Goal: Task Accomplishment & Management: Complete application form

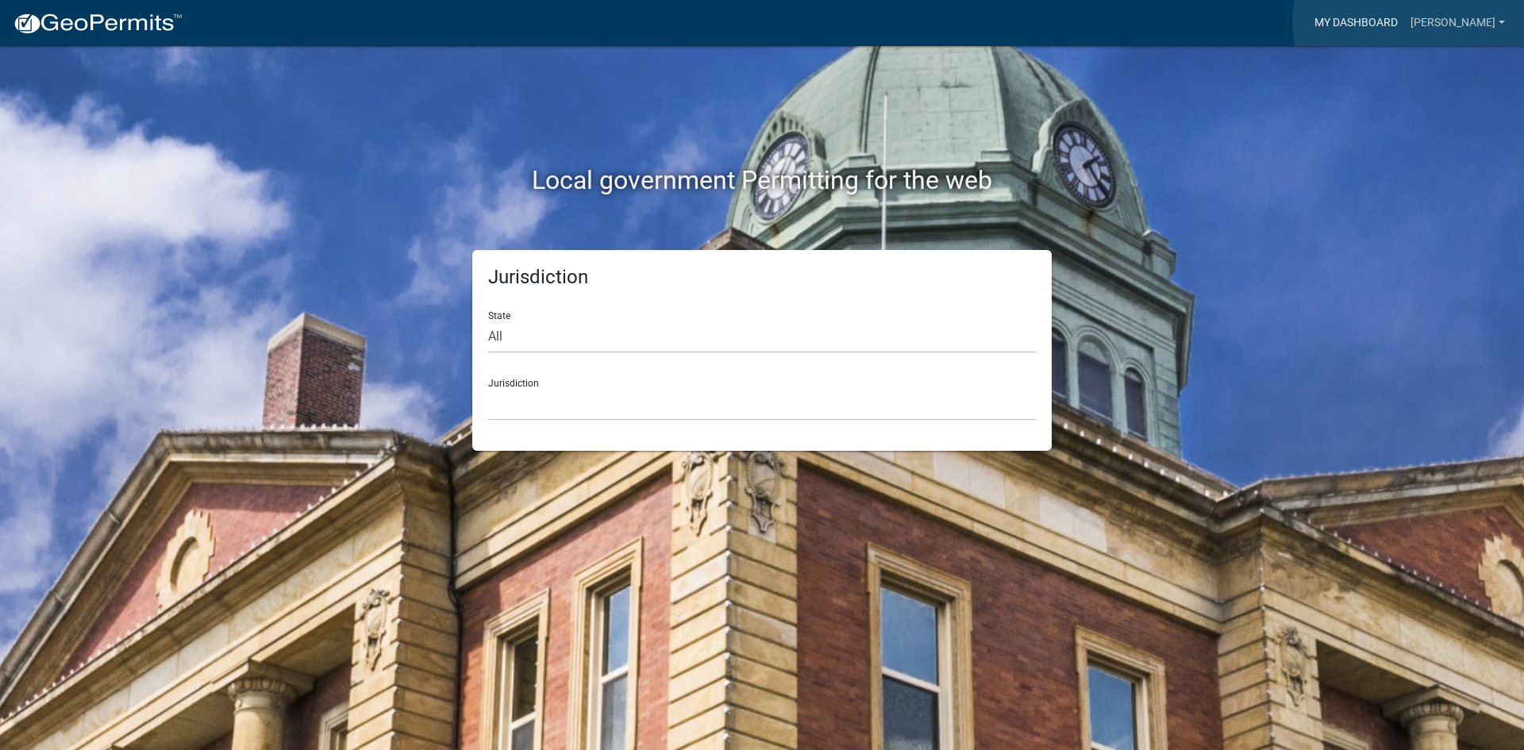
click at [1404, 21] on link "My Dashboard" at bounding box center [1356, 23] width 96 height 30
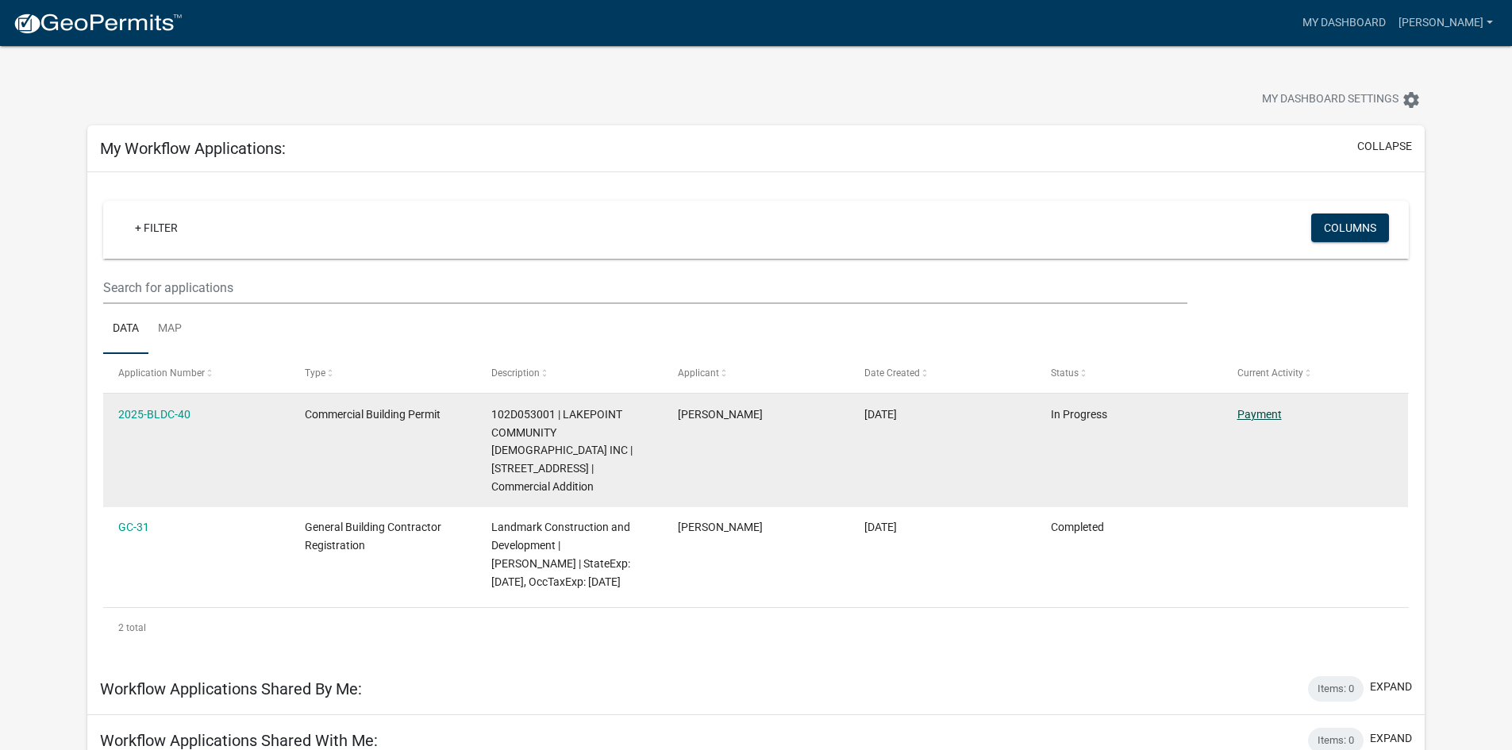
click at [1250, 412] on link "Payment" at bounding box center [1260, 414] width 44 height 13
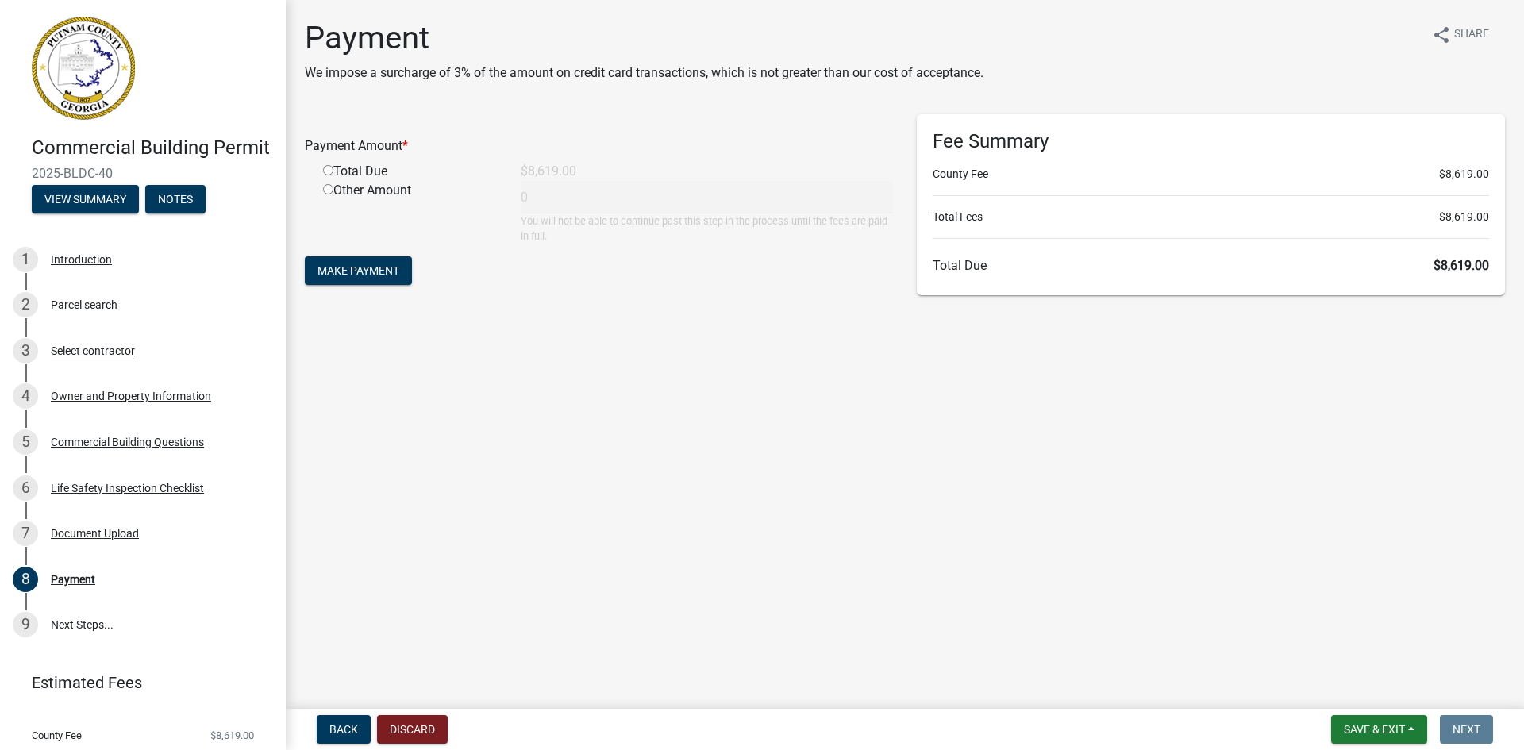
click at [747, 482] on main "Payment We impose a surcharge of 3% of the amount on credit card transactions, …" at bounding box center [905, 351] width 1238 height 703
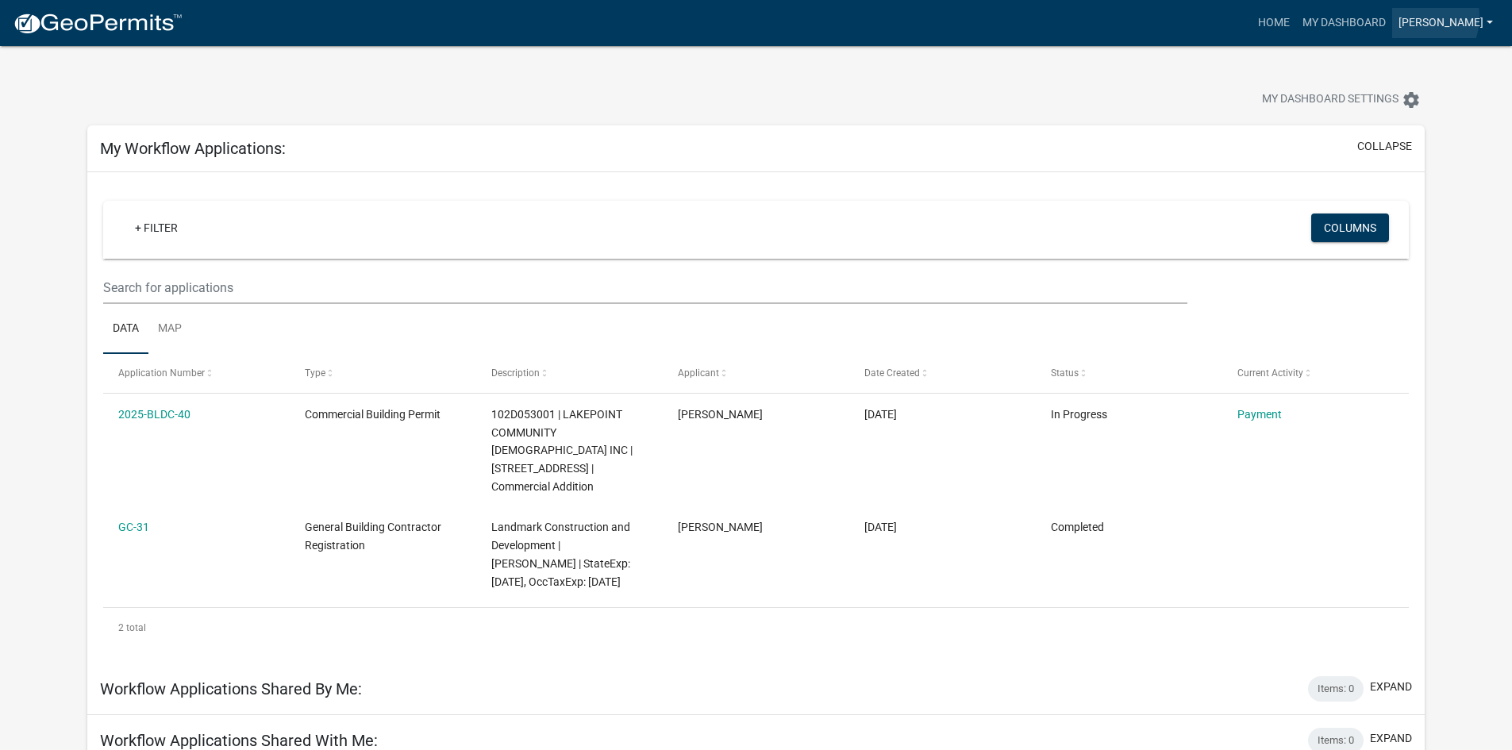
click at [1464, 17] on link "[PERSON_NAME]" at bounding box center [1445, 23] width 107 height 30
click at [1275, 61] on div "My Dashboard Settings settings" at bounding box center [755, 82] width 1361 height 73
click at [1376, 25] on link "My Dashboard" at bounding box center [1344, 23] width 96 height 30
click at [1296, 23] on link "Home" at bounding box center [1274, 23] width 44 height 30
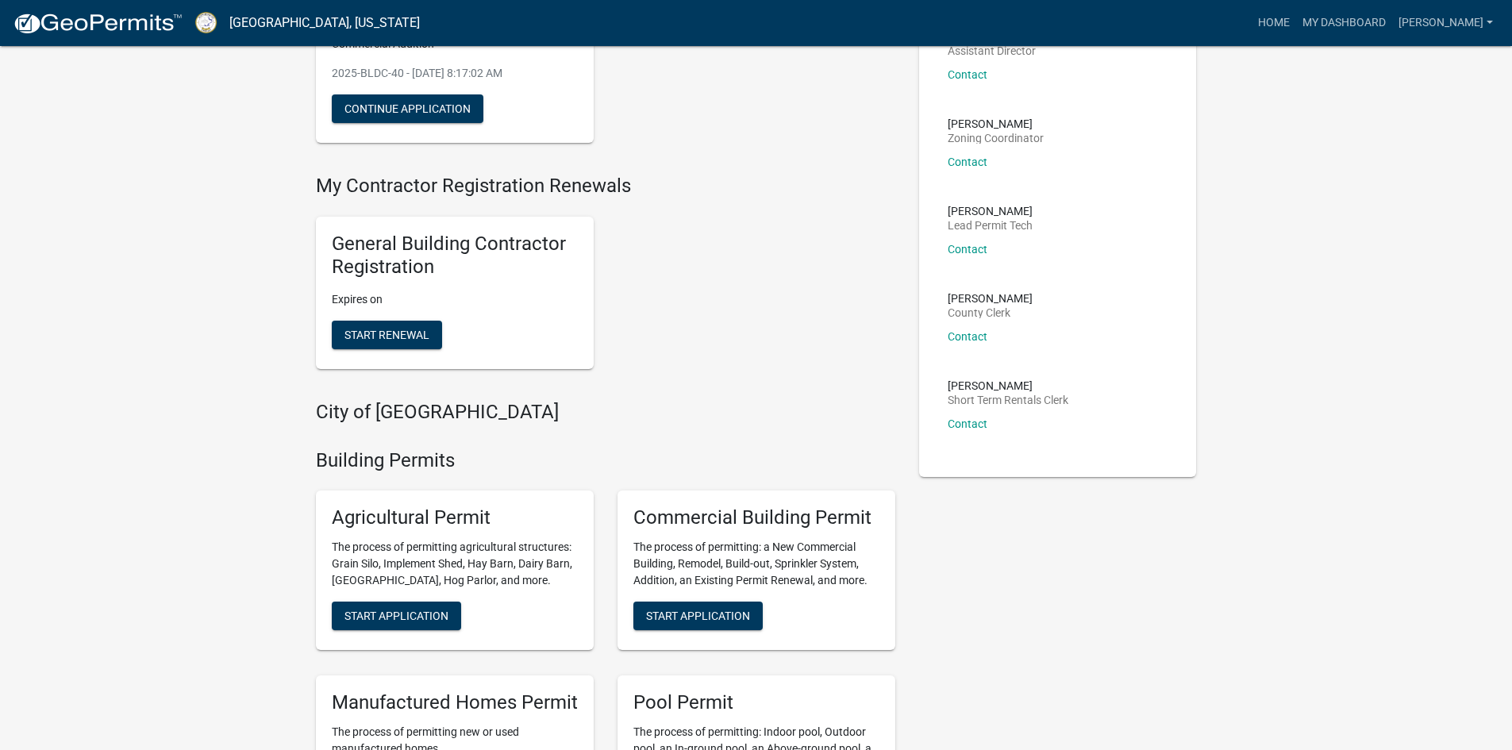
scroll to position [318, 0]
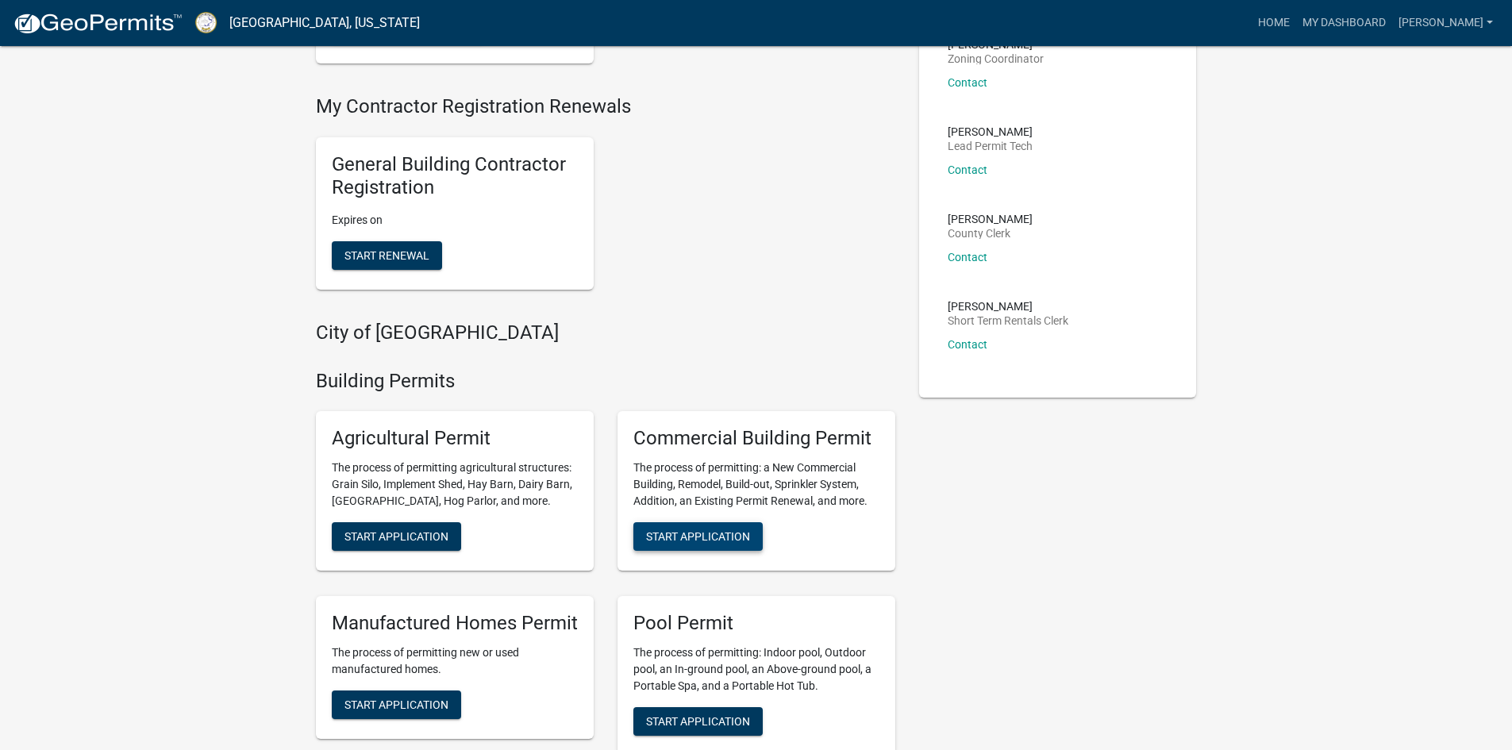
click at [721, 530] on span "Start Application" at bounding box center [698, 536] width 104 height 13
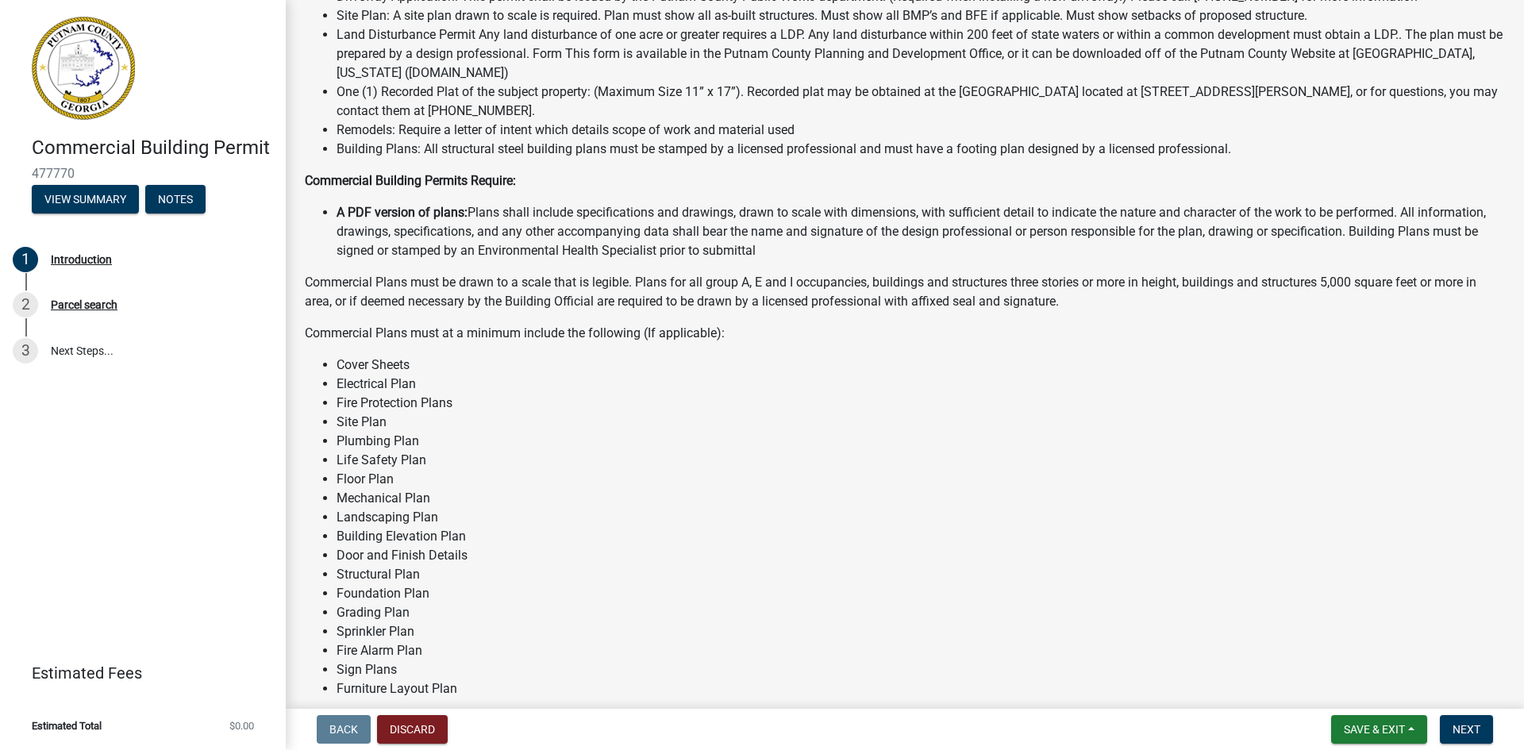
scroll to position [974, 0]
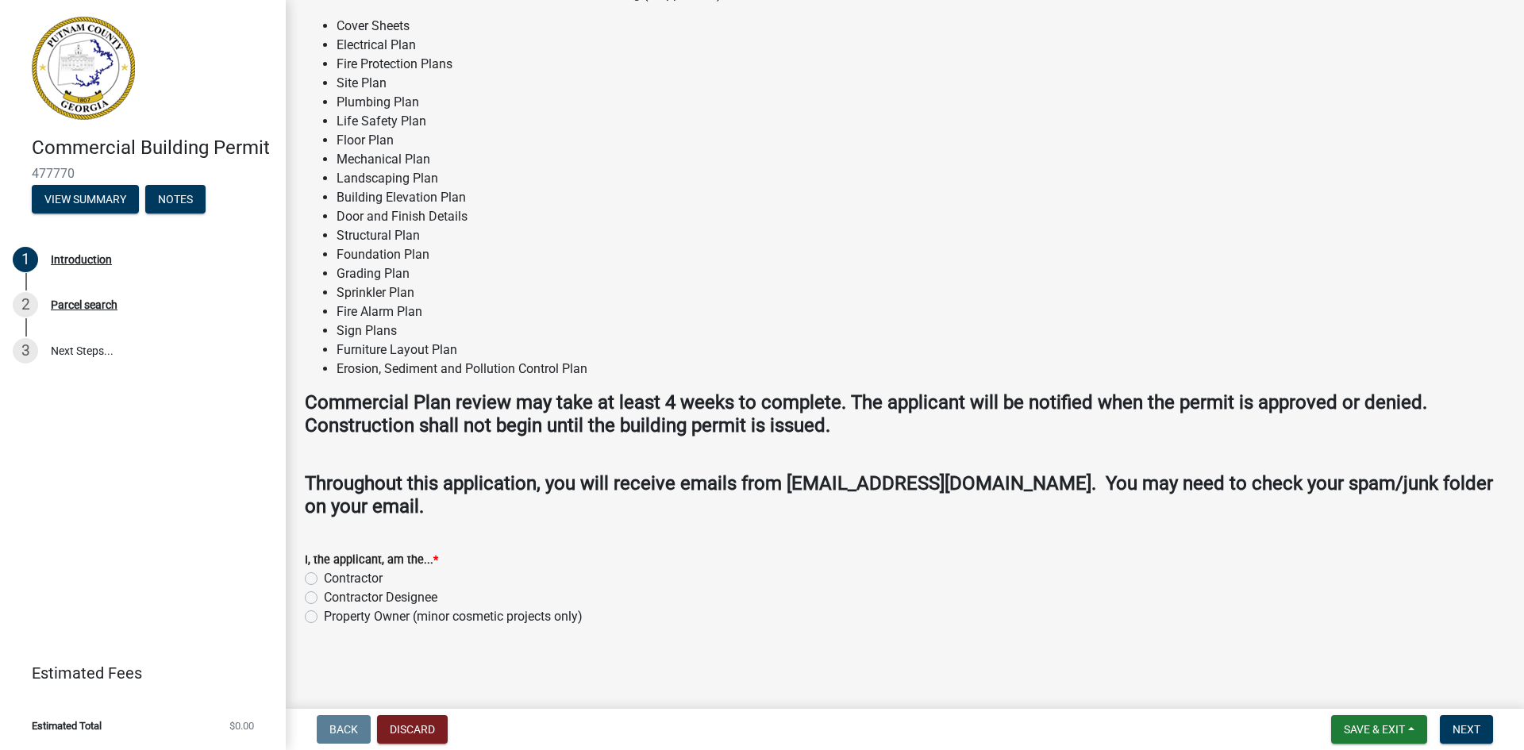
click at [324, 578] on label "Contractor" at bounding box center [353, 578] width 59 height 19
click at [324, 578] on input "Contractor" at bounding box center [329, 574] width 10 height 10
radio input "true"
click at [1472, 732] on span "Next" at bounding box center [1467, 729] width 28 height 13
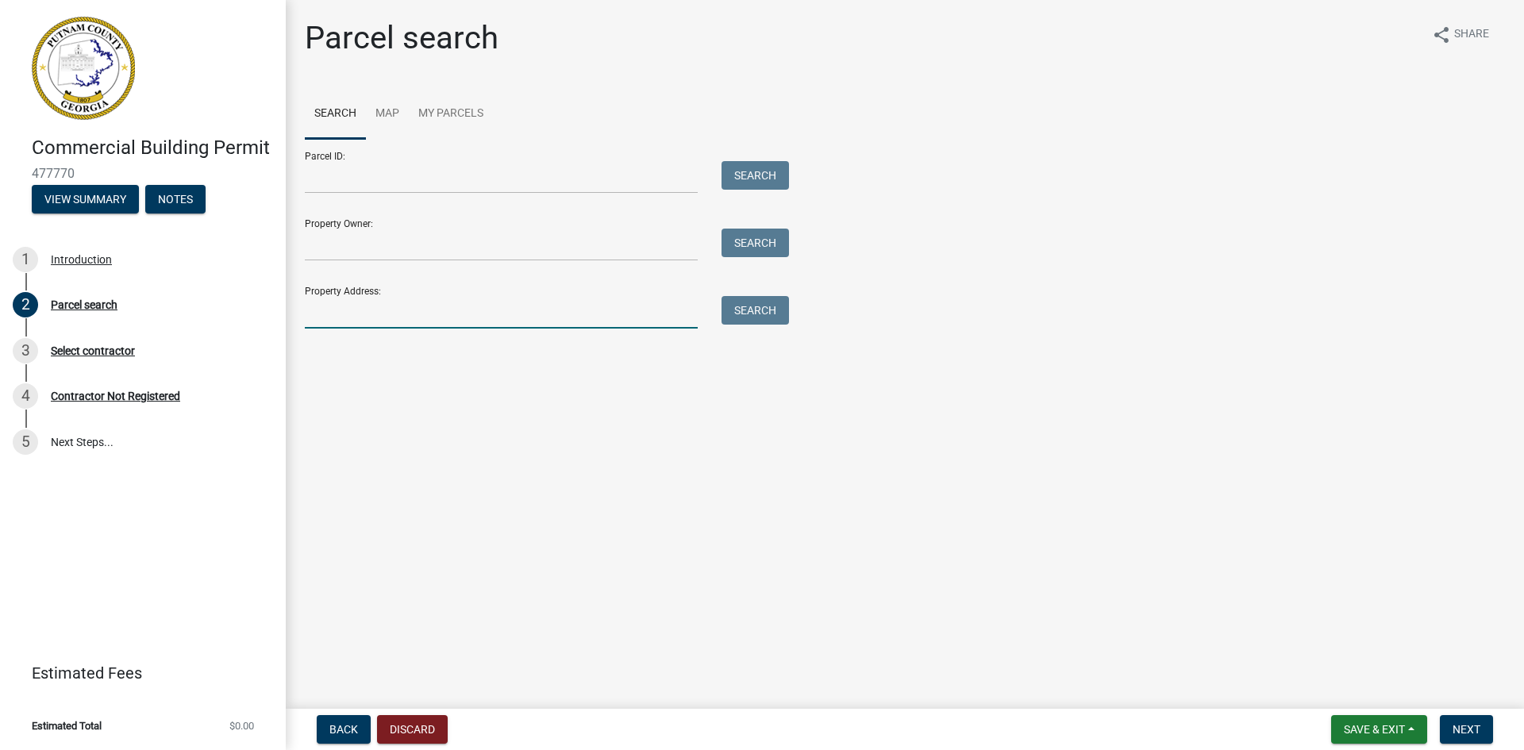
click at [432, 315] on input "Property Address:" at bounding box center [501, 312] width 393 height 33
click at [432, 315] on input "Thunder Pointe" at bounding box center [501, 312] width 393 height 33
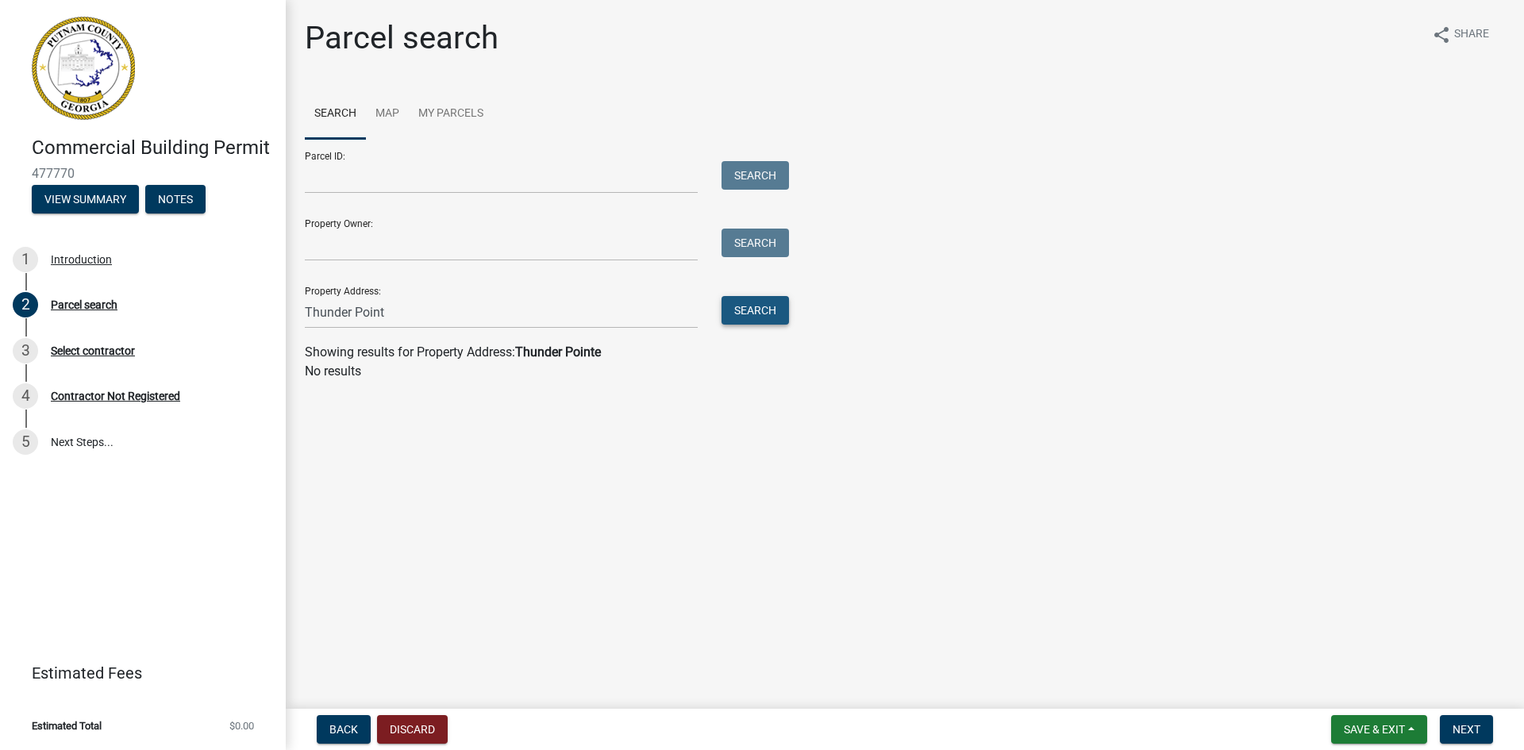
click at [722, 318] on button "Search" at bounding box center [755, 310] width 67 height 29
drag, startPoint x: 400, startPoint y: 315, endPoint x: 297, endPoint y: 306, distance: 103.6
click at [297, 306] on div "Thunder Point" at bounding box center [501, 312] width 417 height 33
type input "Land Lot 368"
click at [772, 314] on button "Search" at bounding box center [755, 310] width 67 height 29
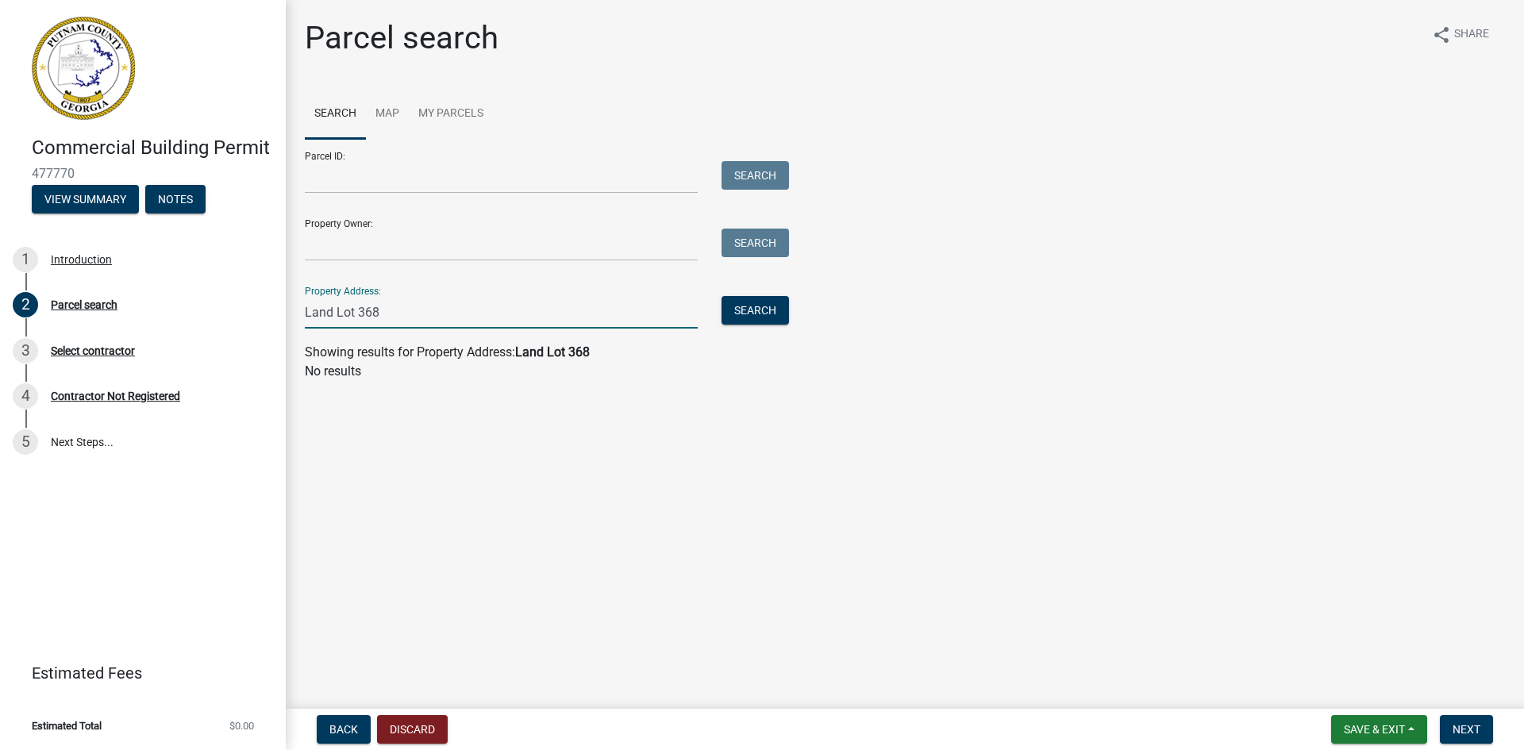
drag, startPoint x: 346, startPoint y: 310, endPoint x: 292, endPoint y: 309, distance: 54.0
click at [292, 309] on div "Parcel search share Share Search Map My Parcels Parcel ID: Search Property Owne…" at bounding box center [905, 207] width 1238 height 376
click at [329, 247] on input "Property Owner:" at bounding box center [501, 245] width 393 height 33
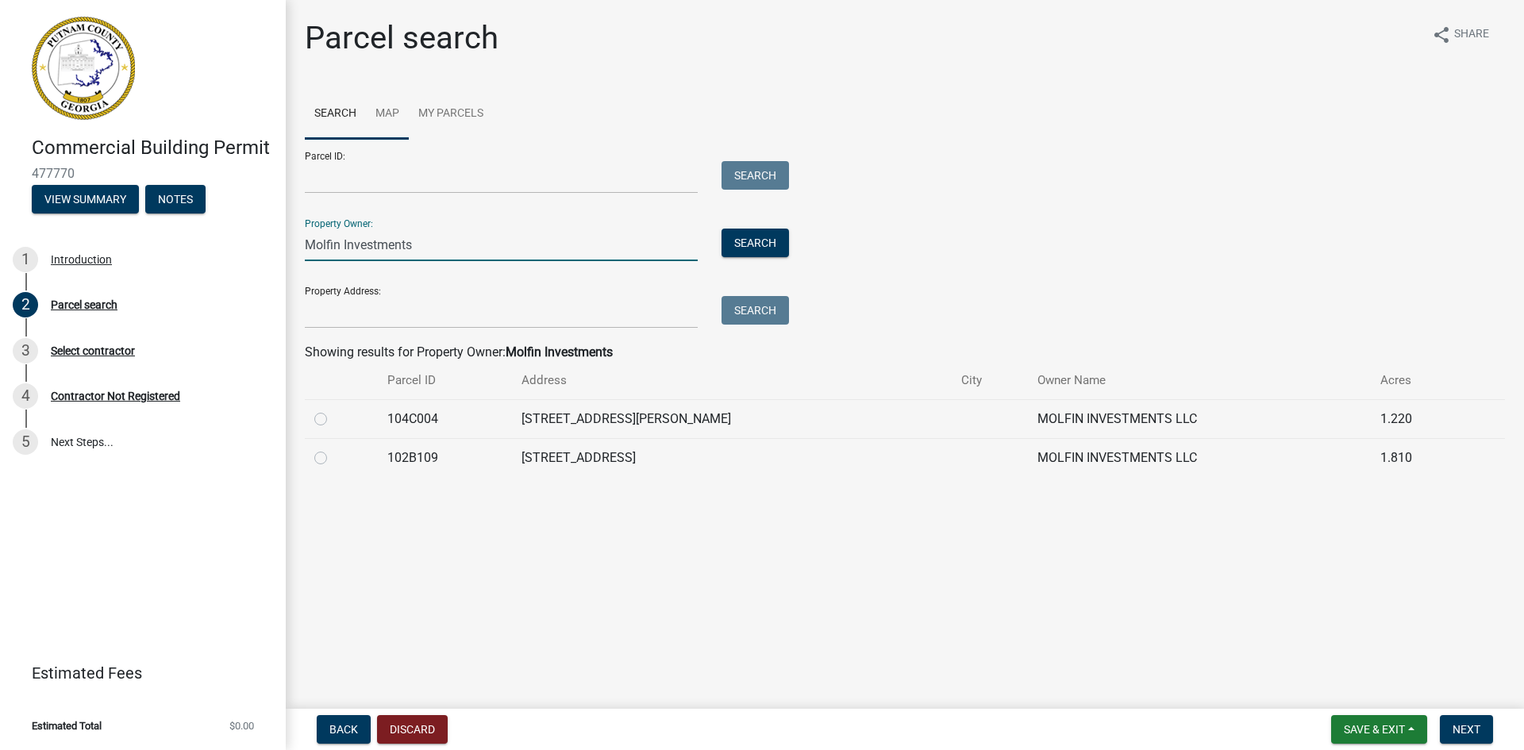
type input "Molfin Investments"
click at [398, 106] on link "Map" at bounding box center [387, 114] width 43 height 51
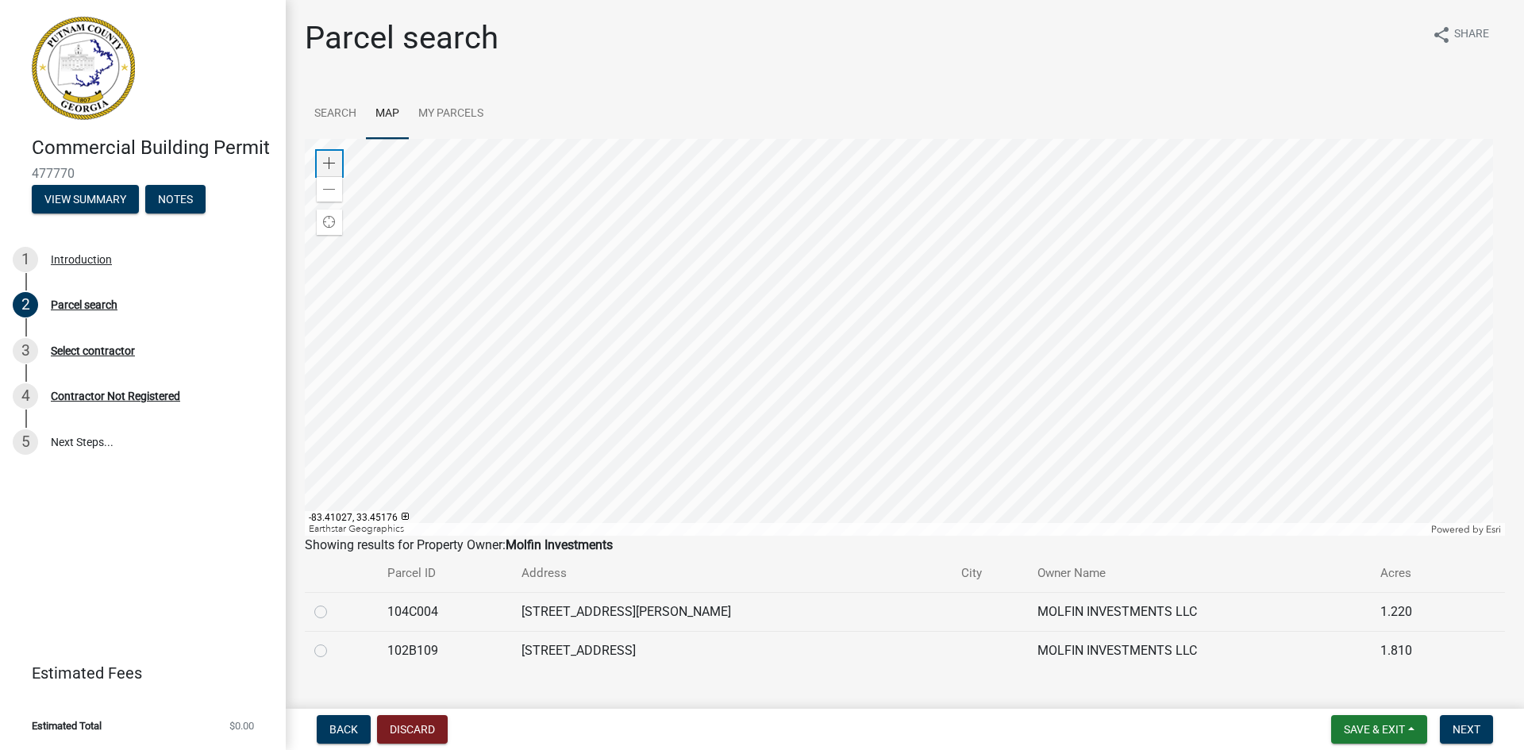
click at [336, 168] on div "Zoom in" at bounding box center [329, 163] width 25 height 25
click at [683, 330] on div at bounding box center [905, 337] width 1200 height 397
click at [333, 164] on span at bounding box center [329, 163] width 13 height 13
click at [681, 180] on div at bounding box center [905, 337] width 1200 height 397
click at [583, 385] on div at bounding box center [905, 337] width 1200 height 397
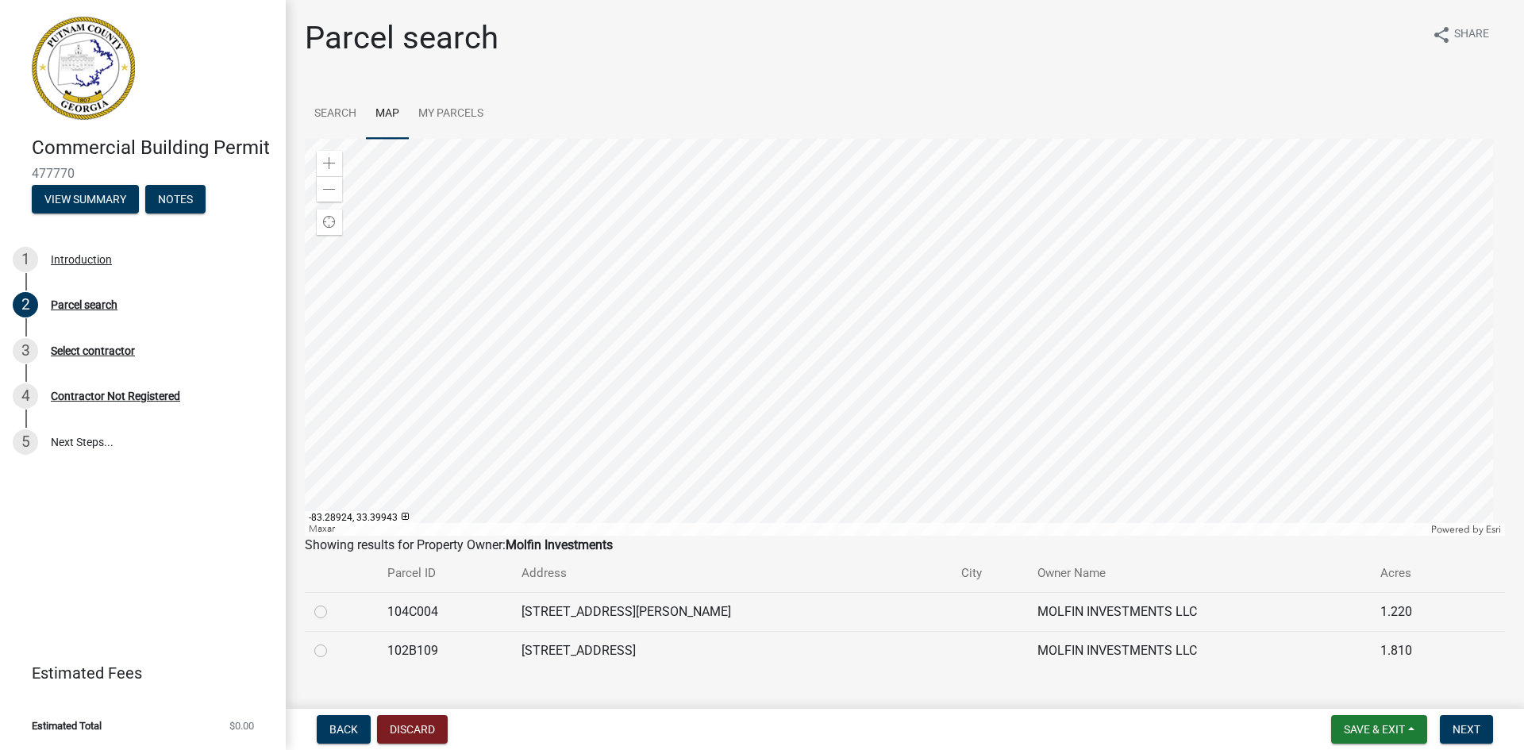
click at [541, 432] on div at bounding box center [905, 337] width 1200 height 397
click at [575, 456] on div at bounding box center [905, 337] width 1200 height 397
click at [510, 483] on div at bounding box center [905, 337] width 1200 height 397
click at [566, 447] on div at bounding box center [905, 337] width 1200 height 397
click at [656, 445] on div at bounding box center [905, 337] width 1200 height 397
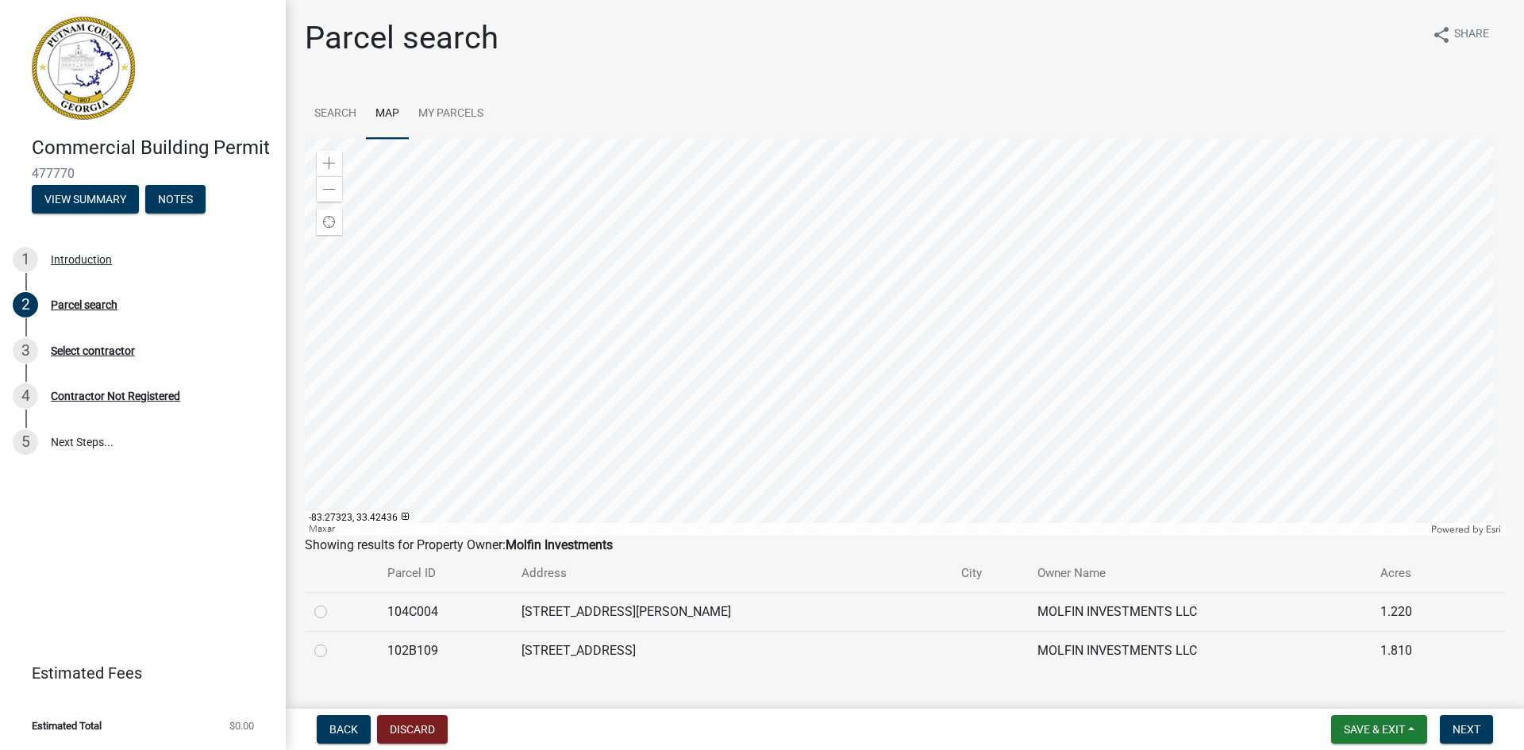
click at [679, 473] on div at bounding box center [905, 337] width 1200 height 397
click at [690, 505] on div at bounding box center [905, 337] width 1200 height 397
click at [487, 502] on div at bounding box center [905, 337] width 1200 height 397
click at [560, 512] on div at bounding box center [905, 337] width 1200 height 397
click at [468, 471] on div at bounding box center [905, 337] width 1200 height 397
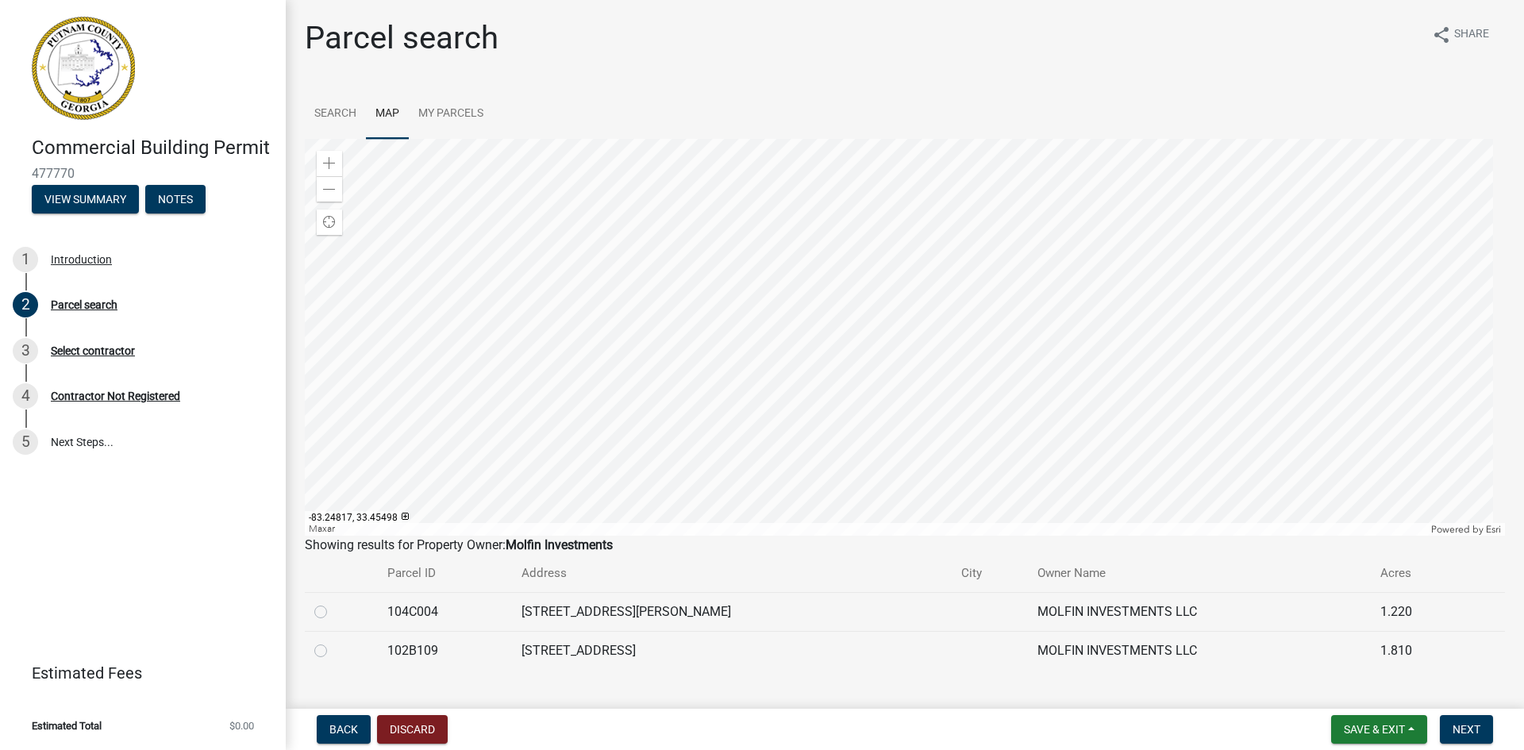
click at [512, 448] on div at bounding box center [905, 337] width 1200 height 397
click at [454, 518] on div at bounding box center [905, 337] width 1200 height 397
click at [513, 394] on div at bounding box center [905, 337] width 1200 height 397
click at [557, 294] on div at bounding box center [905, 337] width 1200 height 397
click at [570, 321] on div at bounding box center [905, 337] width 1200 height 397
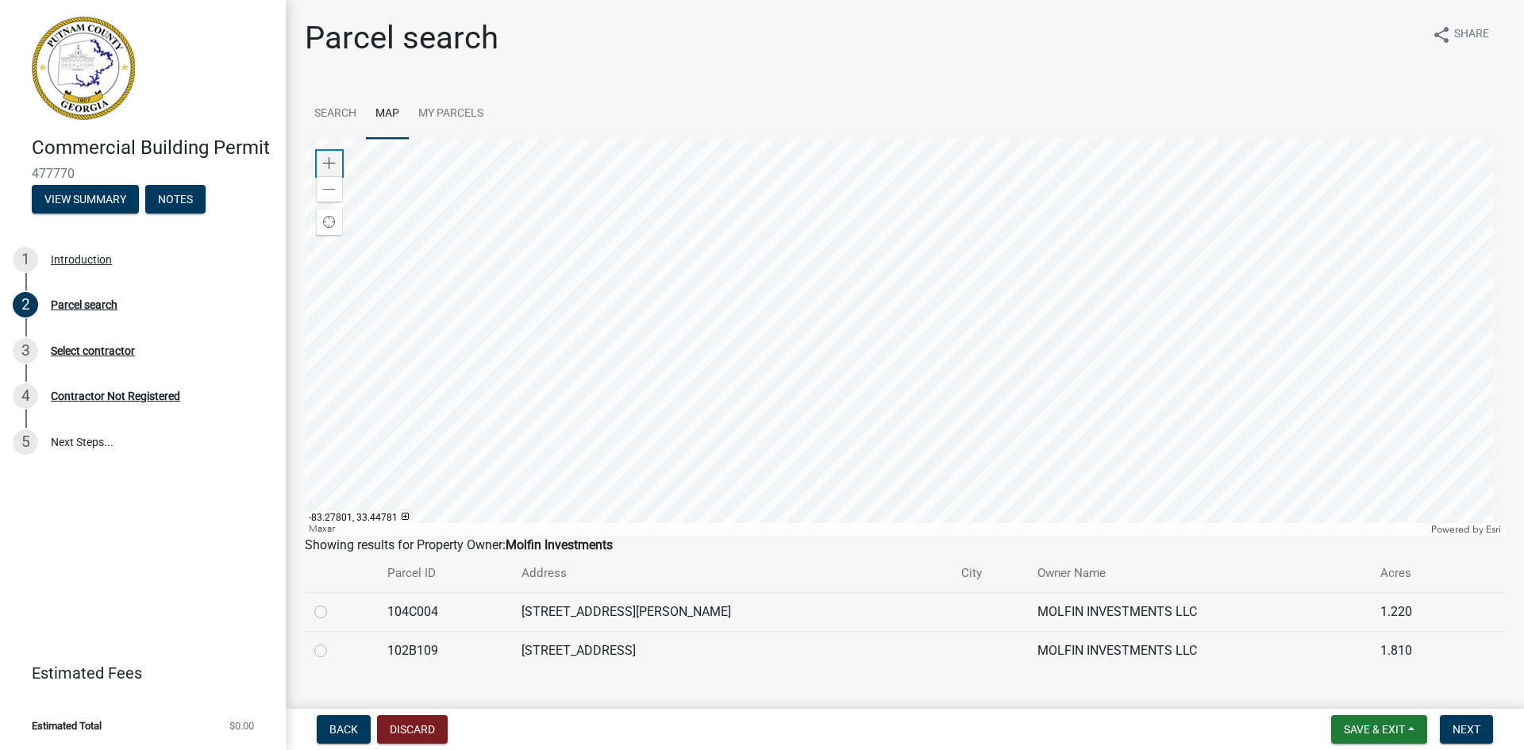
click at [337, 158] on div "Zoom in" at bounding box center [329, 163] width 25 height 25
click at [671, 182] on div at bounding box center [905, 337] width 1200 height 397
click at [520, 272] on div at bounding box center [905, 337] width 1200 height 397
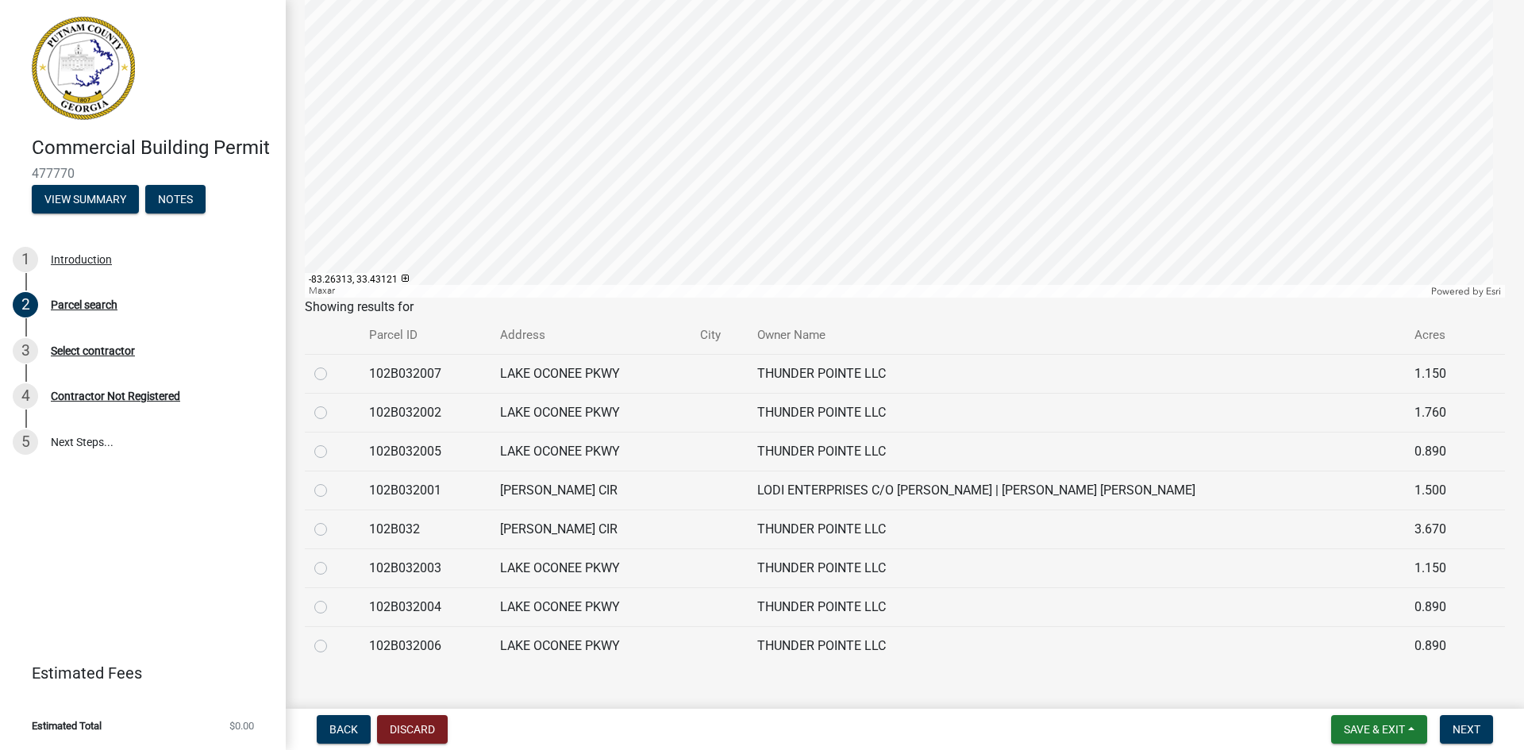
scroll to position [263, 0]
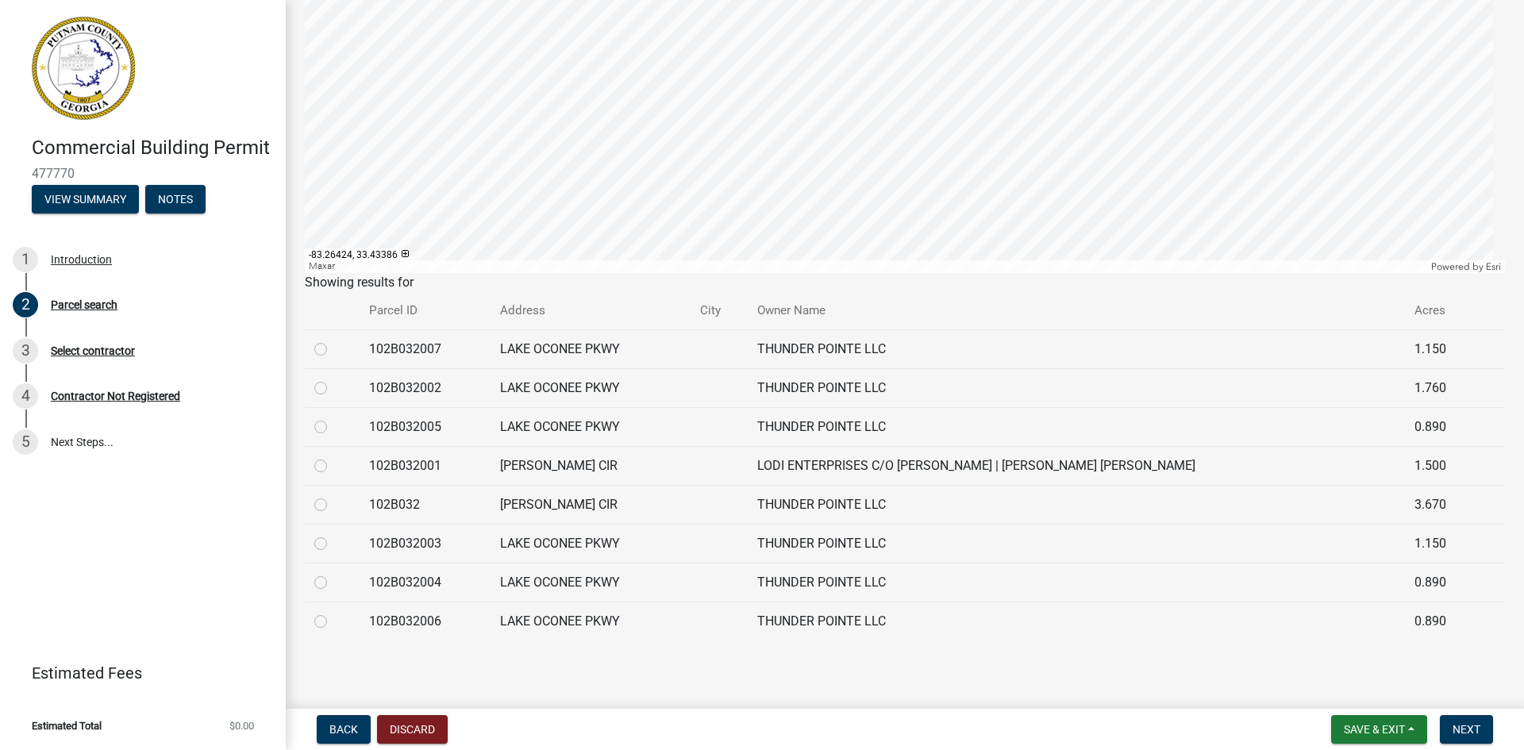
click at [534, 229] on div at bounding box center [905, 74] width 1200 height 397
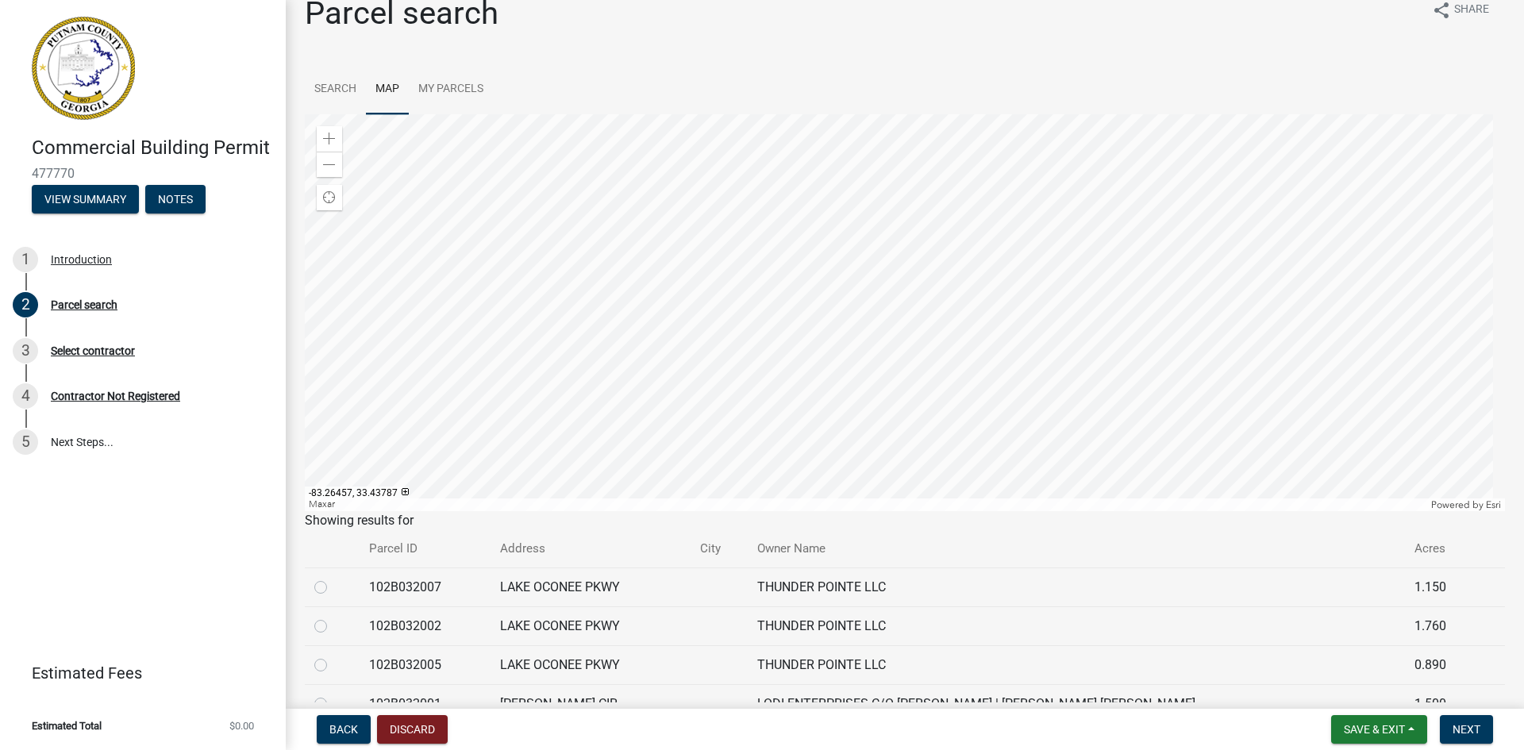
scroll to position [104, 0]
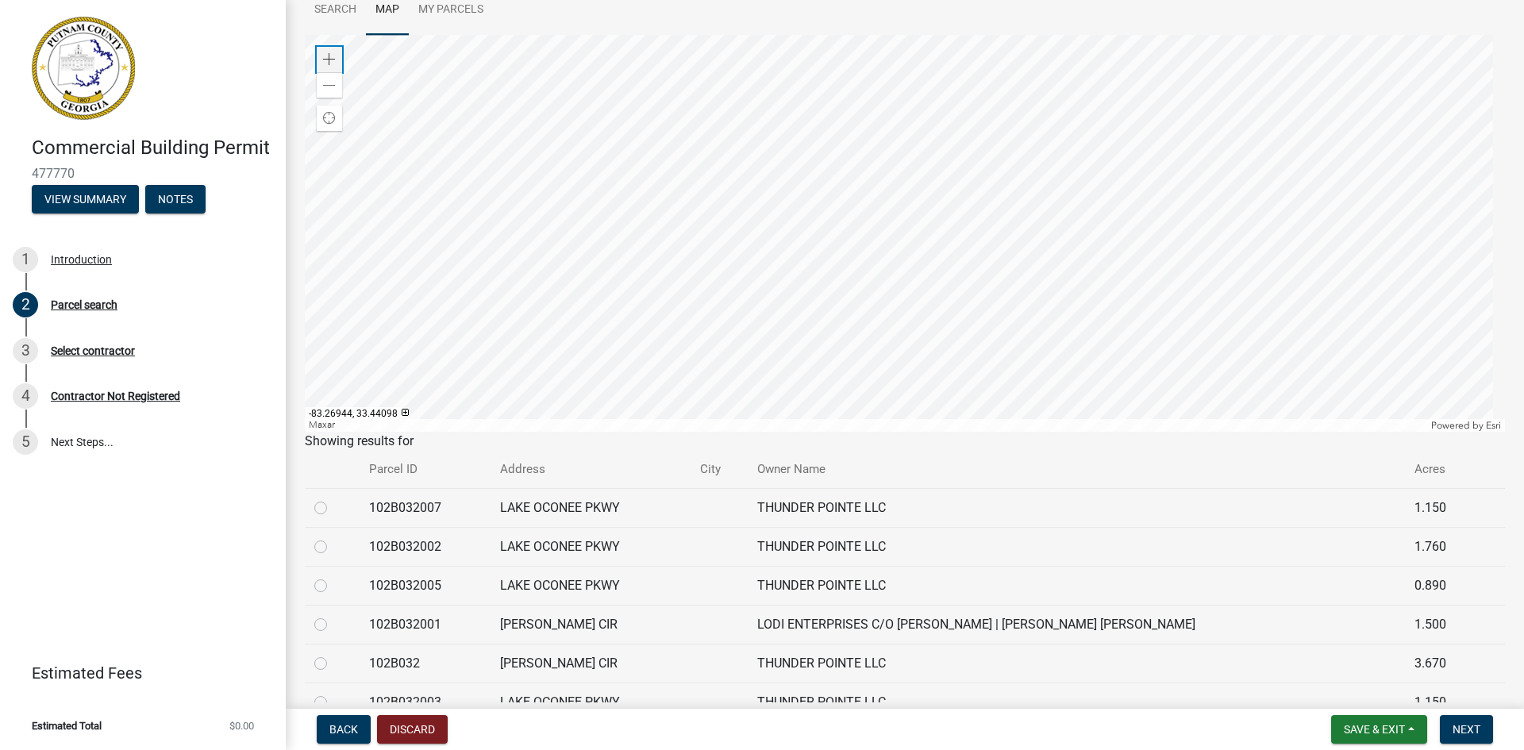
click at [328, 59] on span at bounding box center [329, 59] width 13 height 13
click at [794, 225] on div at bounding box center [905, 233] width 1200 height 397
click at [525, 239] on div at bounding box center [905, 233] width 1200 height 397
click at [564, 218] on div at bounding box center [905, 233] width 1200 height 397
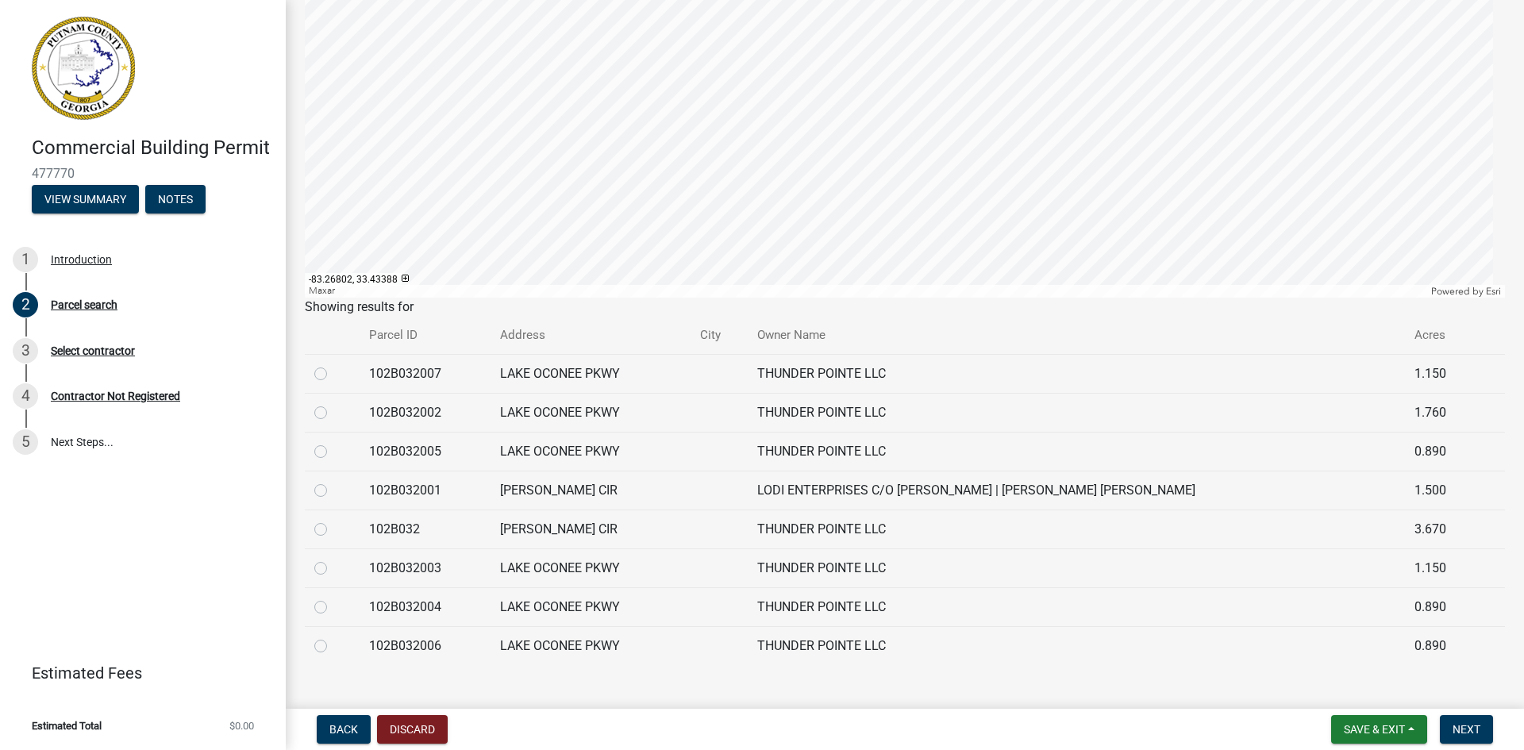
scroll to position [0, 0]
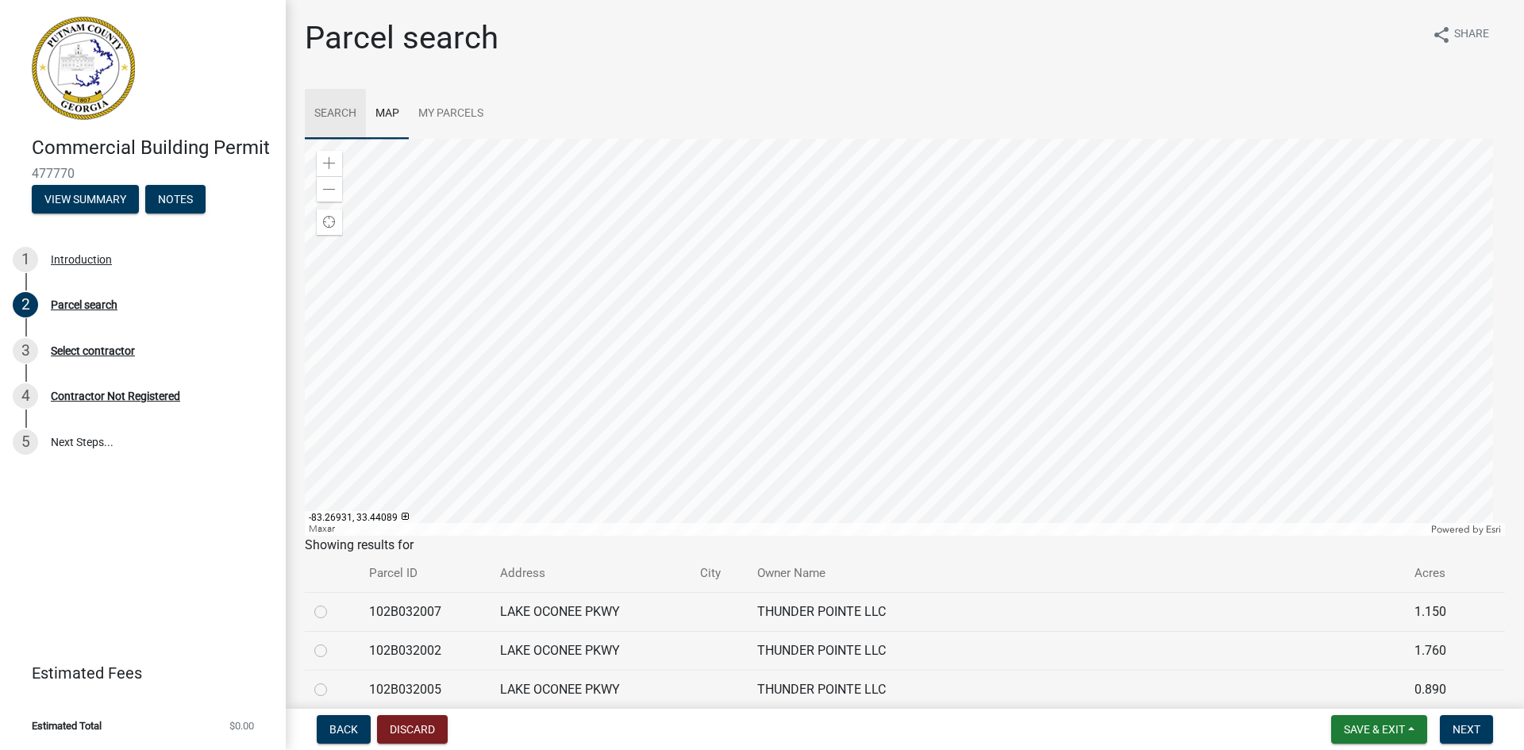
click at [356, 110] on link "Search" at bounding box center [335, 114] width 61 height 51
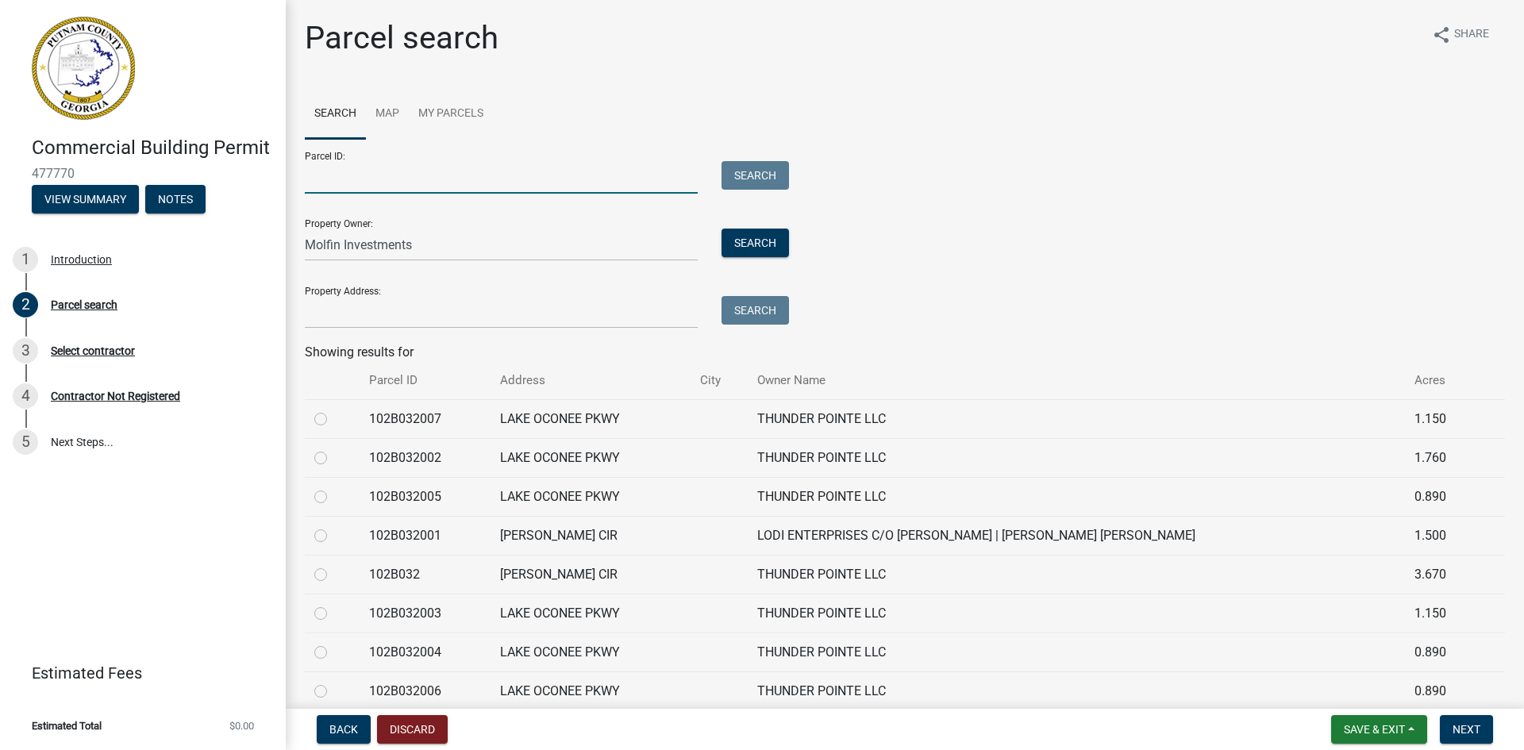
click at [379, 175] on input "Parcel ID:" at bounding box center [501, 177] width 393 height 33
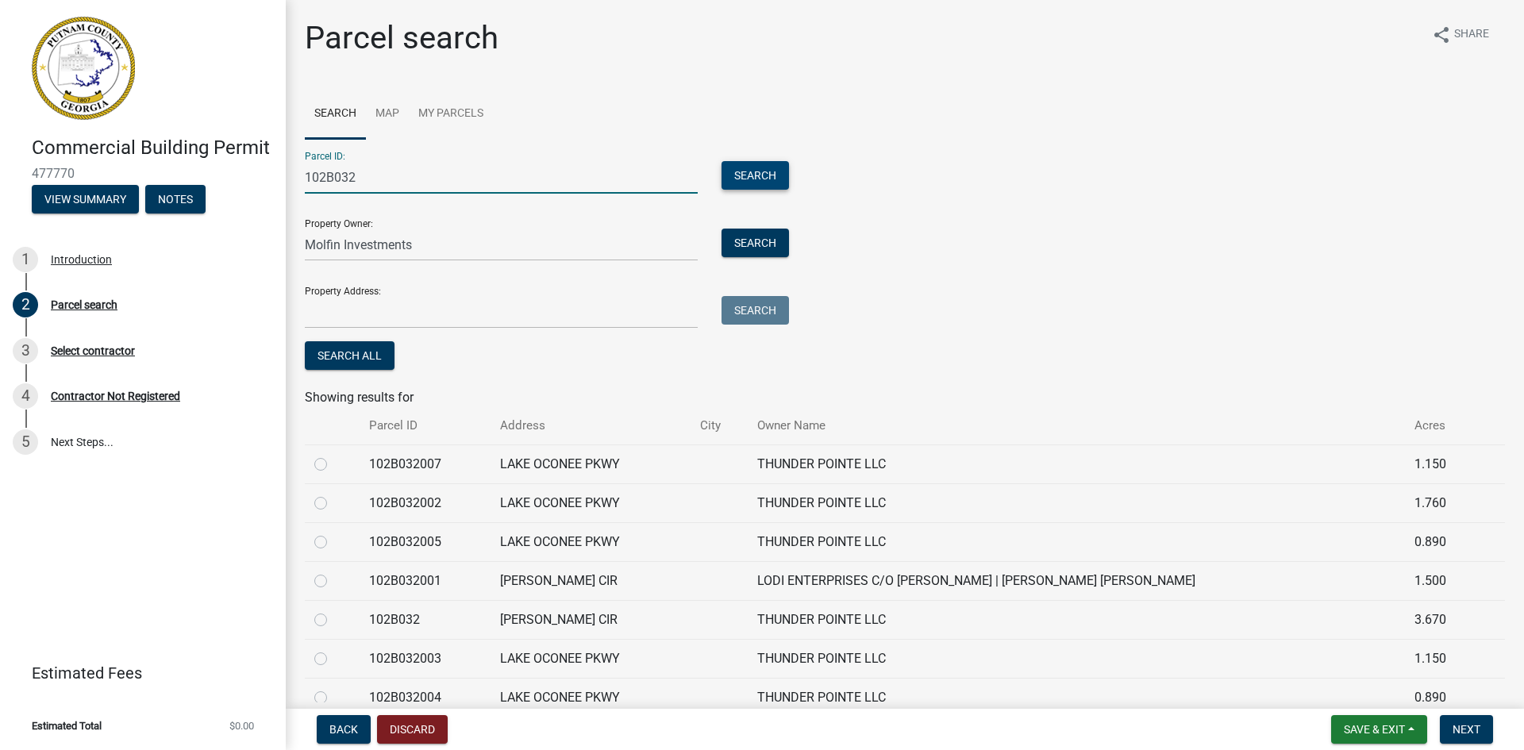
type input "102B032"
click at [766, 184] on button "Search" at bounding box center [755, 175] width 67 height 29
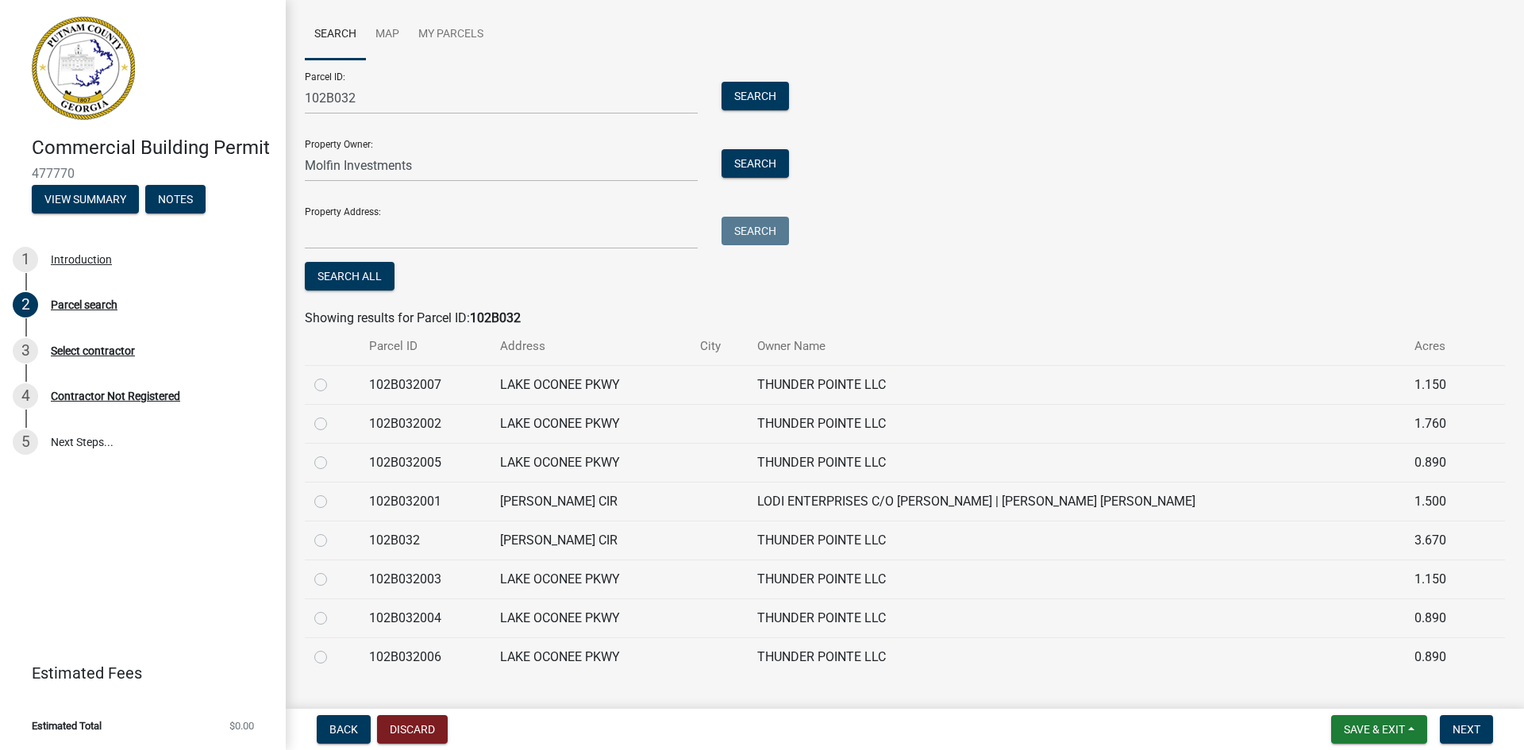
click at [830, 263] on div "Parcel ID: 102B032 Search Property Owner: Molfin Investments Search Property Ad…" at bounding box center [905, 177] width 1200 height 235
click at [422, 382] on td "102B032007" at bounding box center [425, 384] width 131 height 39
click at [985, 191] on div "Parcel ID: 102B032 Search Property Owner: Molfin Investments Search Property Ad…" at bounding box center [905, 177] width 1200 height 235
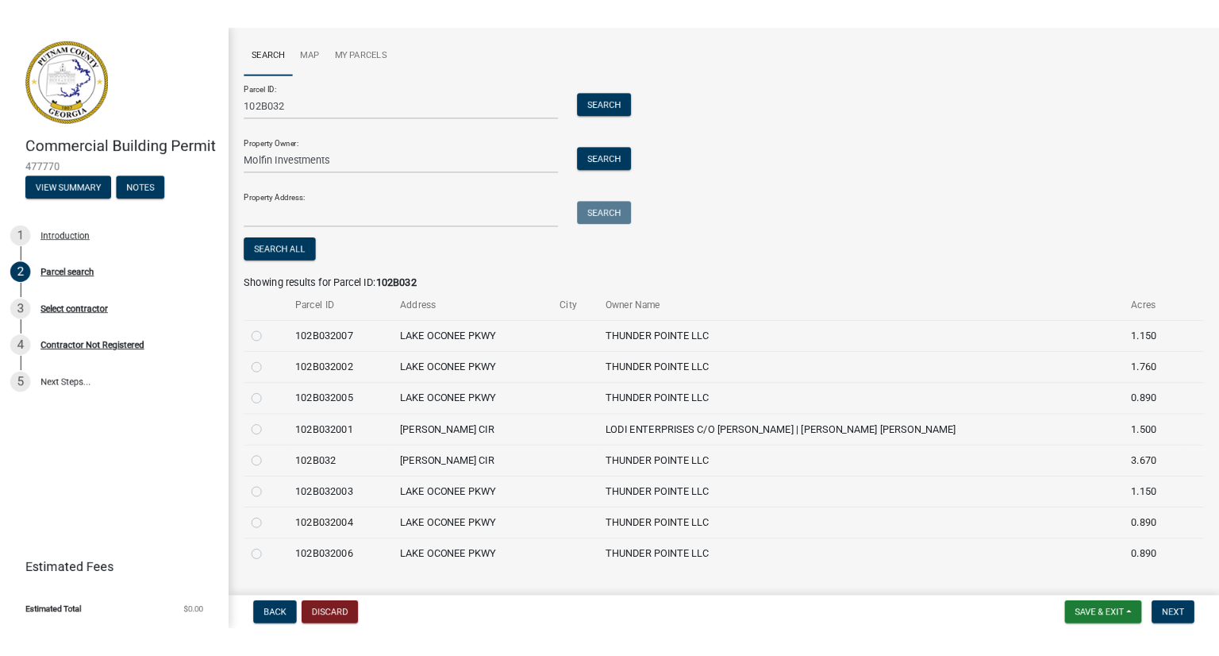
scroll to position [115, 0]
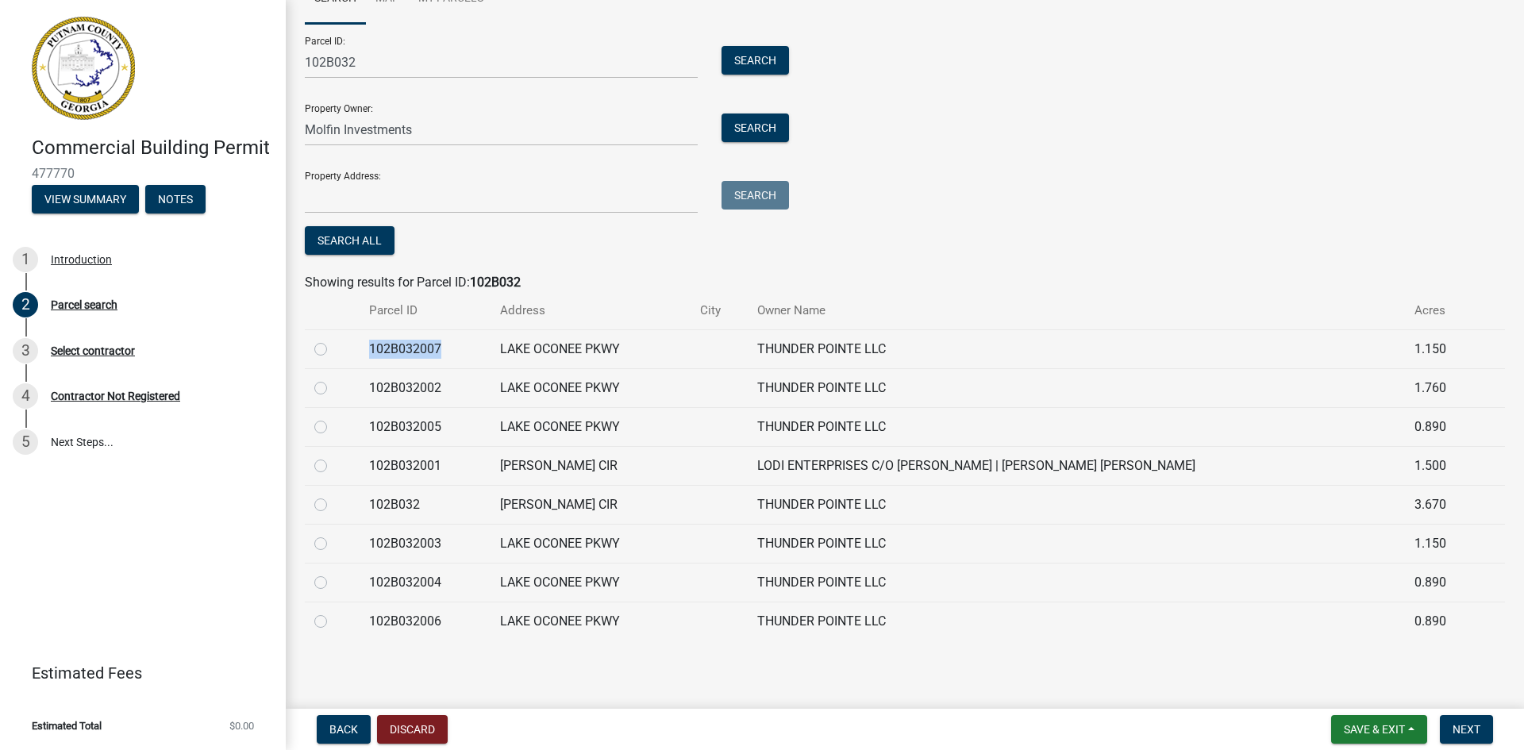
drag, startPoint x: 371, startPoint y: 347, endPoint x: 452, endPoint y: 353, distance: 82.0
click at [452, 353] on td "102B032007" at bounding box center [425, 348] width 131 height 39
copy td "102B032007"
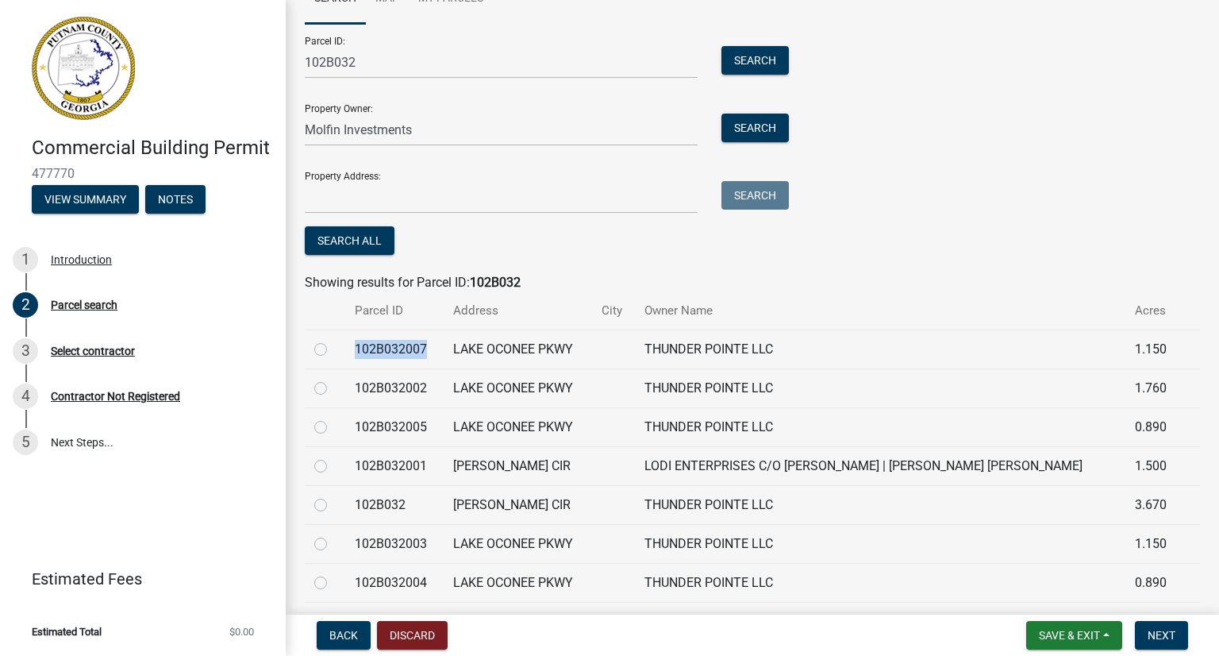
scroll to position [114, 0]
click at [429, 544] on td "102B032003" at bounding box center [394, 544] width 98 height 39
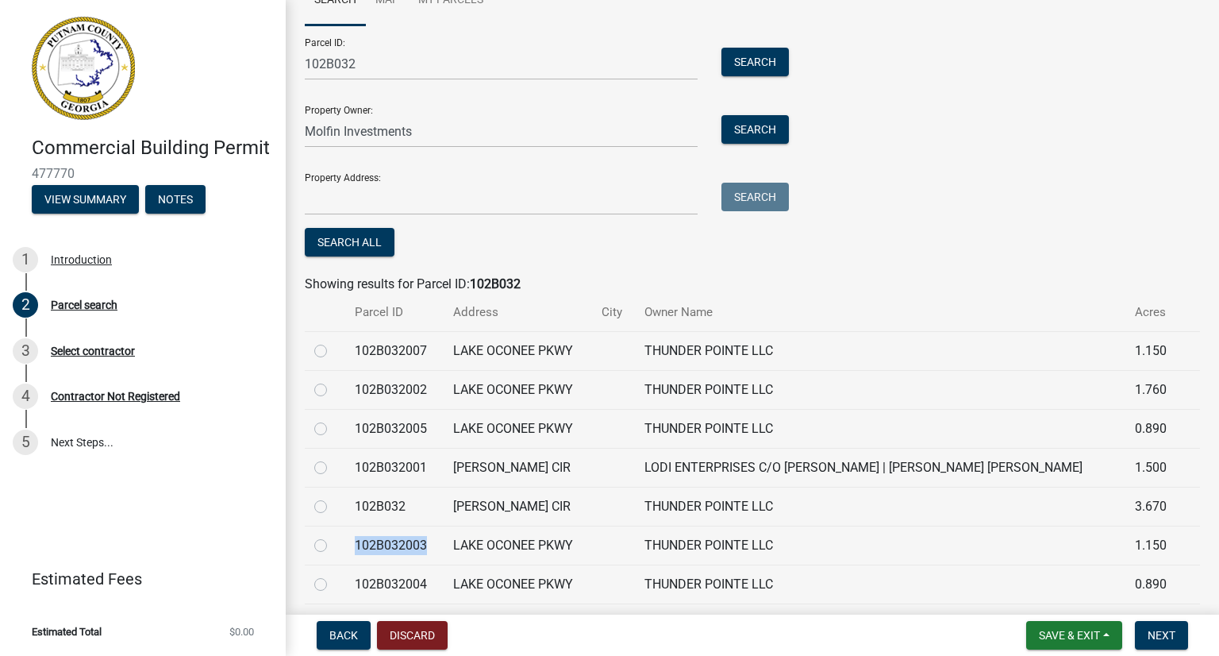
drag, startPoint x: 428, startPoint y: 544, endPoint x: 352, endPoint y: 542, distance: 75.4
click at [352, 542] on td "102B032003" at bounding box center [394, 544] width 98 height 39
copy td "102B032003"
drag, startPoint x: 406, startPoint y: 506, endPoint x: 356, endPoint y: 503, distance: 50.1
click at [356, 503] on td "102B032" at bounding box center [394, 506] width 98 height 39
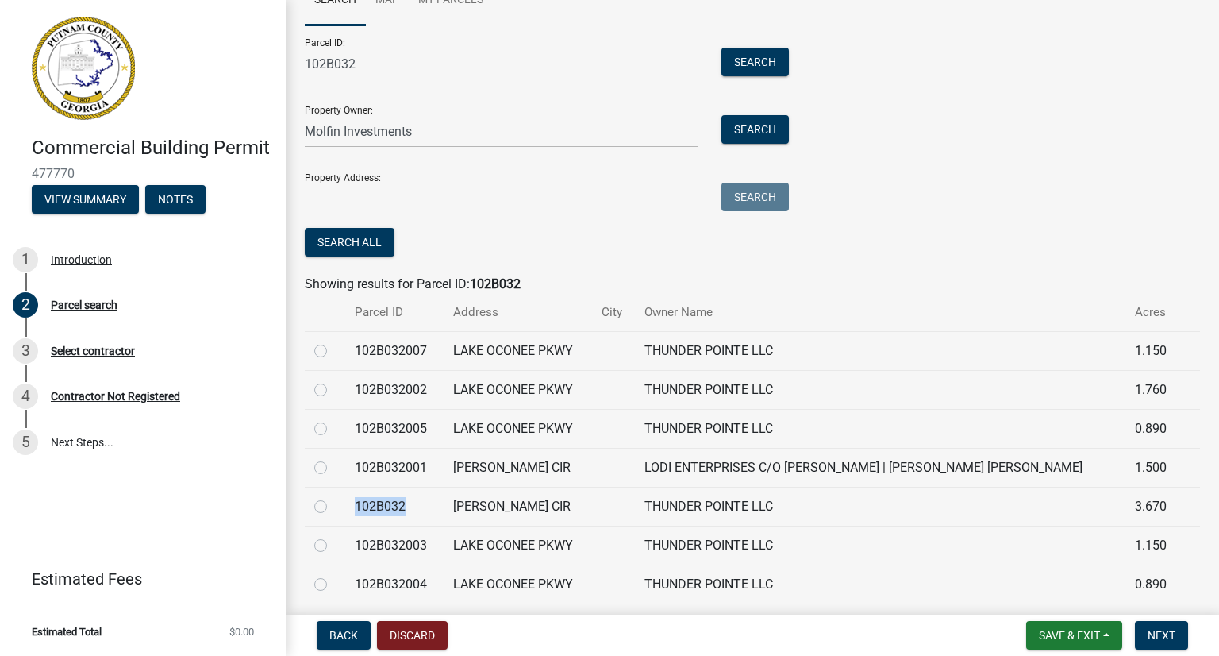
copy td "102B032"
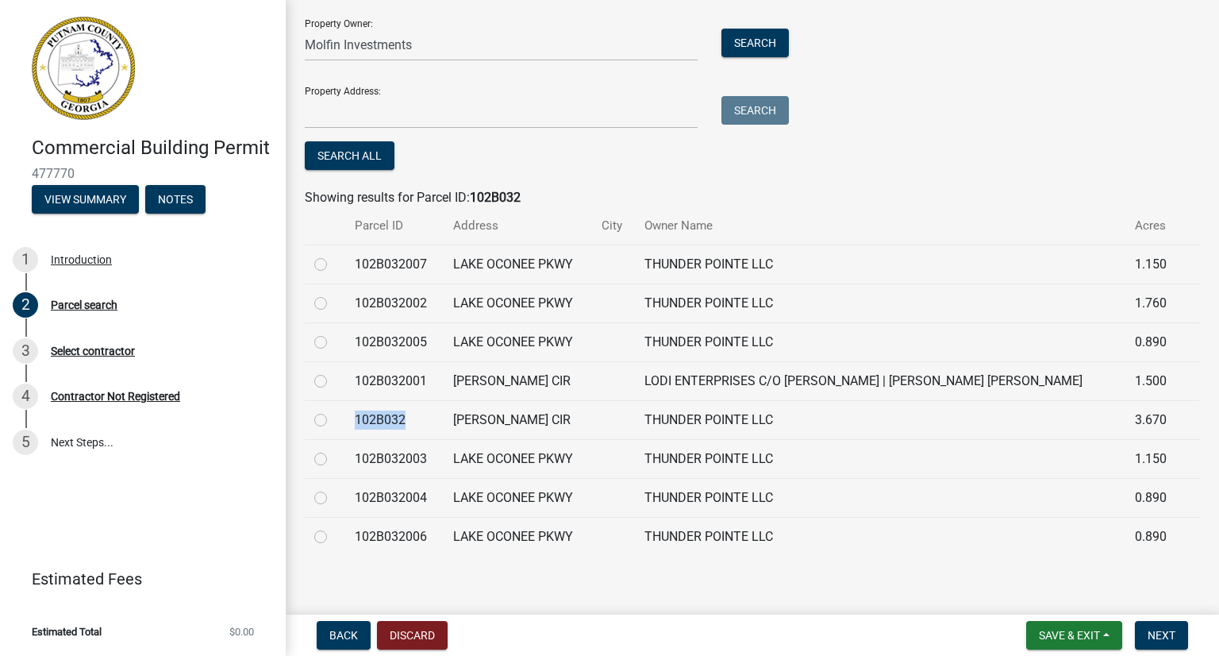
scroll to position [209, 0]
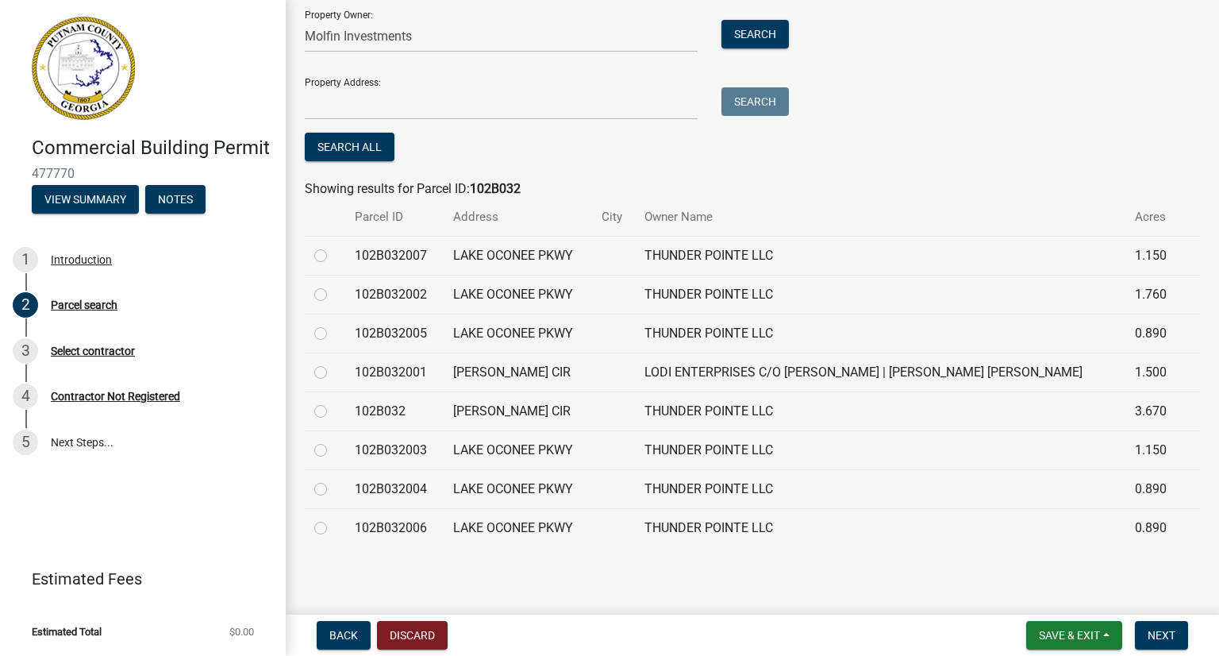
click at [848, 183] on div "Showing results for Parcel ID: 102B032" at bounding box center [752, 188] width 895 height 19
click at [333, 363] on label at bounding box center [333, 363] width 0 height 0
click at [333, 372] on input "radio" at bounding box center [338, 368] width 10 height 10
radio input "true"
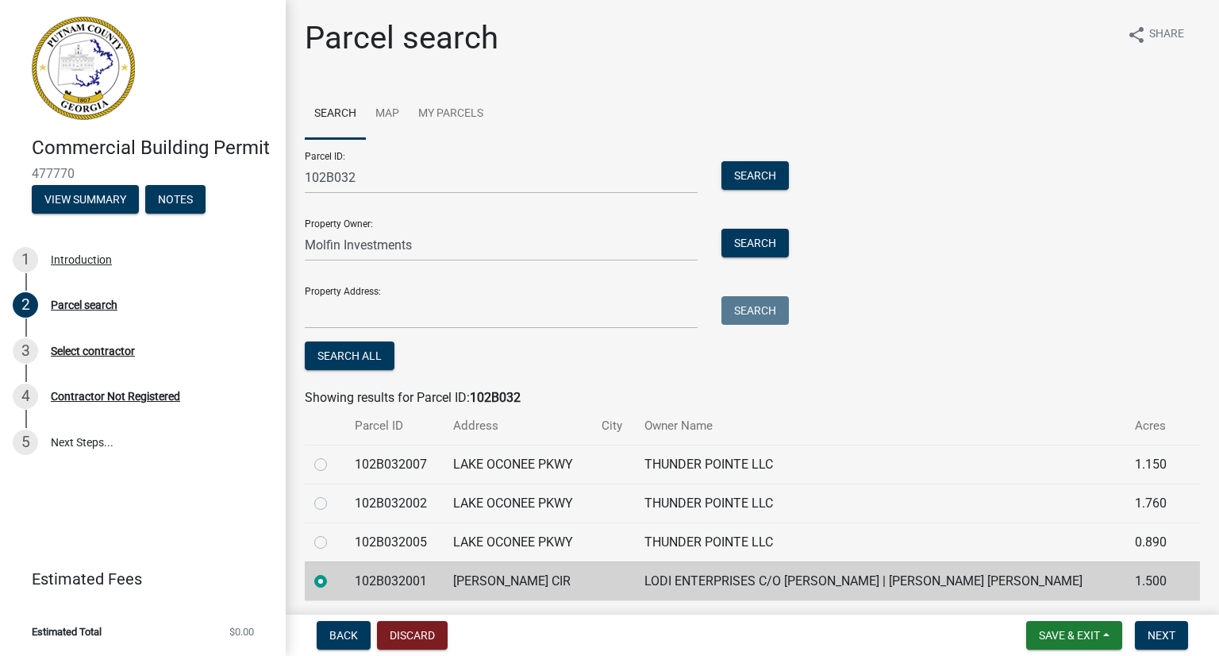
scroll to position [2, 0]
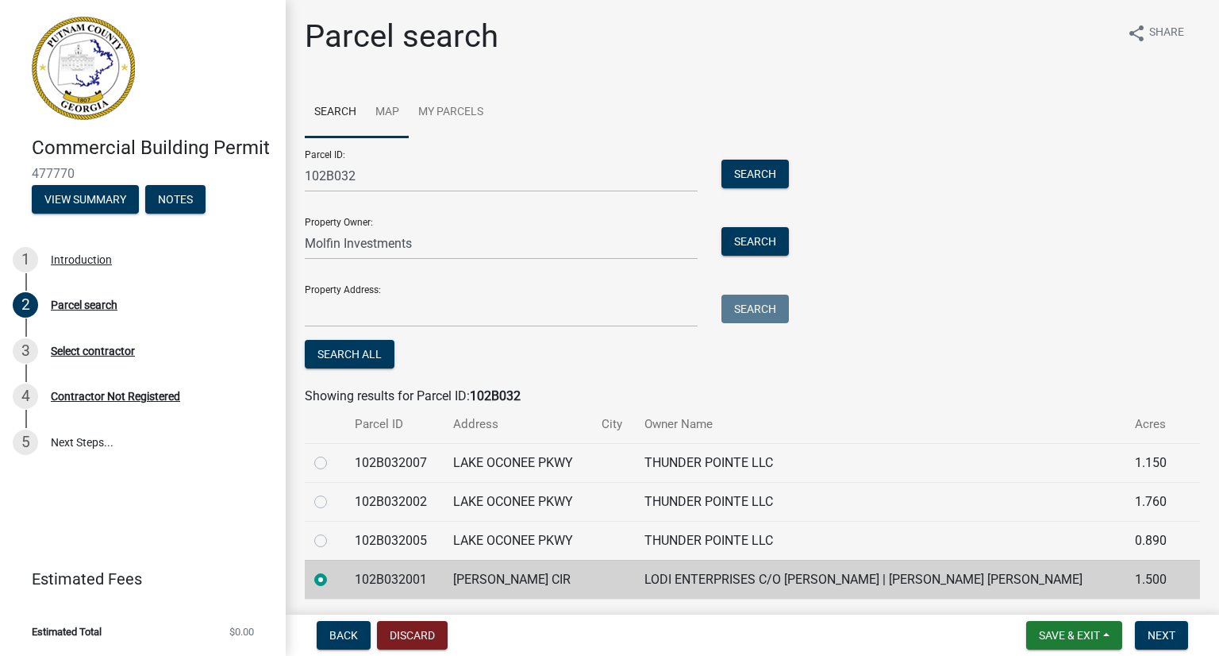
click at [384, 106] on link "Map" at bounding box center [387, 112] width 43 height 51
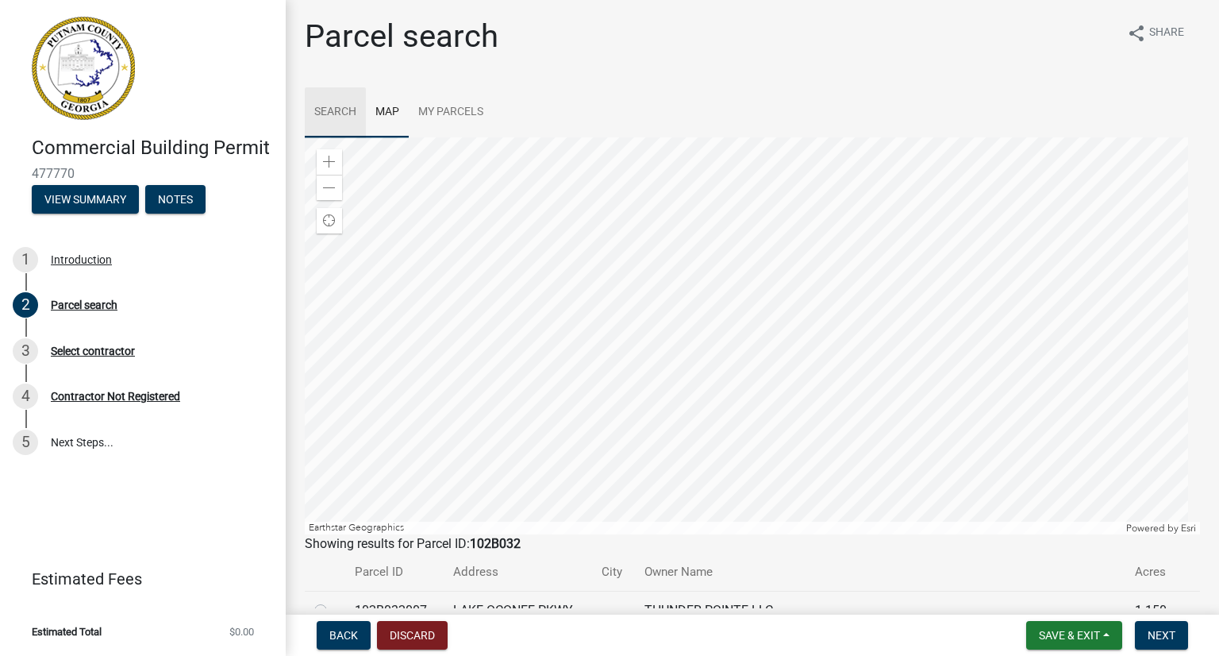
click at [327, 112] on link "Search" at bounding box center [335, 112] width 61 height 51
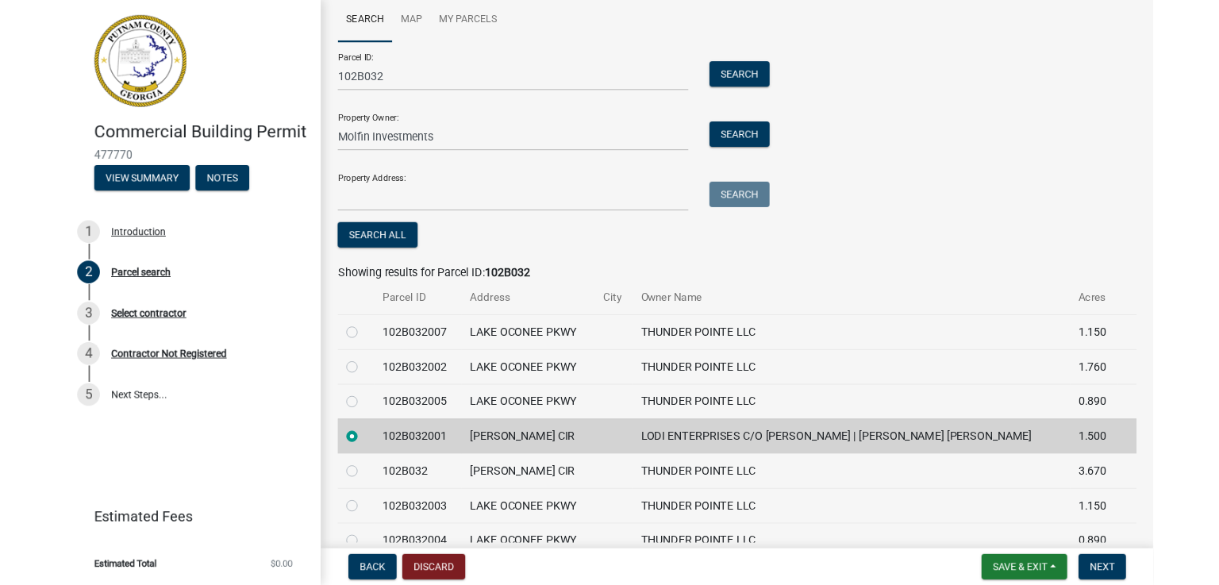
scroll to position [117, 0]
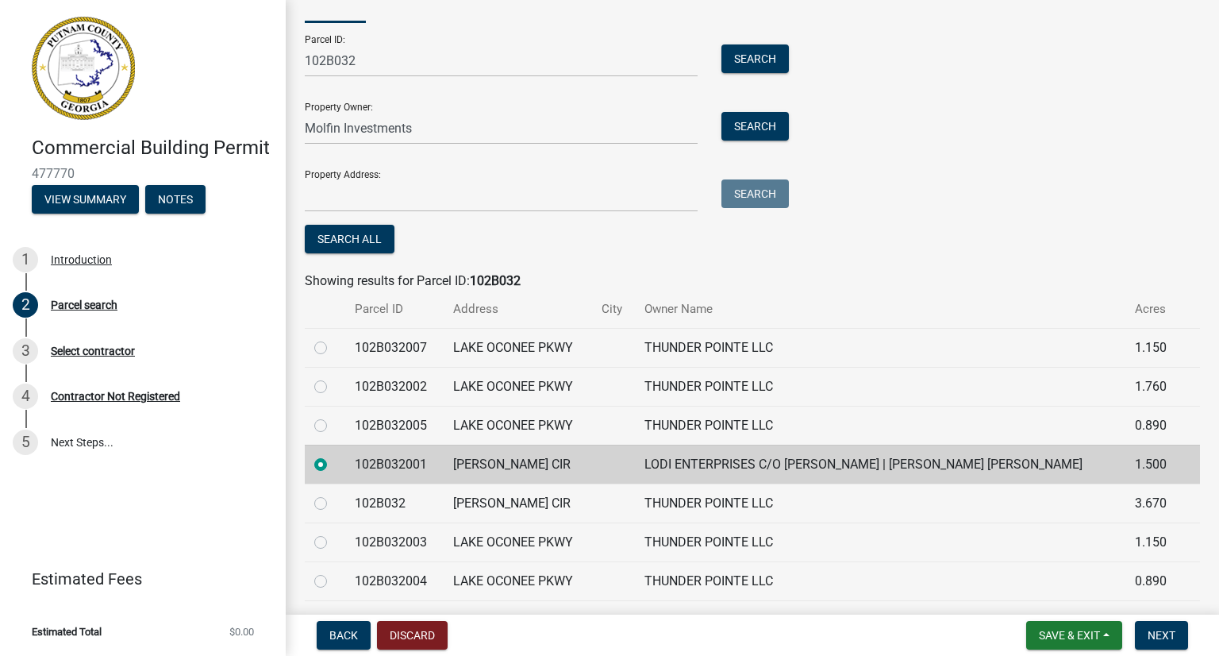
drag, startPoint x: 684, startPoint y: 483, endPoint x: 1124, endPoint y: 38, distance: 625.9
click at [1124, 38] on div "Parcel ID: 102B032 Search Property Owner: Molfin Investments Search Property Ad…" at bounding box center [752, 139] width 895 height 235
click at [1124, 48] on div "Parcel ID: 102B032 Search Property Owner: Molfin Investments Search Property Ad…" at bounding box center [752, 139] width 895 height 235
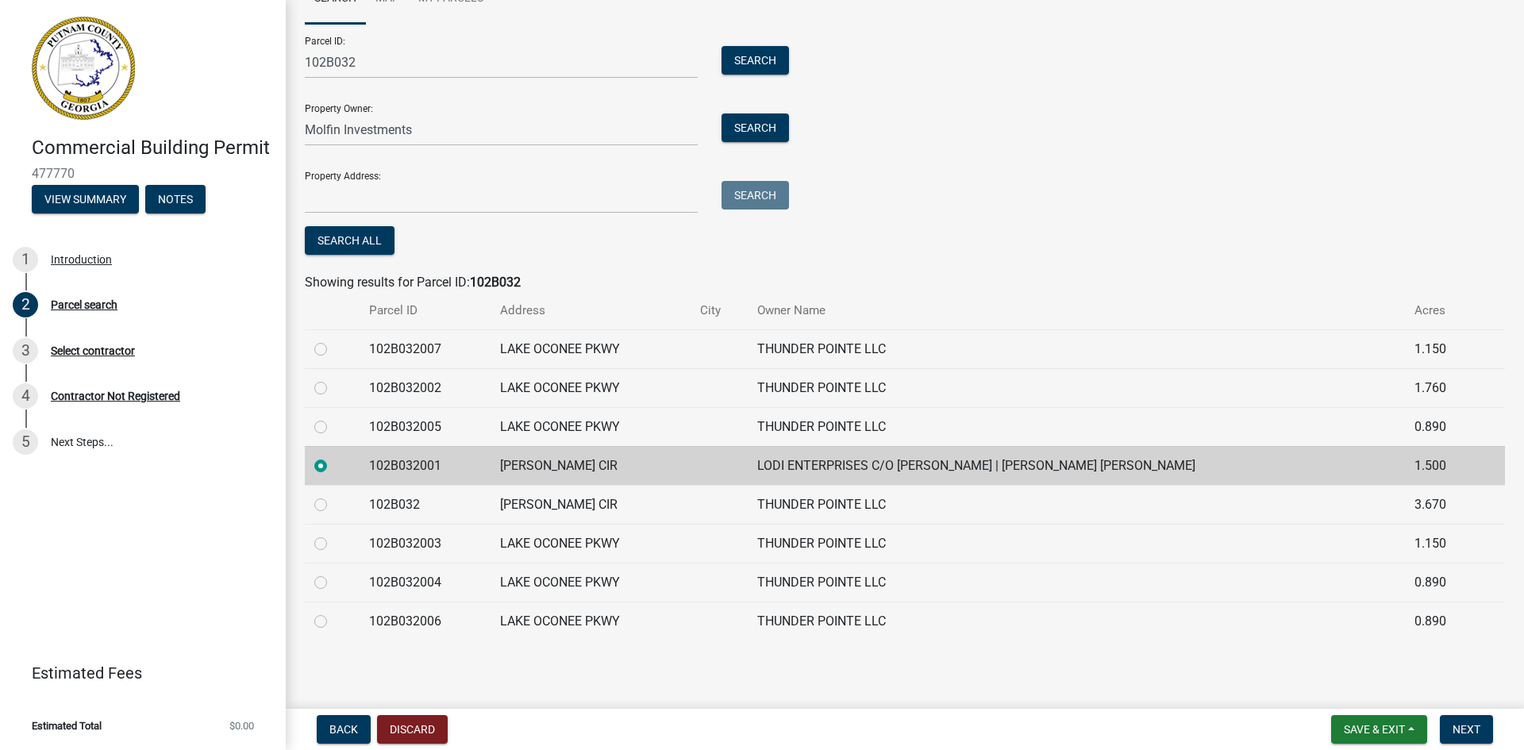
scroll to position [115, 0]
drag, startPoint x: 369, startPoint y: 538, endPoint x: 440, endPoint y: 545, distance: 71.0
click at [440, 545] on td "102B032003" at bounding box center [425, 543] width 131 height 39
copy td "102B032003"
click at [333, 534] on label at bounding box center [333, 534] width 0 height 0
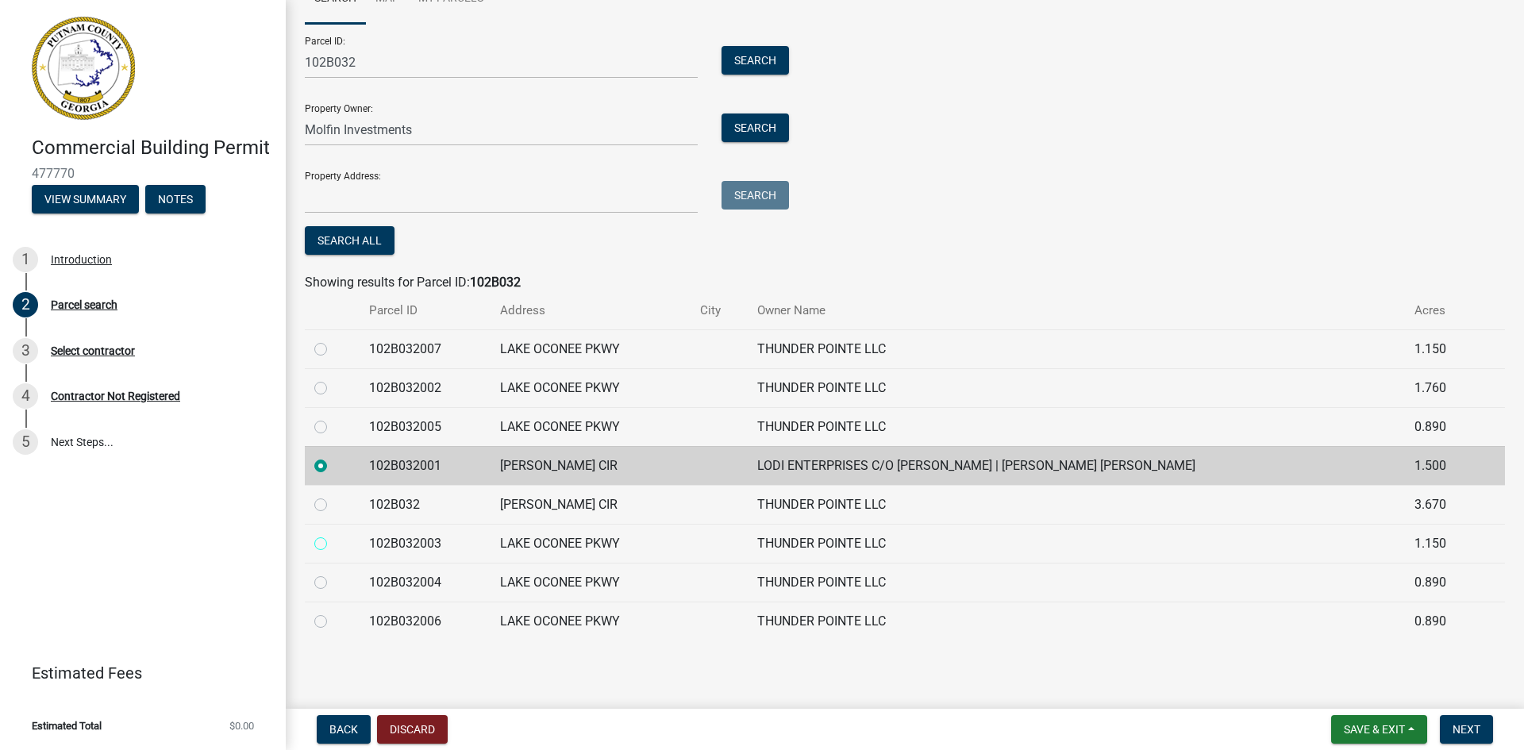
click at [333, 543] on input "radio" at bounding box center [338, 539] width 10 height 10
radio input "true"
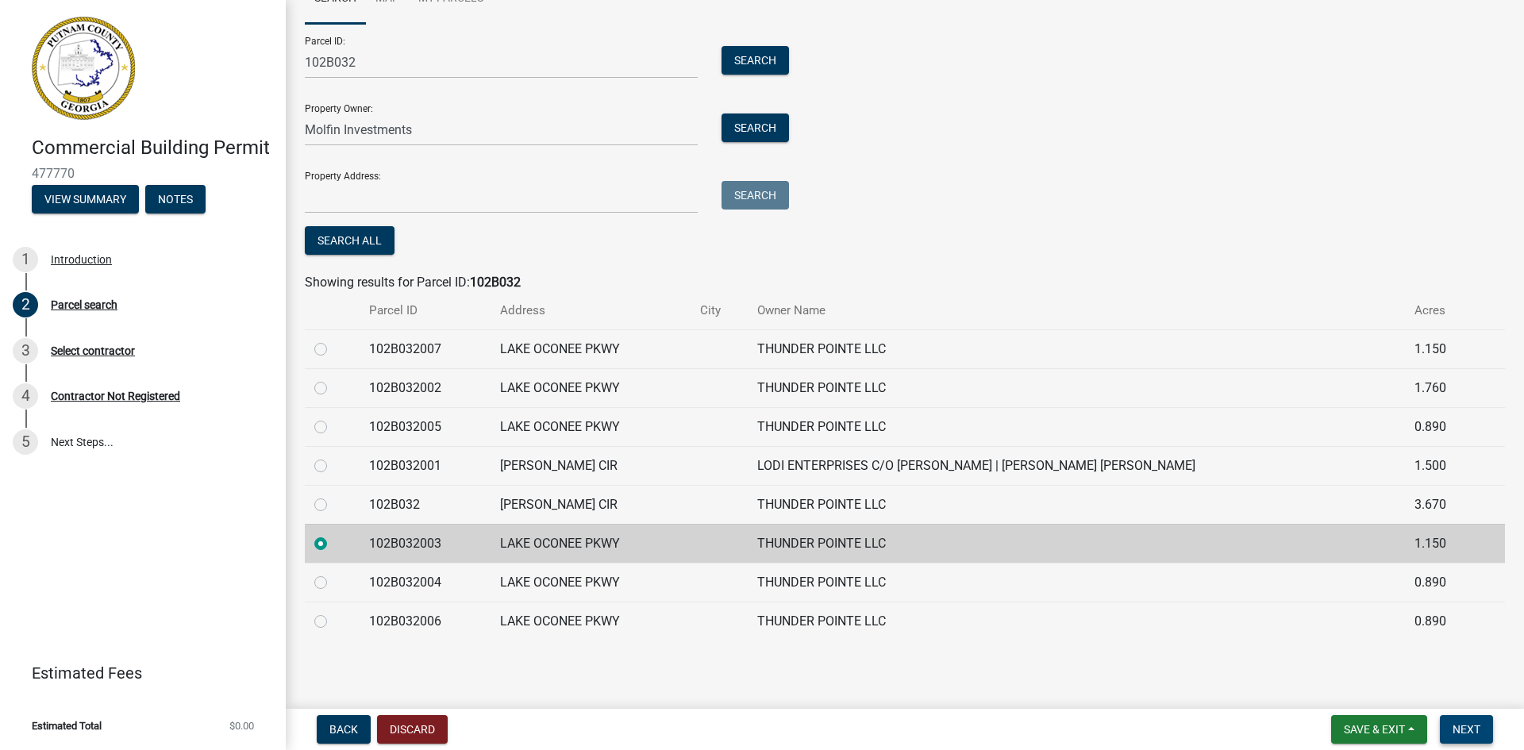
click at [1458, 729] on span "Next" at bounding box center [1467, 729] width 28 height 13
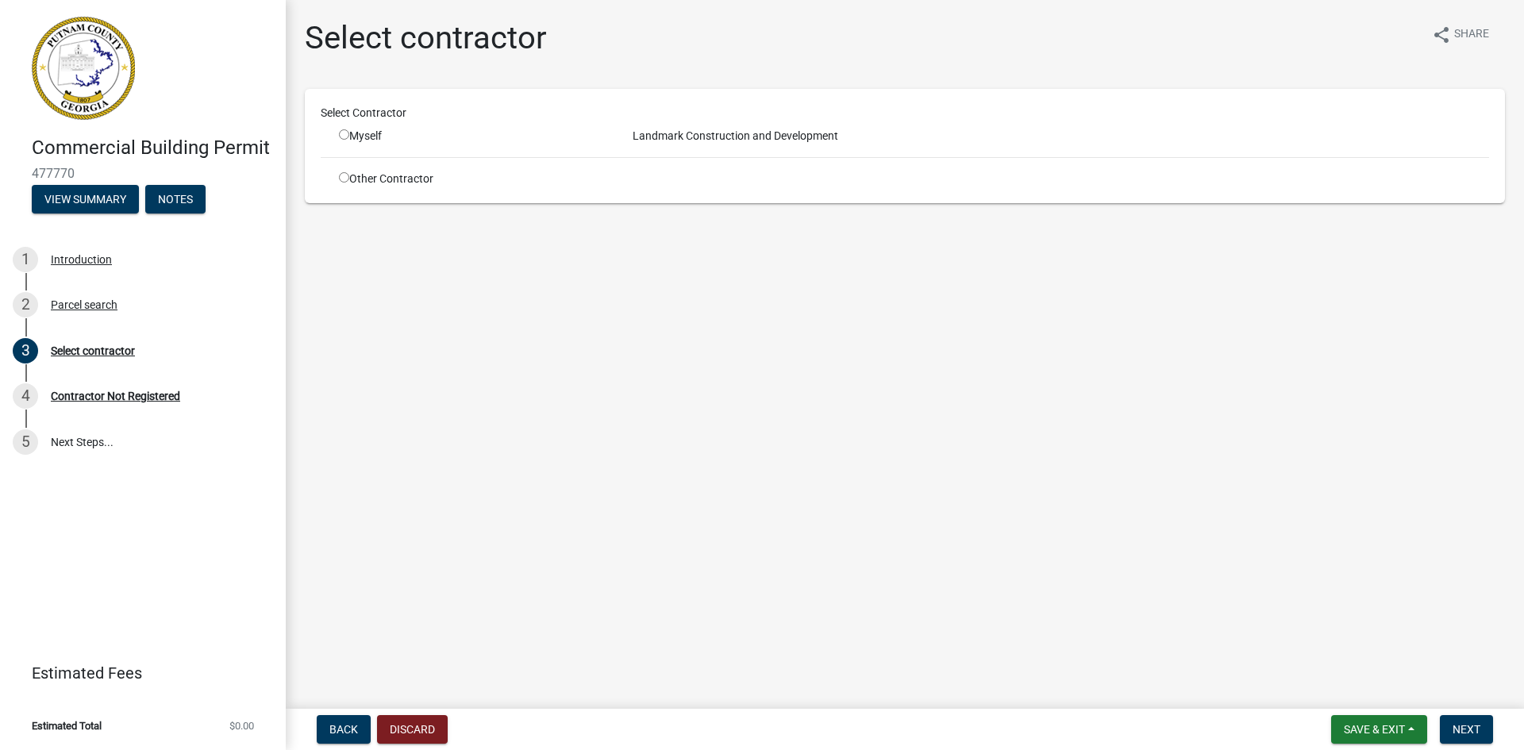
click at [344, 136] on input "radio" at bounding box center [344, 134] width 10 height 10
radio input "true"
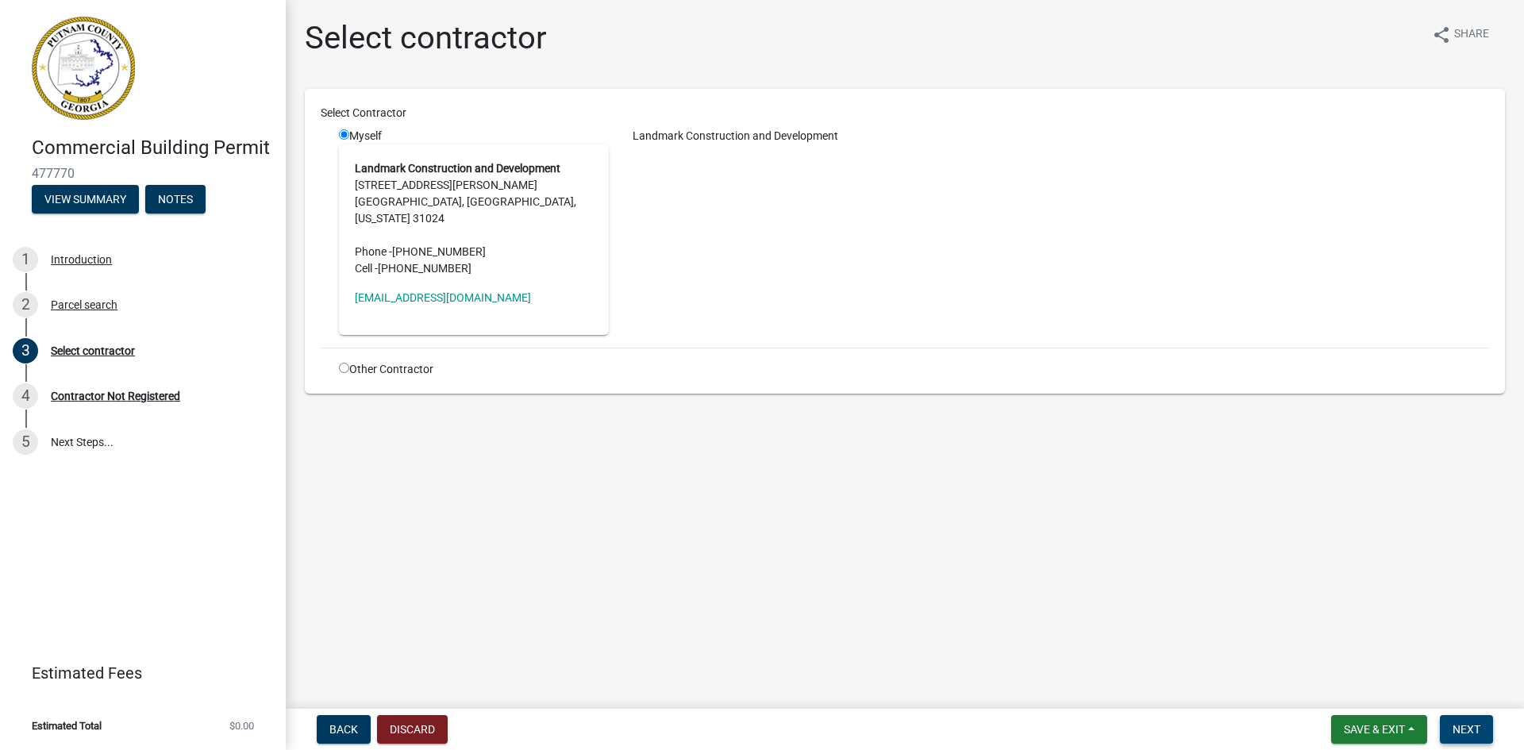
click at [1453, 726] on span "Next" at bounding box center [1467, 729] width 28 height 13
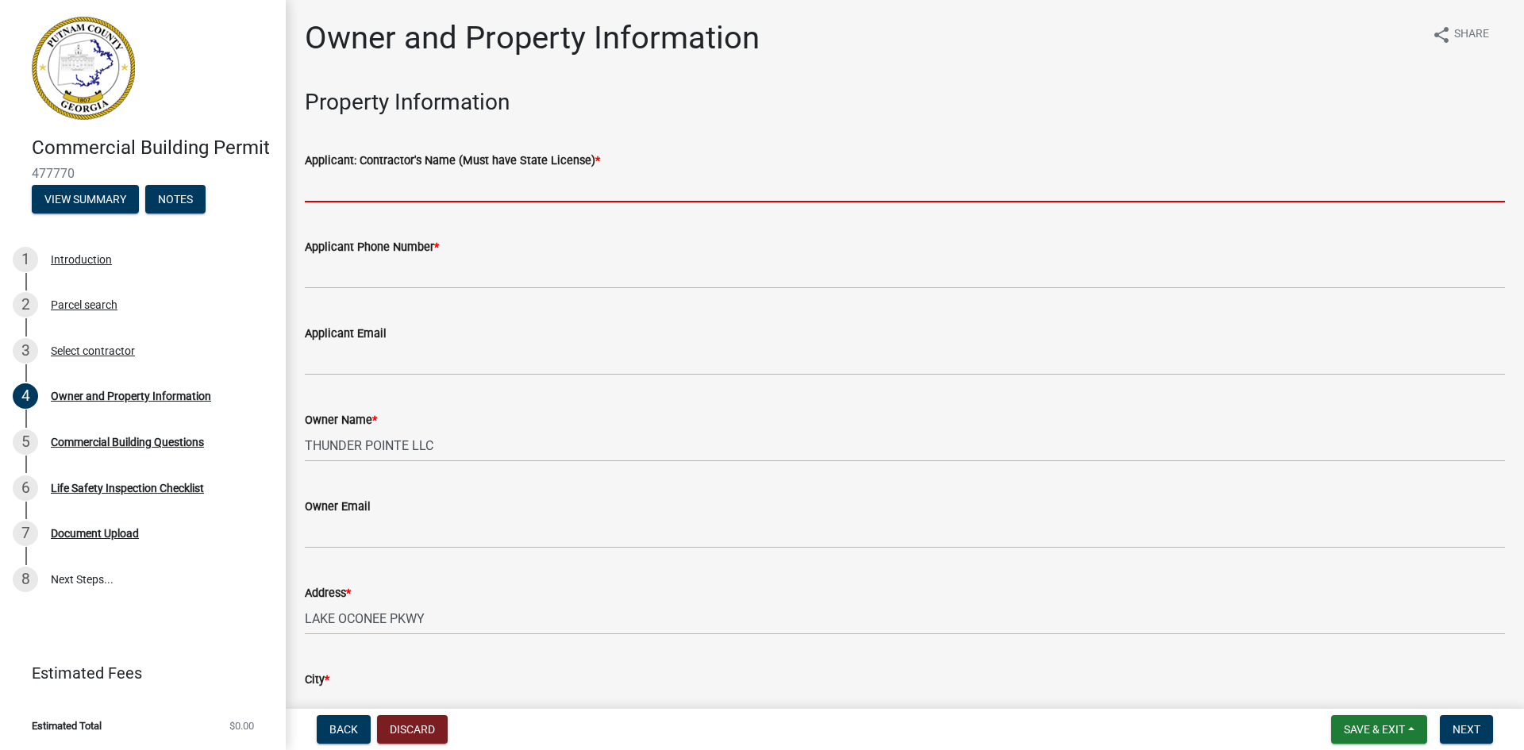
click at [403, 185] on input "Applicant: Contractor's Name (Must have State License) *" at bounding box center [905, 186] width 1200 height 33
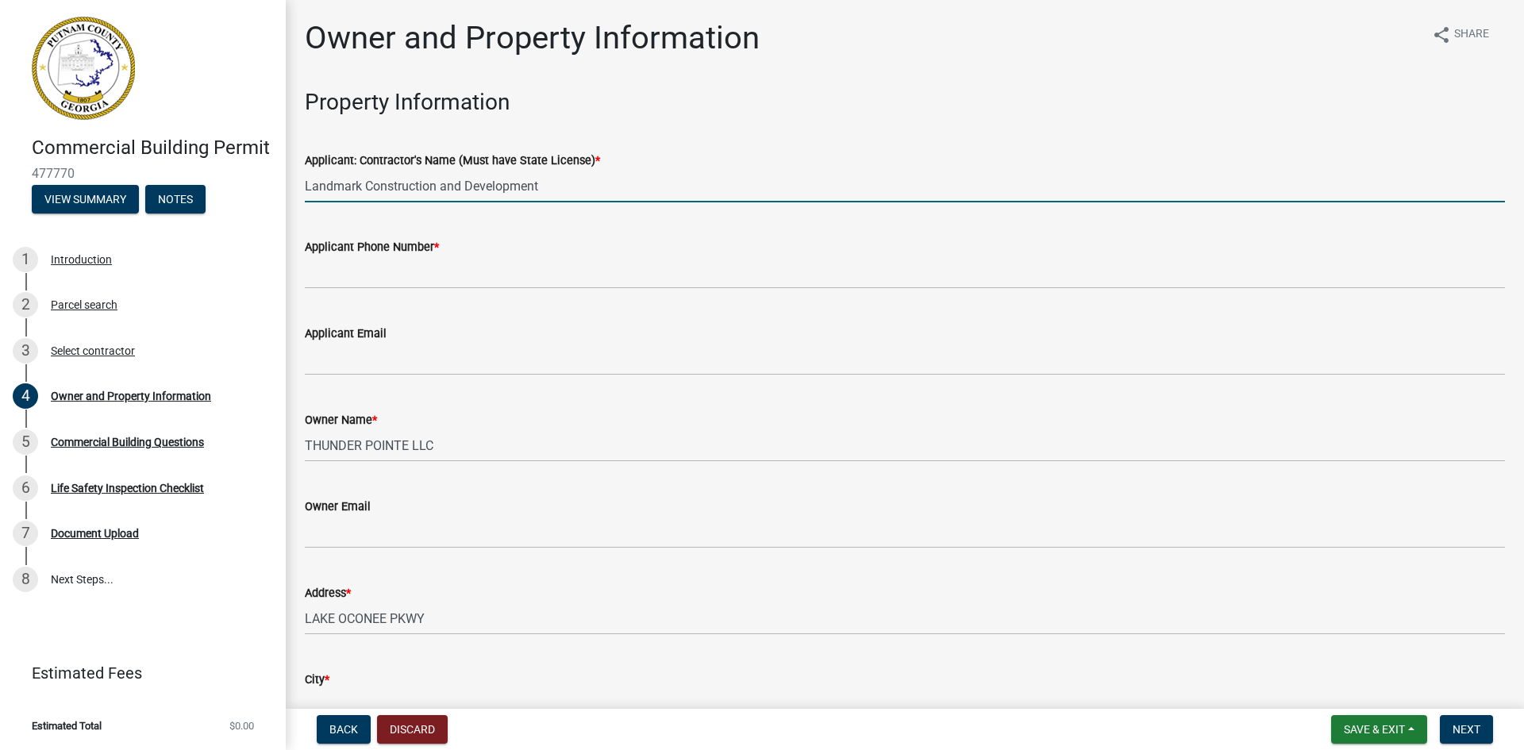
type input "Landmark Construction and Development"
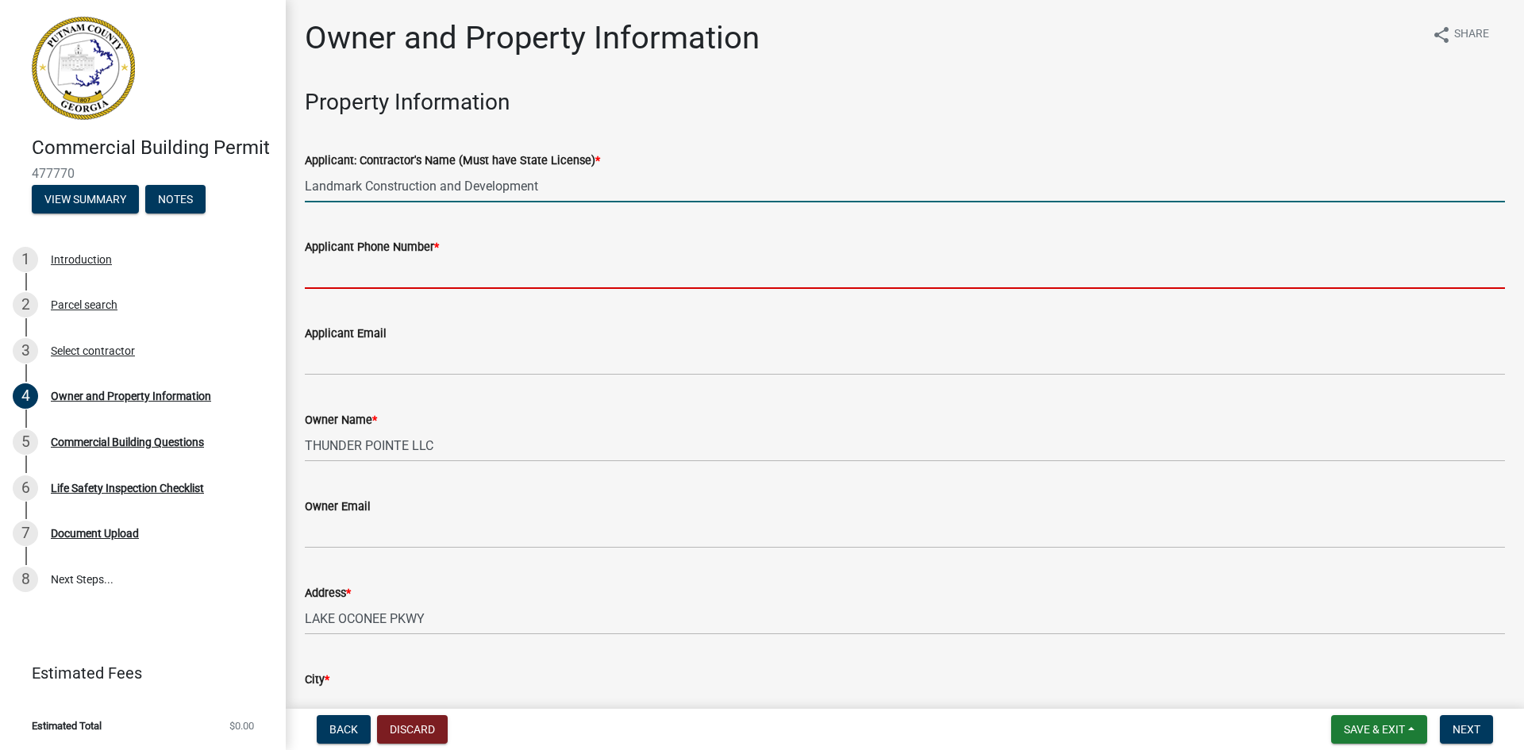
click at [388, 268] on input "Applicant Phone Number *" at bounding box center [905, 272] width 1200 height 33
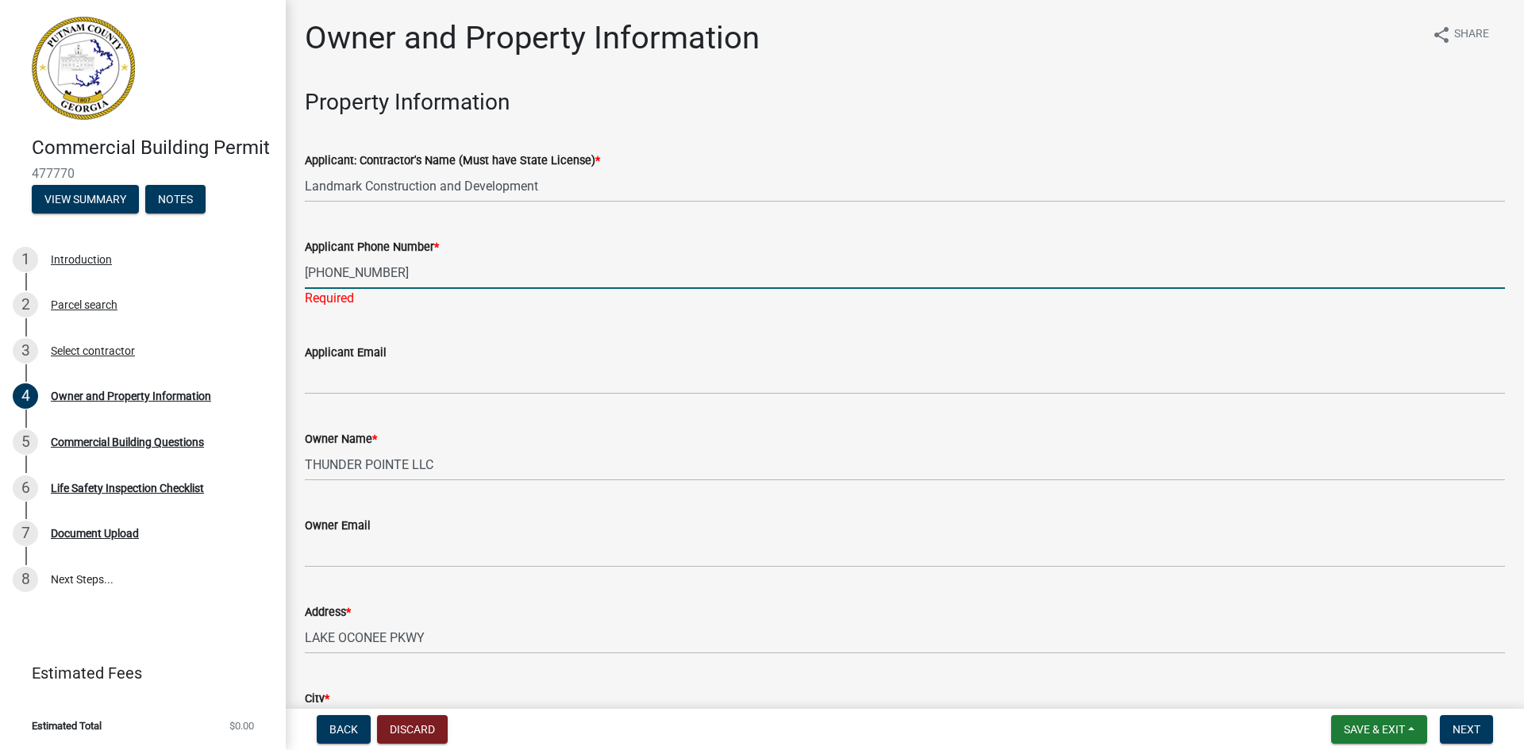
type input "706-207-7354"
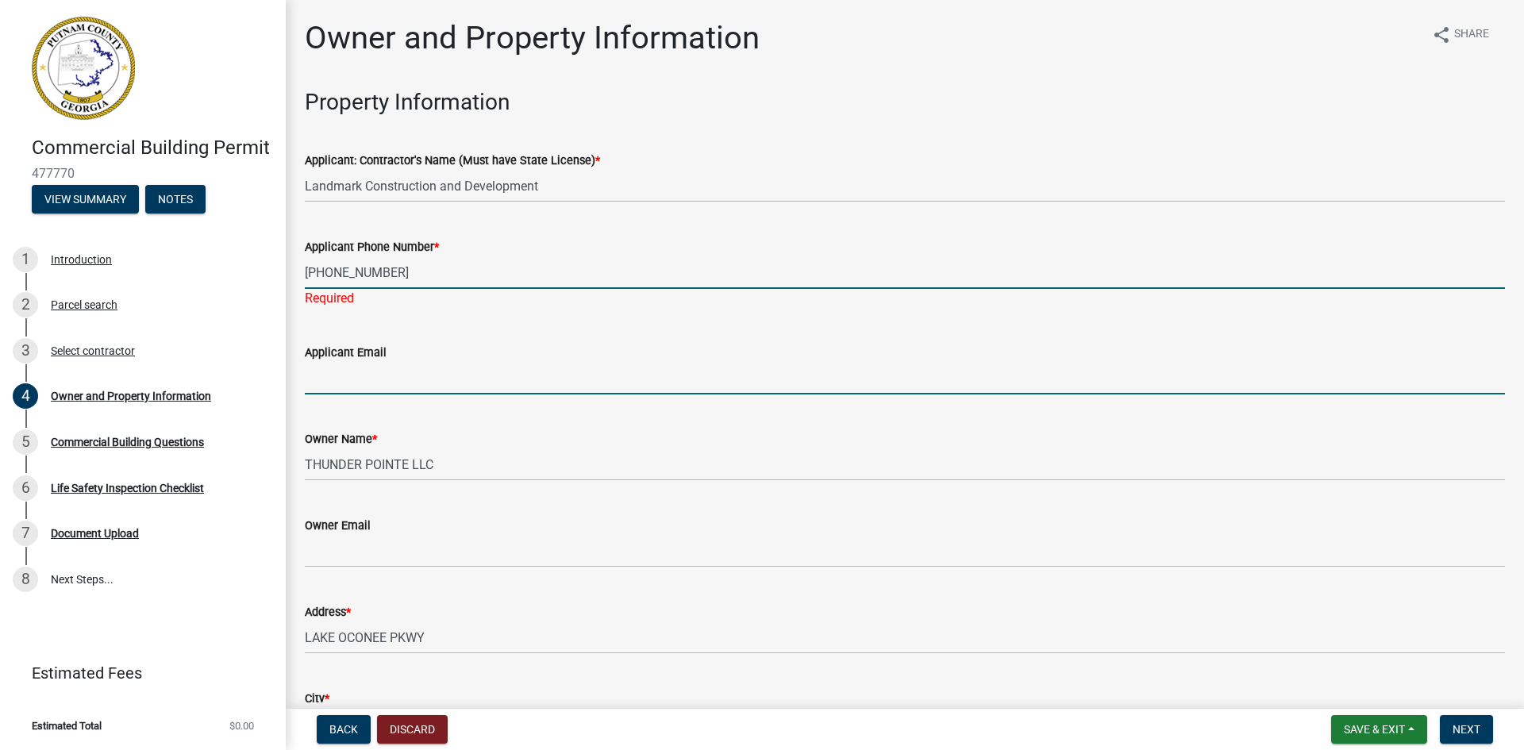
click at [341, 379] on wm-data-entity-input "Applicant Email" at bounding box center [905, 364] width 1200 height 87
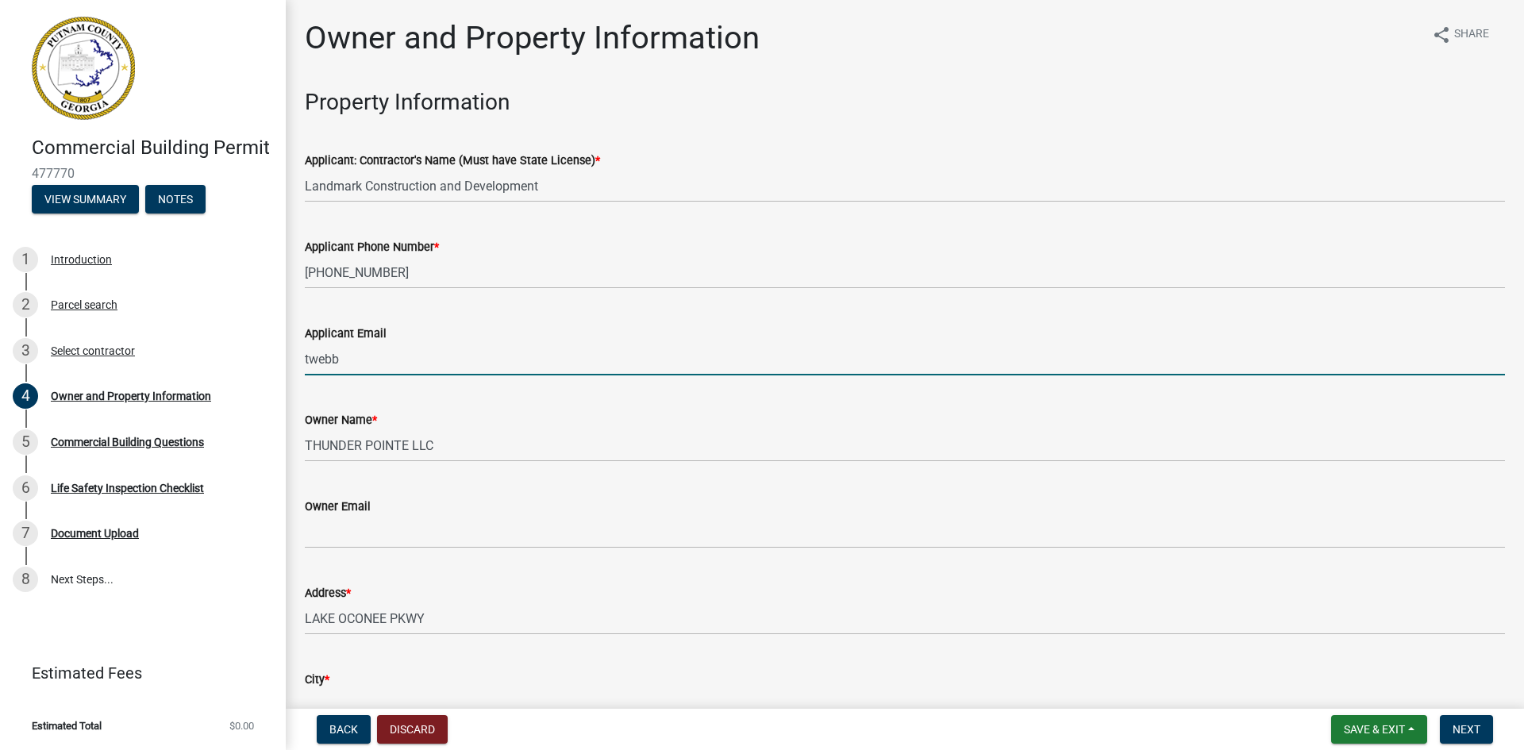
type input "twebb@landmark-cd.com"
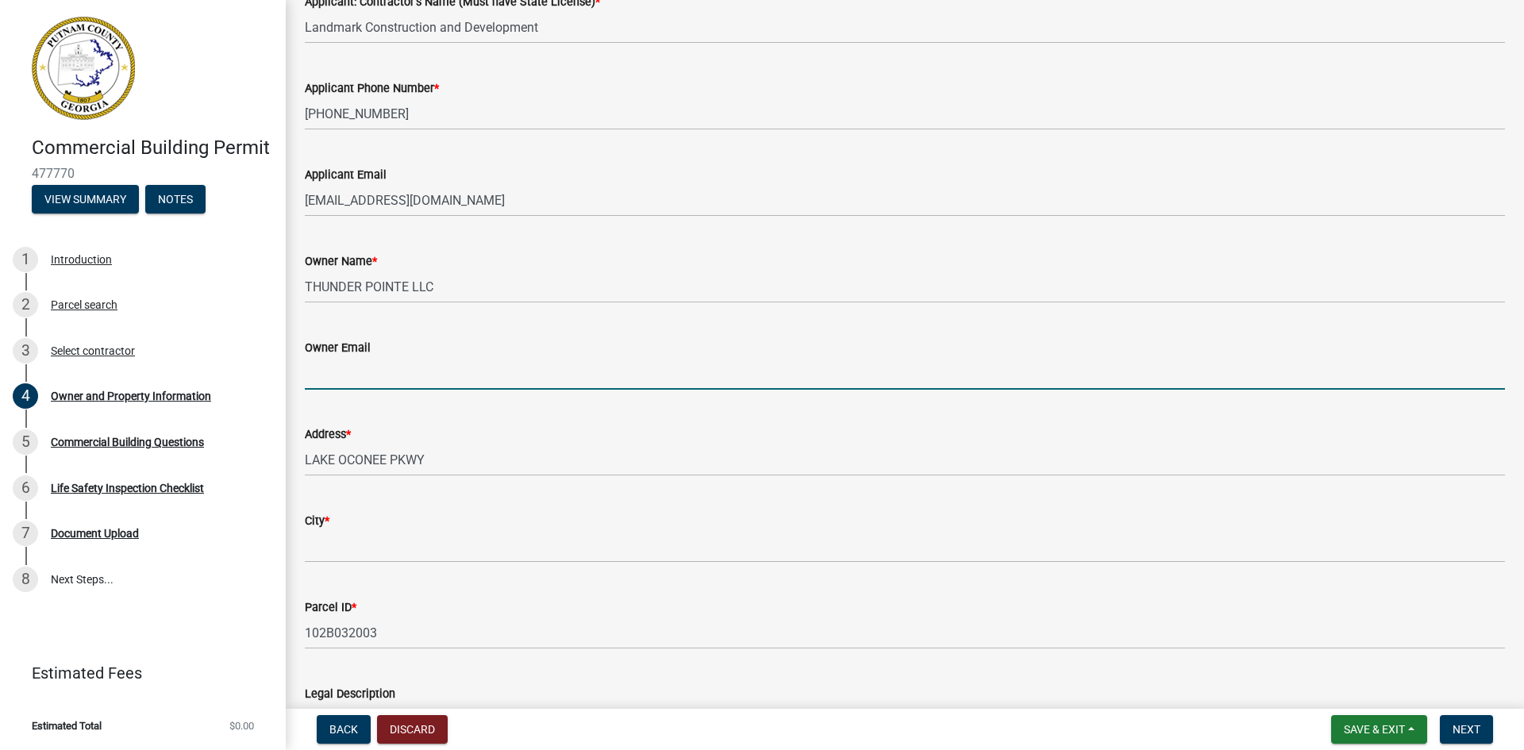
click at [338, 371] on input "Owner Email" at bounding box center [905, 373] width 1200 height 33
type input "twebb@landmark-cd.com"
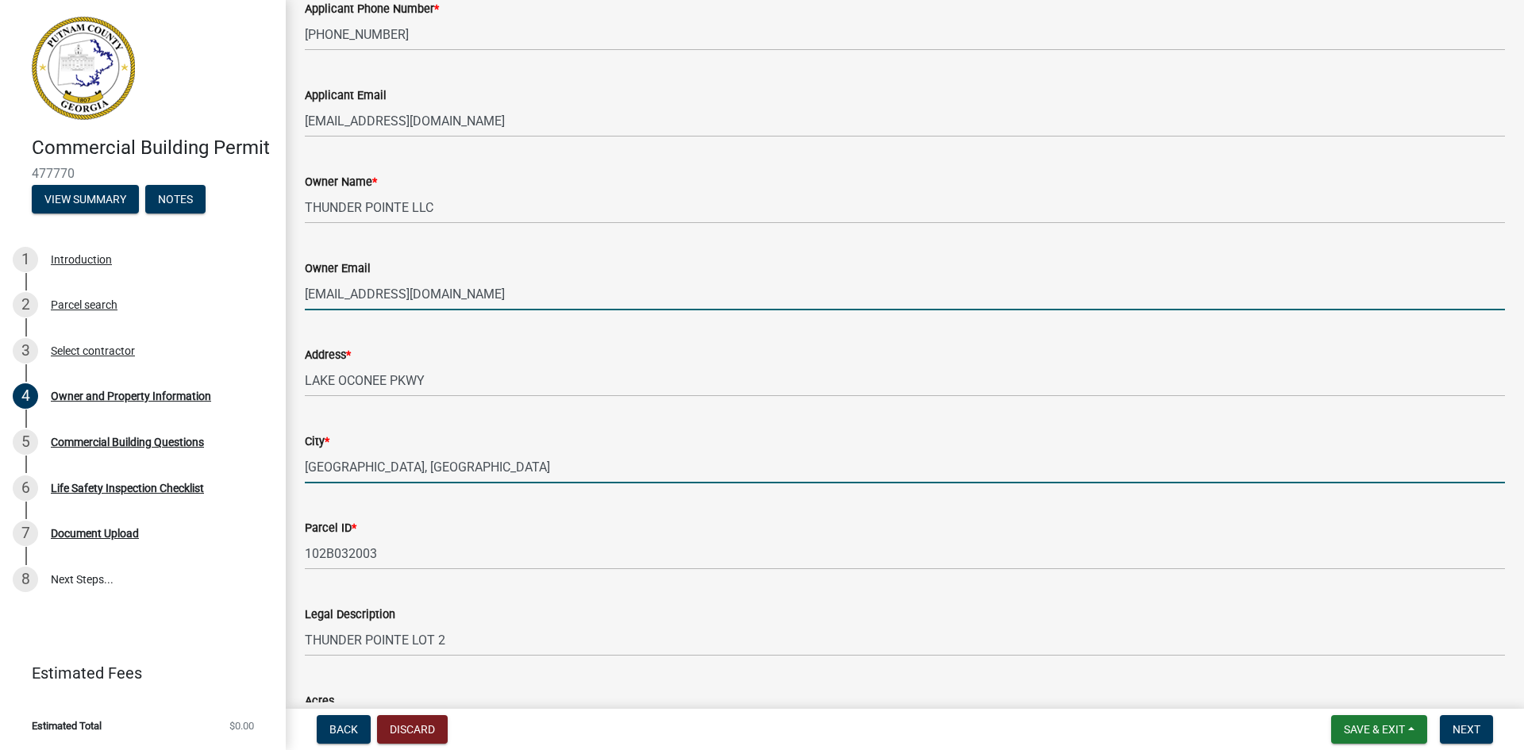
click at [411, 476] on input "Eatonton, GA" at bounding box center [905, 467] width 1200 height 33
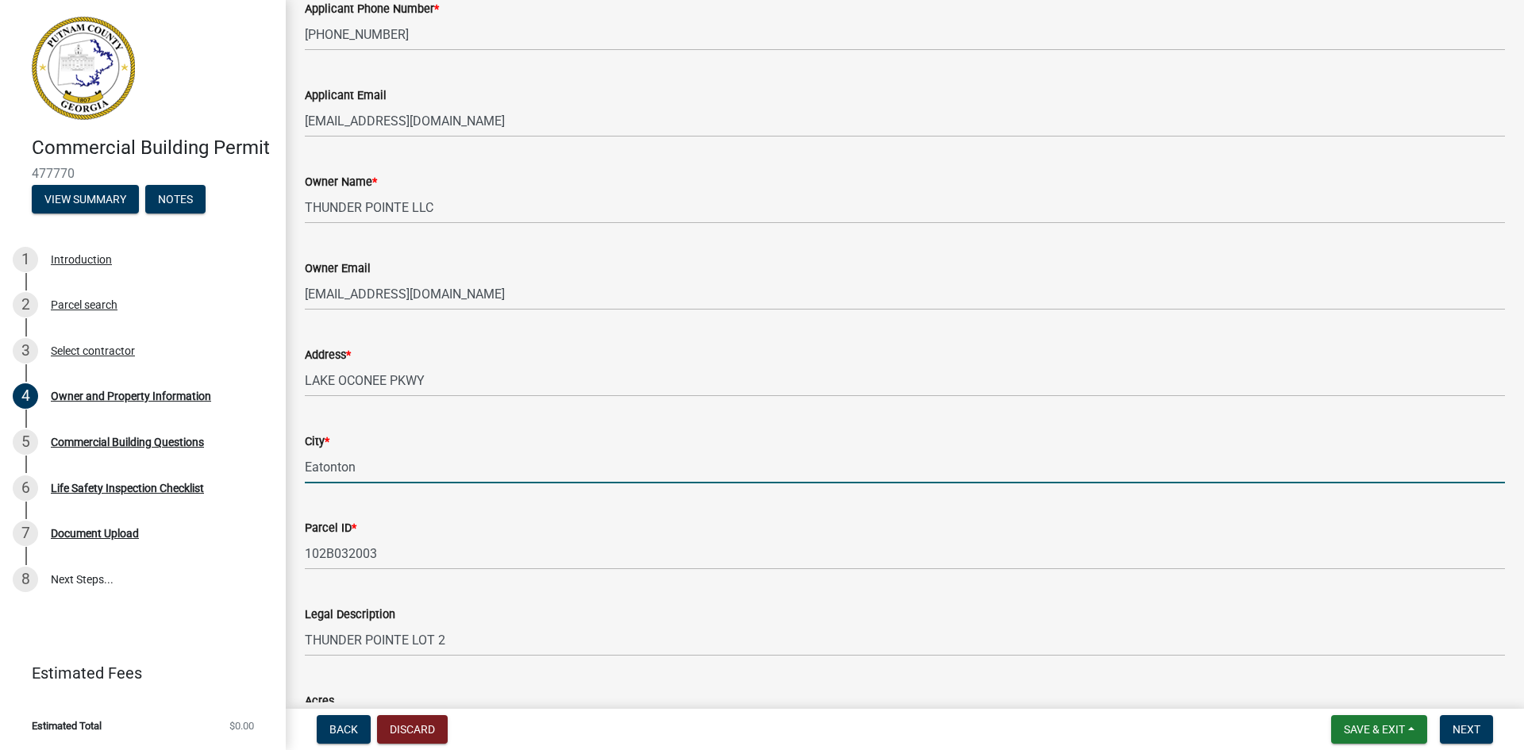
scroll to position [318, 0]
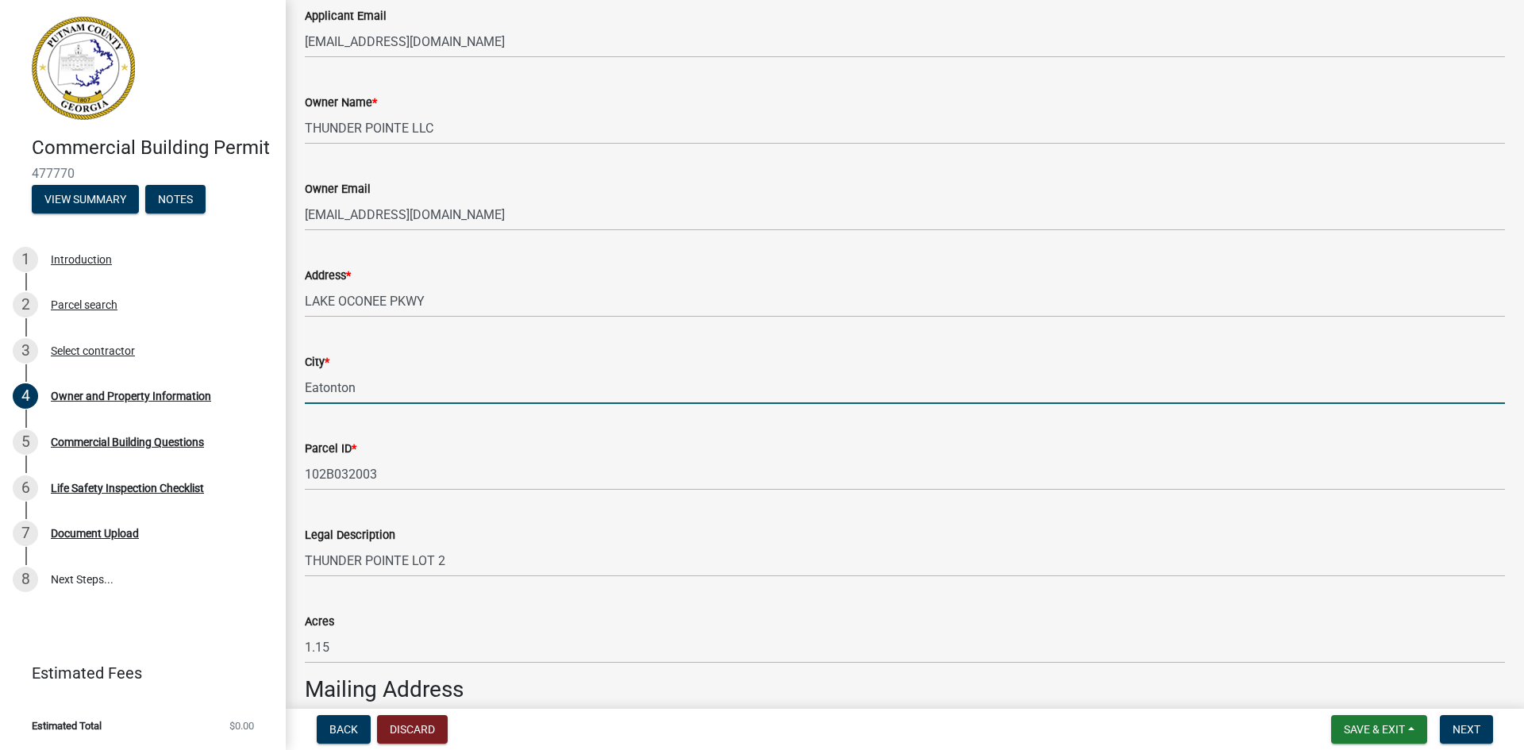
type input "Eatonton"
click at [595, 440] on div "Parcel ID *" at bounding box center [905, 448] width 1200 height 19
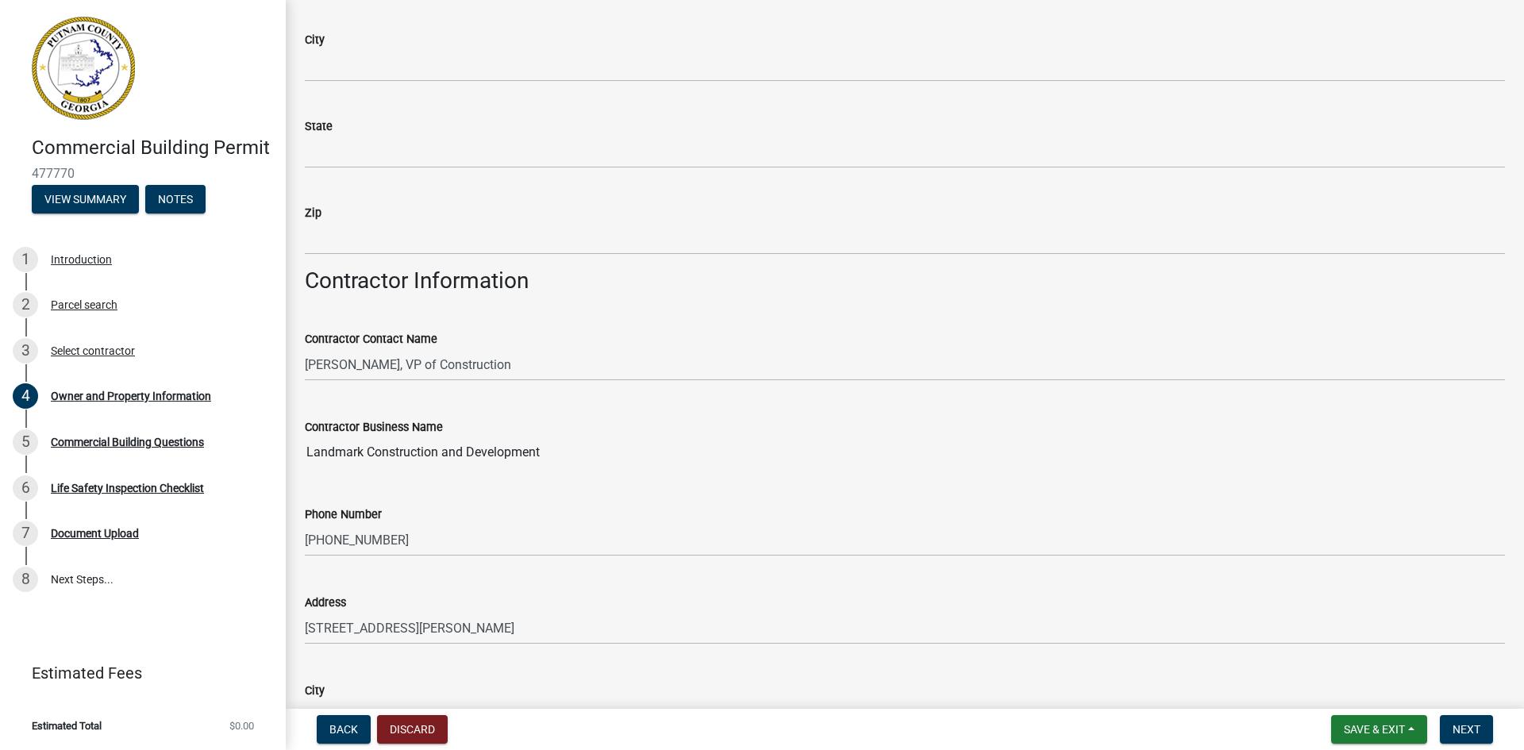
scroll to position [1270, 0]
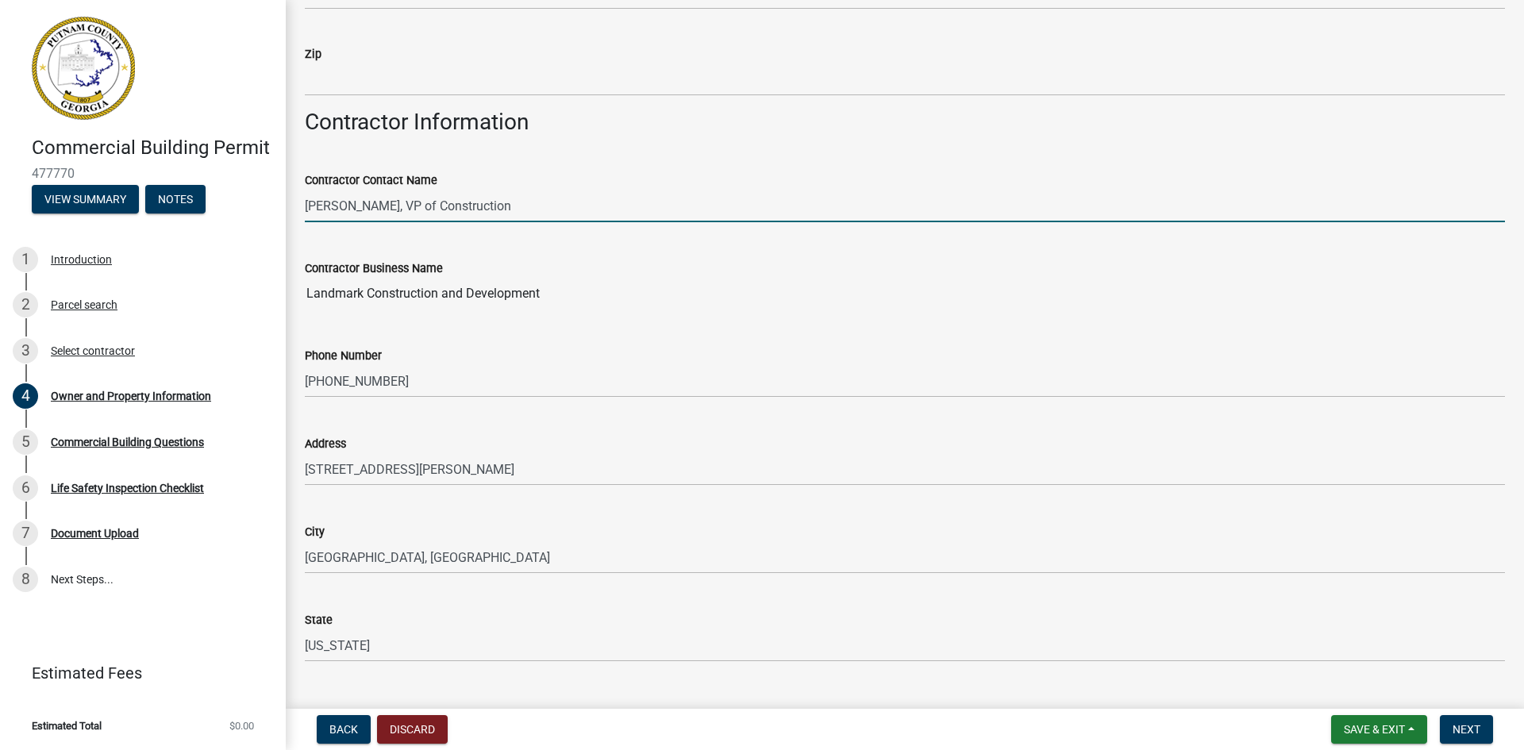
drag, startPoint x: 398, startPoint y: 211, endPoint x: 293, endPoint y: 210, distance: 105.6
click at [293, 210] on div "Contractor Contact Name Brandon Burgess, VP of Construction" at bounding box center [905, 185] width 1224 height 74
type input "Terrell Webb, VP of Construction"
click at [518, 276] on div "Contractor Business Name" at bounding box center [905, 268] width 1200 height 19
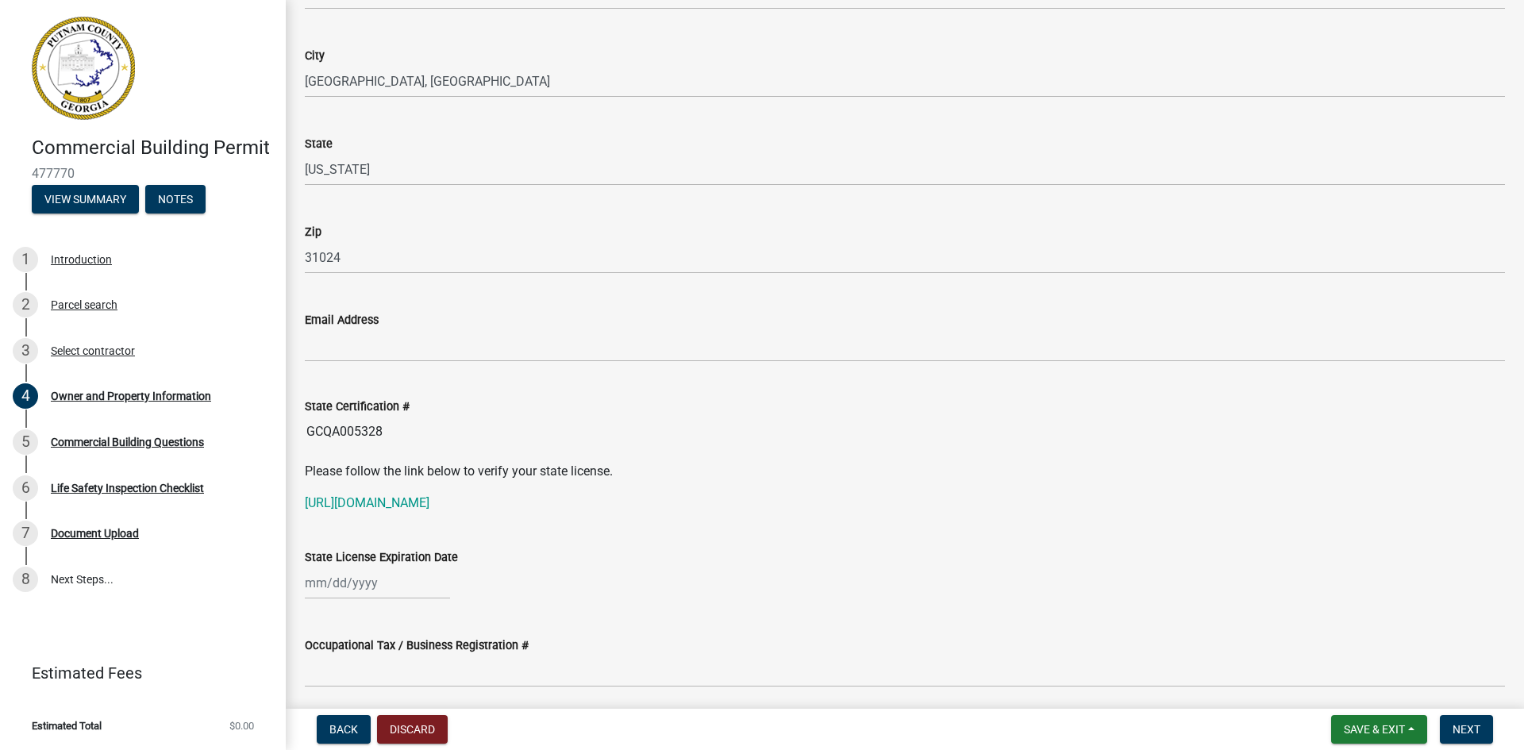
scroll to position [1826, 0]
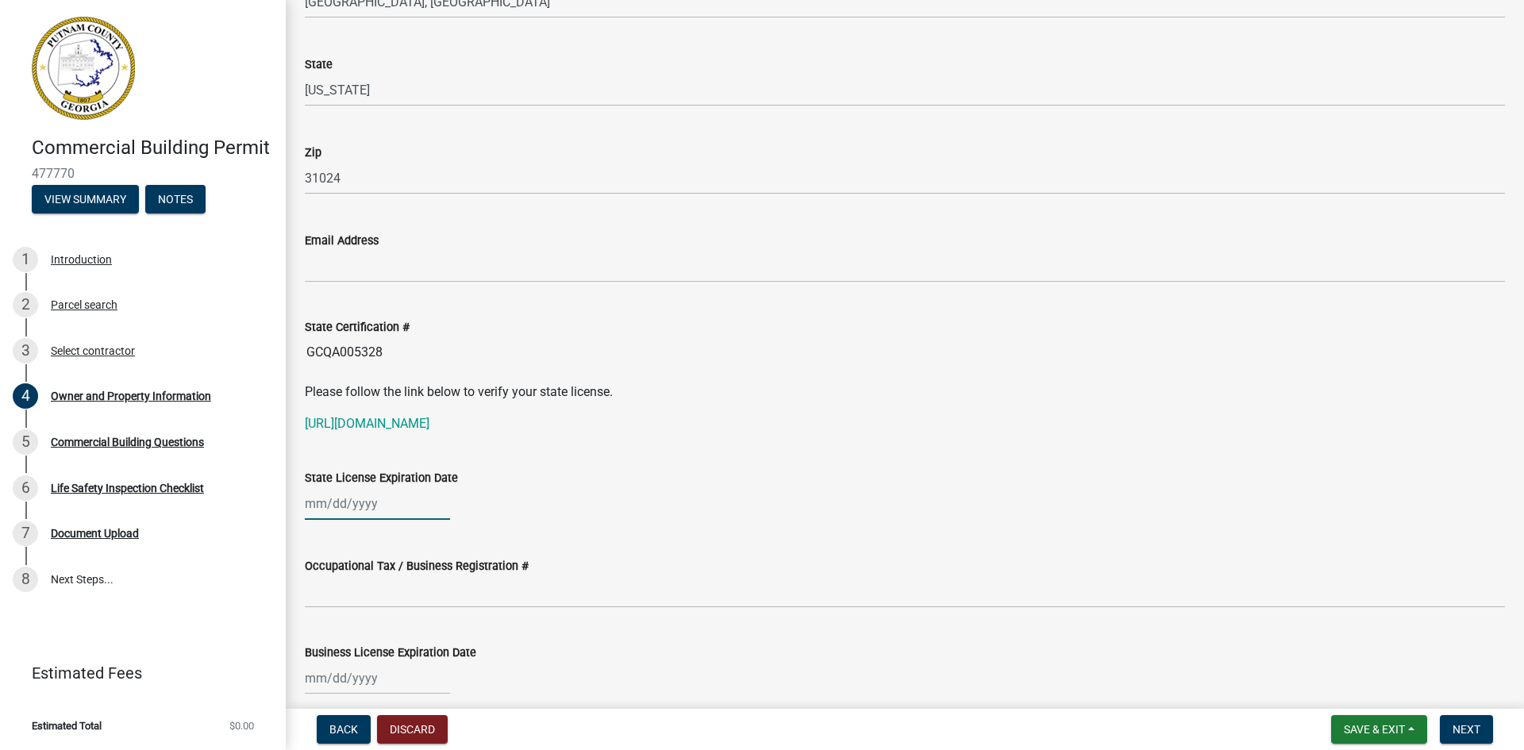
click at [335, 504] on div at bounding box center [377, 503] width 145 height 33
select select "9"
select select "2025"
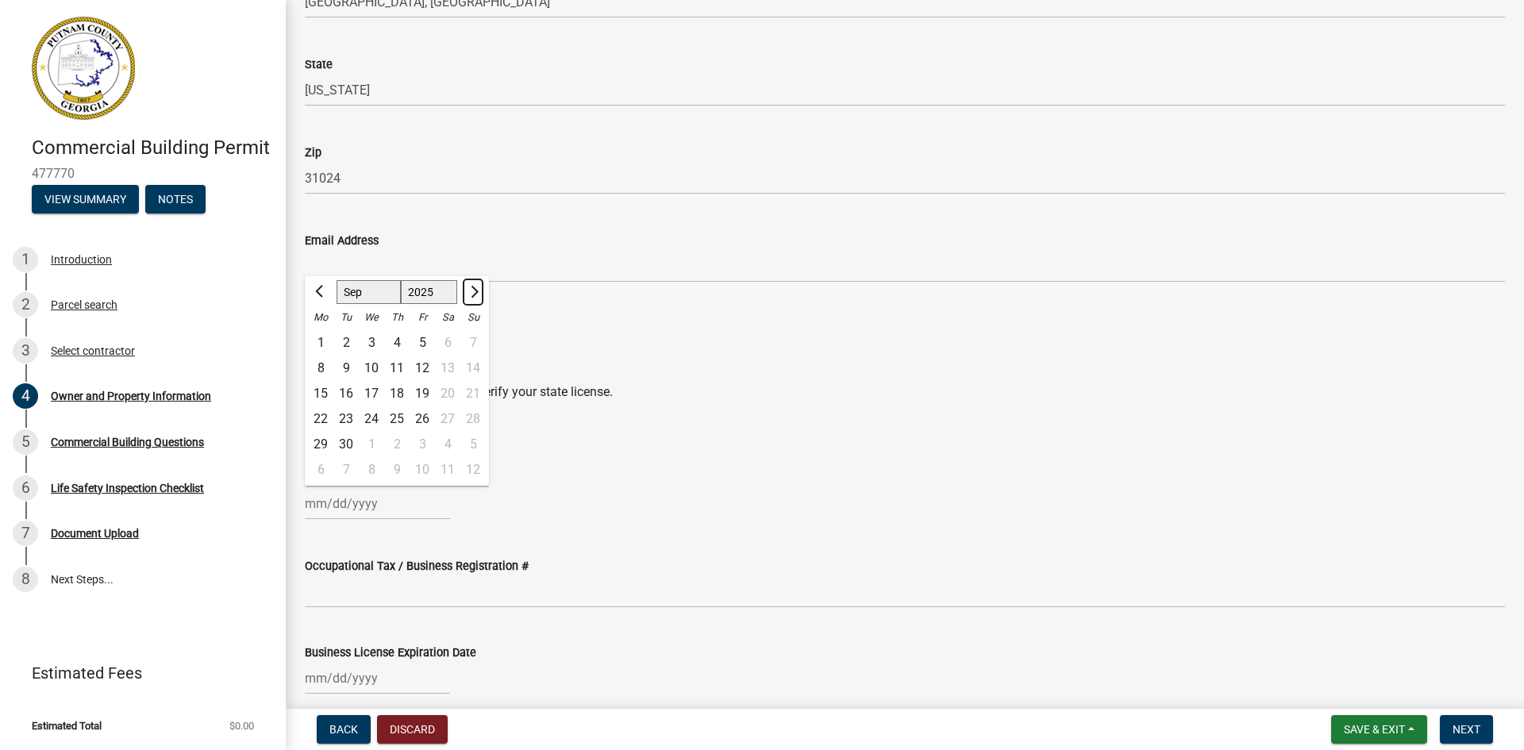
click at [473, 297] on button "Next month" at bounding box center [473, 291] width 19 height 25
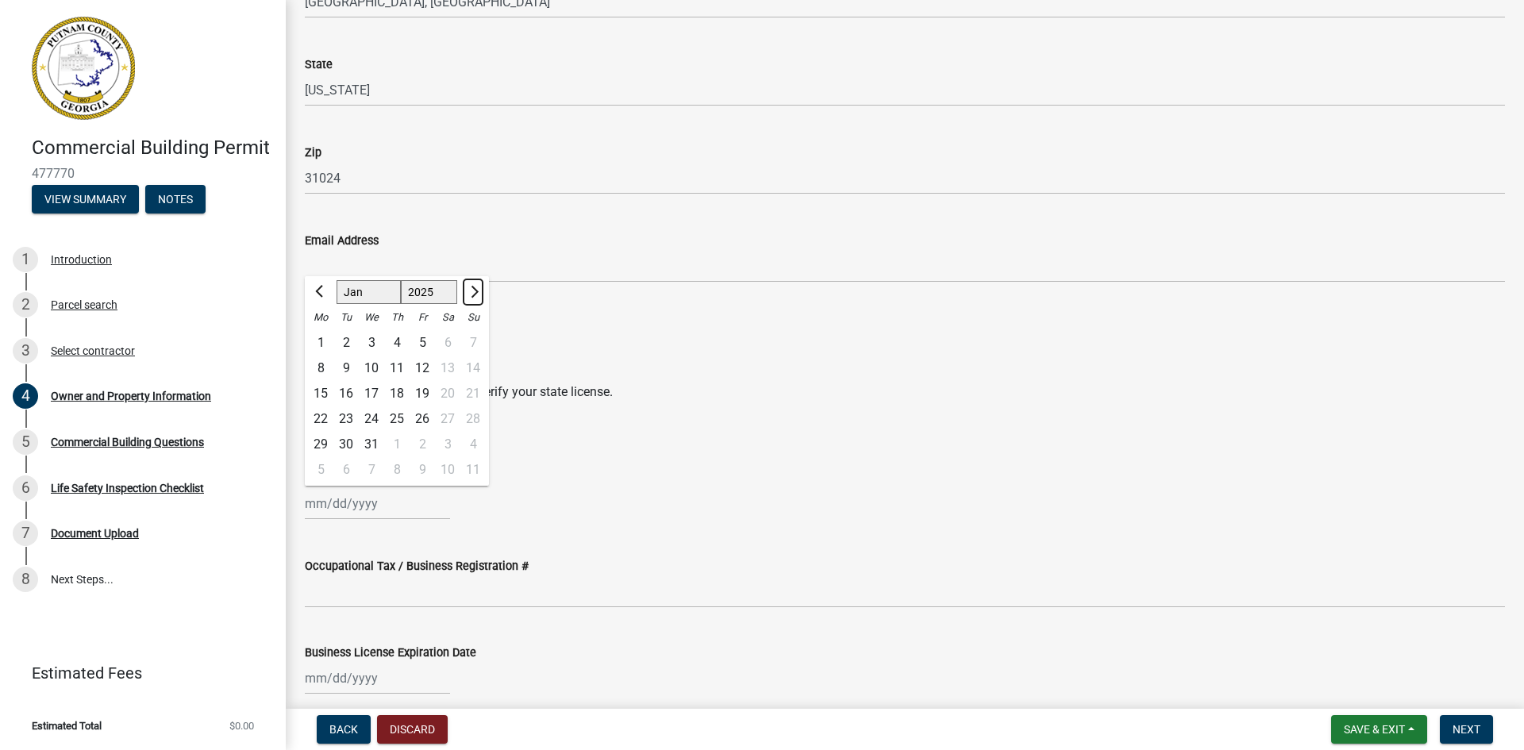
select select "2"
select select "2026"
click at [473, 297] on button "Next month" at bounding box center [473, 291] width 19 height 25
click at [471, 298] on button "Next month" at bounding box center [473, 291] width 19 height 25
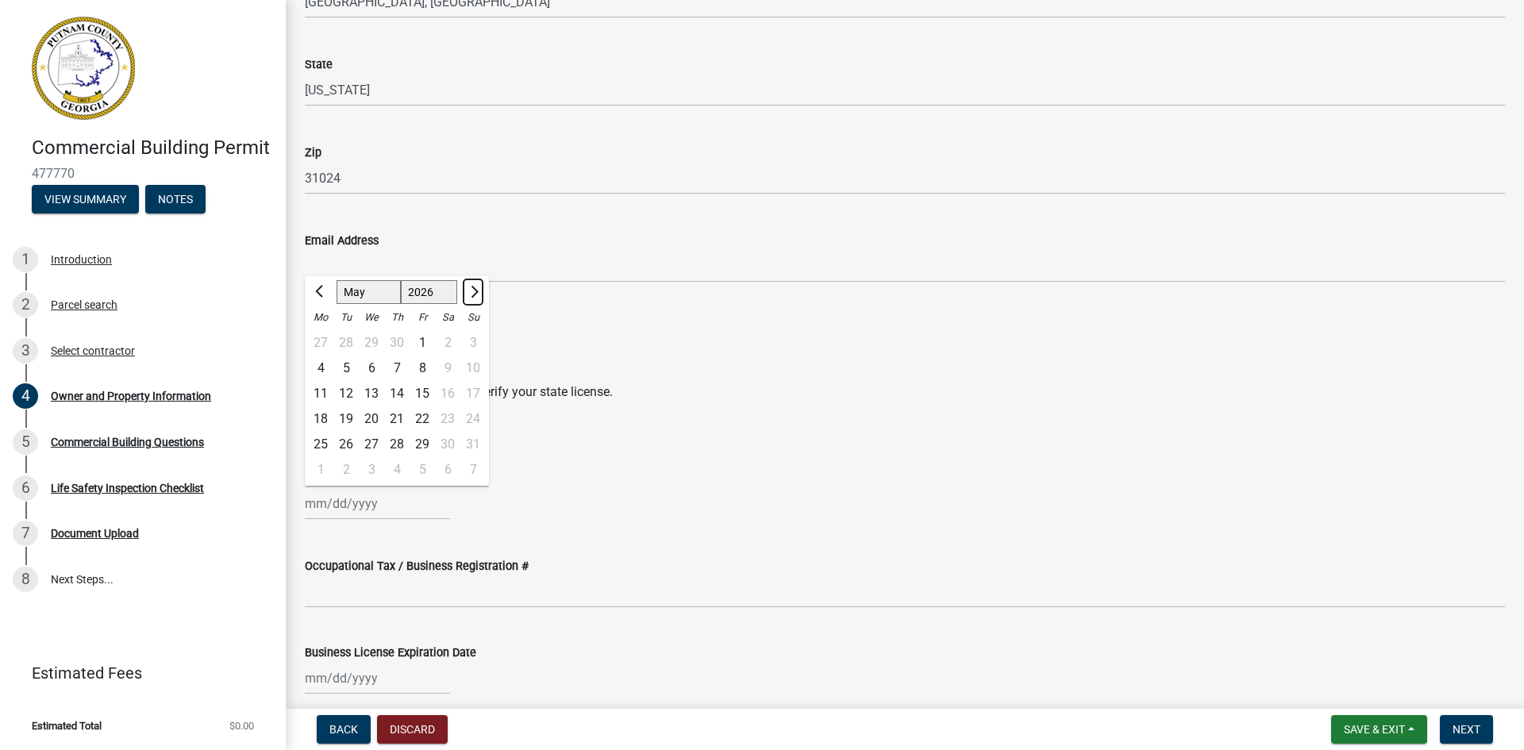
click at [471, 298] on button "Next month" at bounding box center [473, 291] width 19 height 25
select select "6"
click at [345, 439] on div "30" at bounding box center [345, 444] width 25 height 25
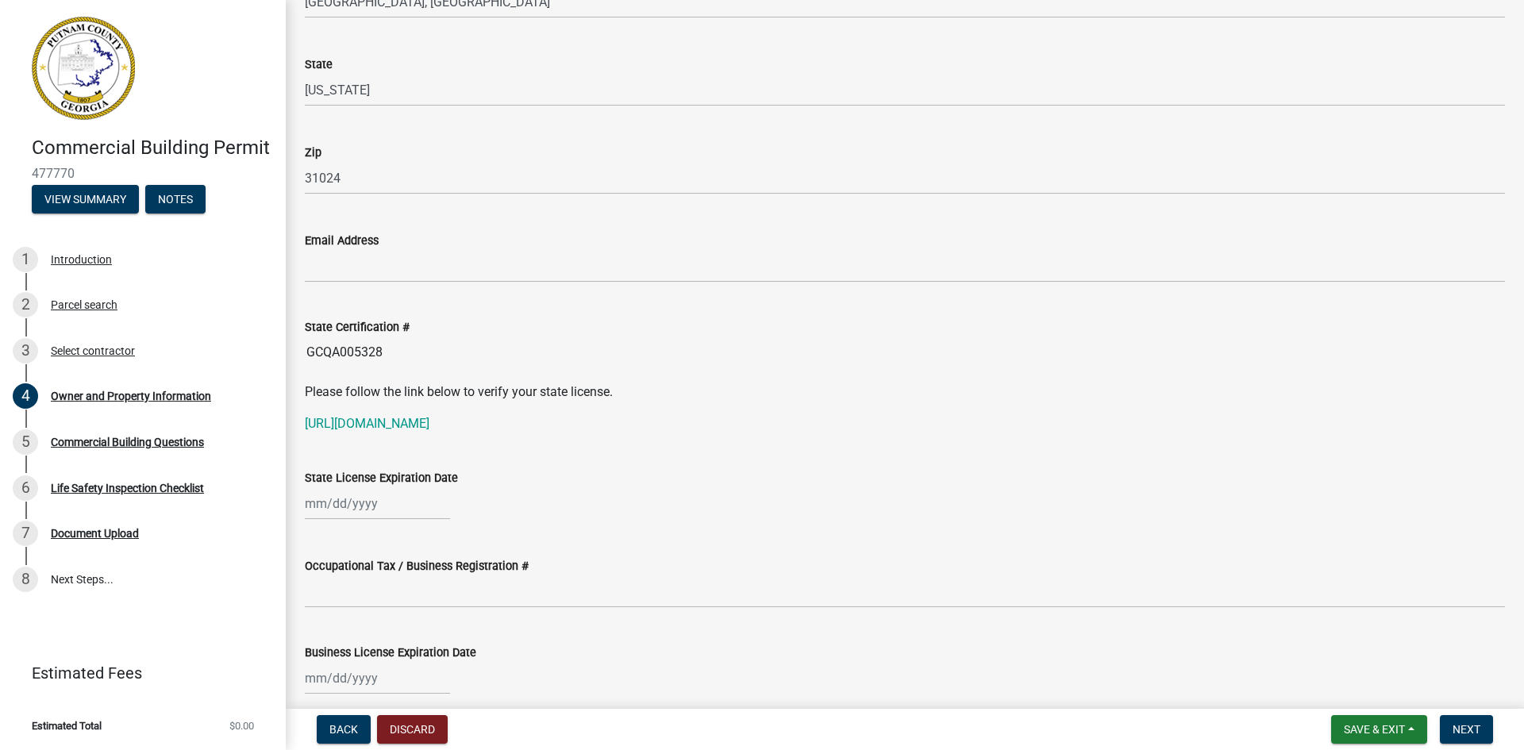
type input "06/30/2026"
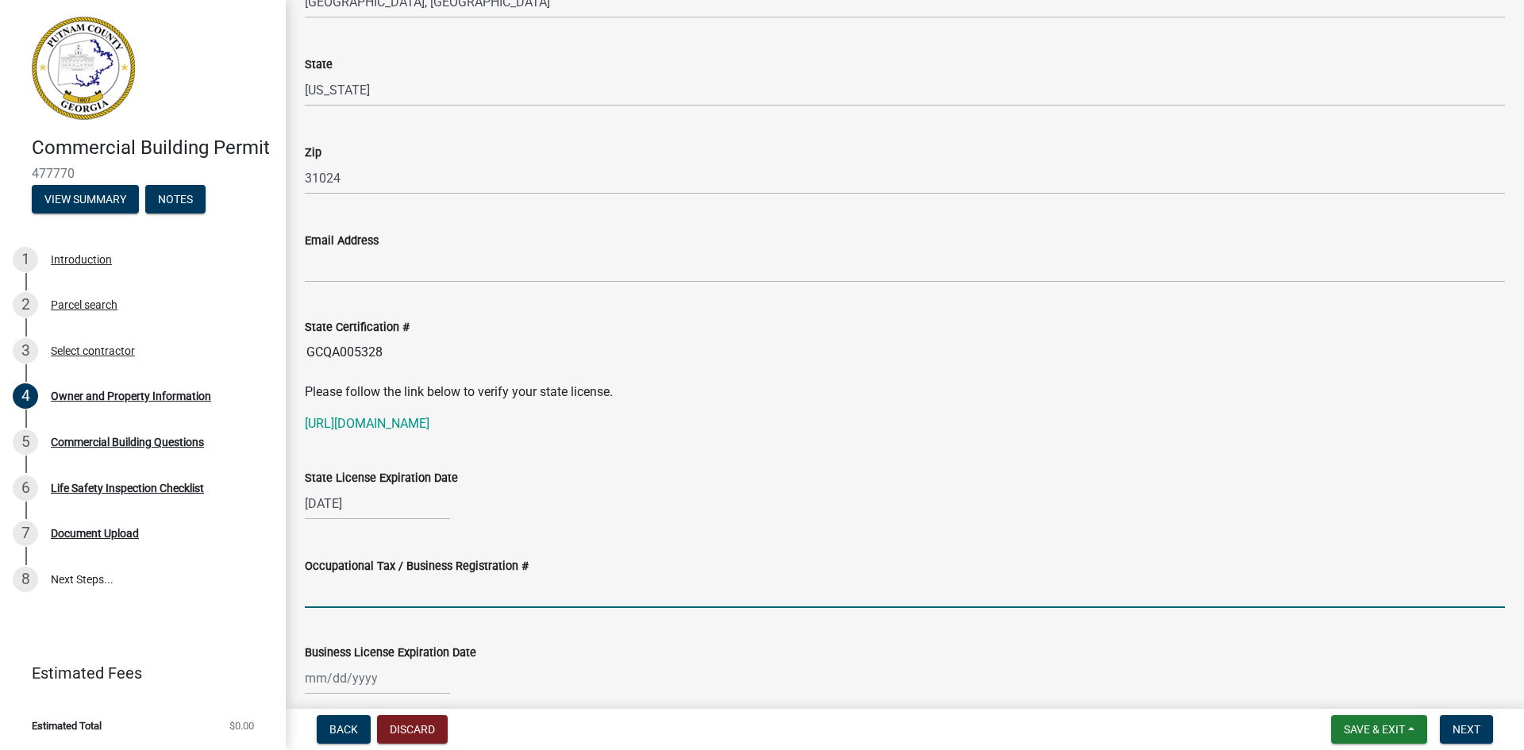
click at [368, 602] on input "Occupational Tax / Business Registration #" at bounding box center [905, 591] width 1200 height 33
type input "2024-BL-136"
click at [394, 627] on div "Business License Expiration Date" at bounding box center [905, 658] width 1200 height 74
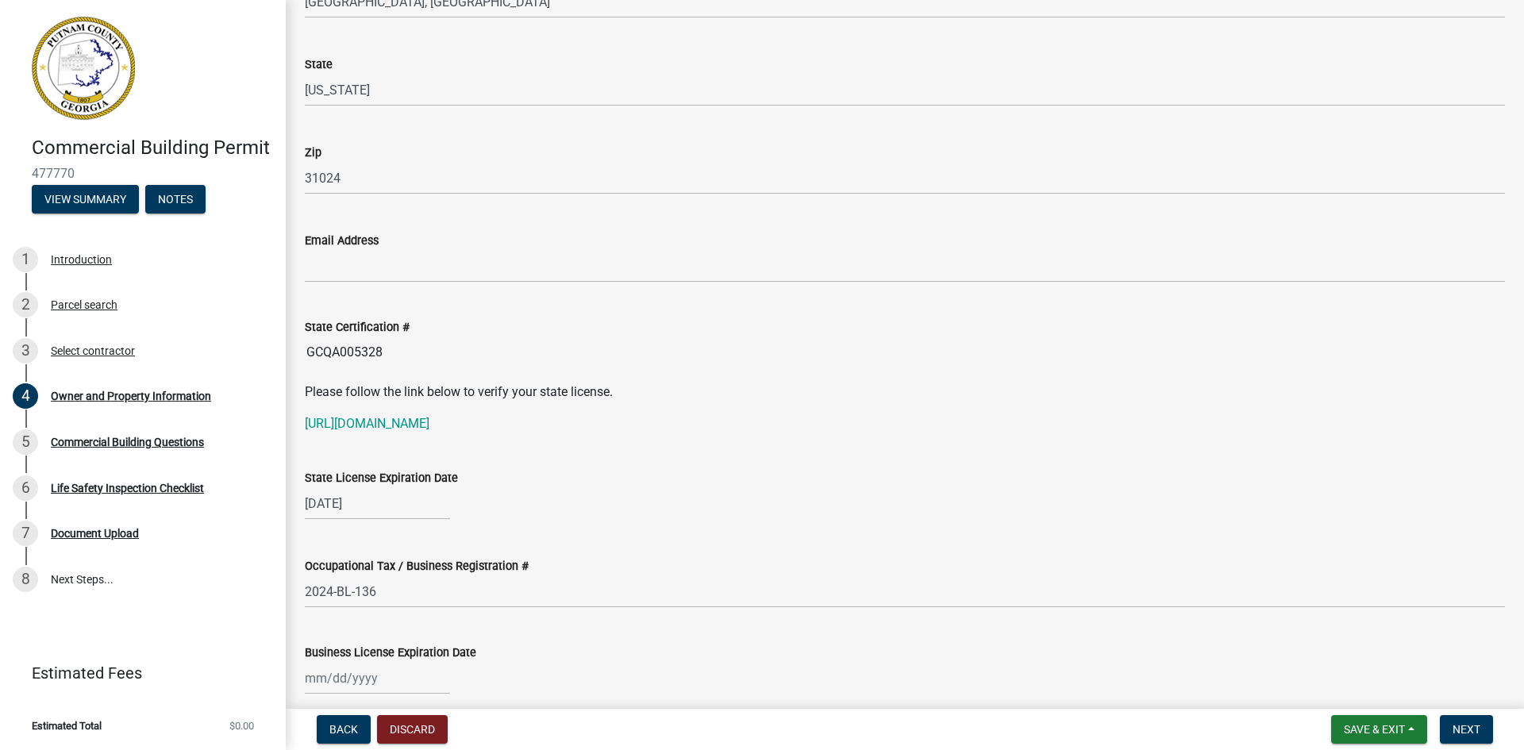
scroll to position [1905, 0]
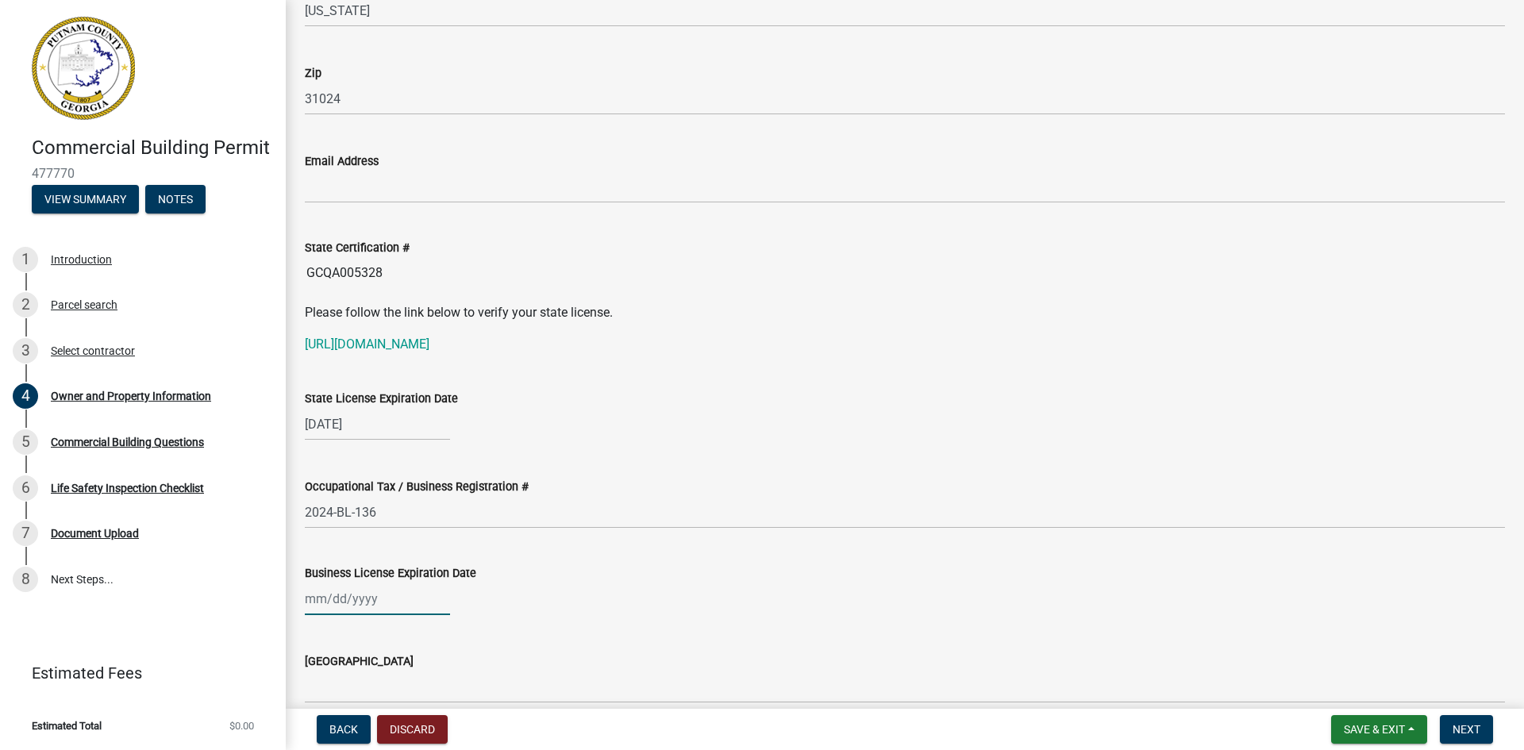
click at [360, 590] on div at bounding box center [377, 599] width 145 height 33
select select "9"
select select "2025"
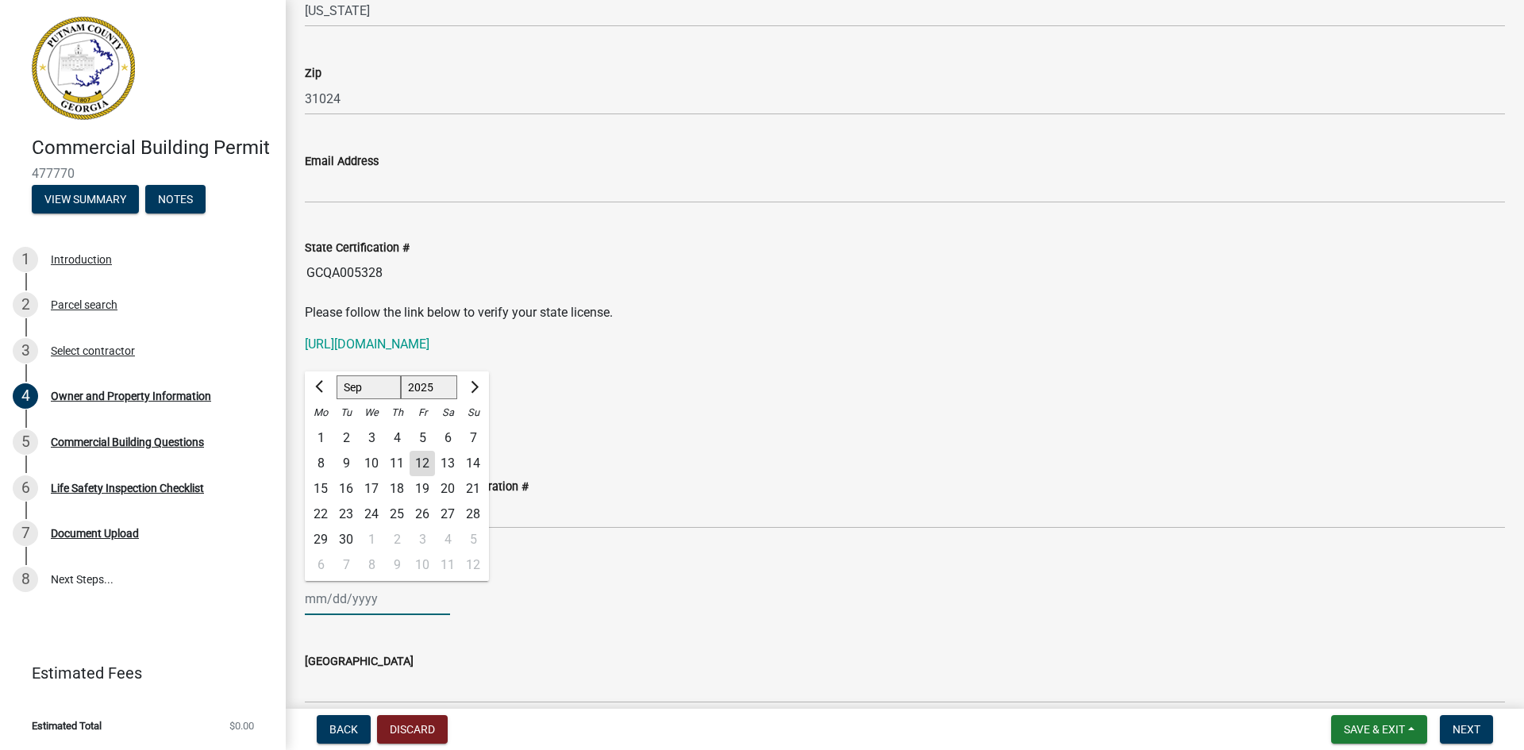
click at [361, 596] on input "Business License Expiration Date" at bounding box center [377, 599] width 145 height 33
type input "12/31/2025"
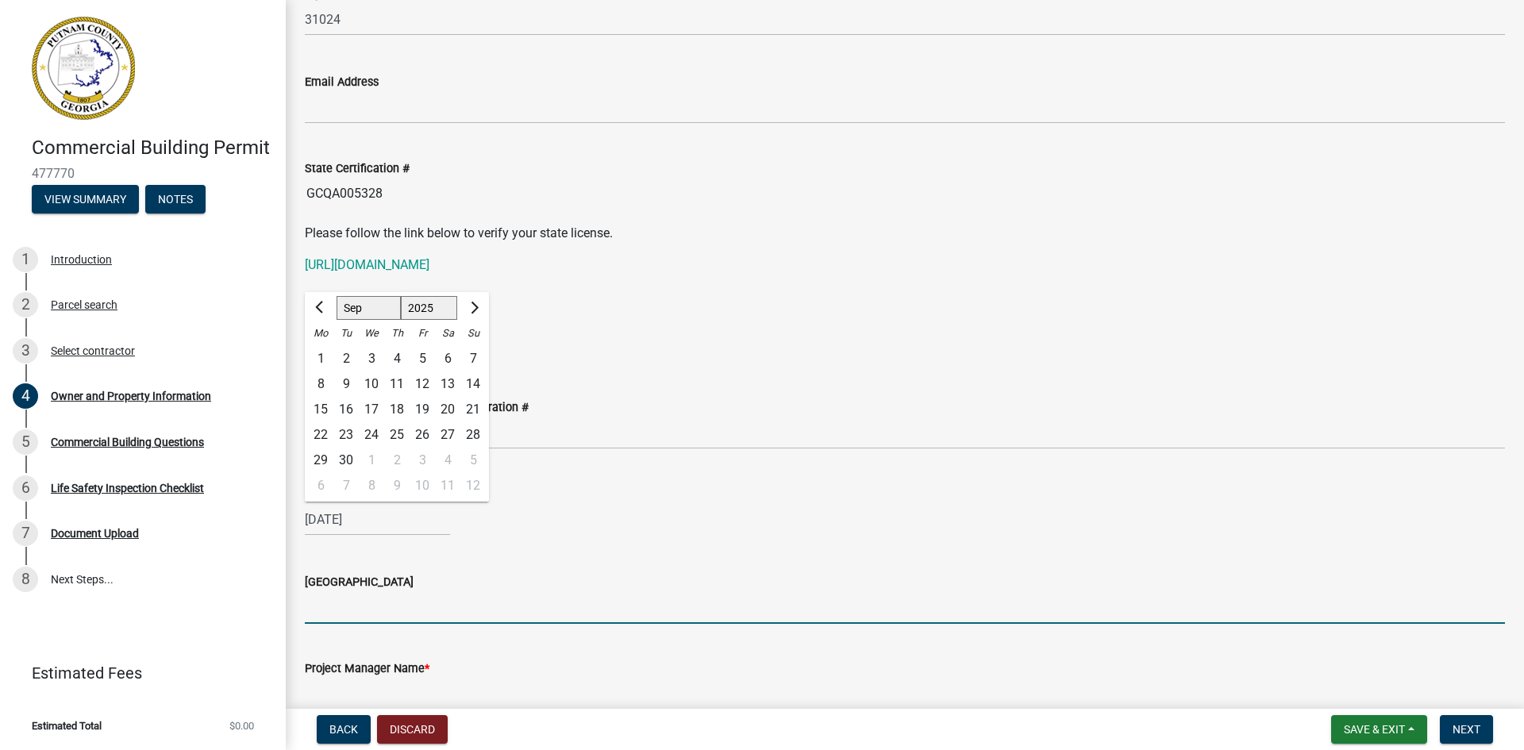
click at [421, 612] on input "Issuing County" at bounding box center [905, 607] width 1200 height 33
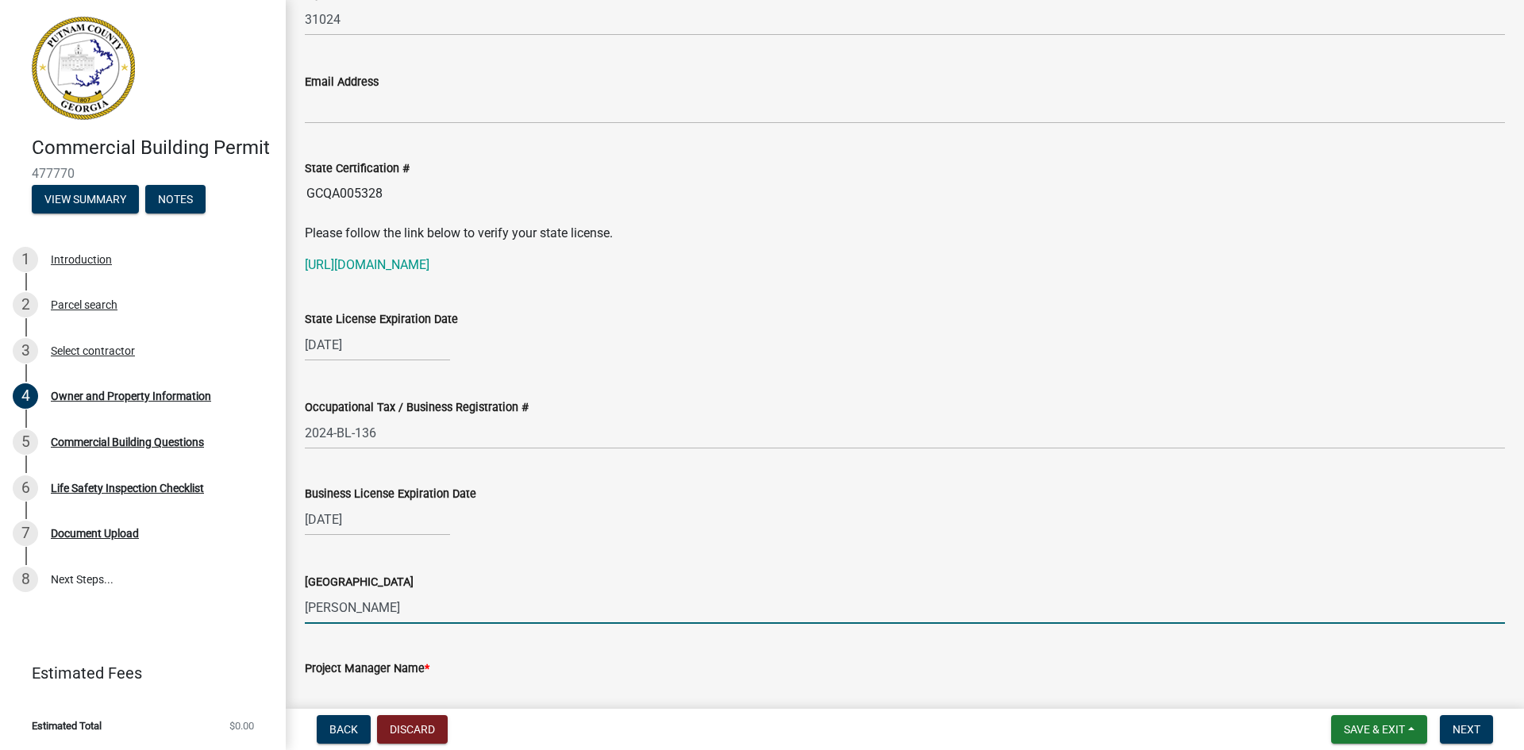
type input "Putnam"
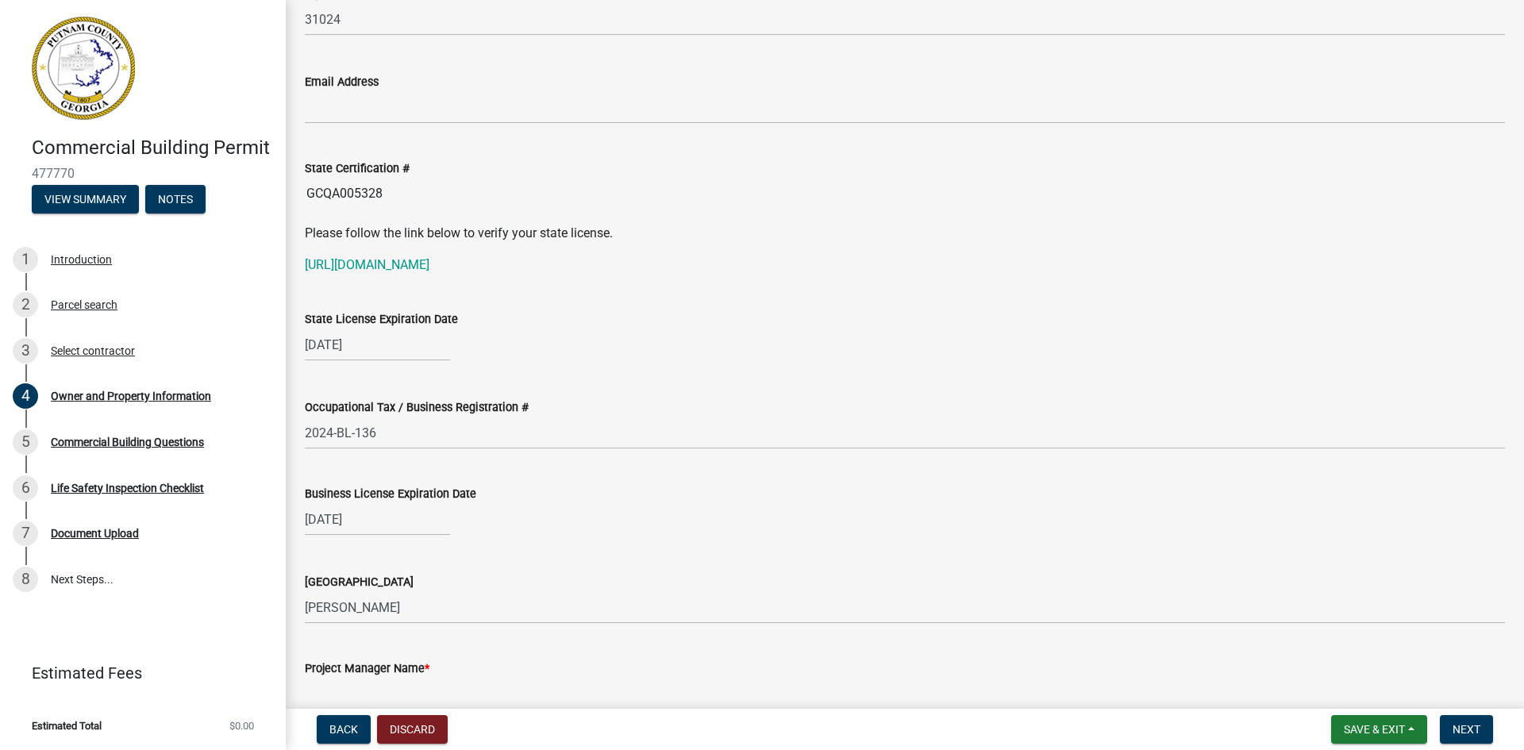
click at [479, 560] on div "Issuing County Putnam" at bounding box center [905, 587] width 1200 height 74
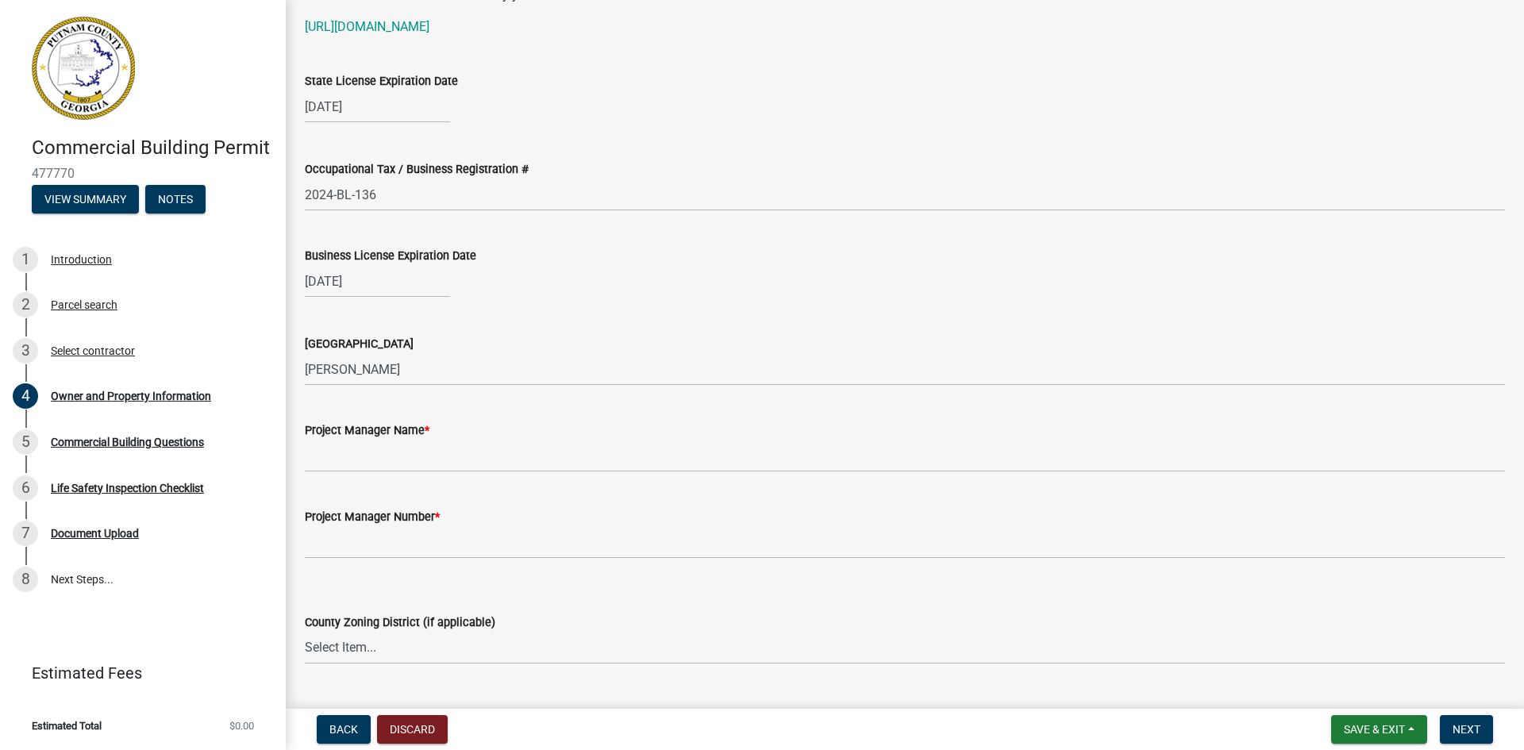
scroll to position [2302, 0]
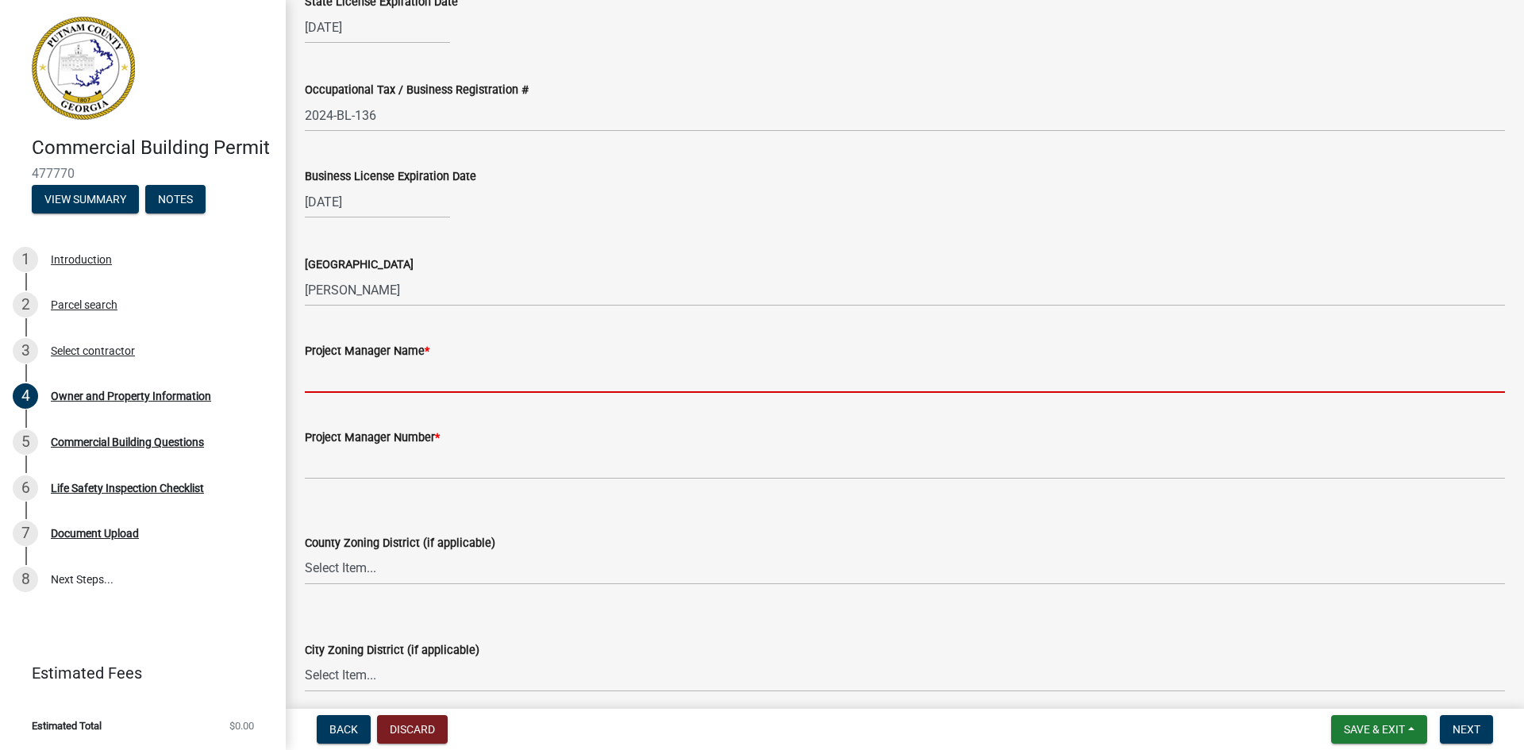
click at [393, 381] on input "Project Manager Name *" at bounding box center [905, 376] width 1200 height 33
type input "Terrell Webb"
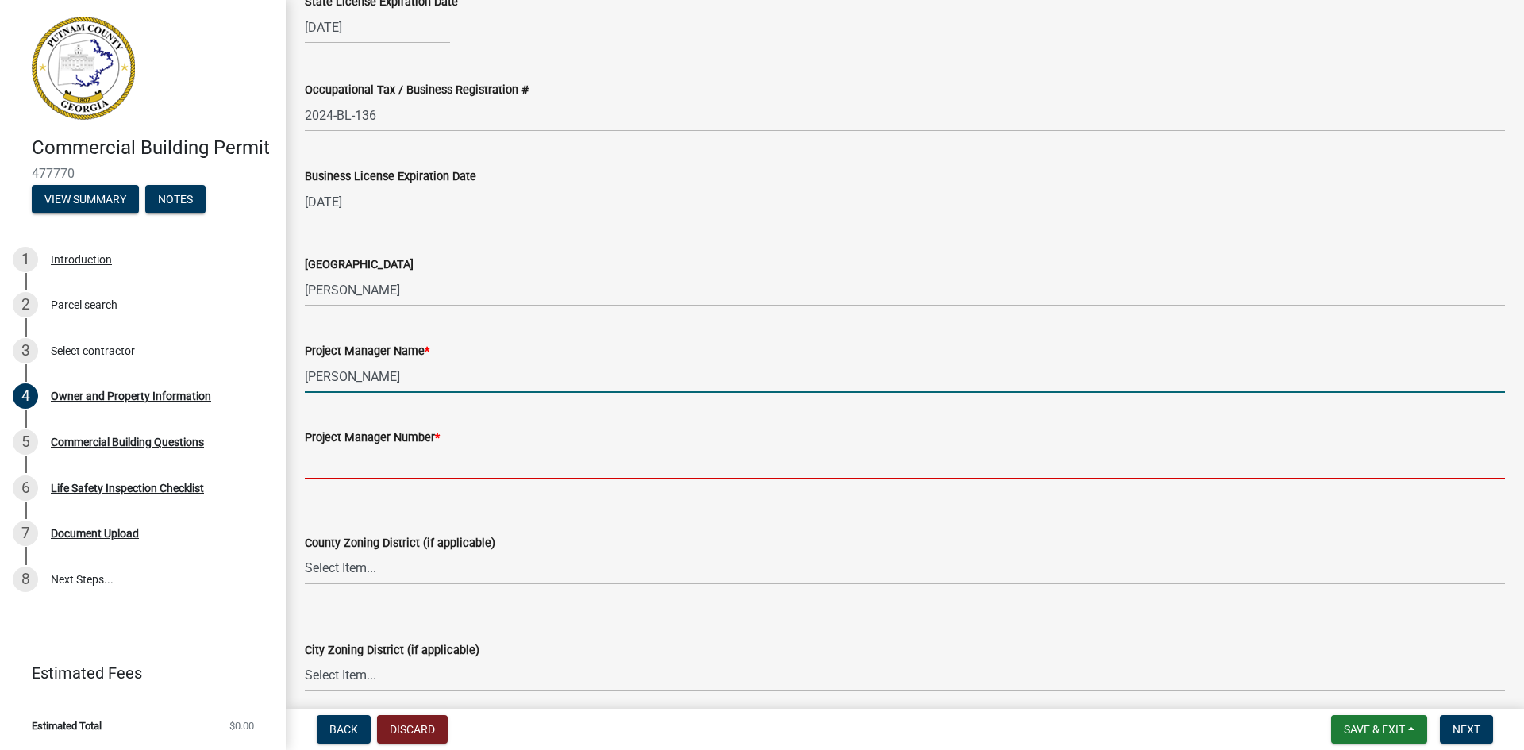
click at [374, 470] on input "Project Manager Number *" at bounding box center [905, 463] width 1200 height 33
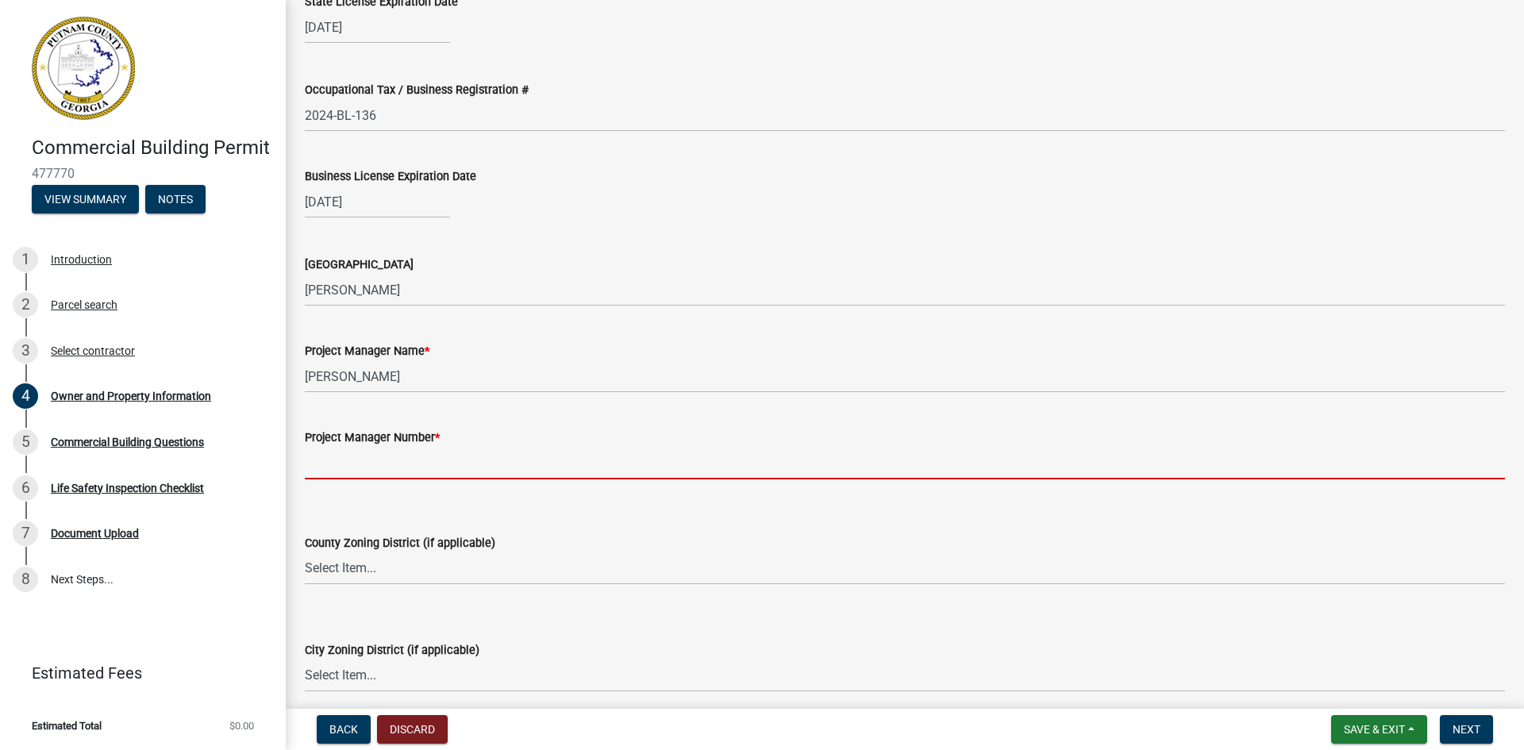
type input "7062077354"
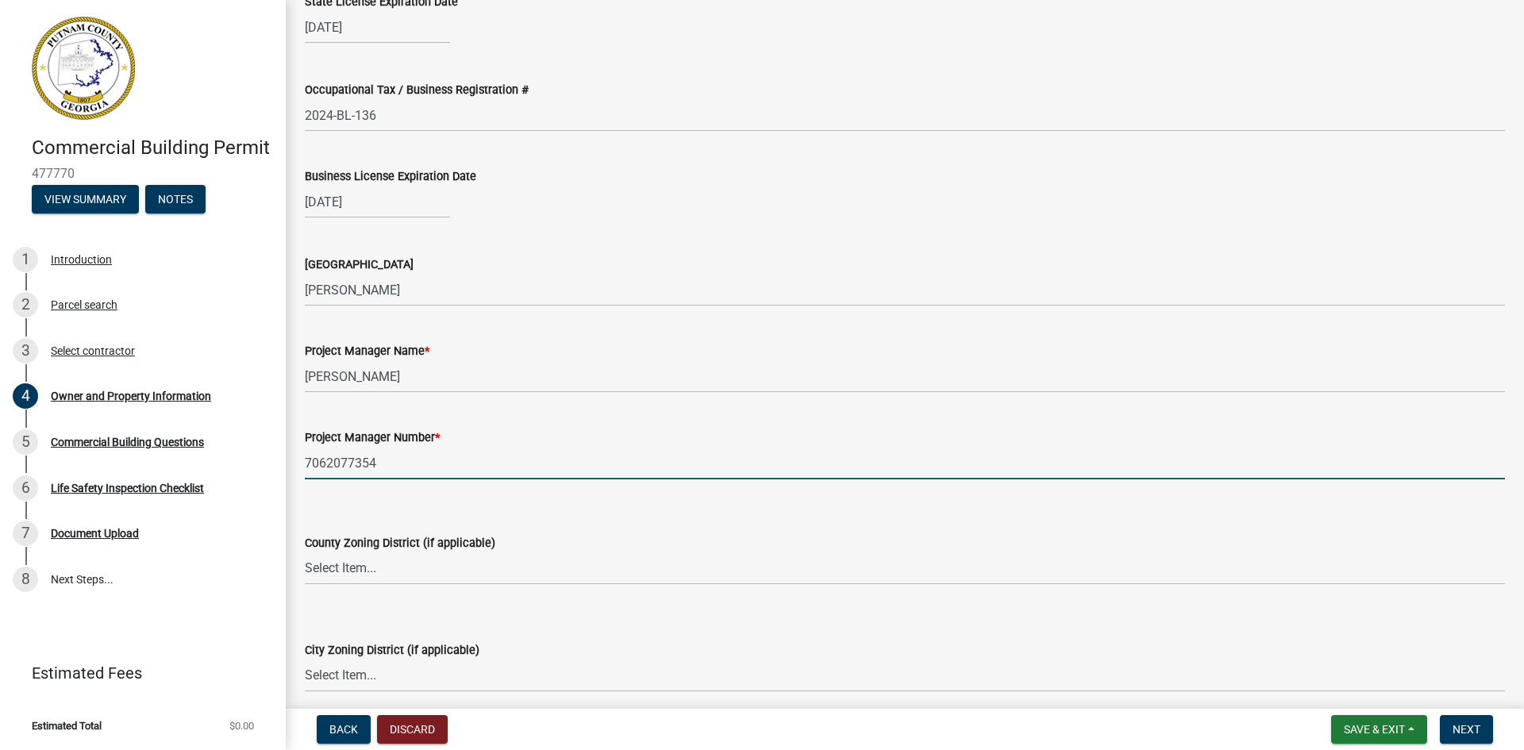
click at [419, 503] on div "County Zoning District (if applicable) Select Item... AG-1 R-1R R-1 R-2 MHP RM-…" at bounding box center [905, 538] width 1200 height 93
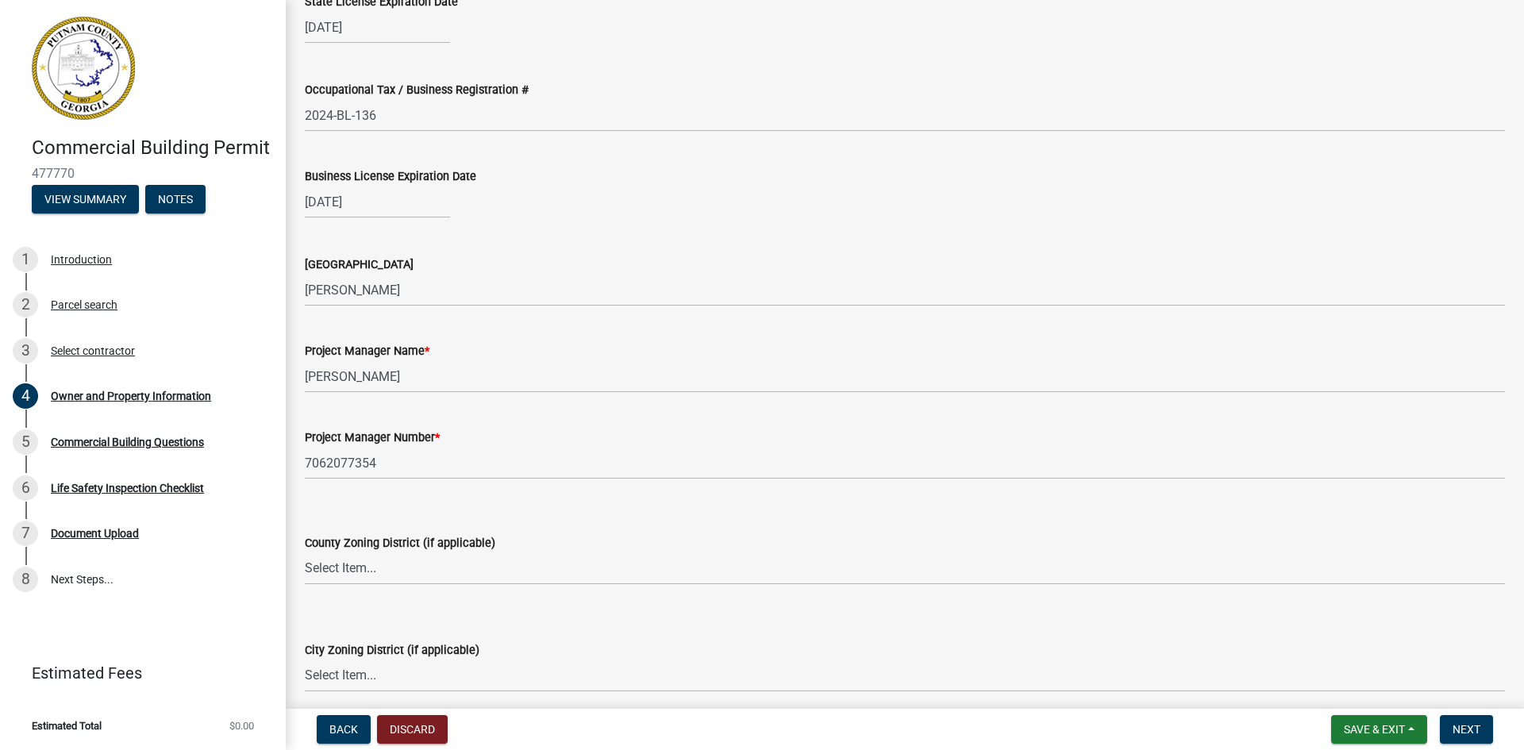
scroll to position [2381, 0]
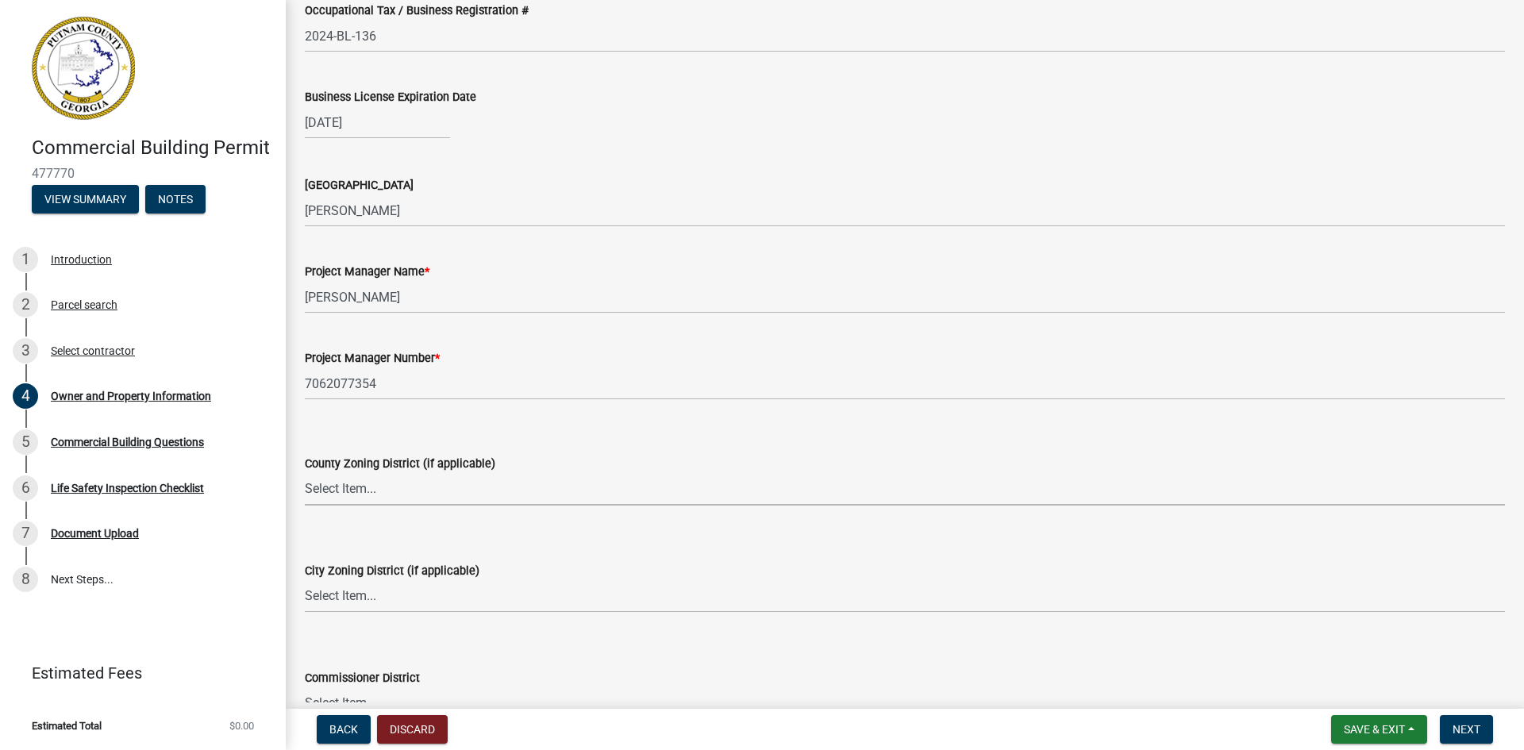
click at [383, 489] on select "Select Item... AG-1 R-1R R-1 R-2 MHP RM-1 RM-3 C-1 C-2 I-M PUD N/A" at bounding box center [905, 489] width 1200 height 33
click at [361, 495] on select "Select Item... AG-1 R-1R R-1 R-2 MHP RM-1 RM-3 C-1 C-2 I-M PUD N/A" at bounding box center [905, 489] width 1200 height 33
click at [353, 592] on select "Select Item... A-1 A-2 R-1 R-2 R-3 R-4 MHP C-1 C-2 I-1 I-2 DB FH H-P N/A" at bounding box center [905, 596] width 1200 height 33
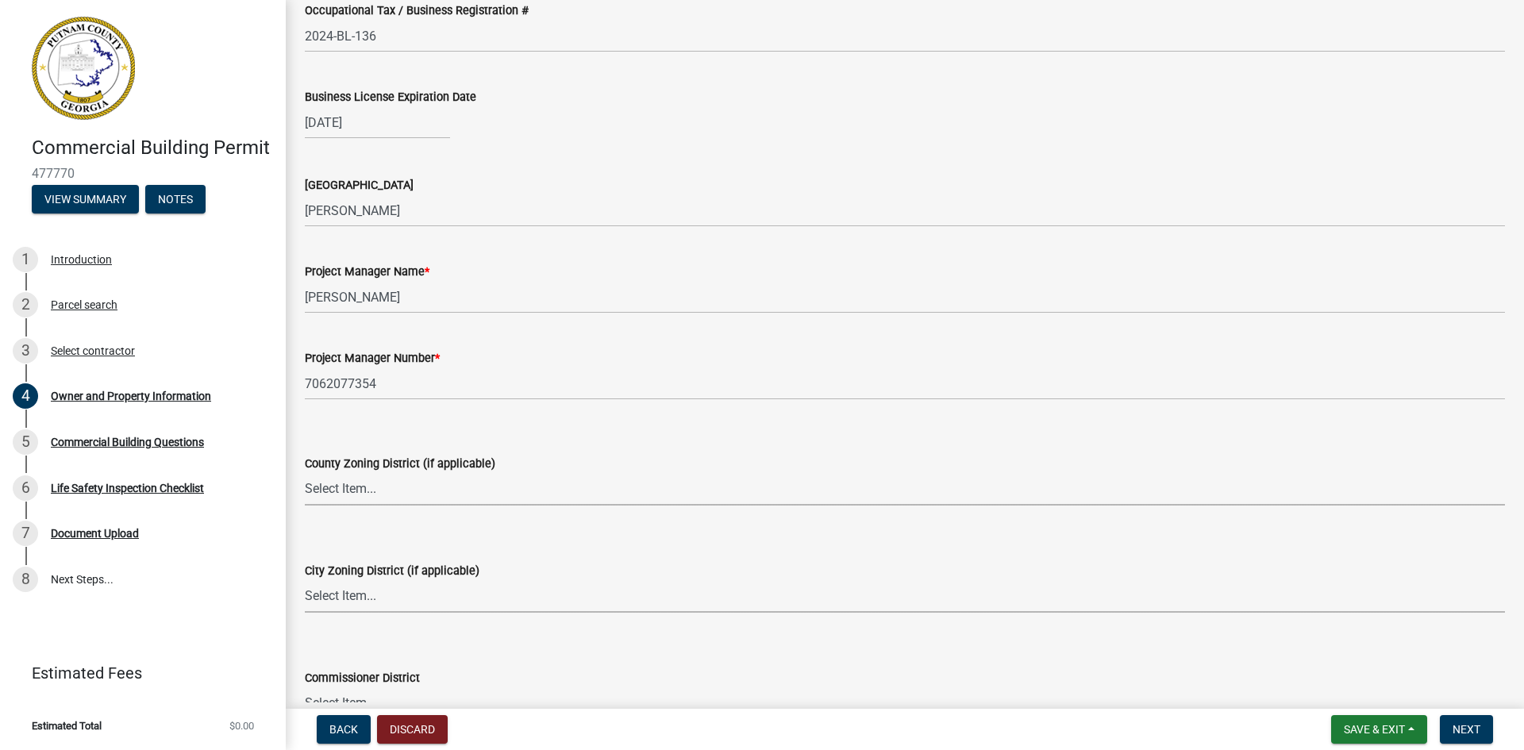
click at [365, 487] on select "Select Item... AG-1 R-1R R-1 R-2 MHP RM-1 RM-3 C-1 C-2 I-M PUD N/A" at bounding box center [905, 489] width 1200 height 33
click at [357, 487] on select "Select Item... AG-1 R-1R R-1 R-2 MHP RM-1 RM-3 C-1 C-2 I-M PUD N/A" at bounding box center [905, 489] width 1200 height 33
click at [305, 473] on select "Select Item... AG-1 R-1R R-1 R-2 MHP RM-1 RM-3 C-1 C-2 I-M PUD N/A" at bounding box center [905, 489] width 1200 height 33
select select "a11fa51f-b34d-496b-ab35-5fd1b53a4648"
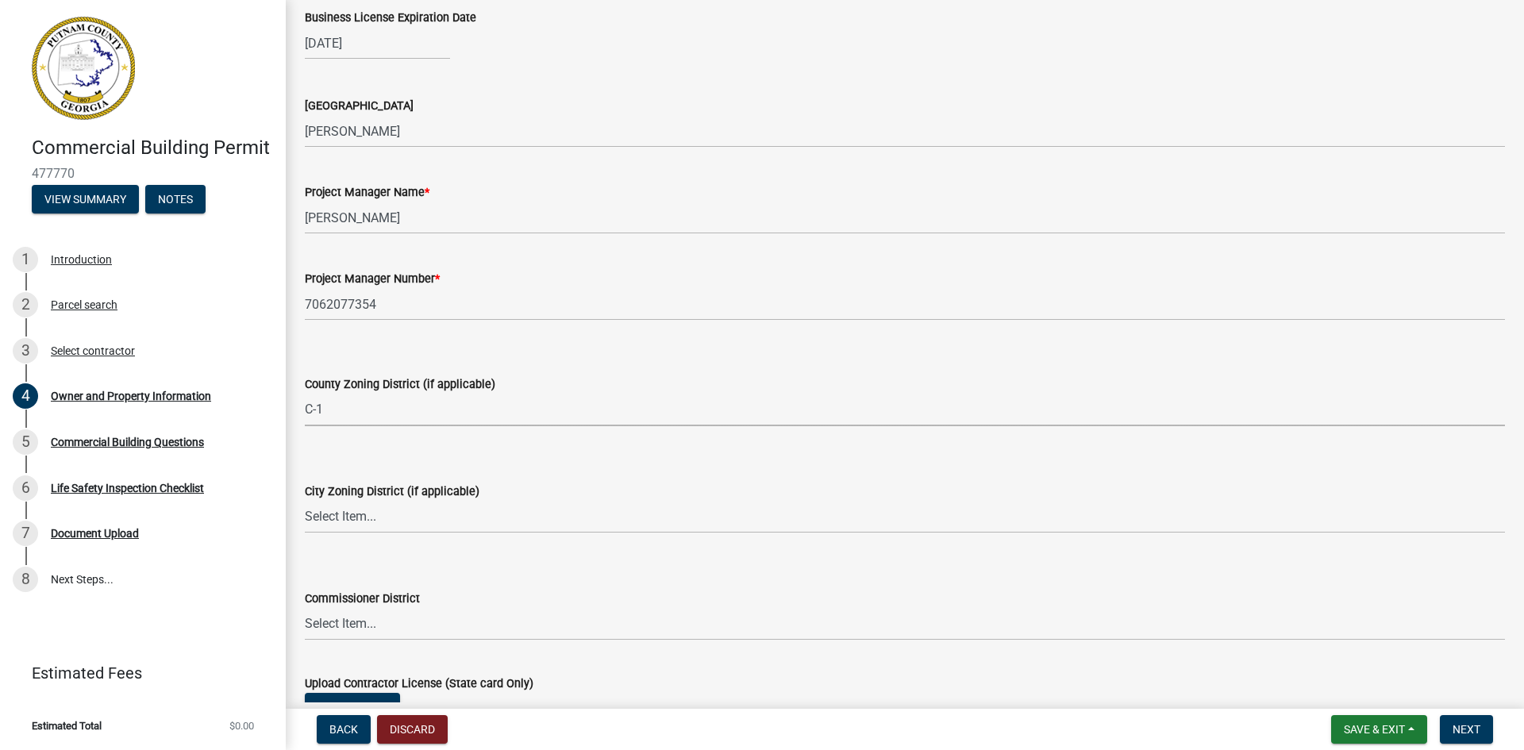
scroll to position [2540, 0]
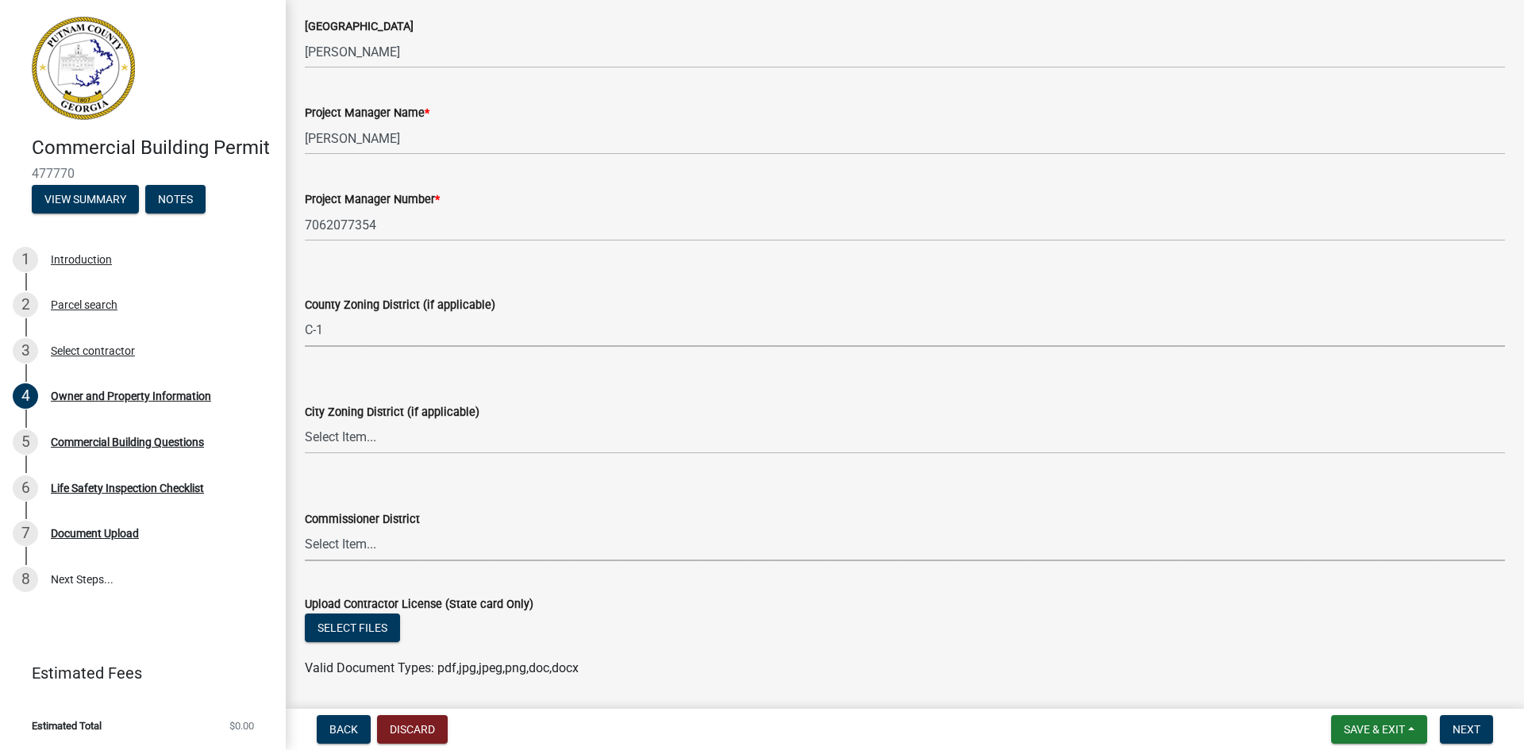
click at [367, 550] on select "Select Item... District 1 District 2 District 3 District 4" at bounding box center [905, 545] width 1200 height 33
click at [305, 529] on select "Select Item... District 1 District 2 District 3 District 4" at bounding box center [905, 545] width 1200 height 33
select select "469c5908-2854-42d5-89ed-bee7fc26529e"
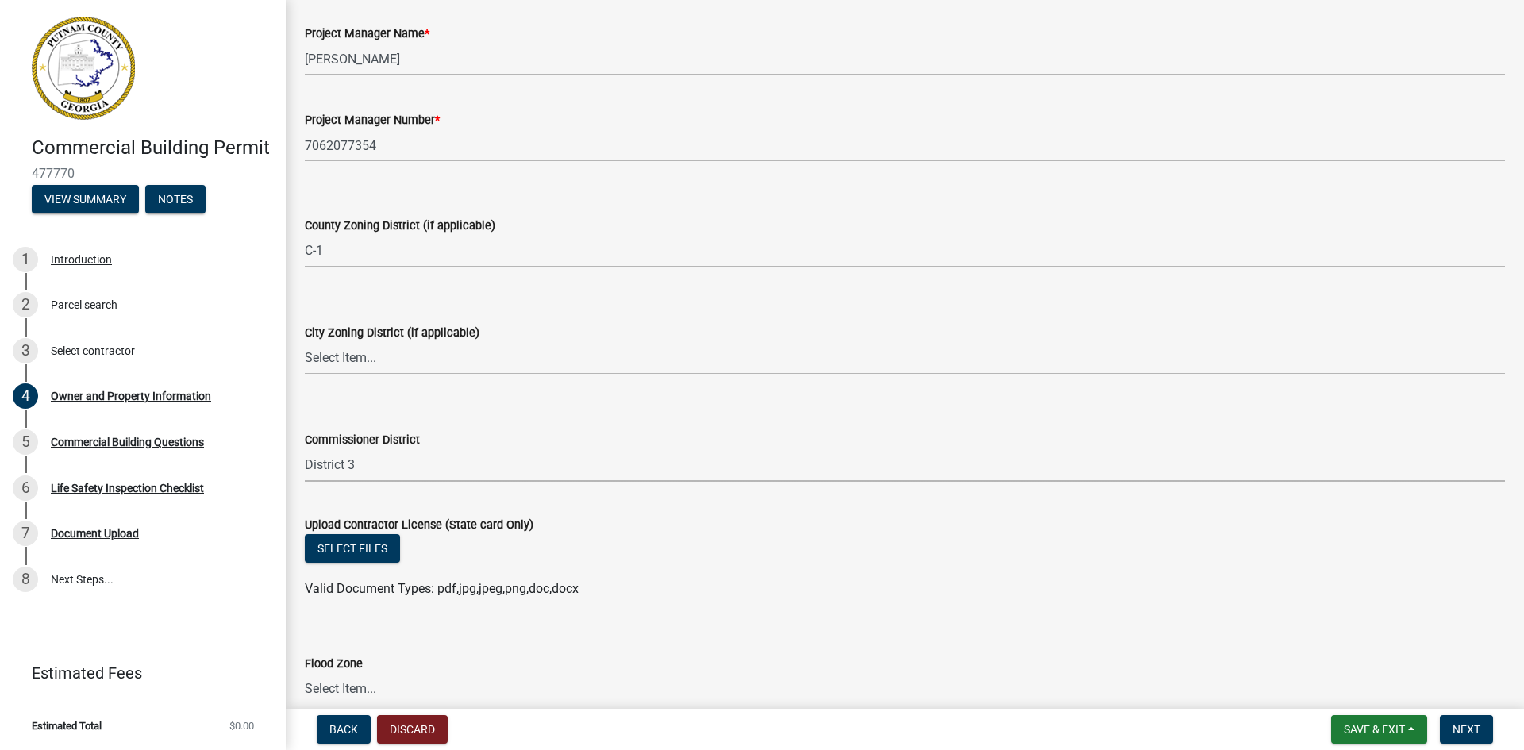
scroll to position [2699, 0]
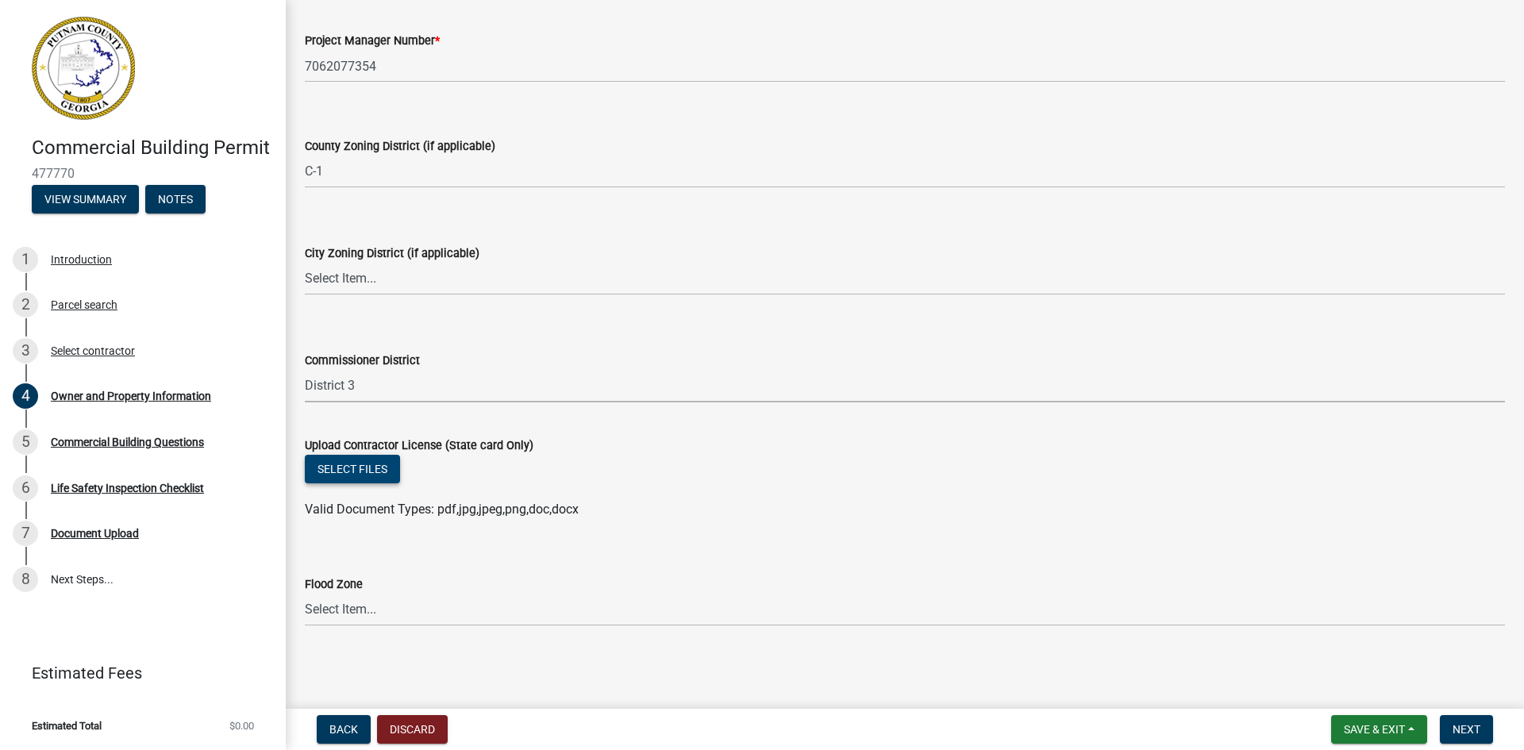
click at [353, 472] on button "Select files" at bounding box center [352, 469] width 95 height 29
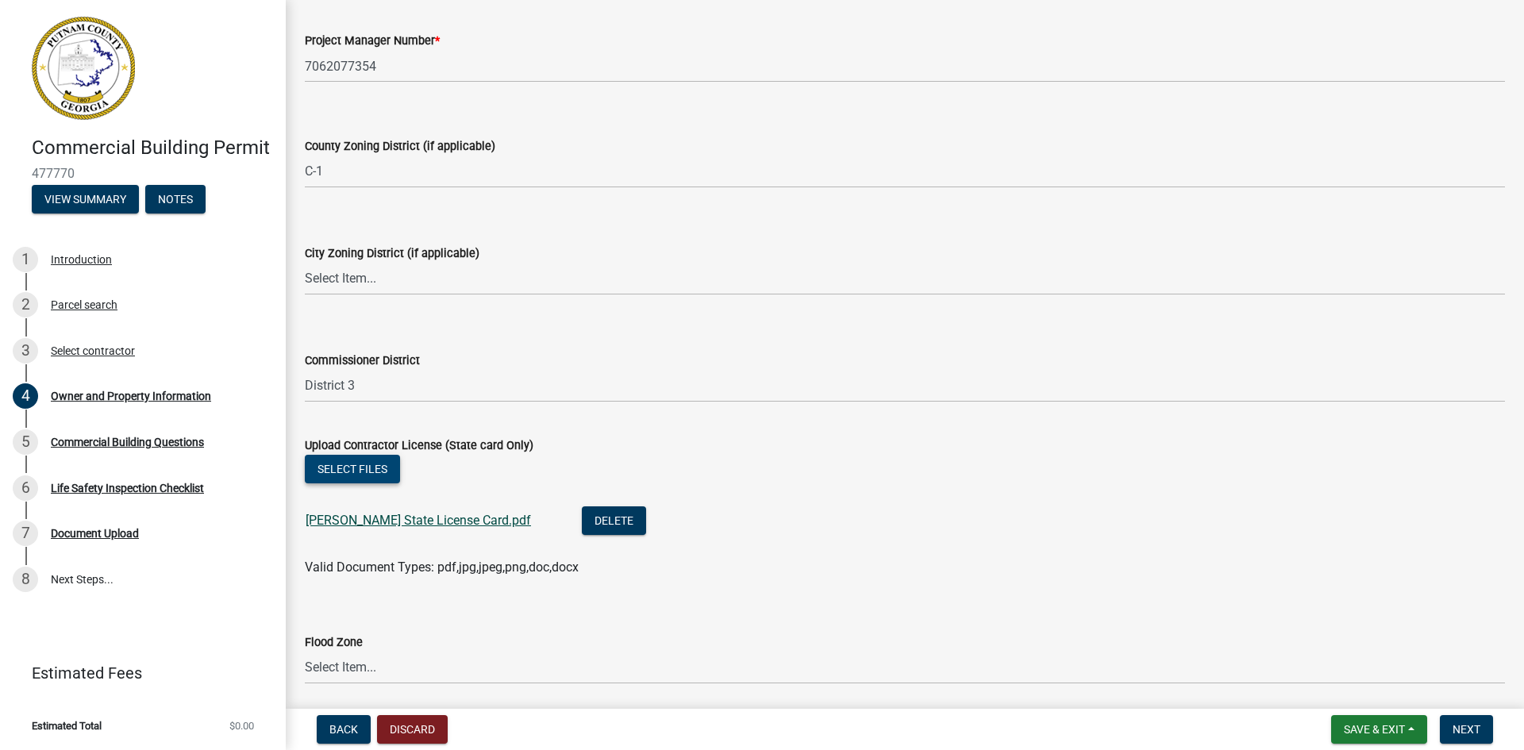
scroll to position [2757, 0]
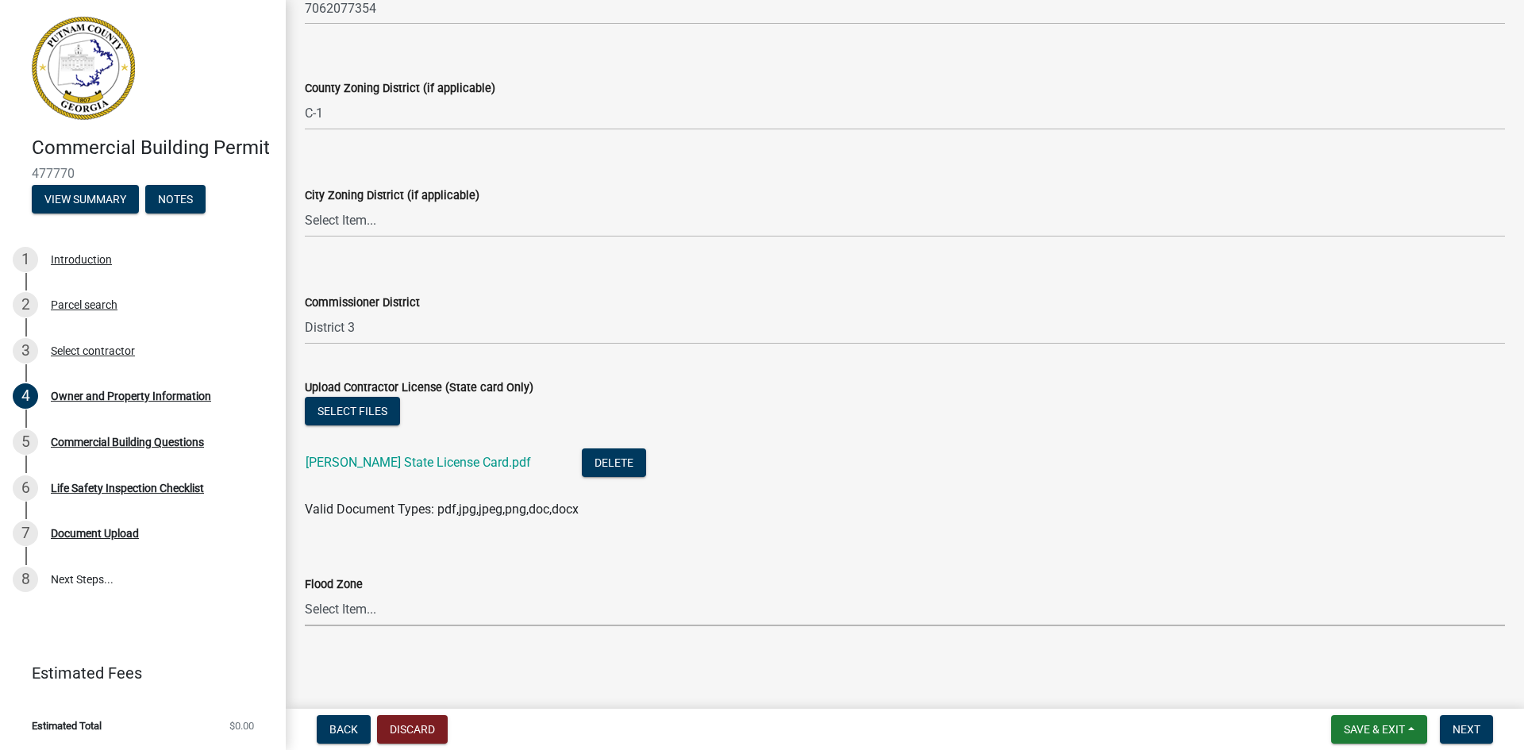
click at [353, 606] on select "Select Item... Zone A Zone V Zone A99 Zone AE Zone AO Zone AH Zone VE Zone AR Z…" at bounding box center [905, 610] width 1200 height 33
click at [321, 601] on select "Select Item... Zone A Zone V Zone A99 Zone AE Zone AO Zone AH Zone VE Zone AR Z…" at bounding box center [905, 610] width 1200 height 33
click at [326, 606] on select "Select Item... Zone A Zone V Zone A99 Zone AE Zone AO Zone AH Zone VE Zone AR Z…" at bounding box center [905, 610] width 1200 height 33
click at [850, 434] on ul "Brandon Burgess State License Card.pdf Delete" at bounding box center [905, 464] width 1200 height 71
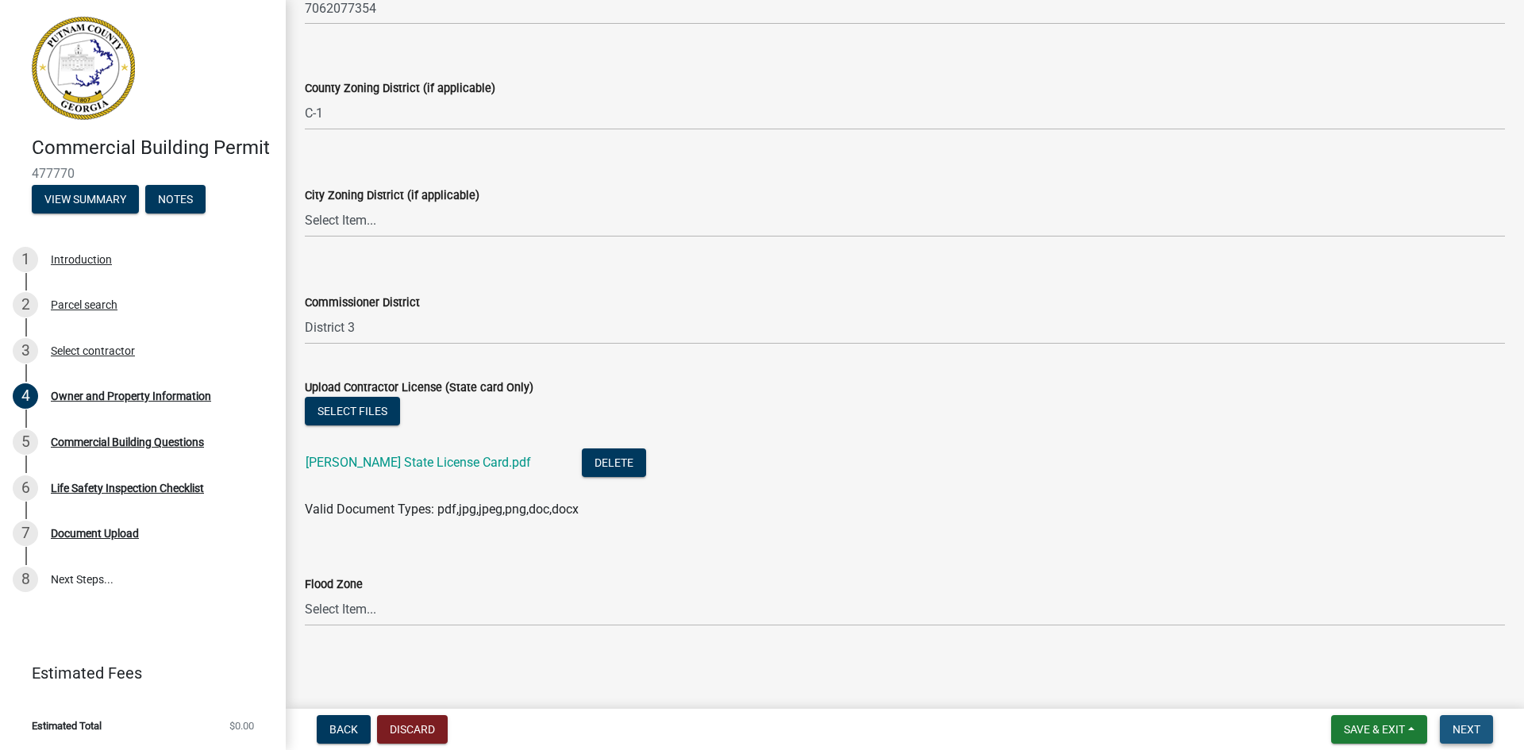
click at [1477, 722] on button "Next" at bounding box center [1466, 729] width 53 height 29
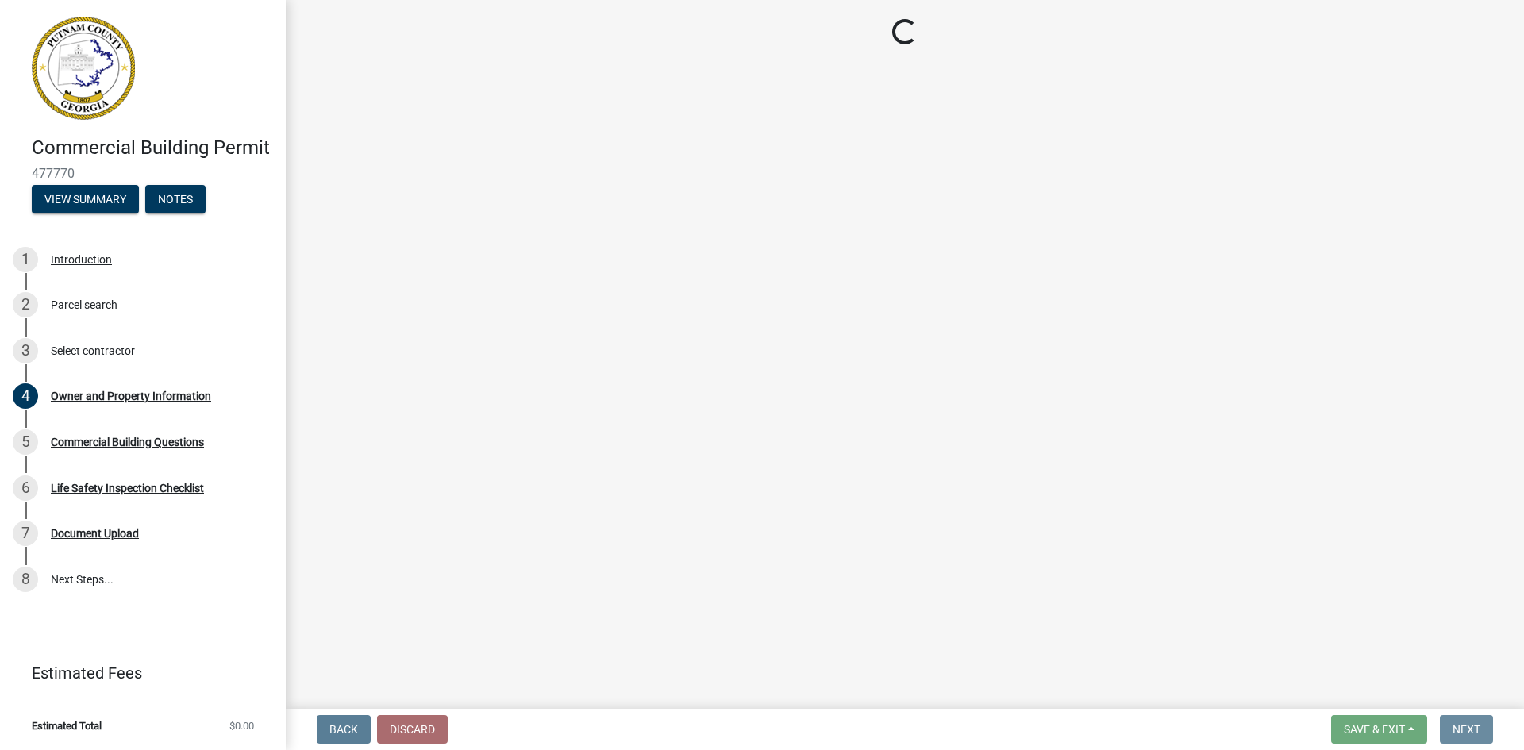
scroll to position [0, 0]
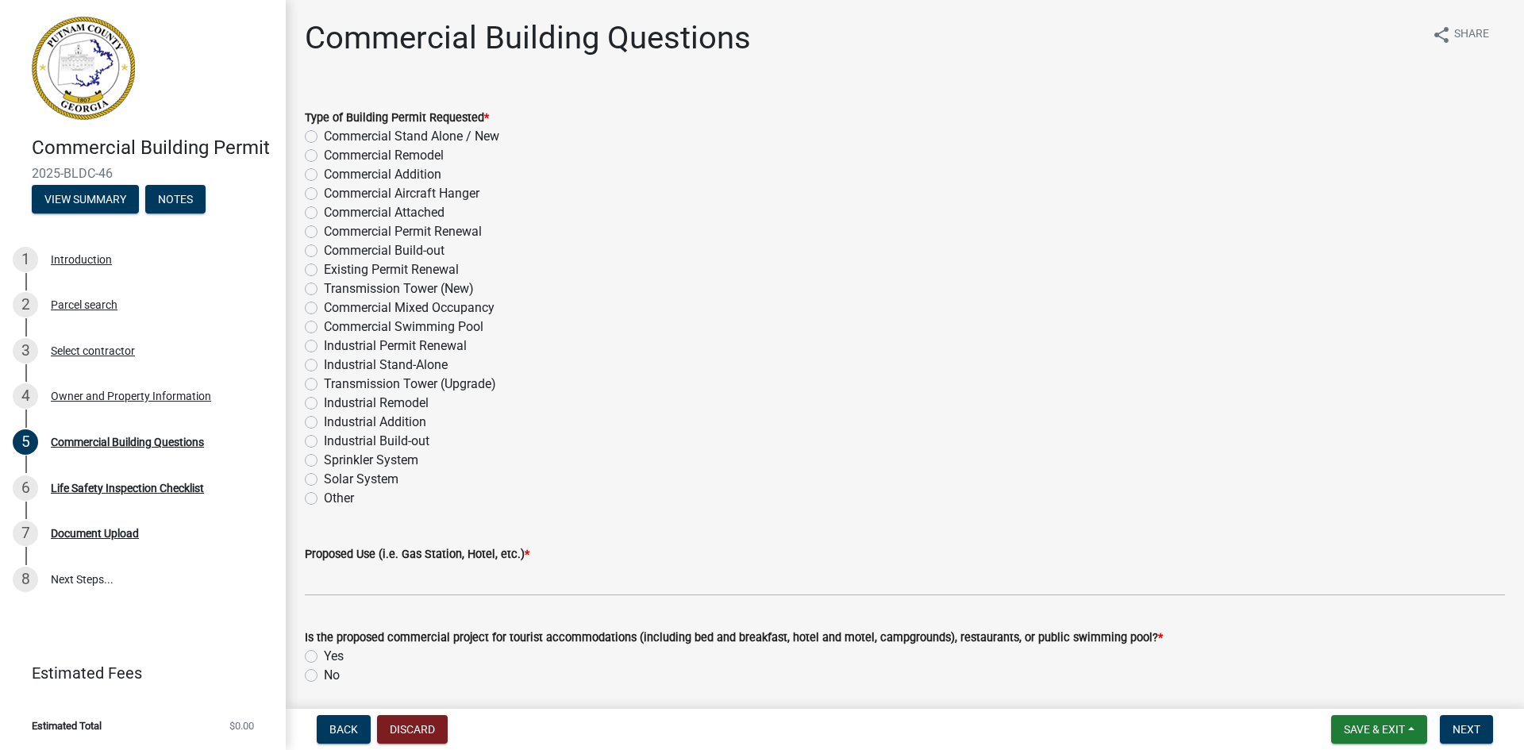
click at [324, 137] on label "Commercial Stand Alone / New" at bounding box center [411, 136] width 175 height 19
click at [324, 137] on input "Commercial Stand Alone / New" at bounding box center [329, 132] width 10 height 10
radio input "true"
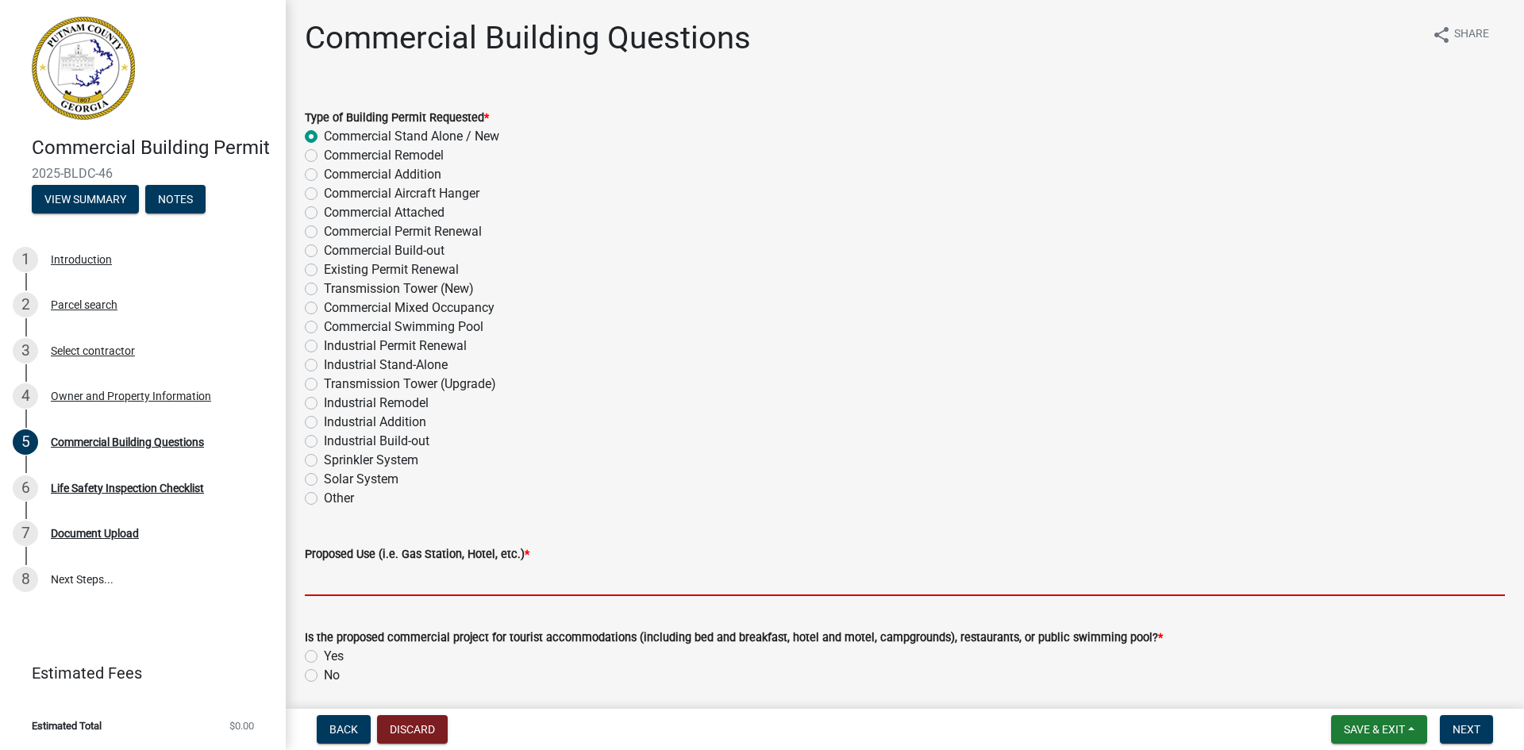
click at [447, 577] on input "Proposed Use (i.e. Gas Station, Hotel, etc.) *" at bounding box center [905, 580] width 1200 height 33
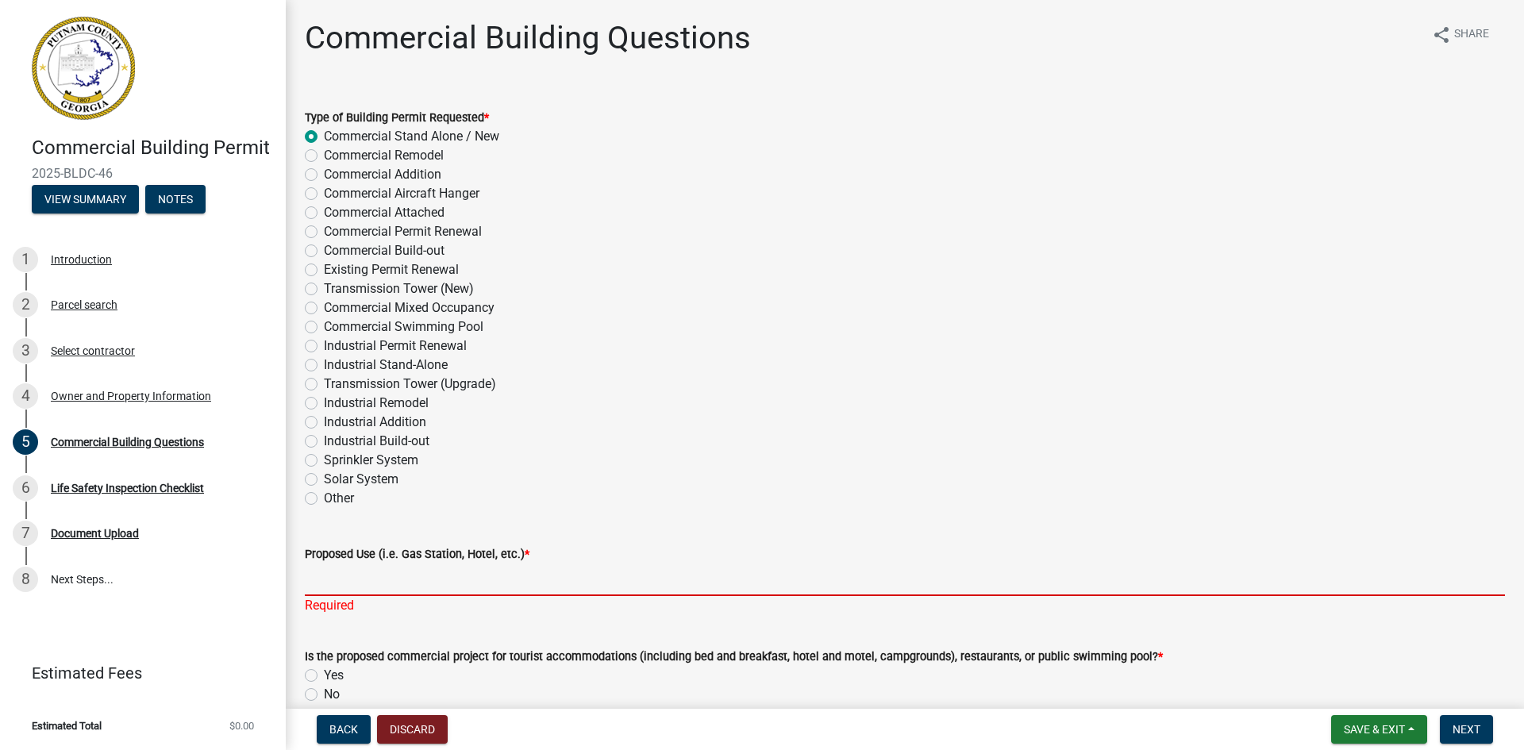
click at [352, 587] on input "Proposed Use (i.e. Gas Station, Hotel, etc.) *" at bounding box center [905, 580] width 1200 height 33
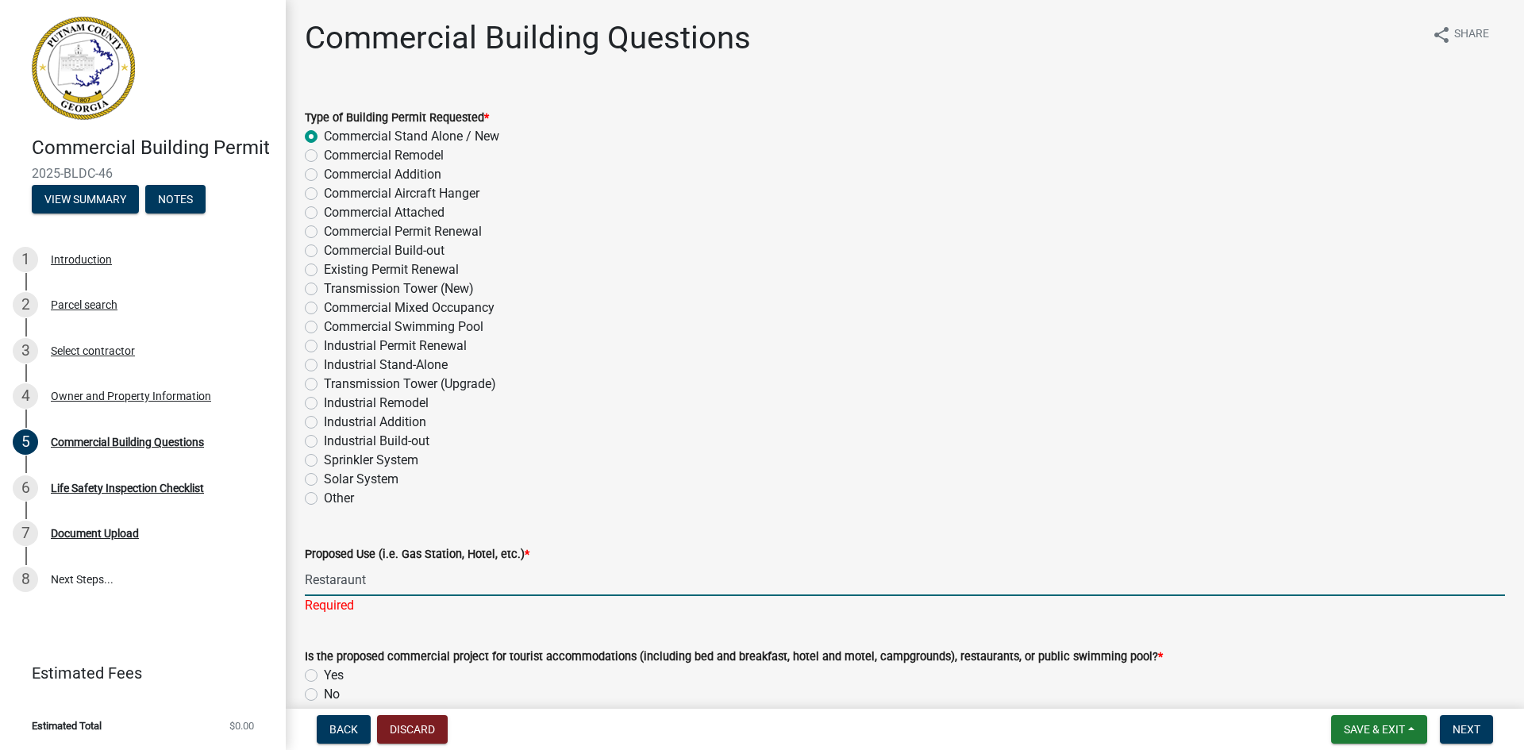
click at [407, 577] on input "Restaraunt" at bounding box center [905, 580] width 1200 height 33
type input "Restaurant"
click at [663, 537] on div "Proposed Use (i.e. Gas Station, Hotel, etc.) * Restaurant Required" at bounding box center [905, 568] width 1200 height 93
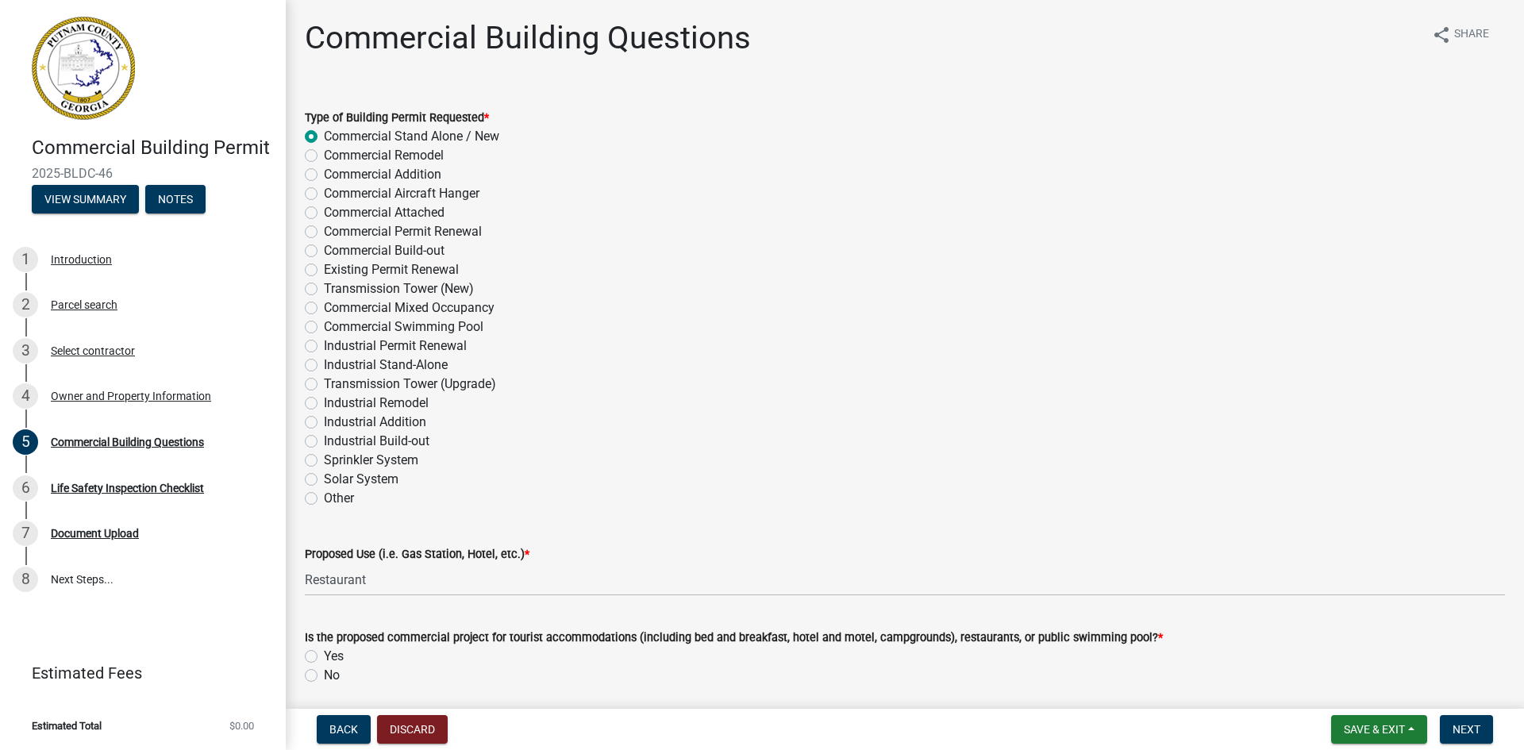
scroll to position [159, 0]
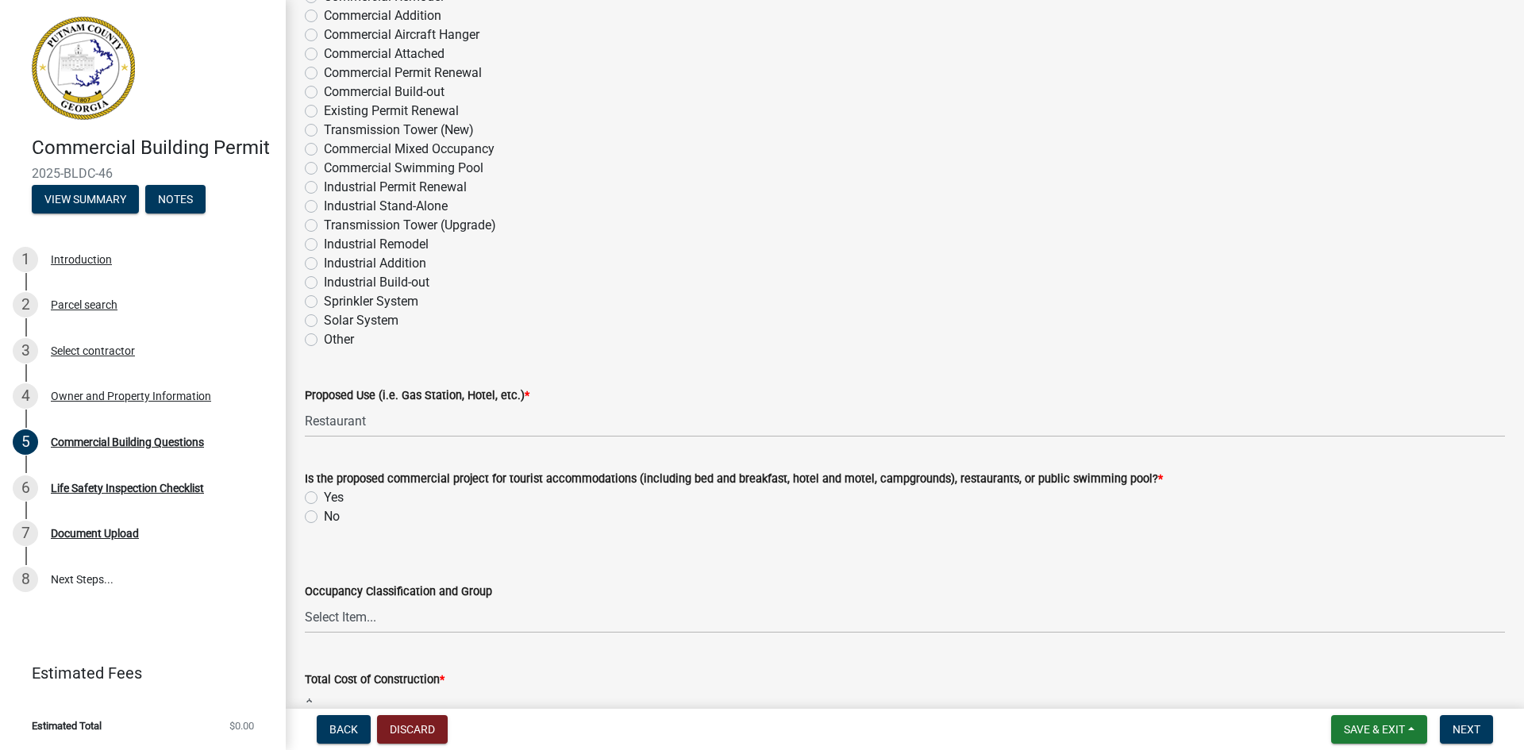
click at [324, 518] on label "No" at bounding box center [332, 516] width 16 height 19
click at [324, 518] on input "No" at bounding box center [329, 512] width 10 height 10
radio input "true"
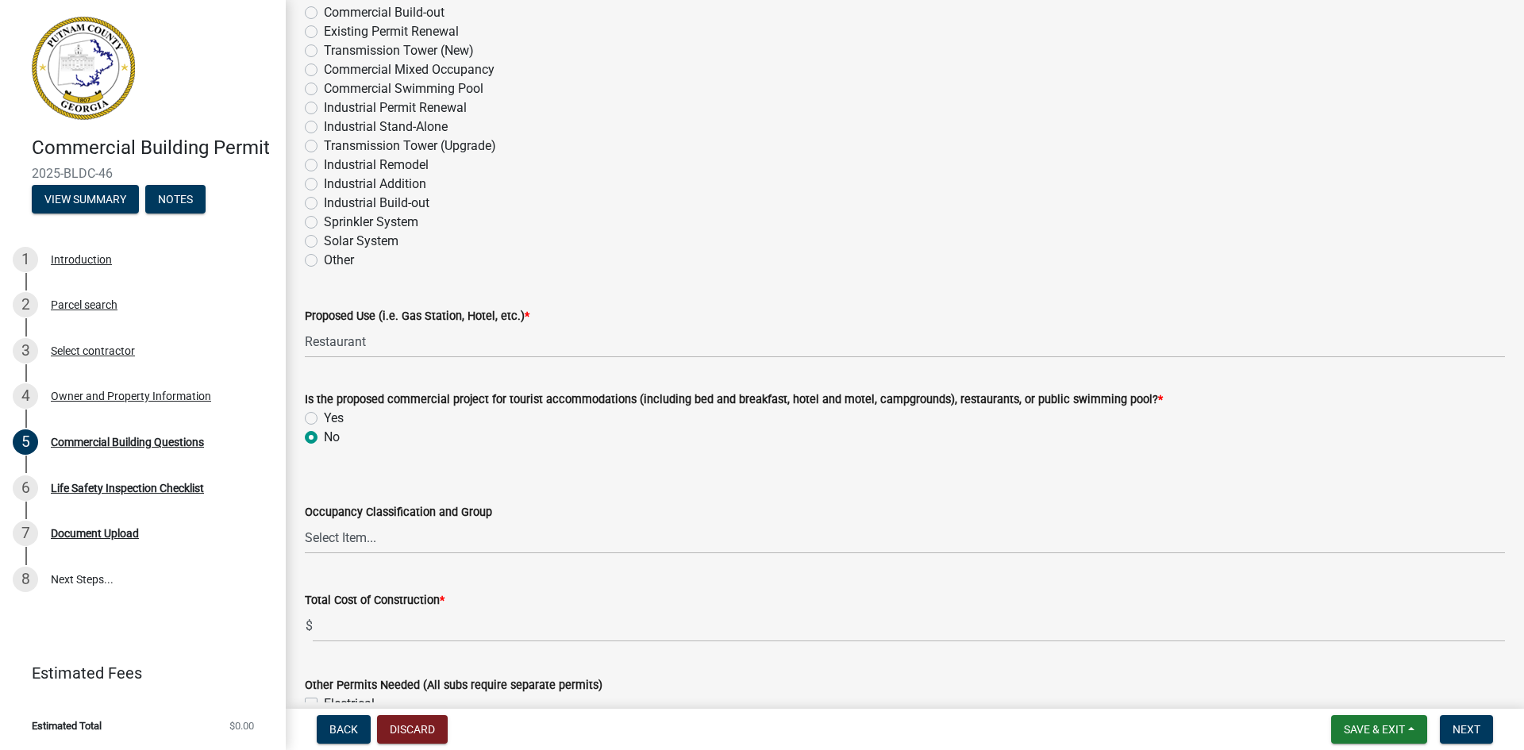
scroll to position [318, 0]
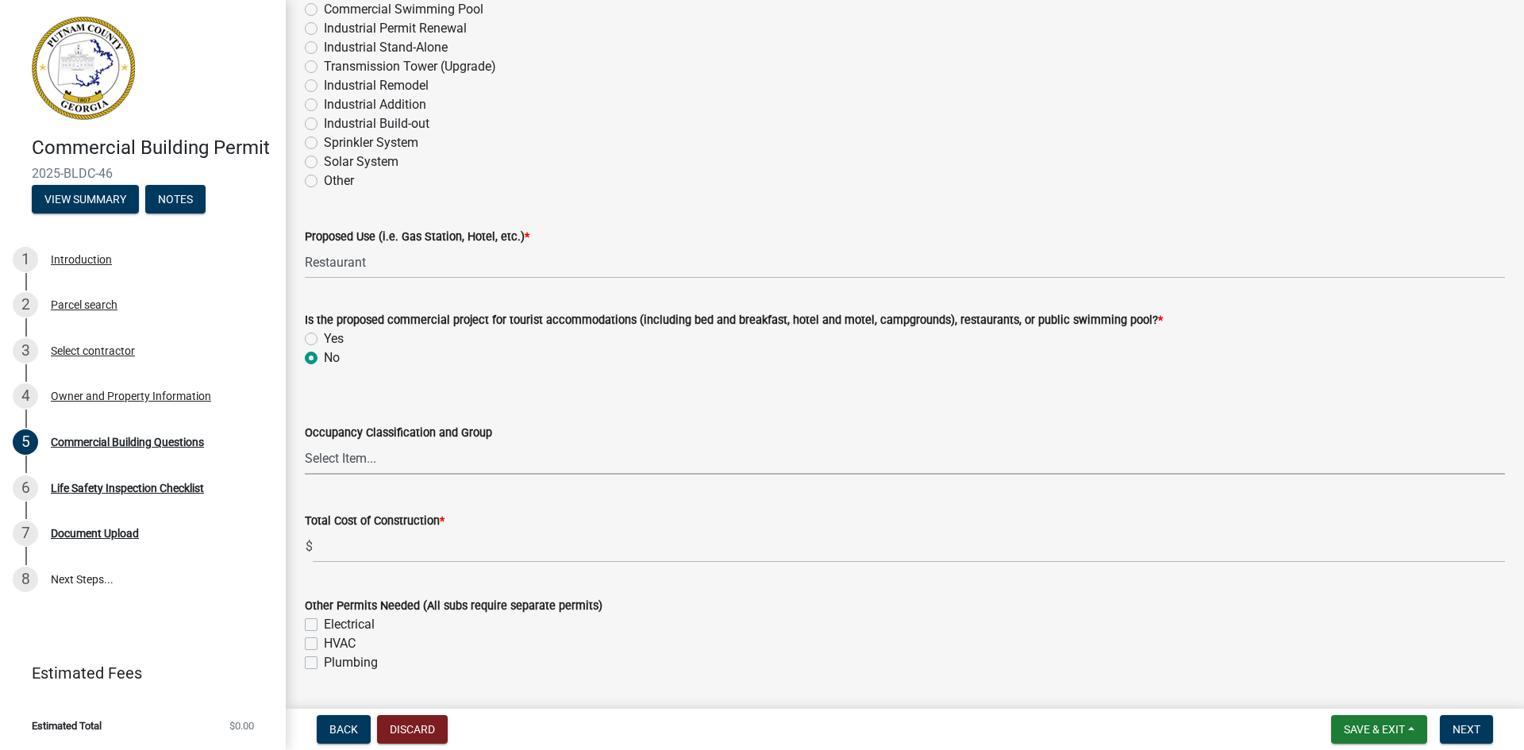
click at [350, 459] on select "Select Item... A-1 A-2 A-3 A-4 A-5 B M E F-1 F-2 R-1 R-2 R-3 R-4 H-1 H-2 H-4 H-…" at bounding box center [905, 458] width 1200 height 33
click at [305, 442] on select "Select Item... A-1 A-2 A-3 A-4 A-5 B M E F-1 F-2 R-1 R-2 R-3 R-4 H-1 H-2 H-4 H-…" at bounding box center [905, 458] width 1200 height 33
select select "a2980a8e-1e7c-4bd1-9958-7ae80455de28"
click at [599, 378] on wm-data-entity-input "Is the proposed commercial project for tourist accommodations (including bed an…" at bounding box center [905, 336] width 1200 height 90
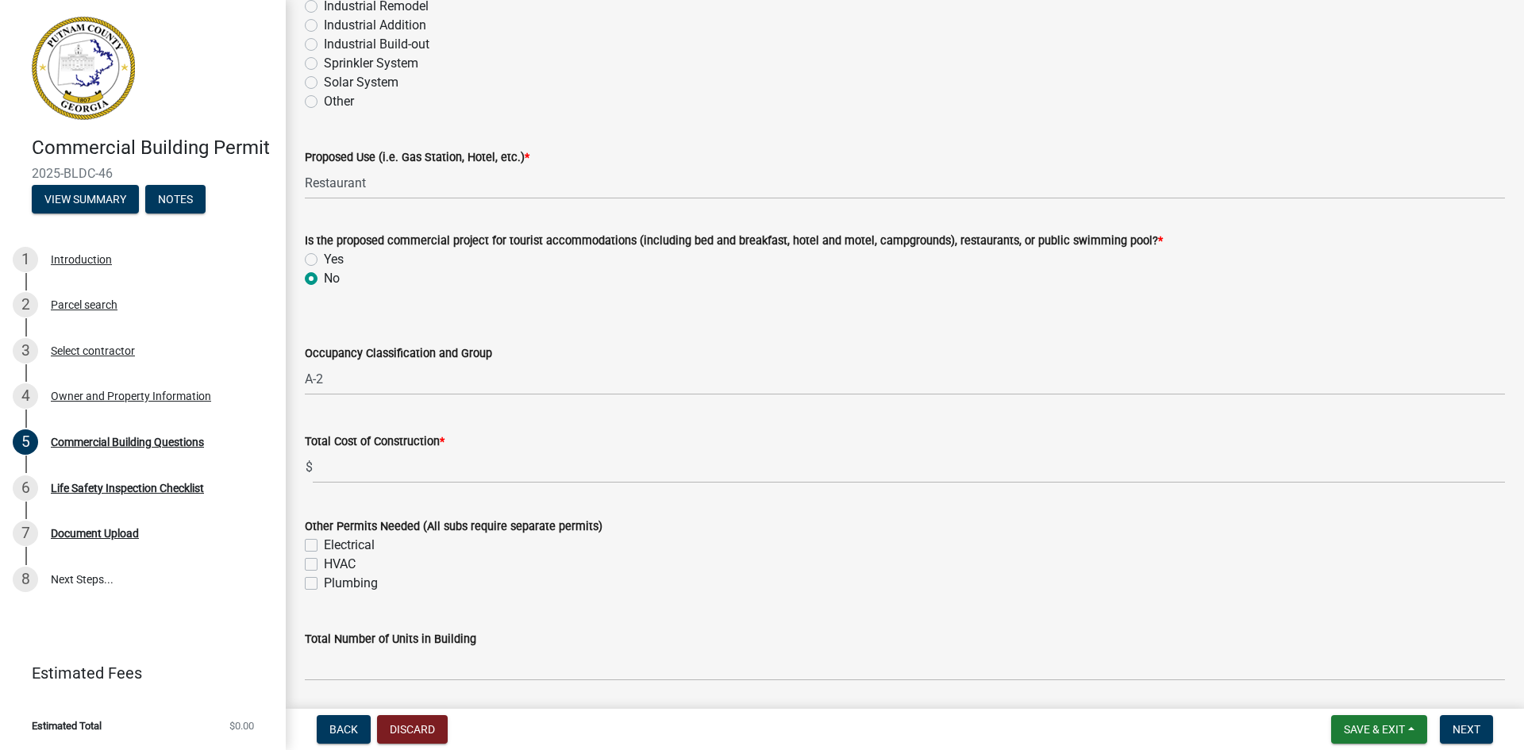
scroll to position [476, 0]
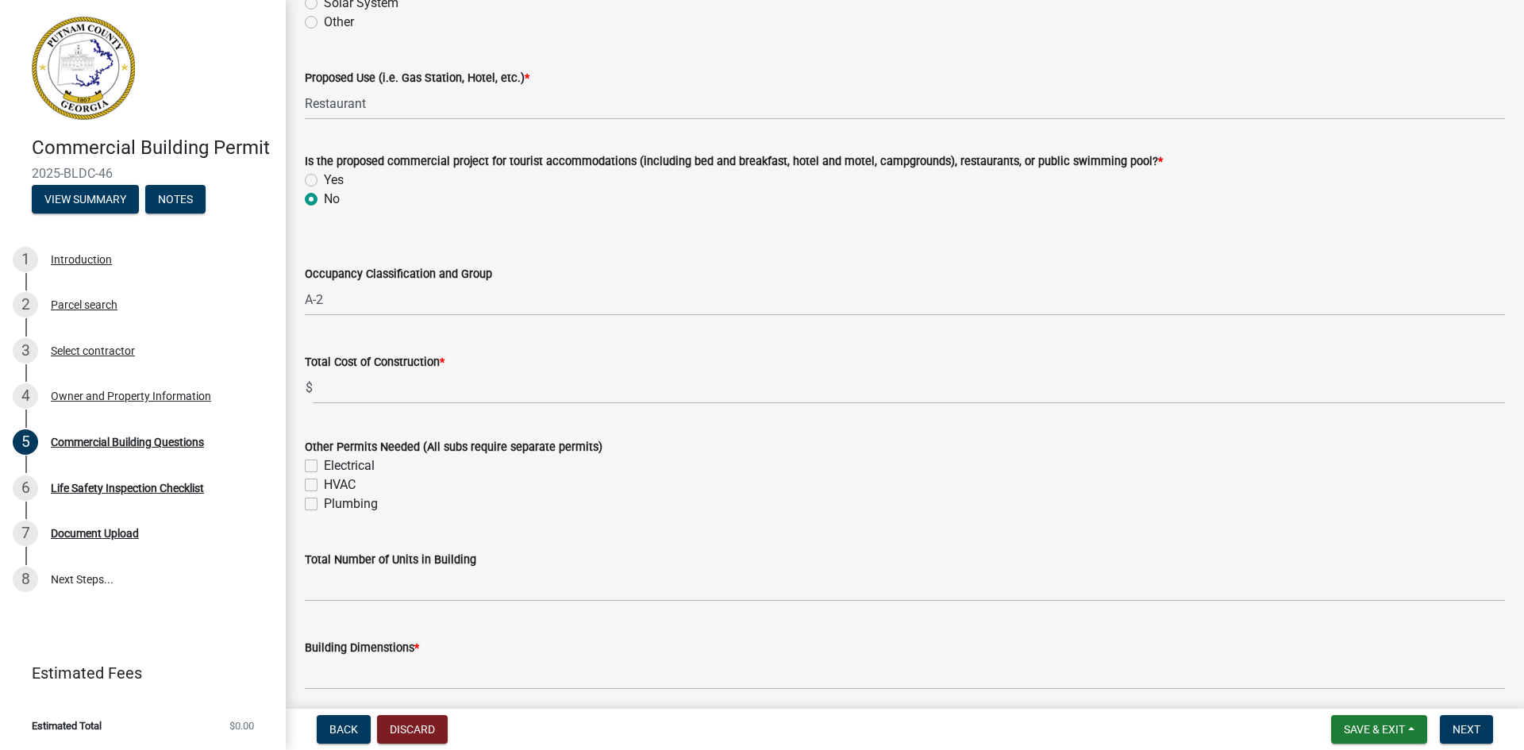
click at [324, 466] on label "Electrical" at bounding box center [349, 465] width 51 height 19
click at [324, 466] on input "Electrical" at bounding box center [329, 461] width 10 height 10
checkbox input "true"
checkbox input "false"
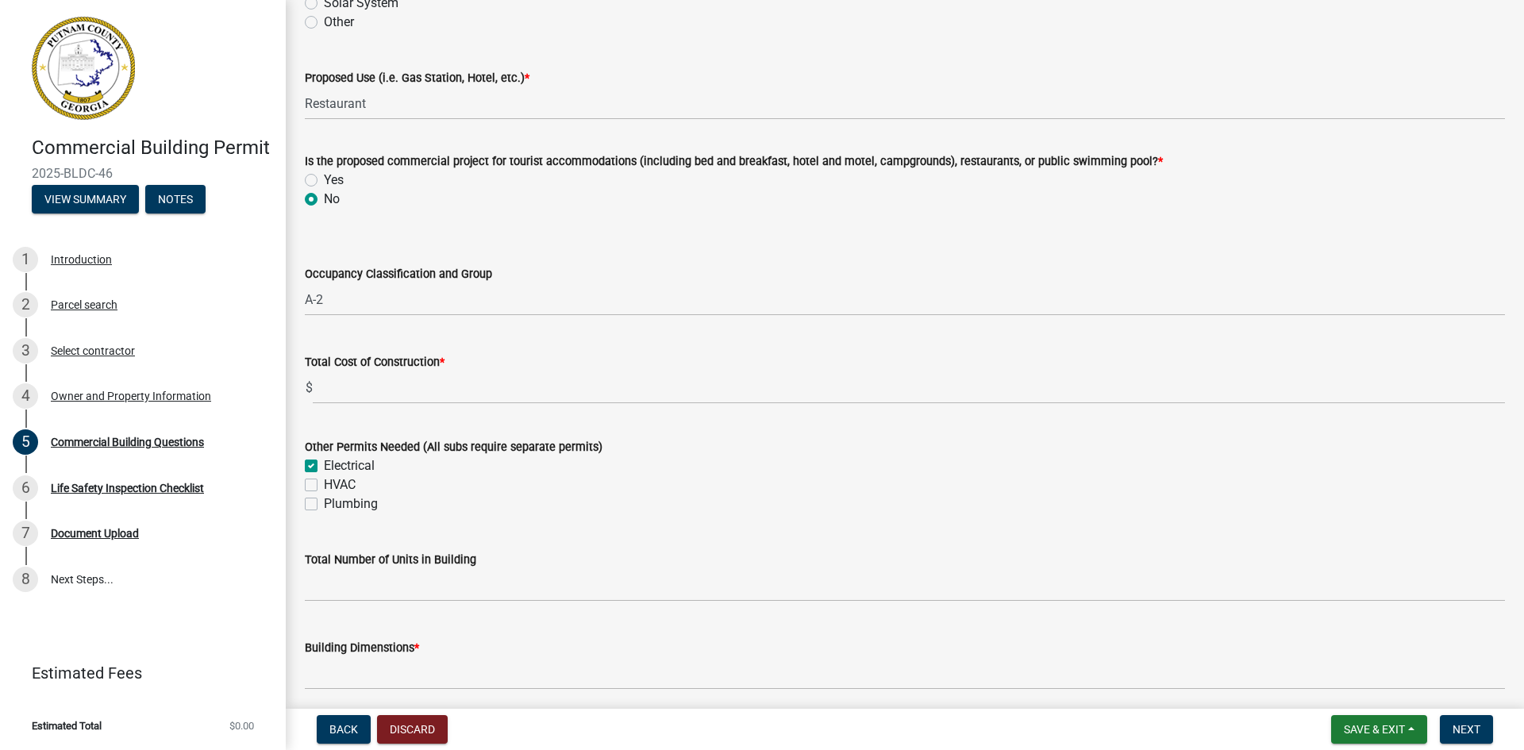
click at [324, 482] on label "HVAC" at bounding box center [340, 484] width 32 height 19
click at [324, 482] on input "HVAC" at bounding box center [329, 480] width 10 height 10
checkbox input "true"
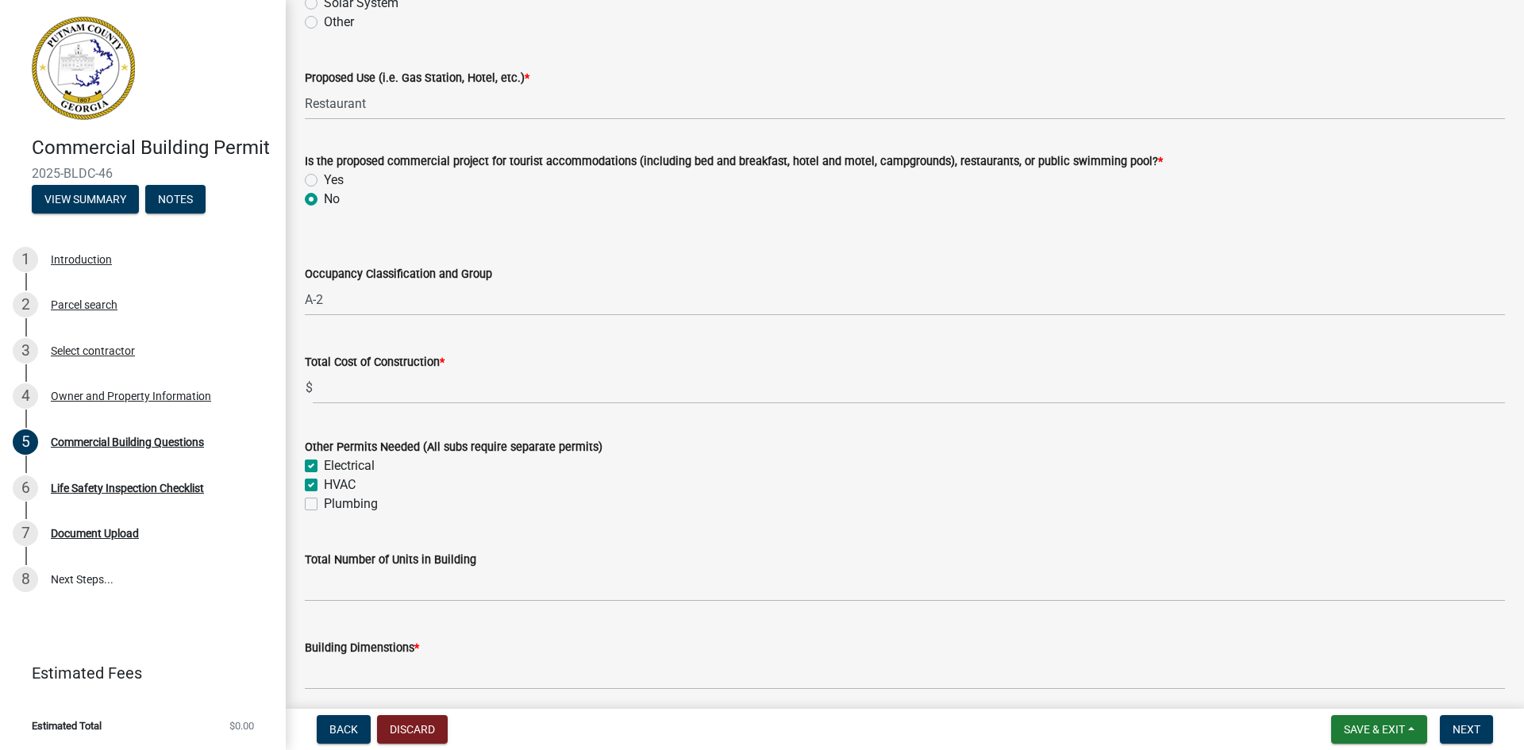
click at [324, 503] on label "Plumbing" at bounding box center [351, 504] width 54 height 19
click at [324, 503] on input "Plumbing" at bounding box center [329, 500] width 10 height 10
checkbox input "true"
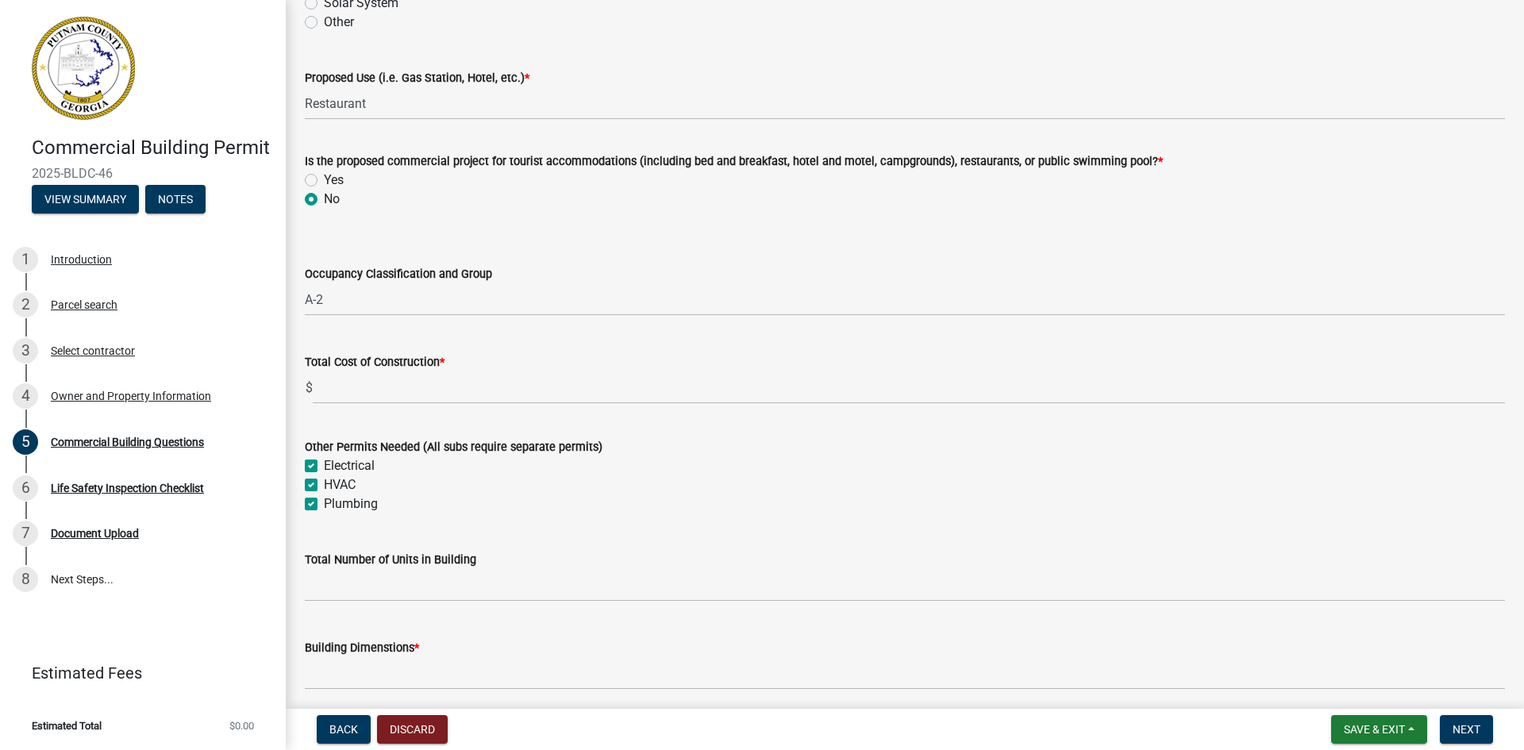
checkbox input "true"
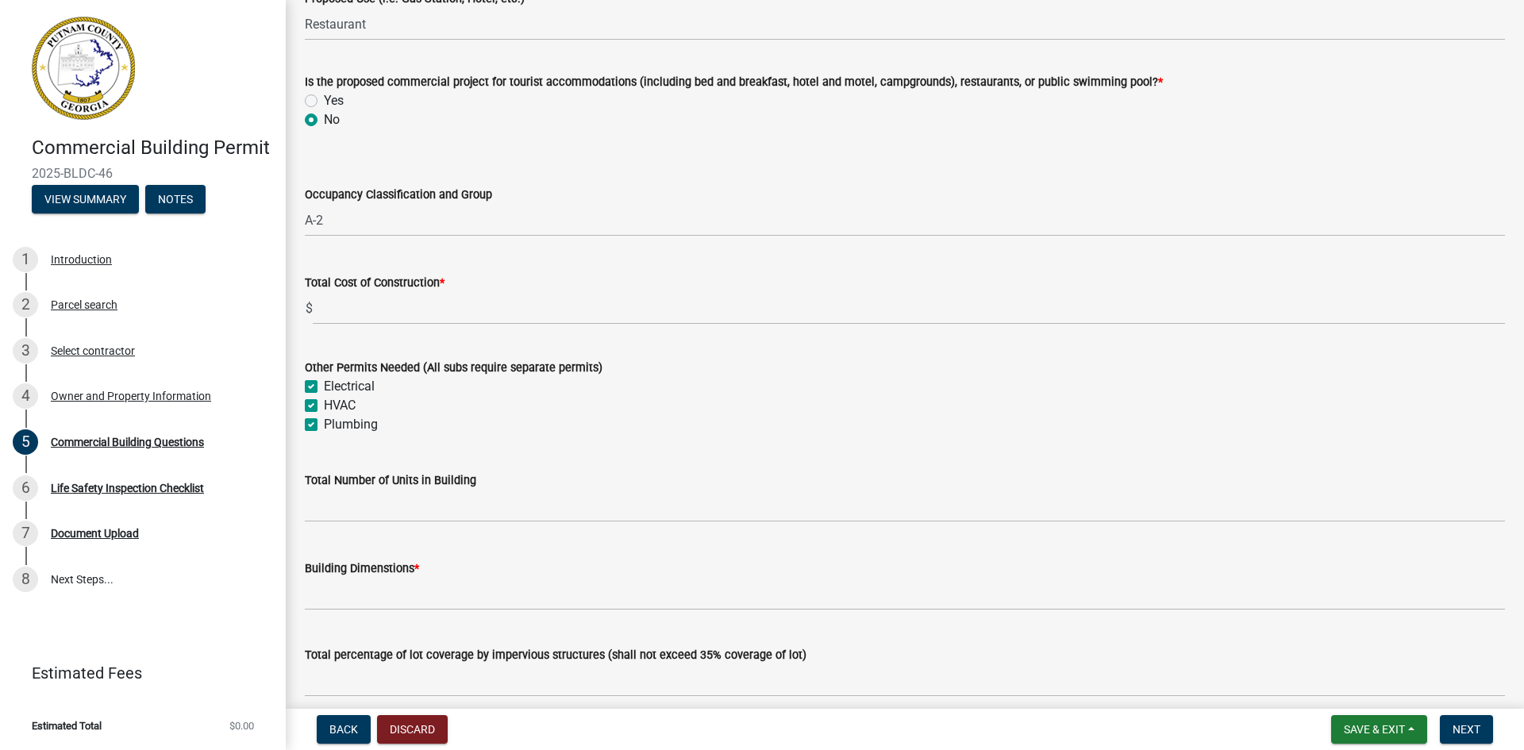
scroll to position [635, 0]
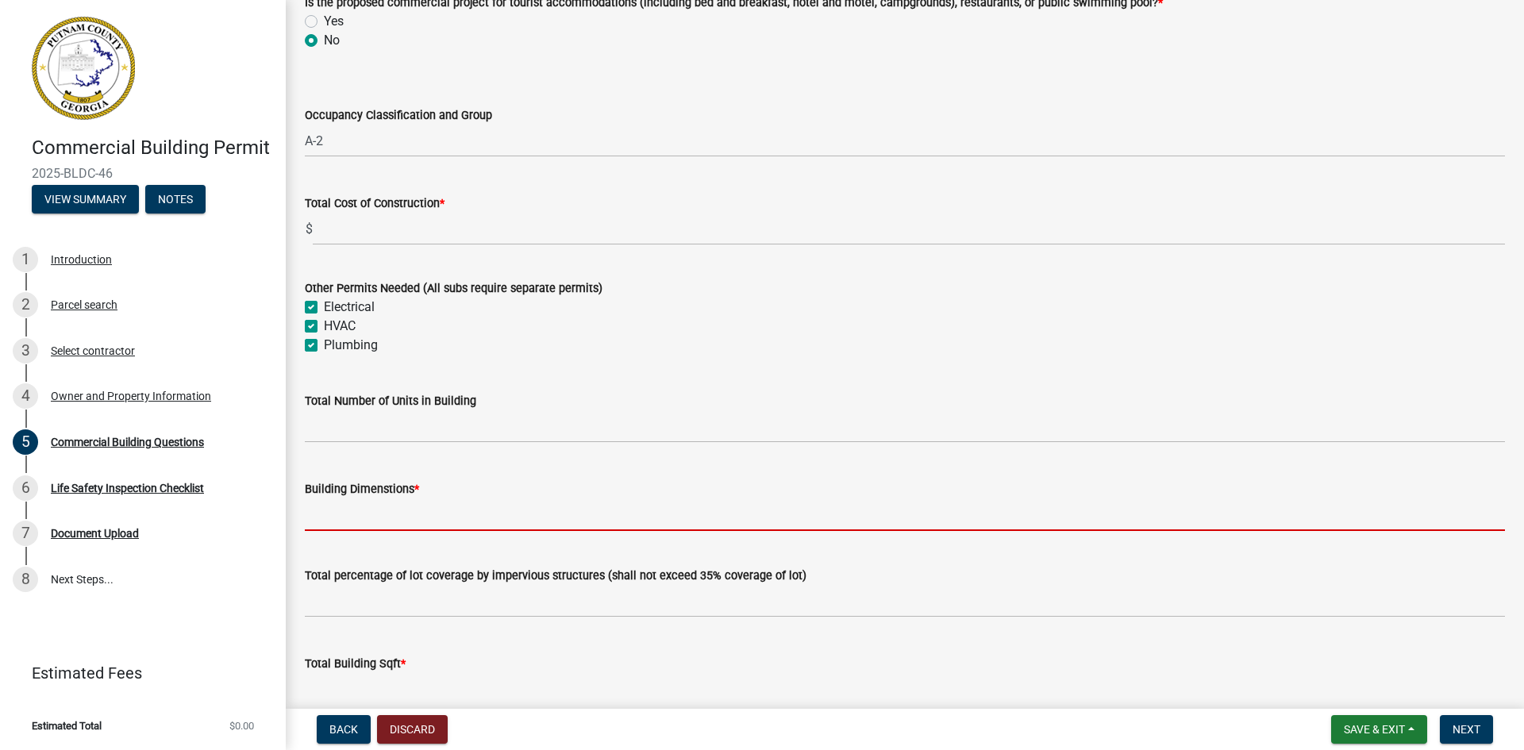
click at [345, 522] on input "Building Dimenstions *" at bounding box center [905, 515] width 1200 height 33
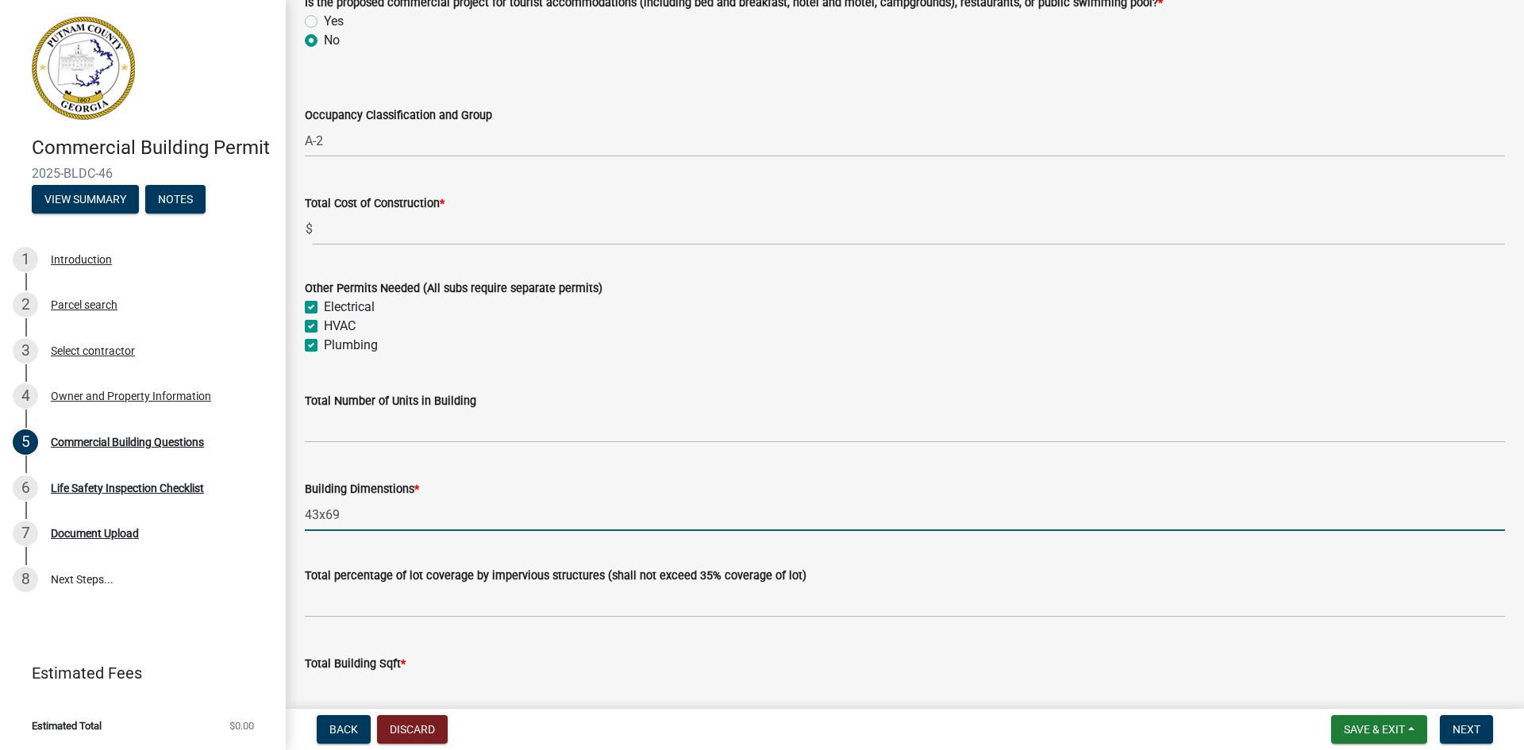
type input "43x69"
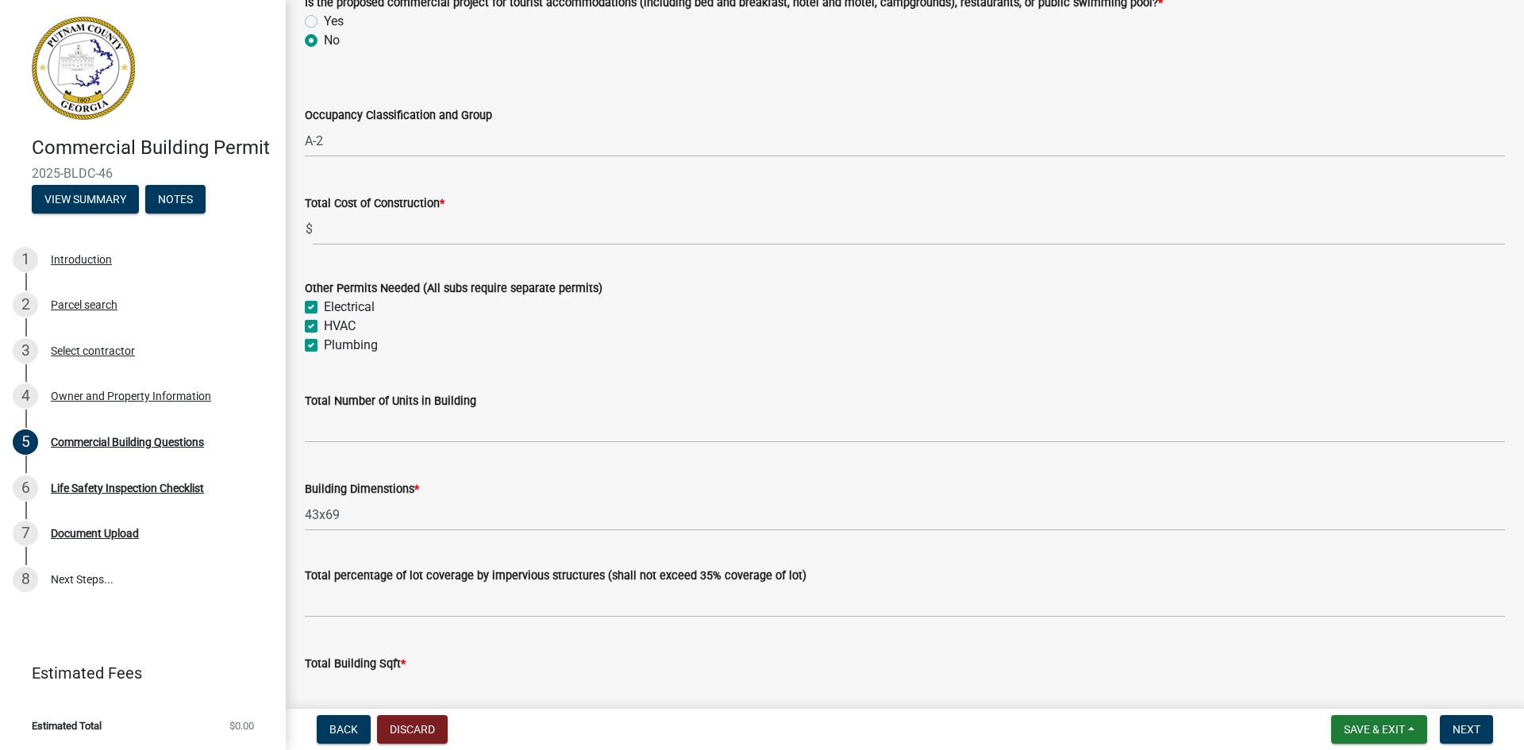
click at [524, 463] on div "Building Dimenstions * 43x69" at bounding box center [905, 494] width 1200 height 74
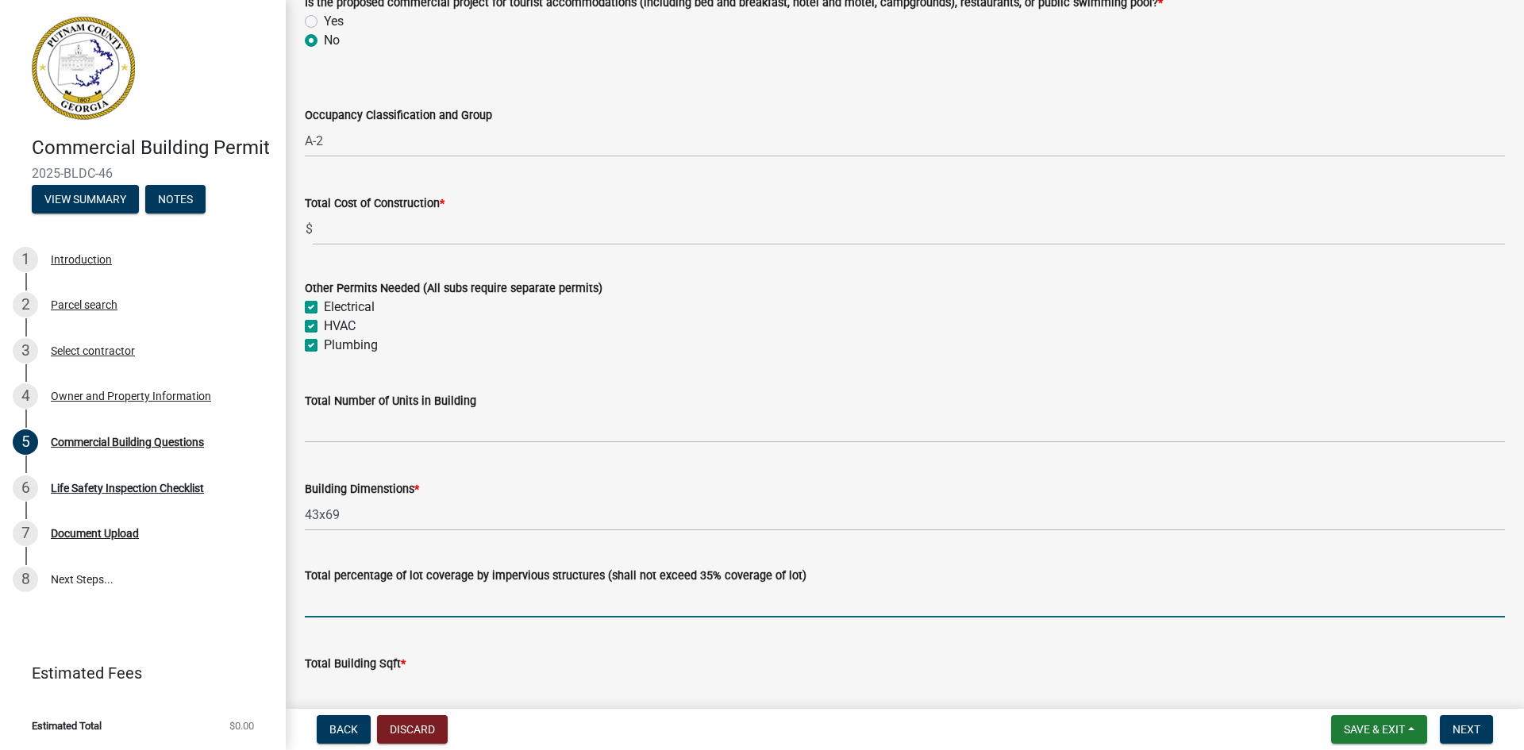
click at [389, 611] on input "text" at bounding box center [905, 601] width 1200 height 33
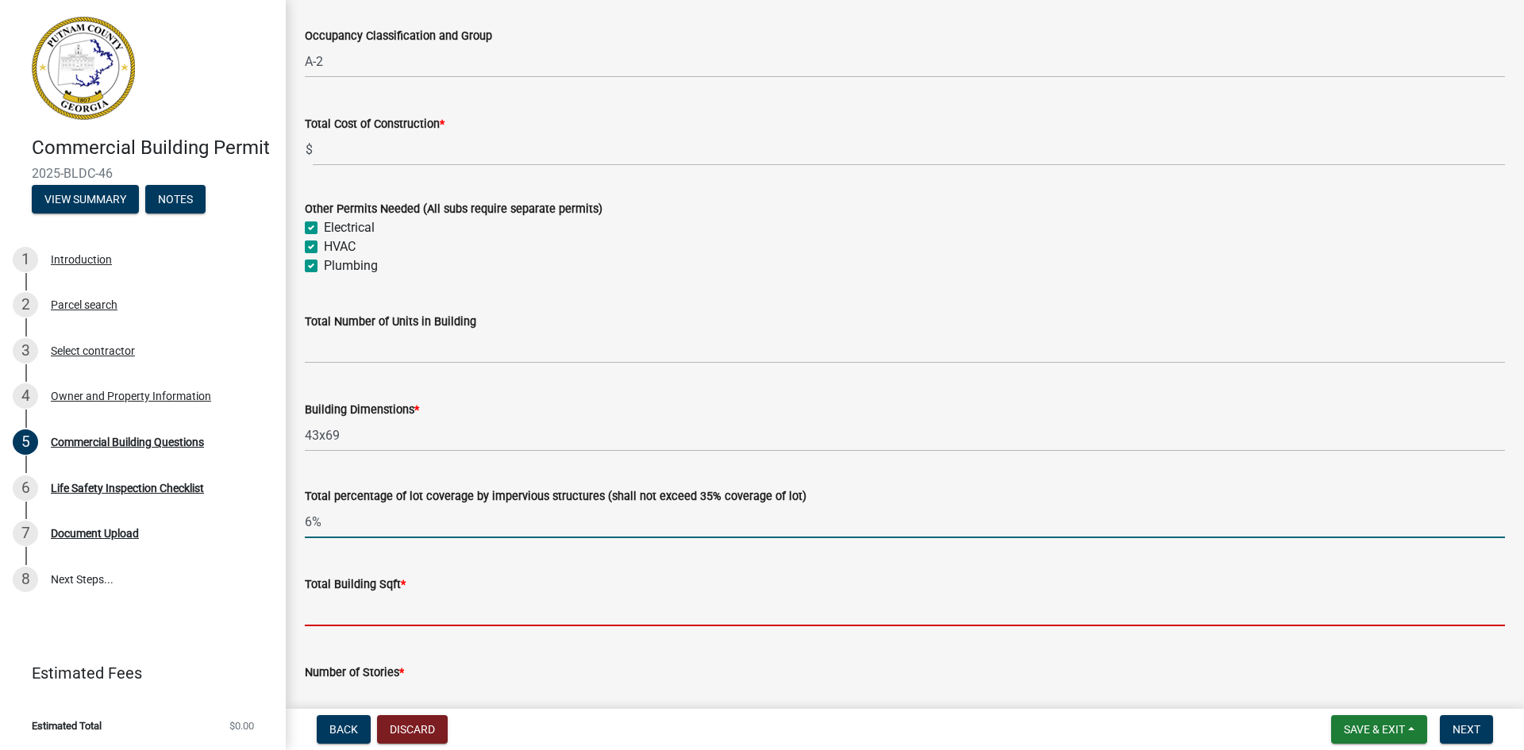
type input "0.06"
click at [363, 601] on input "text" at bounding box center [905, 610] width 1200 height 33
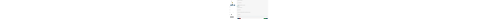
scroll to position [794, 0]
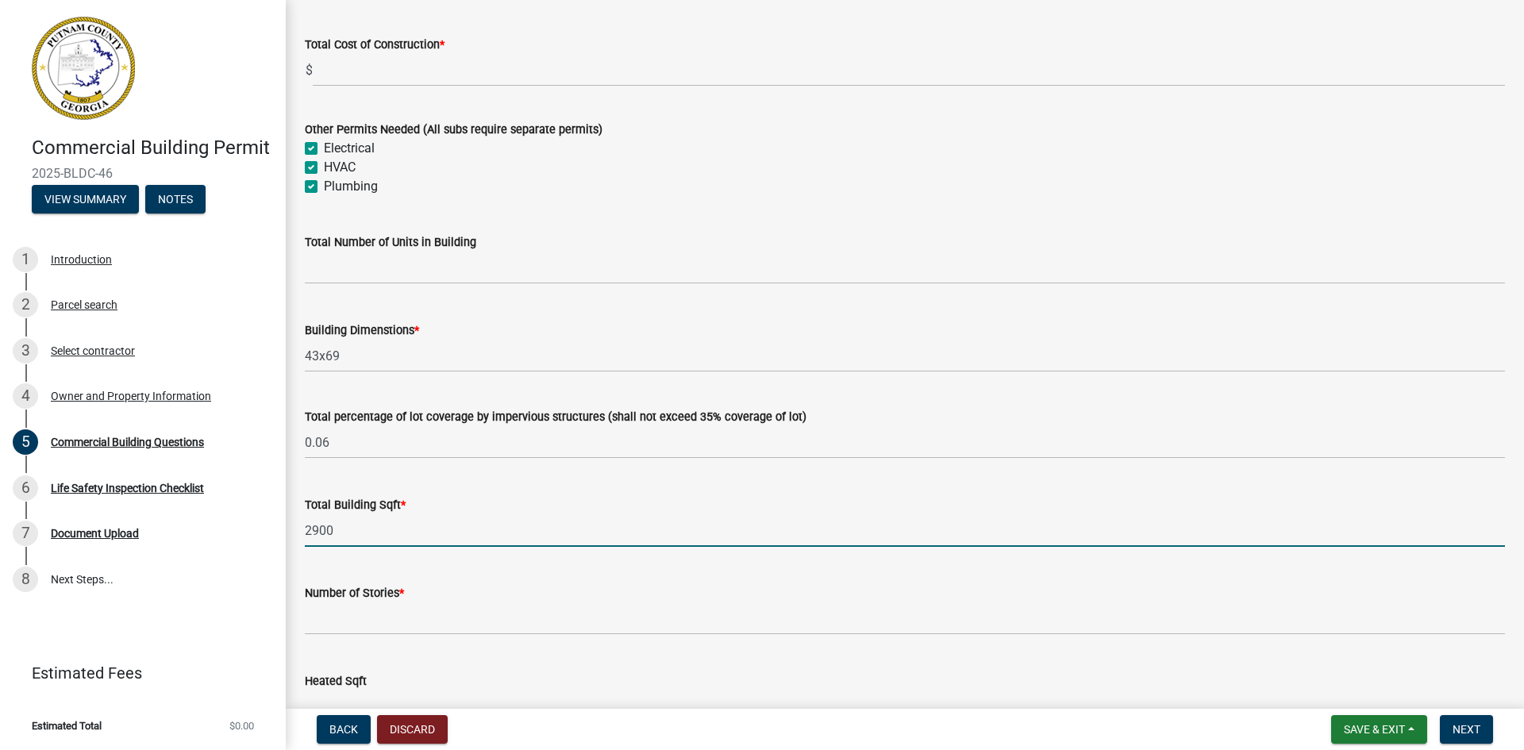
type input "2900"
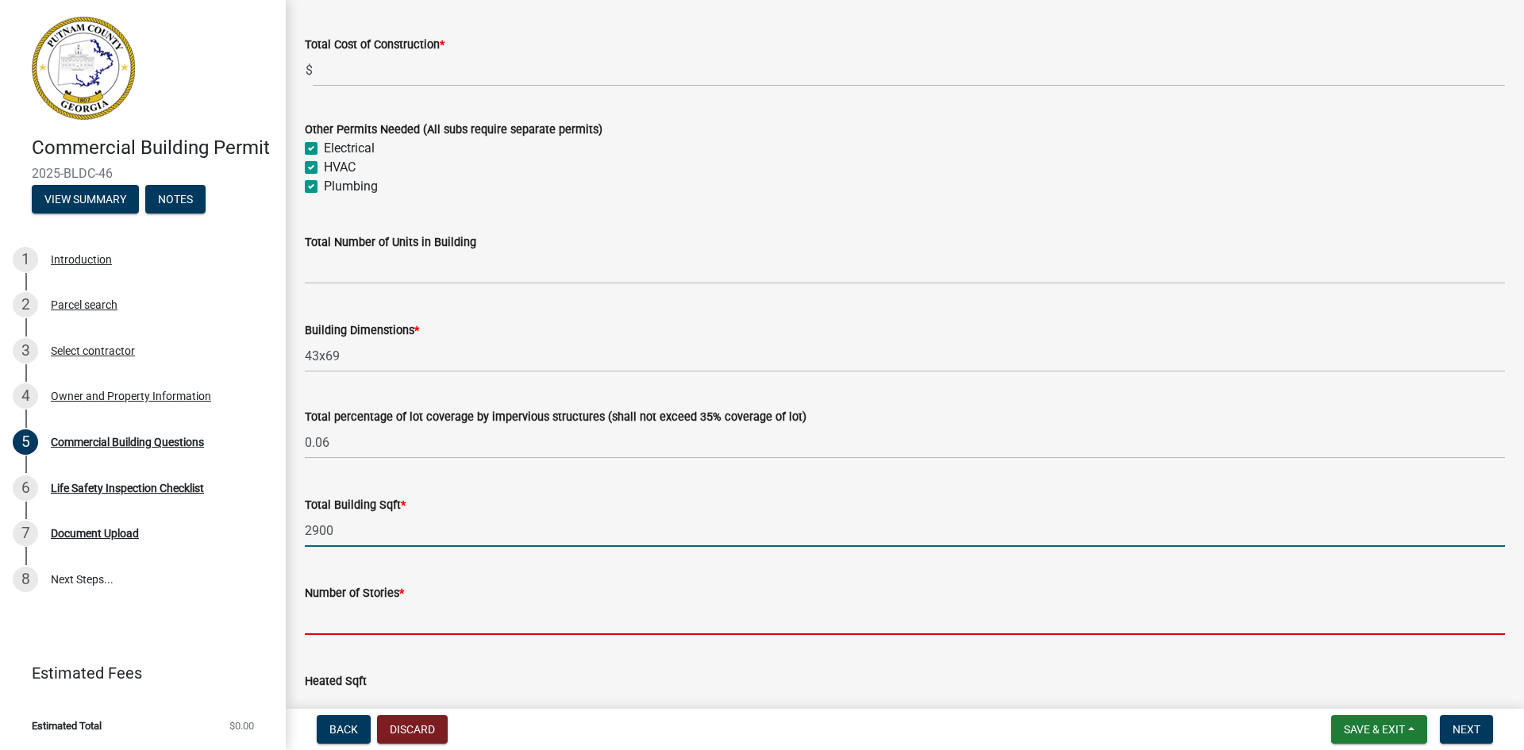
click at [348, 616] on input "text" at bounding box center [905, 618] width 1200 height 33
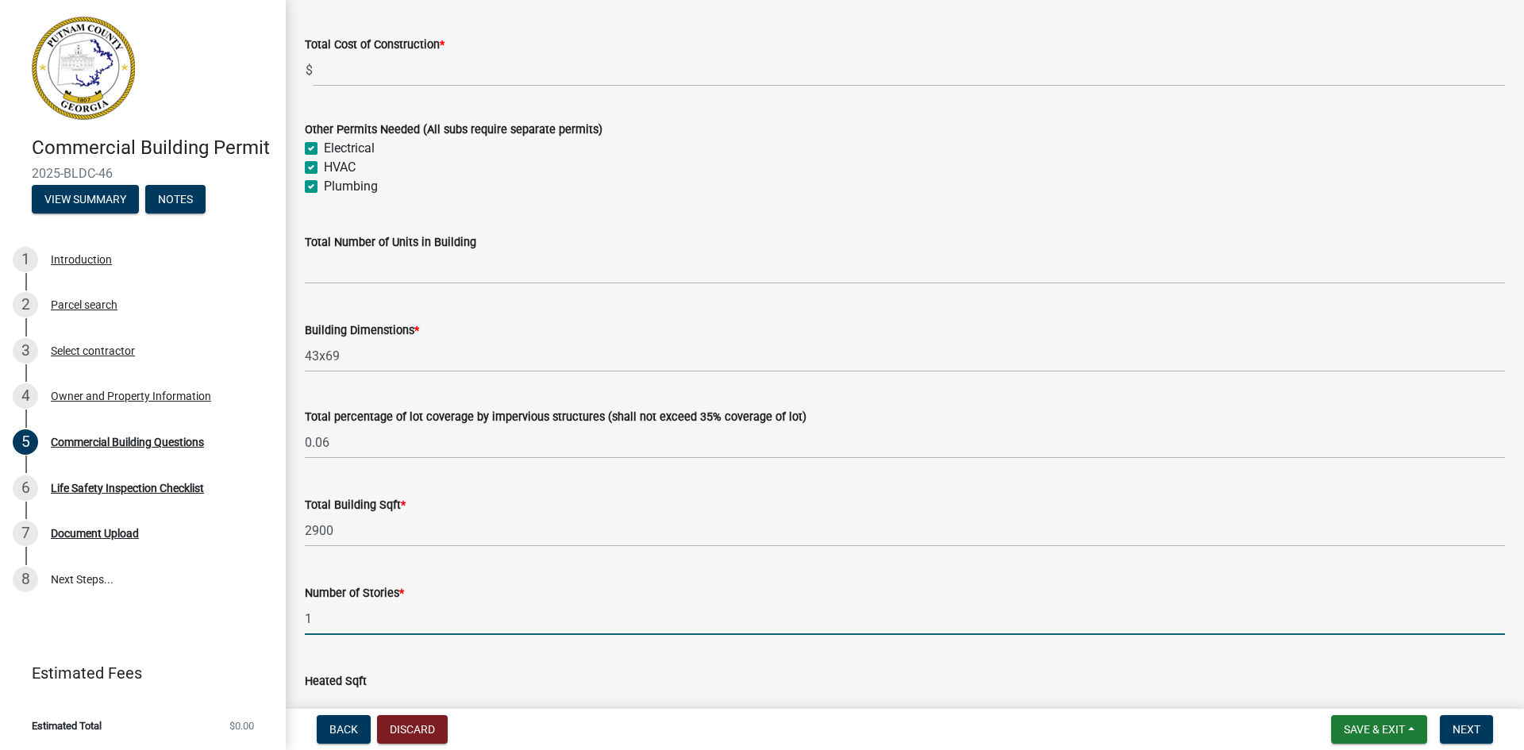
type input "1"
click at [397, 652] on div "Heated Sqft" at bounding box center [905, 686] width 1200 height 74
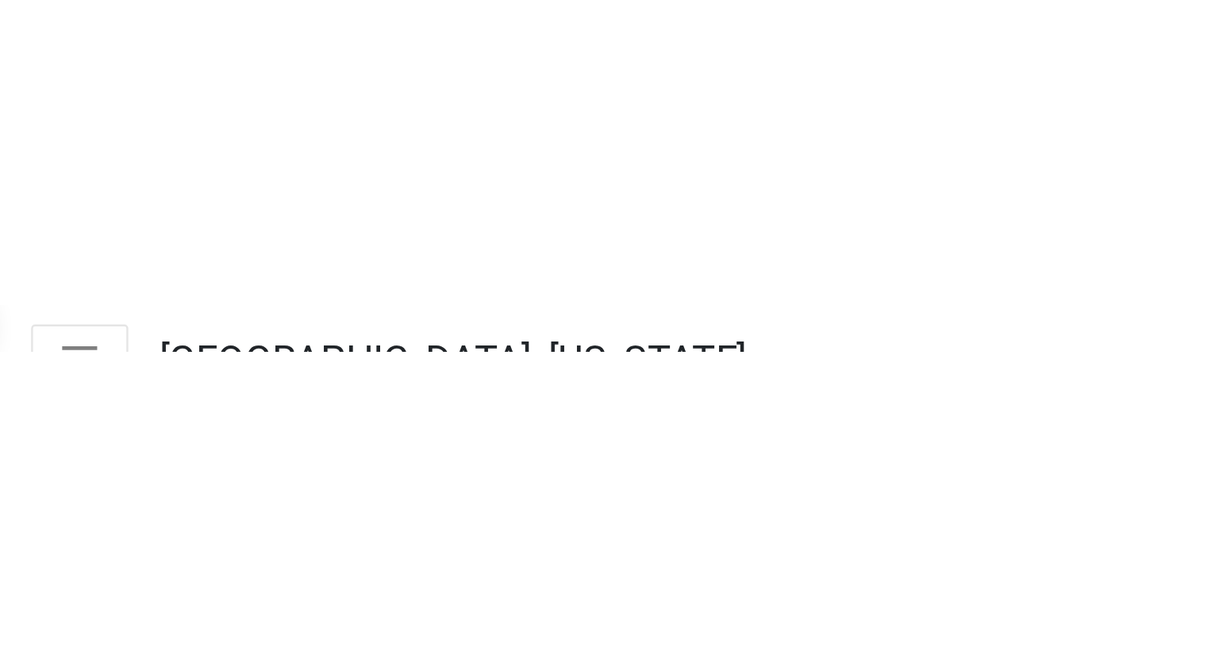
scroll to position [1102, 0]
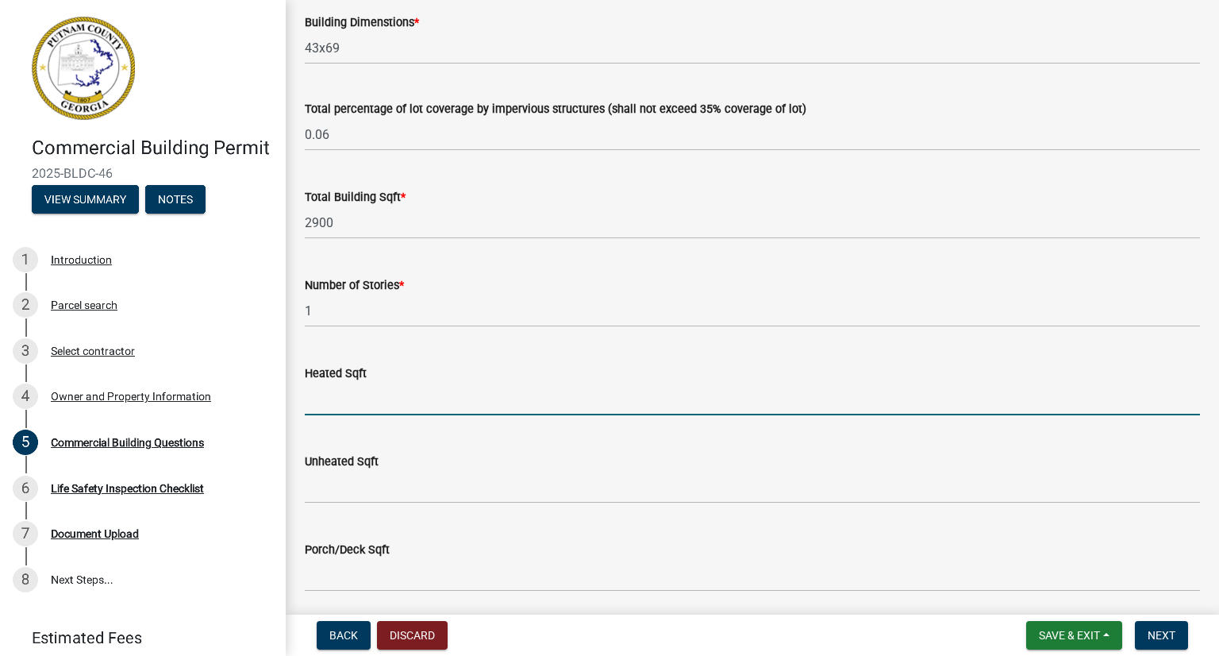
click at [352, 398] on input "text" at bounding box center [752, 399] width 895 height 33
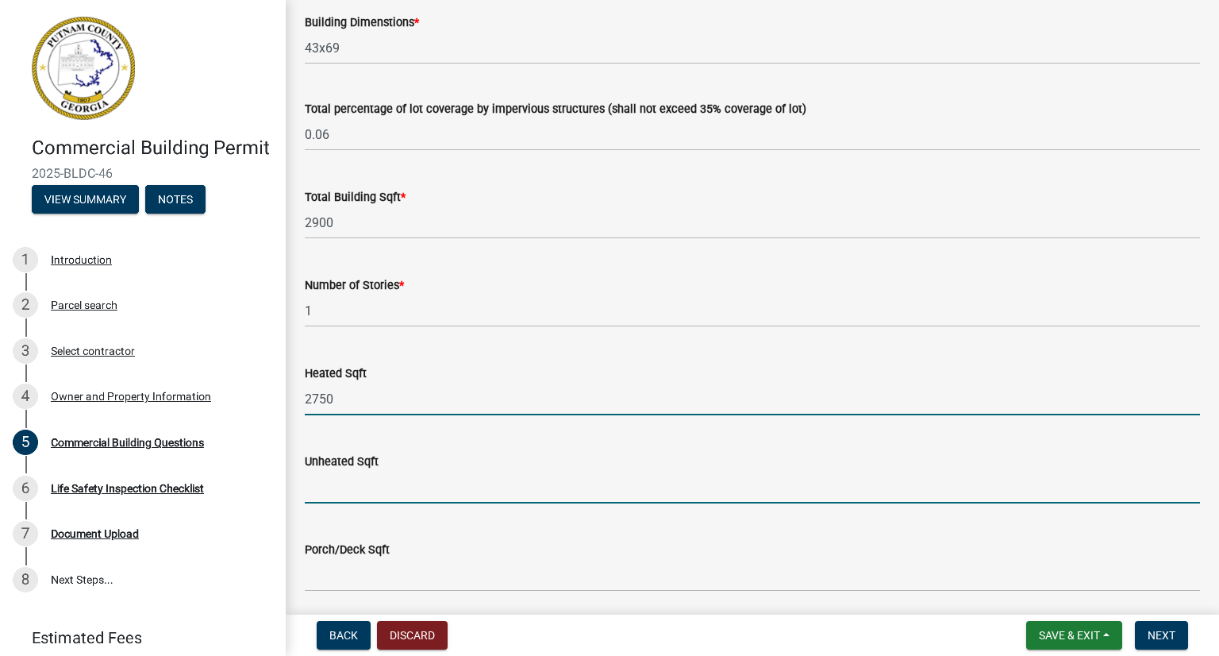
click at [329, 482] on input "text" at bounding box center [752, 487] width 895 height 33
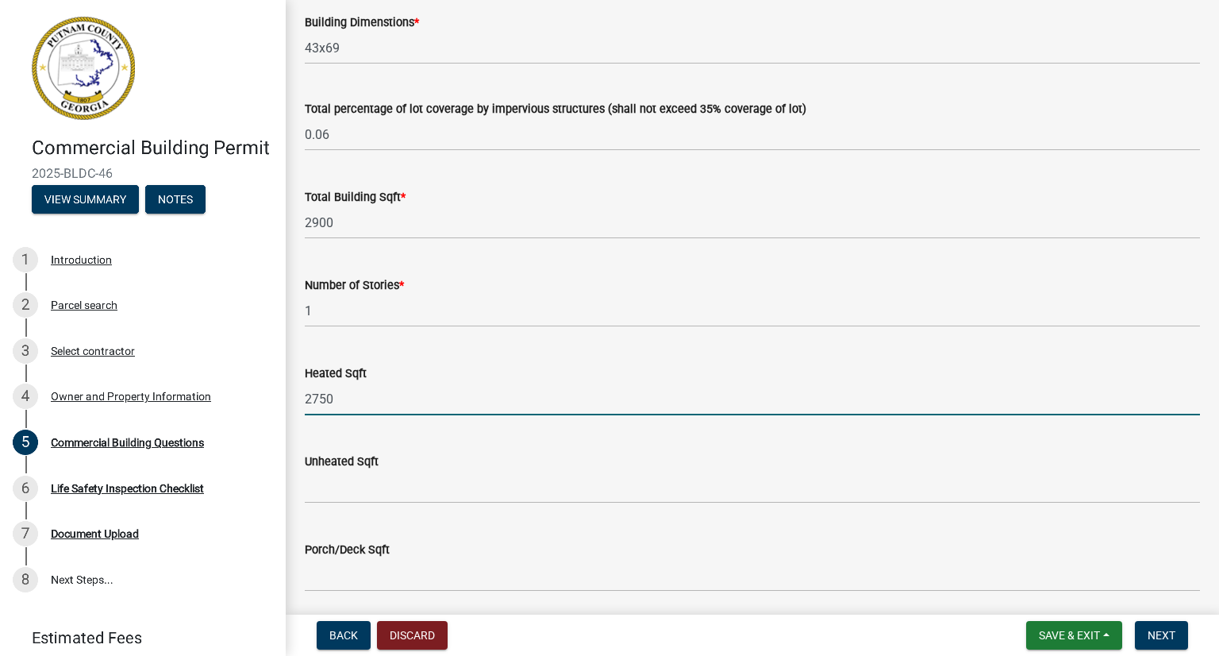
click at [349, 397] on input "2750" at bounding box center [752, 399] width 895 height 33
type input "2743"
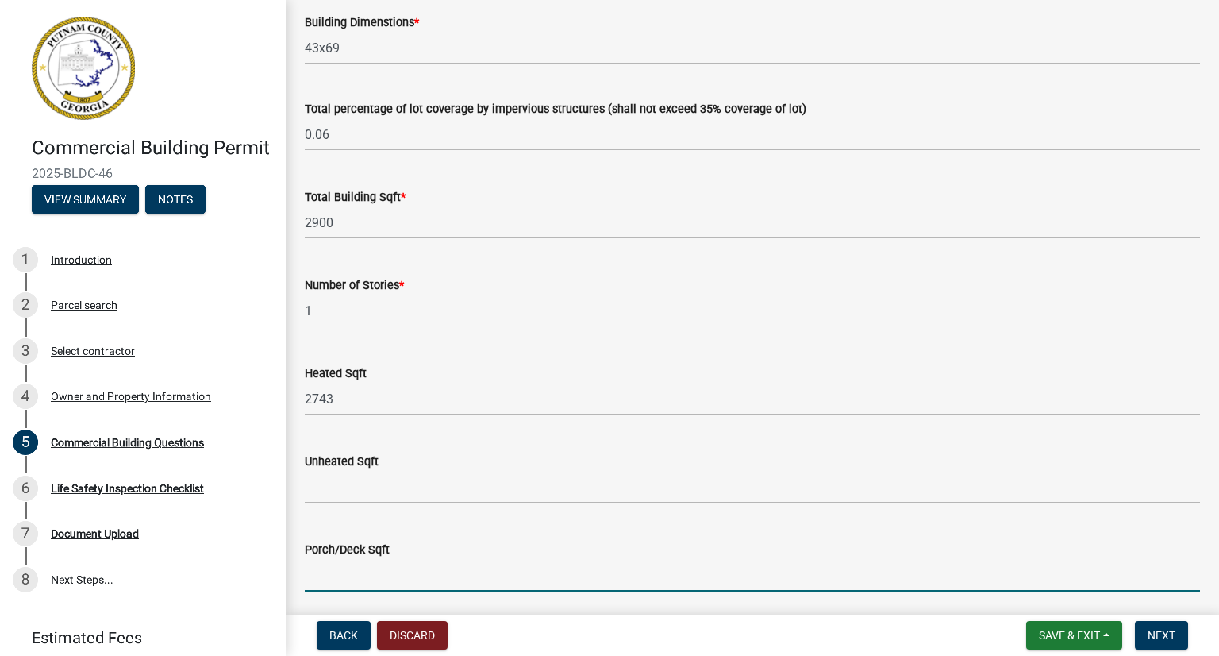
click at [390, 564] on input "text" at bounding box center [752, 575] width 895 height 33
type input "434"
drag, startPoint x: 298, startPoint y: 572, endPoint x: 281, endPoint y: 571, distance: 17.5
click at [281, 571] on div "Commercial Building Permit 2025-BLDC-46 View Summary Notes 1 Introduction 2 Par…" at bounding box center [609, 328] width 1219 height 656
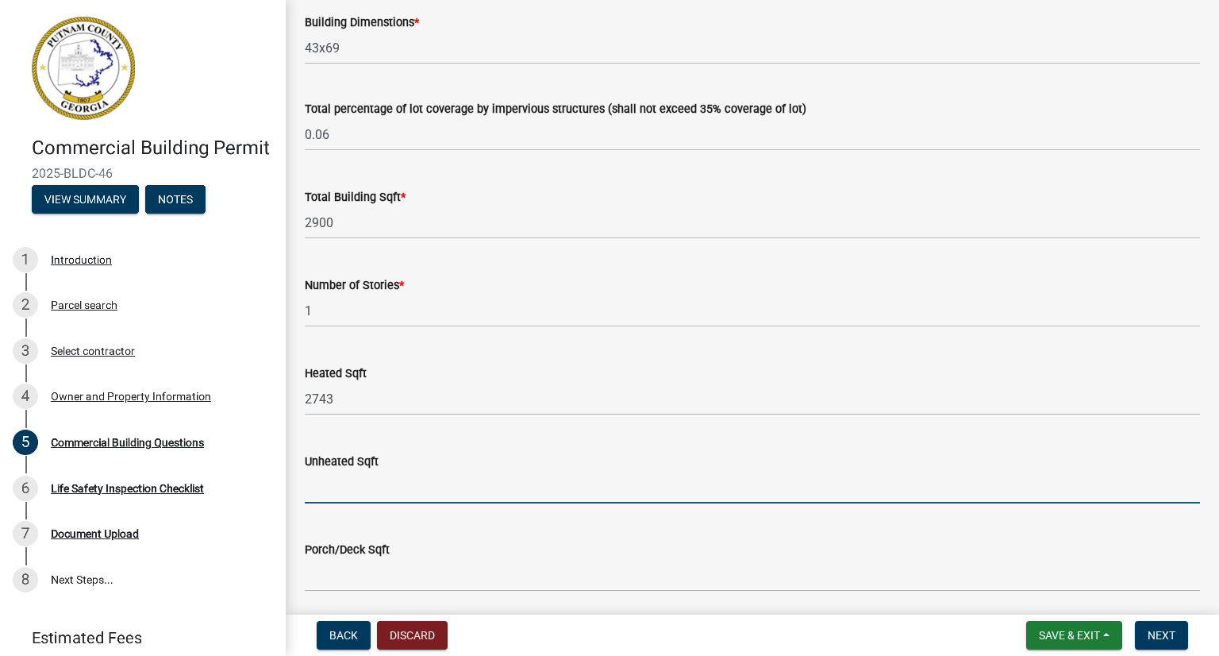
click at [321, 490] on input "text" at bounding box center [752, 487] width 895 height 33
type input "3"
type input "434"
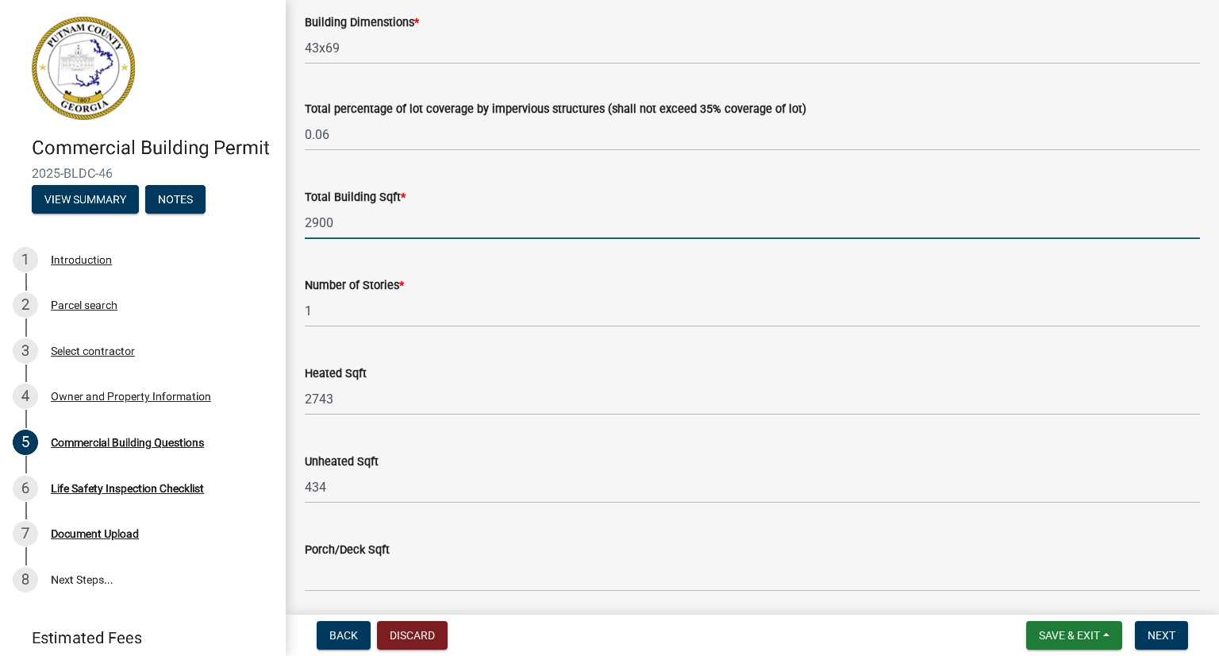
drag, startPoint x: 343, startPoint y: 221, endPoint x: 271, endPoint y: 223, distance: 72.3
click at [271, 223] on div "Commercial Building Permit 2025-BLDC-46 View Summary Notes 1 Introduction 2 Par…" at bounding box center [609, 328] width 1219 height 656
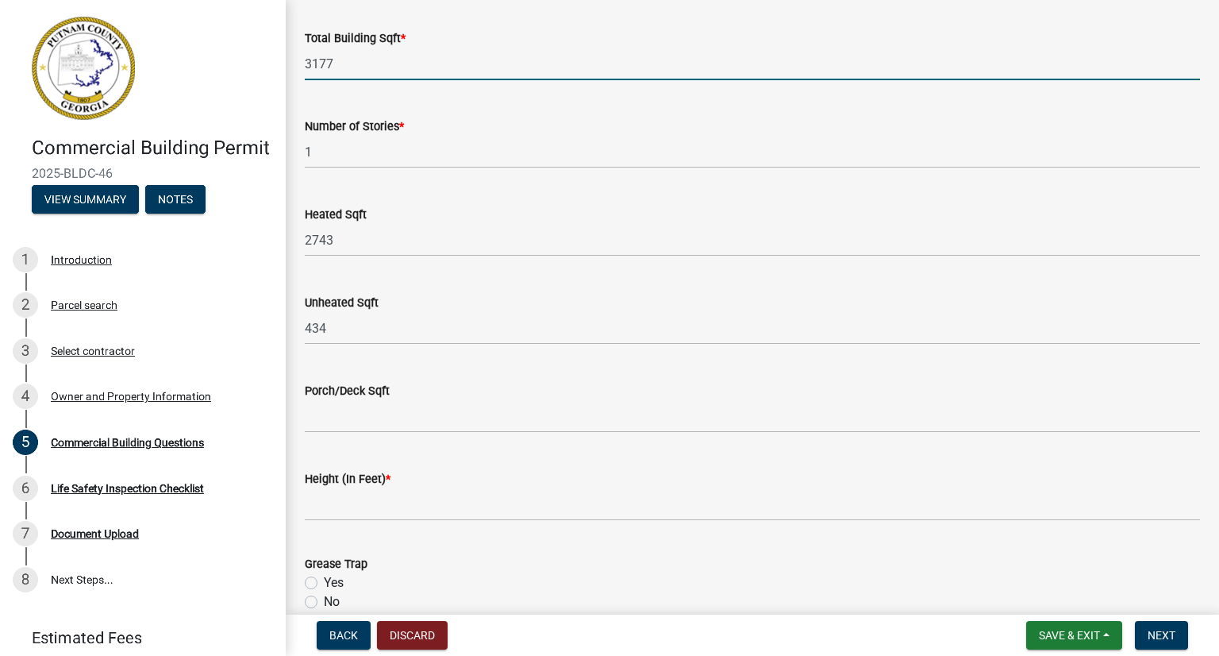
scroll to position [1340, 0]
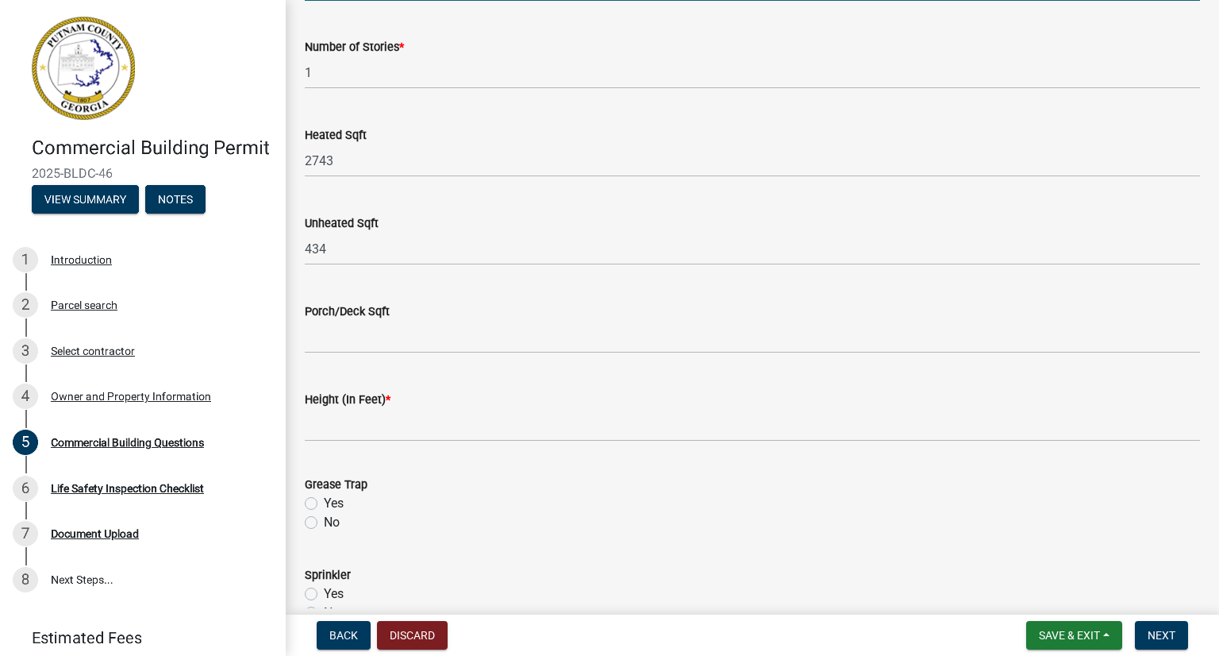
type input "3177"
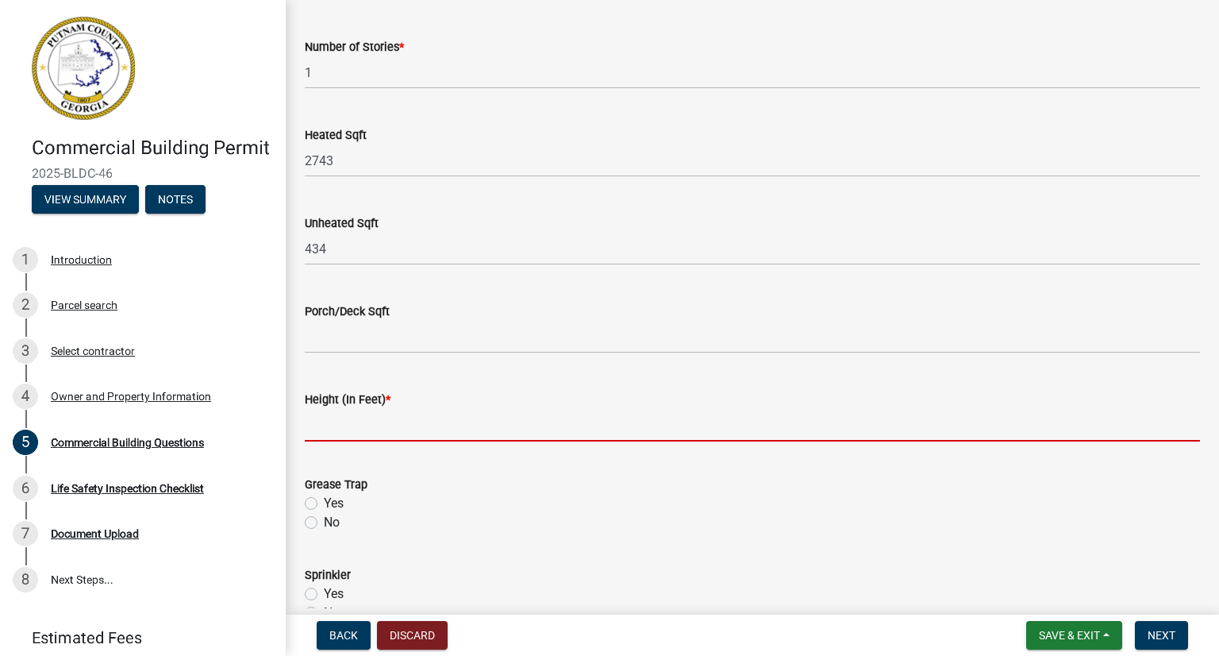
click at [335, 418] on input "text" at bounding box center [752, 425] width 895 height 33
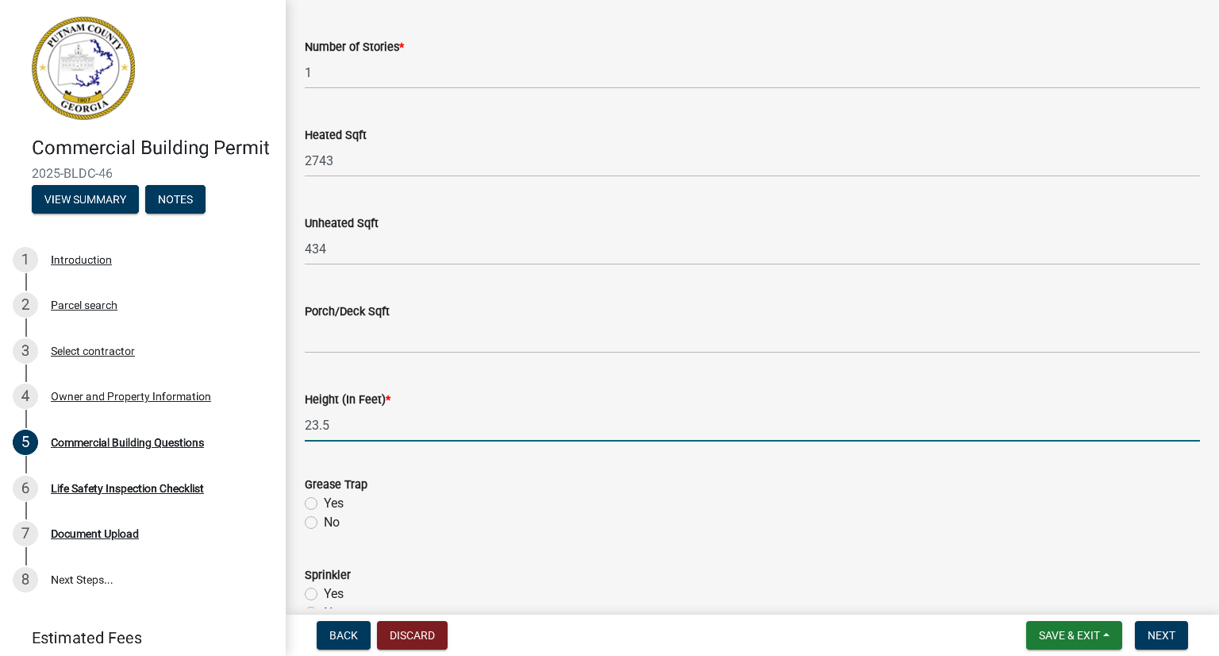
type input "23.5"
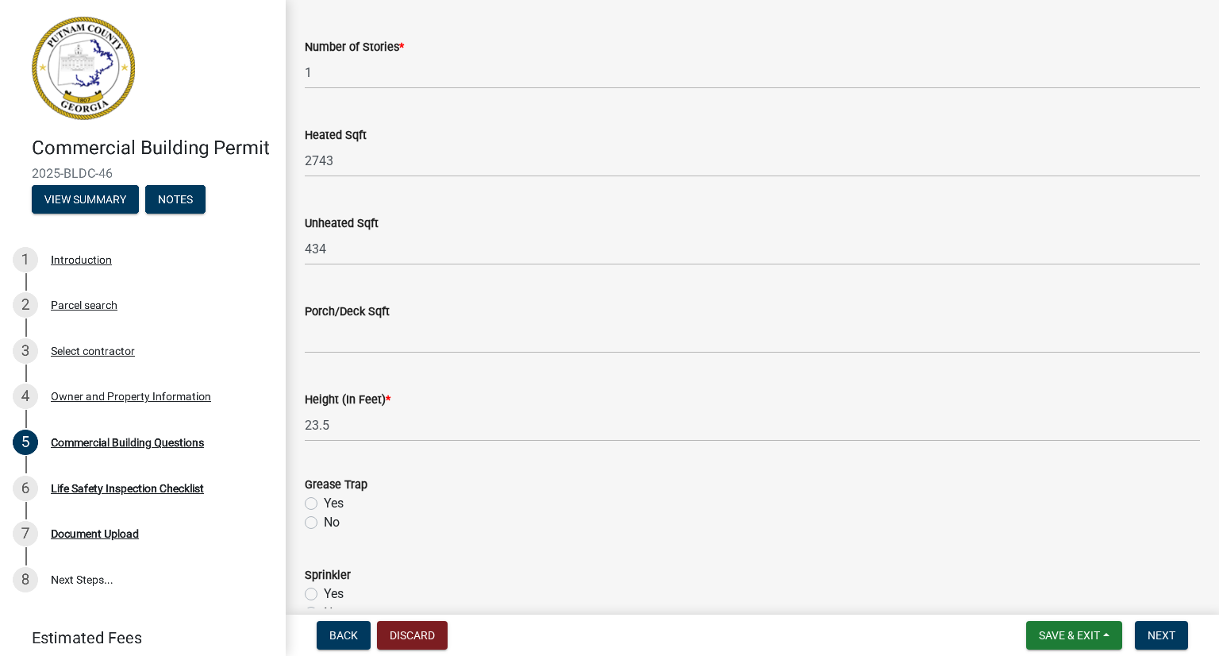
click at [324, 499] on label "Yes" at bounding box center [334, 503] width 20 height 19
click at [324, 499] on input "Yes" at bounding box center [329, 499] width 10 height 10
radio input "true"
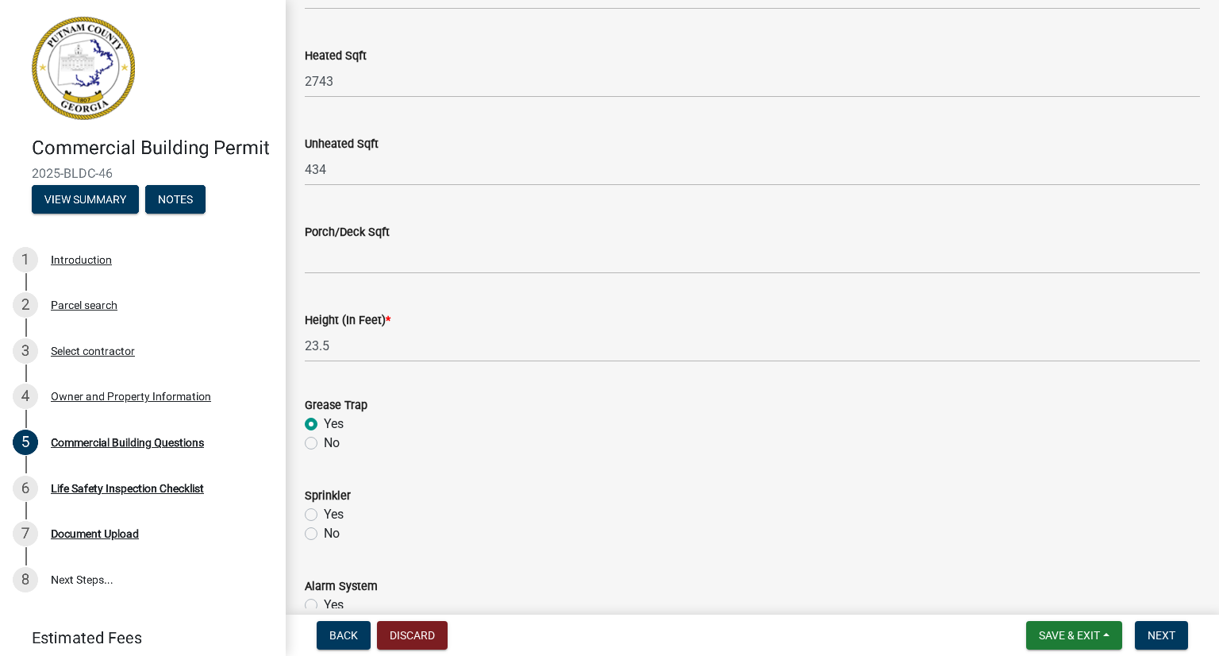
scroll to position [1499, 0]
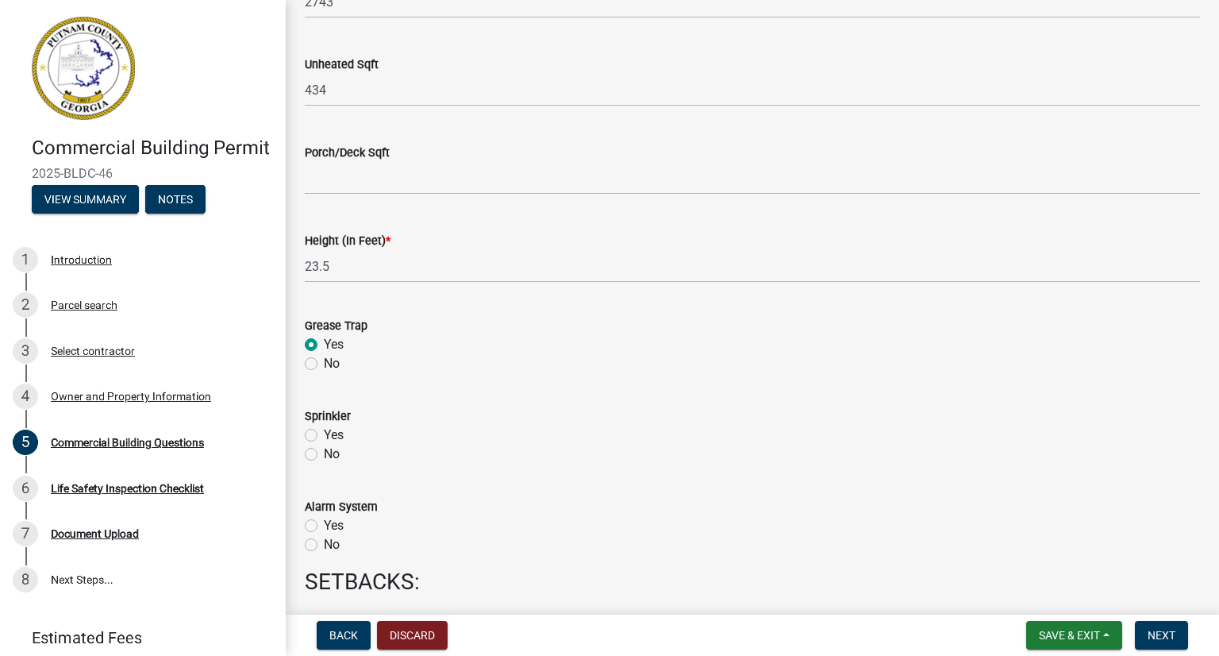
click at [324, 455] on label "No" at bounding box center [332, 454] width 16 height 19
click at [324, 455] on input "No" at bounding box center [329, 450] width 10 height 10
radio input "true"
click at [310, 551] on div "No" at bounding box center [752, 544] width 895 height 19
click at [324, 545] on label "No" at bounding box center [332, 544] width 16 height 19
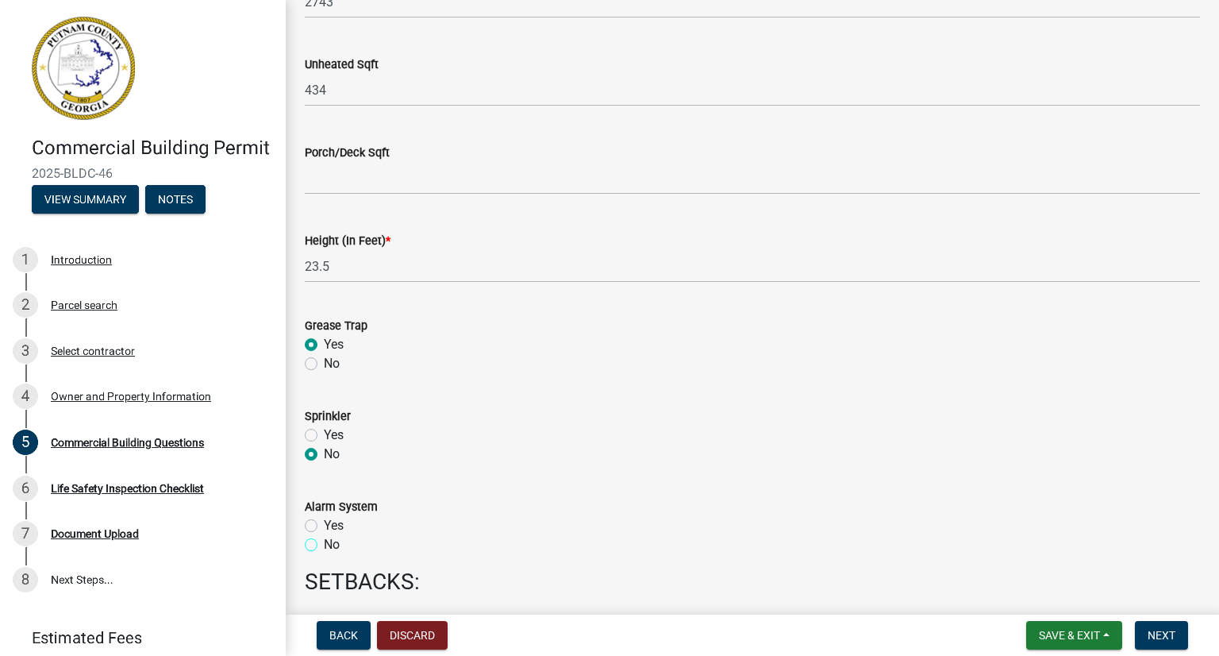
click at [324, 545] on input "No" at bounding box center [329, 540] width 10 height 10
radio input "true"
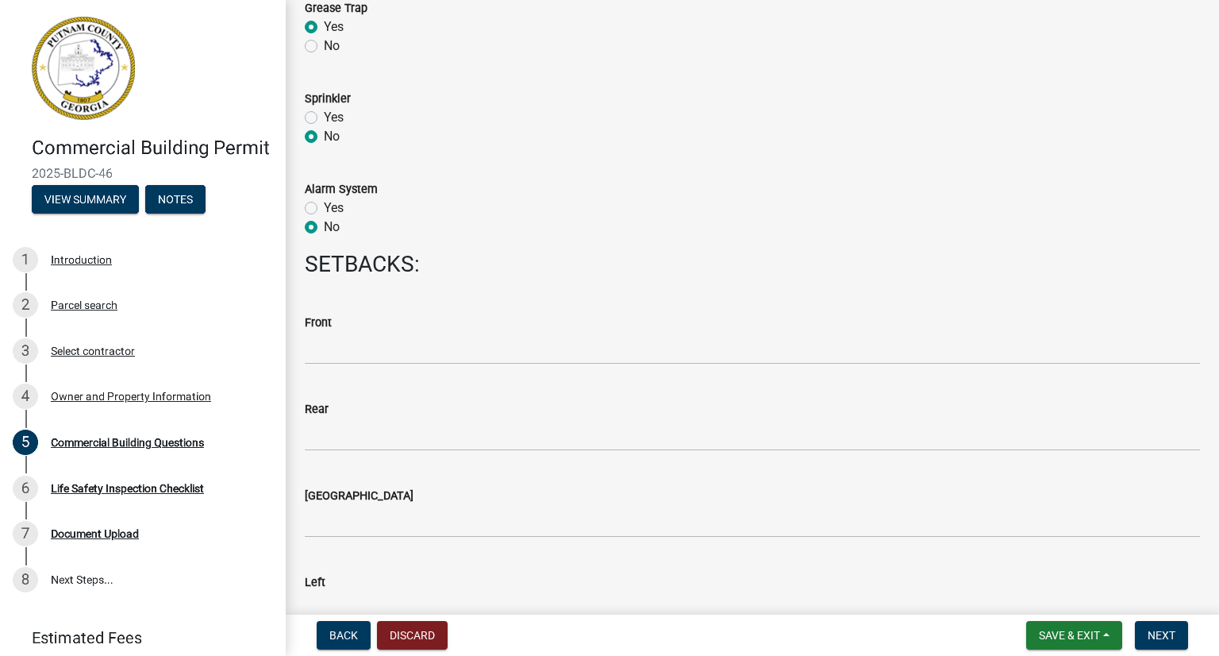
scroll to position [1896, 0]
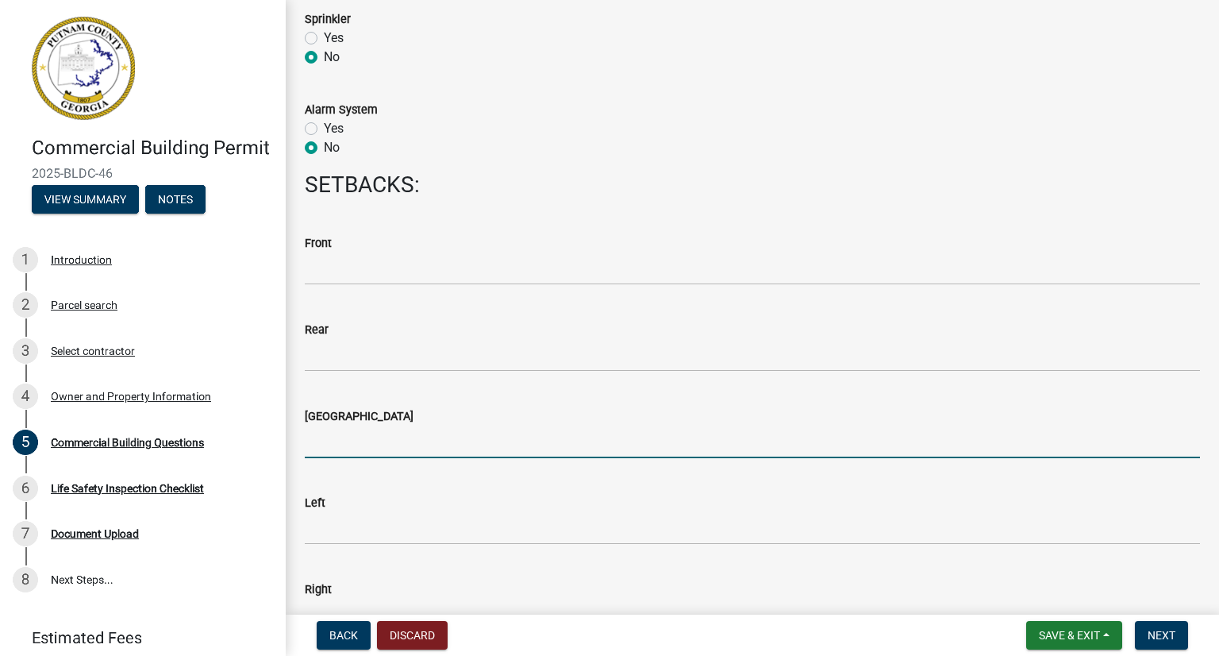
click at [341, 440] on input "Lake Side" at bounding box center [752, 441] width 895 height 33
type input "N/A"
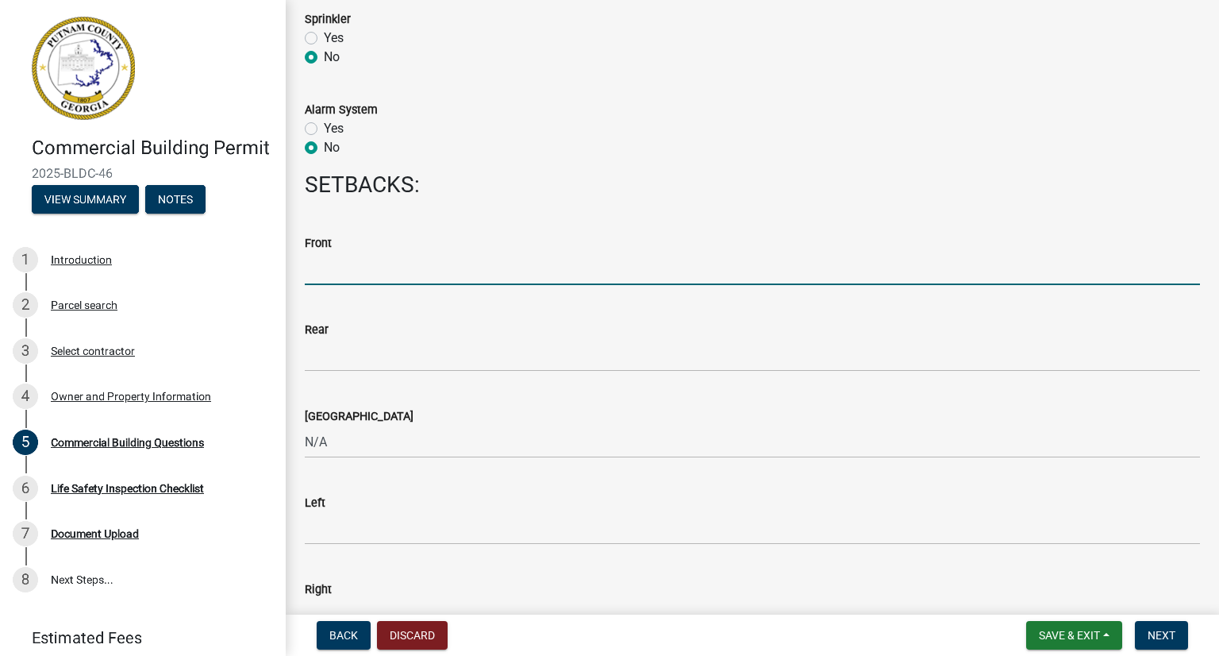
click at [349, 278] on input "Front" at bounding box center [752, 268] width 895 height 33
click at [345, 274] on input "Front" at bounding box center [752, 268] width 895 height 33
type input "137'"
click at [338, 352] on input "Rear" at bounding box center [752, 355] width 895 height 33
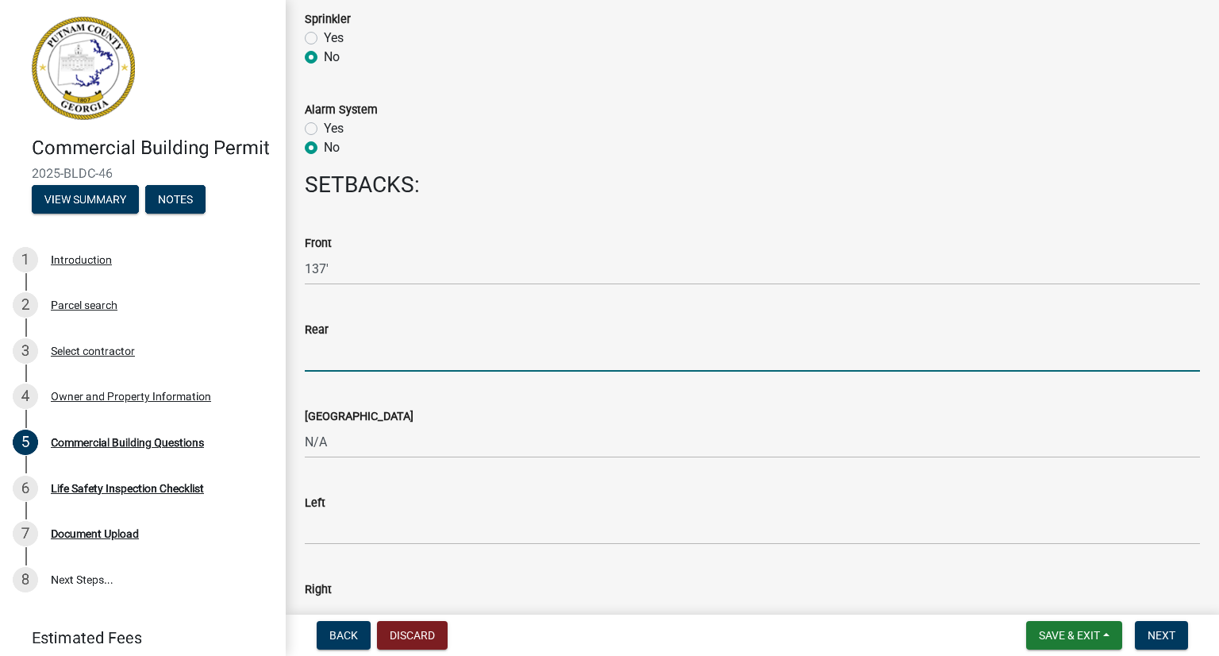
click at [311, 356] on input "Rear" at bounding box center [752, 355] width 895 height 33
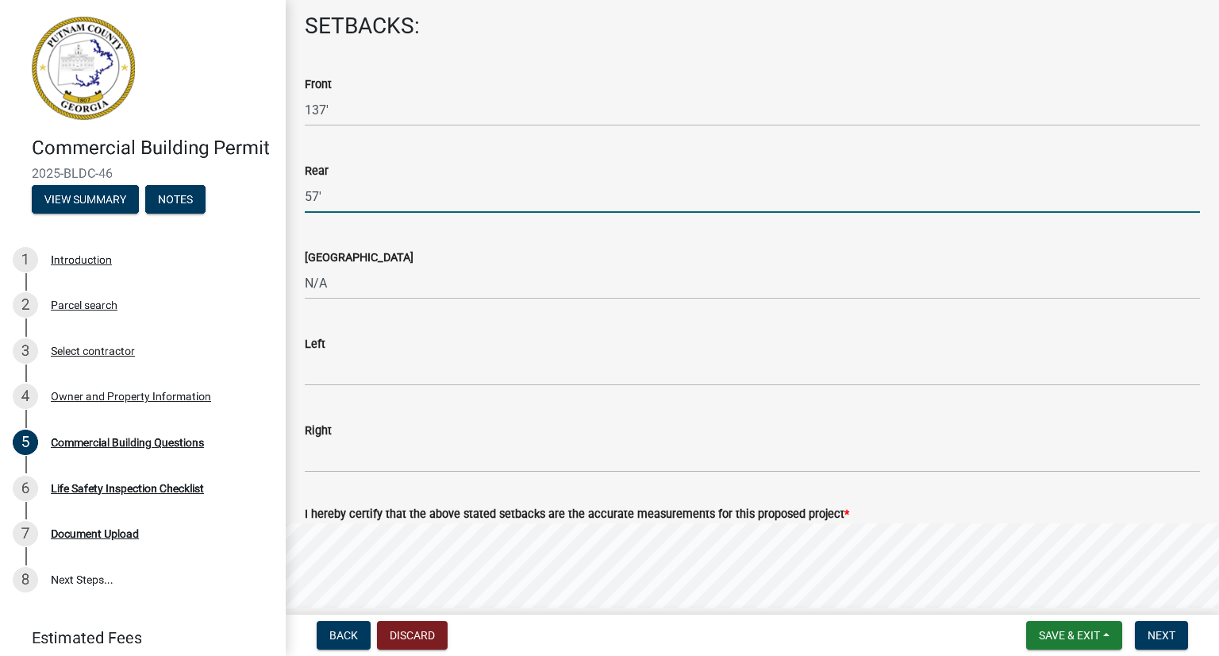
type input "57'"
click at [317, 369] on input "Left" at bounding box center [752, 369] width 895 height 33
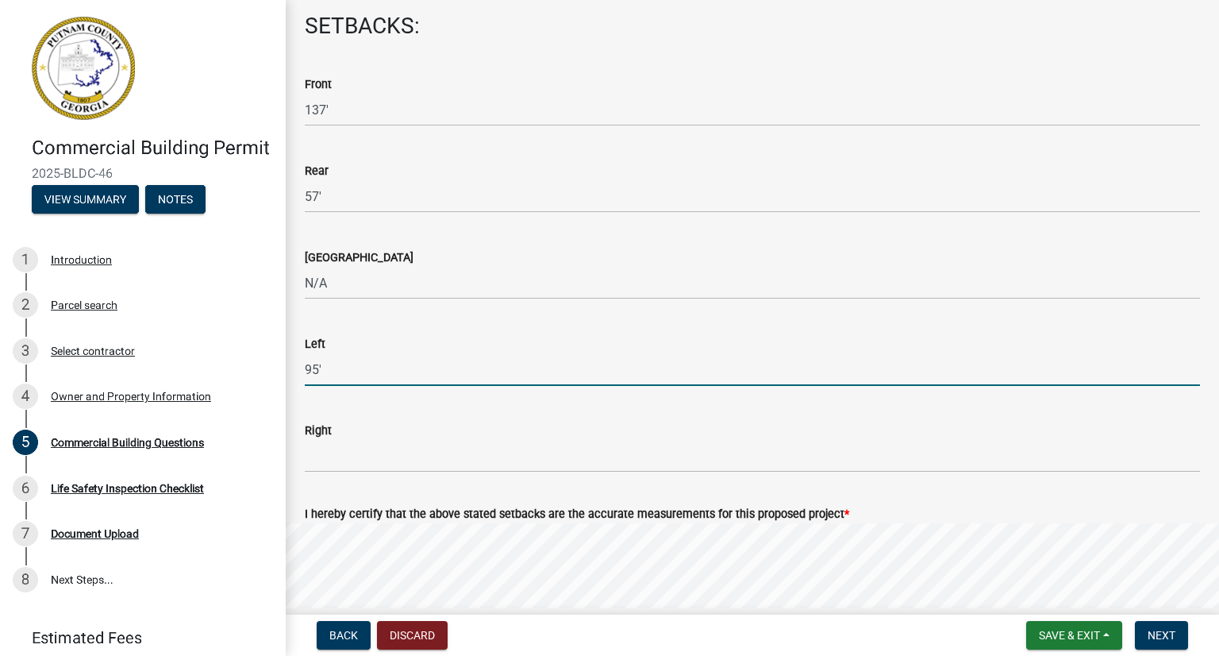
type input "95'"
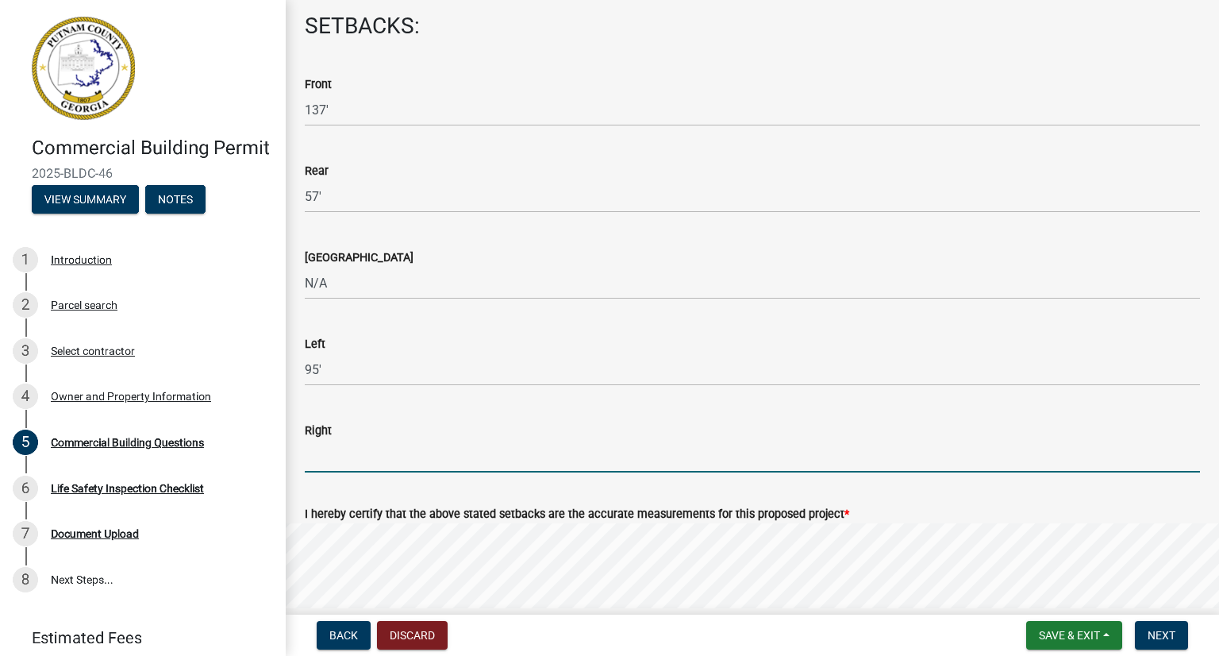
click at [326, 460] on input "Right" at bounding box center [752, 456] width 895 height 33
click at [351, 464] on input "Right" at bounding box center [752, 456] width 895 height 33
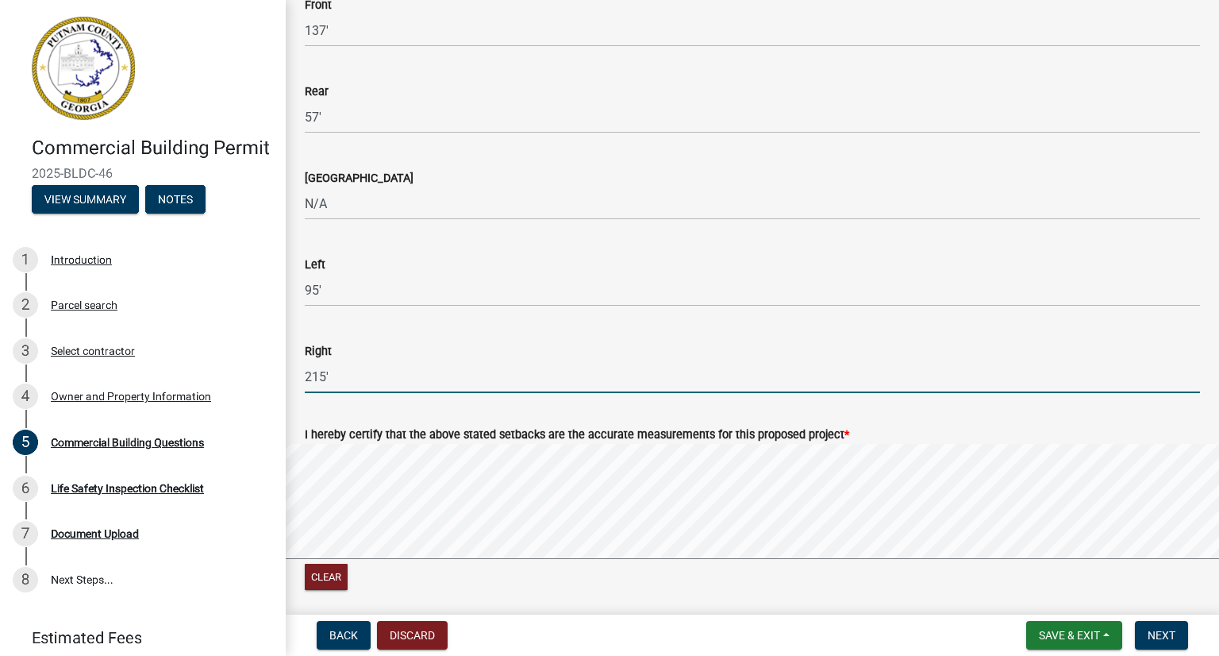
scroll to position [2213, 0]
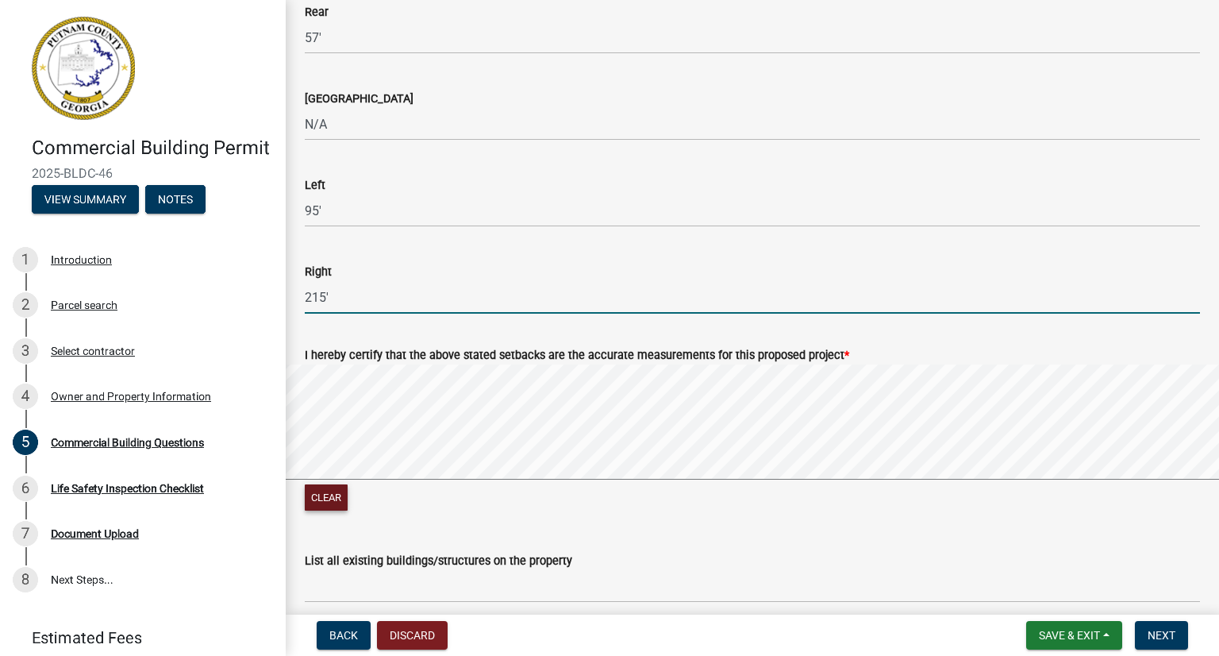
type input "215'"
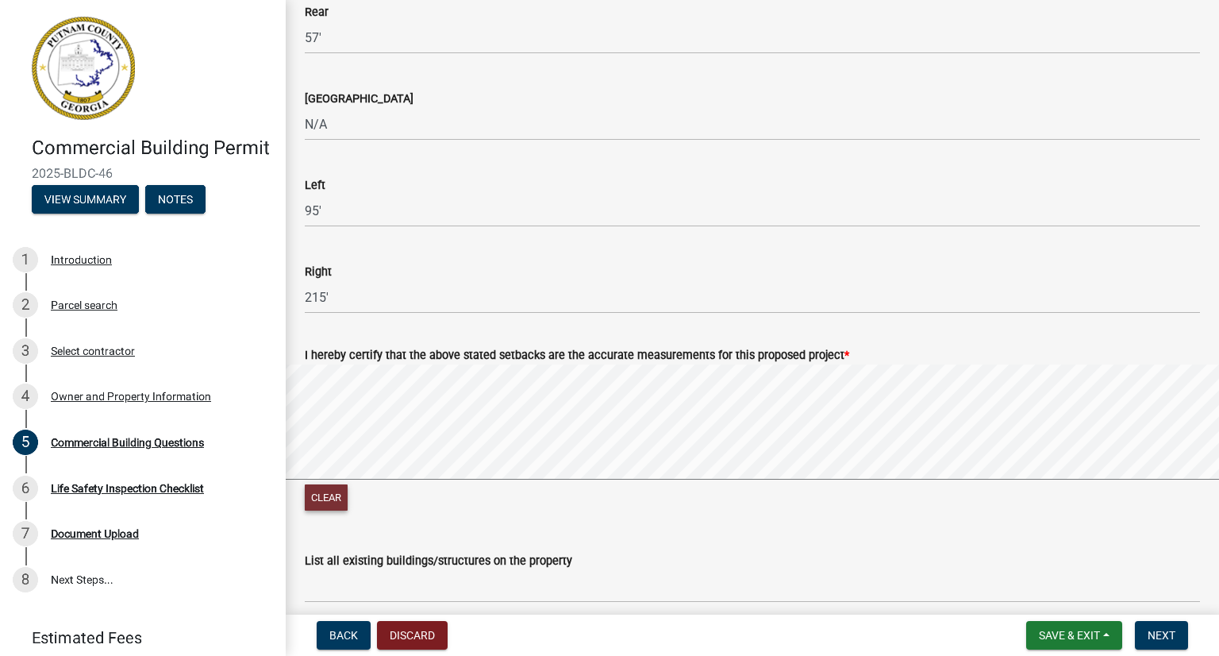
click at [330, 496] on button "Clear" at bounding box center [326, 497] width 43 height 26
click at [346, 487] on button "Clear" at bounding box center [326, 497] width 43 height 26
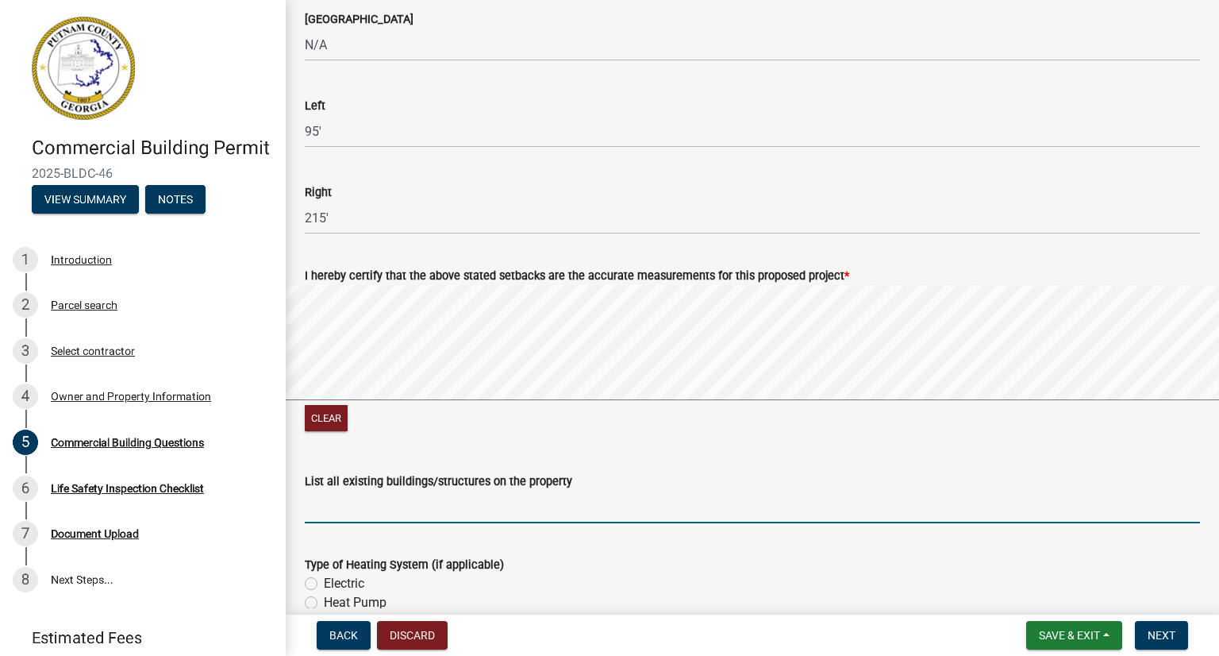
click at [516, 512] on input "List all existing buildings/structures on the property" at bounding box center [752, 507] width 895 height 33
type input "N"
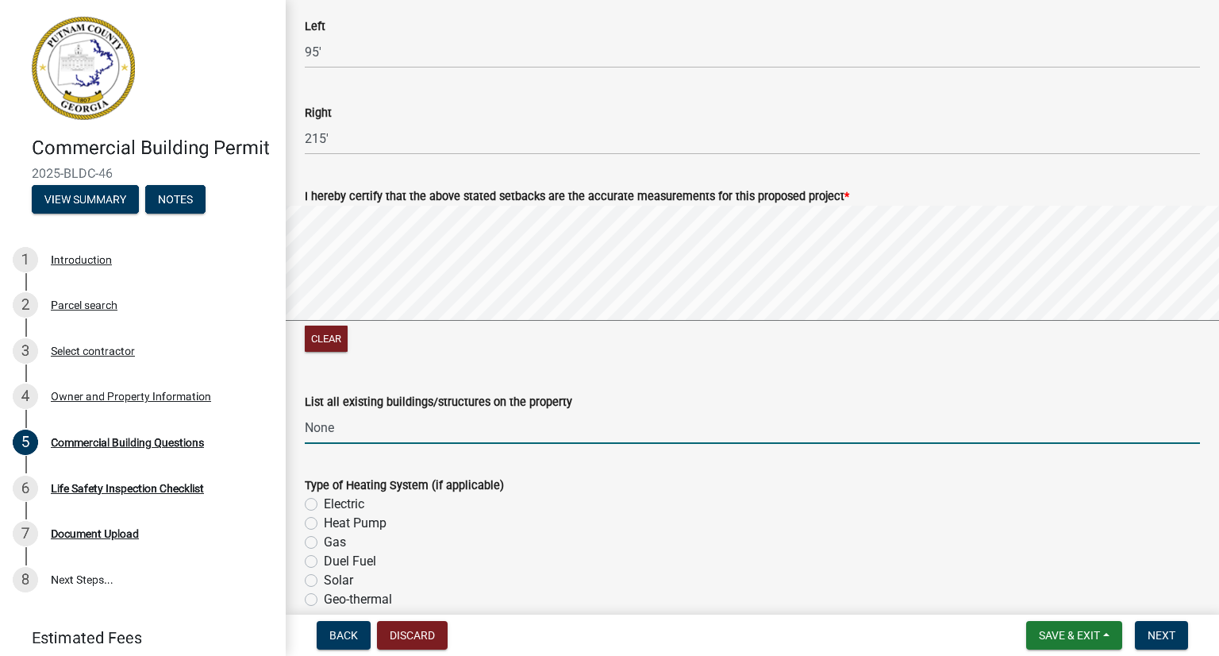
type input "None"
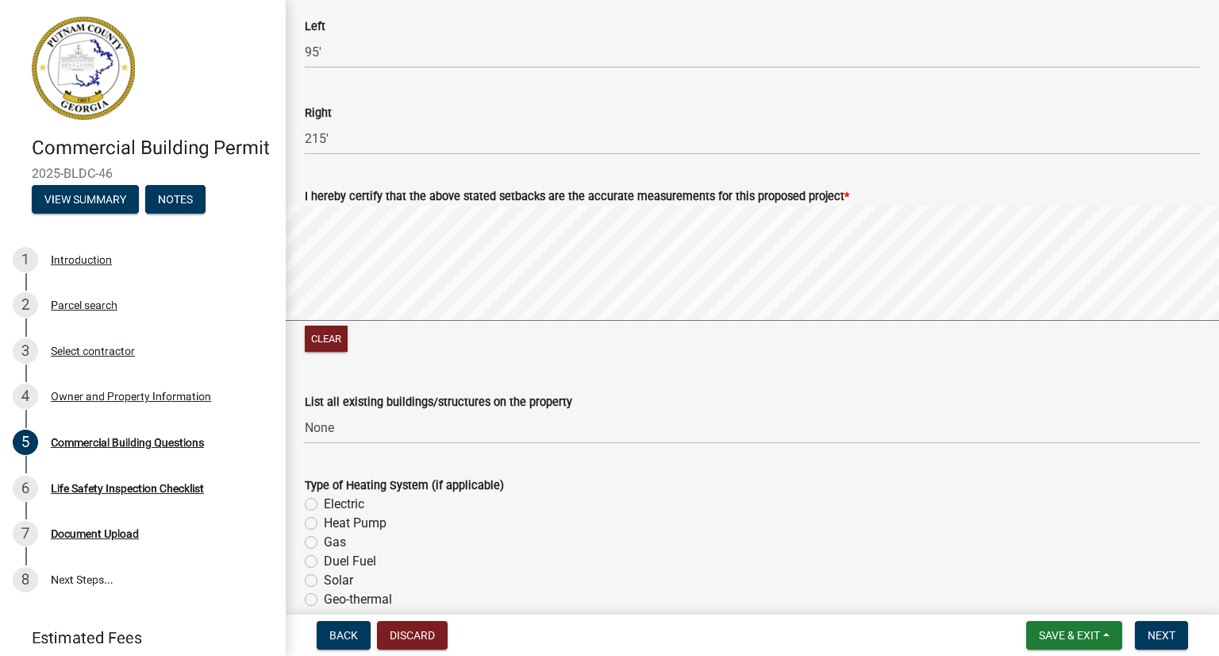
click at [324, 528] on label "Heat Pump" at bounding box center [355, 523] width 63 height 19
click at [324, 524] on input "Heat Pump" at bounding box center [329, 519] width 10 height 10
radio input "true"
click at [324, 507] on label "Electric" at bounding box center [344, 504] width 40 height 19
click at [324, 505] on input "Electric" at bounding box center [329, 500] width 10 height 10
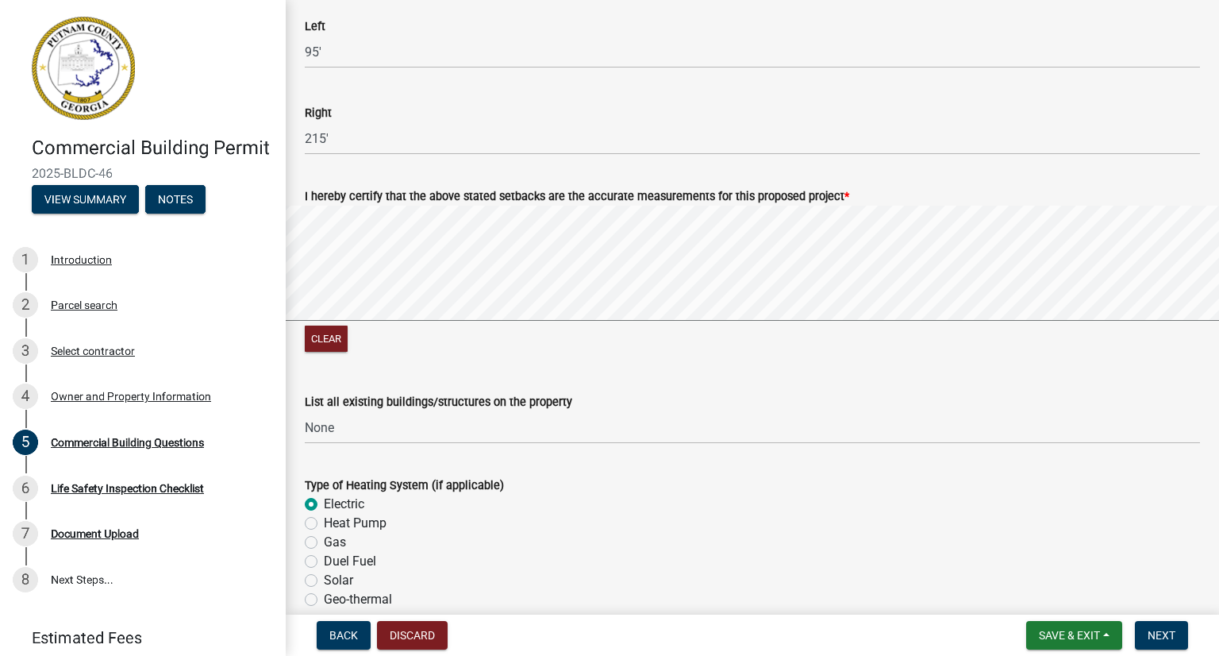
radio input "true"
click at [324, 522] on label "Heat Pump" at bounding box center [355, 523] width 63 height 19
click at [324, 522] on input "Heat Pump" at bounding box center [329, 519] width 10 height 10
radio input "true"
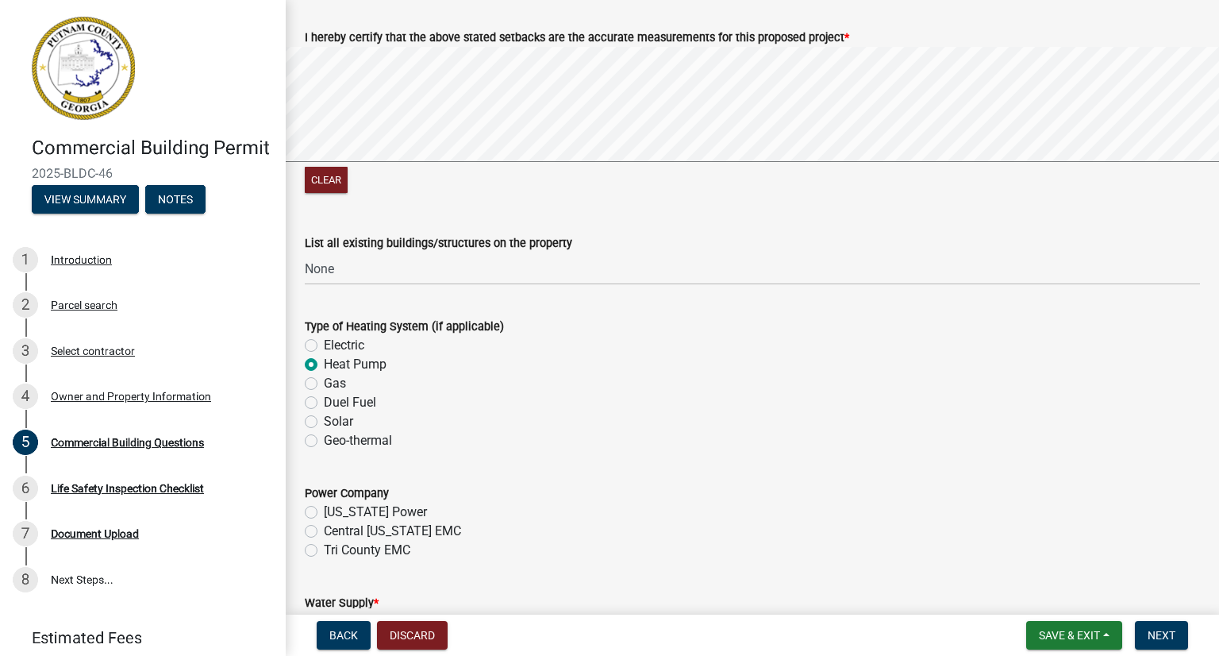
scroll to position [2610, 0]
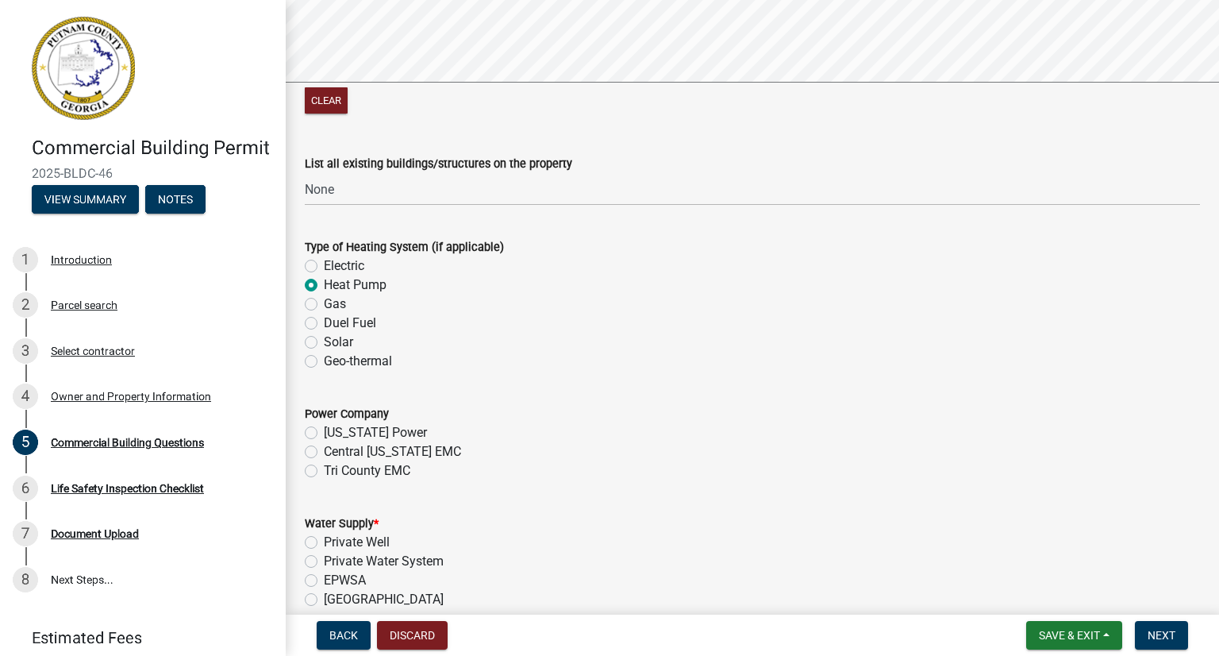
click at [324, 468] on label "Tri County EMC" at bounding box center [367, 470] width 87 height 19
click at [324, 468] on input "Tri County EMC" at bounding box center [329, 466] width 10 height 10
radio input "true"
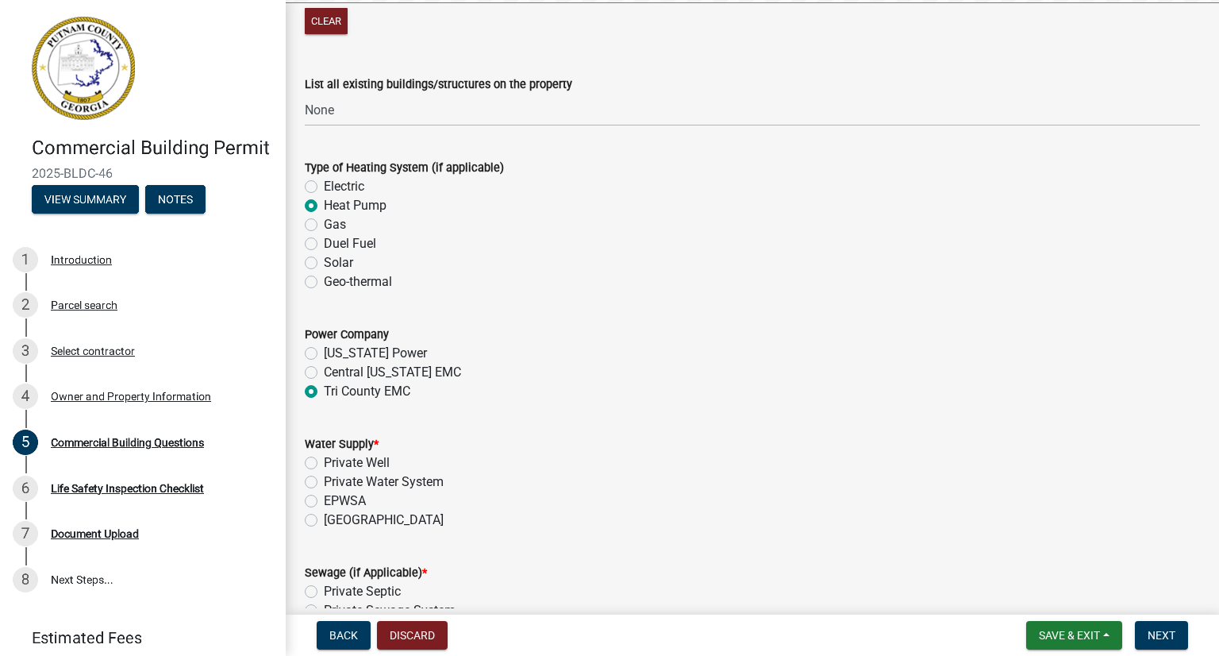
scroll to position [2769, 0]
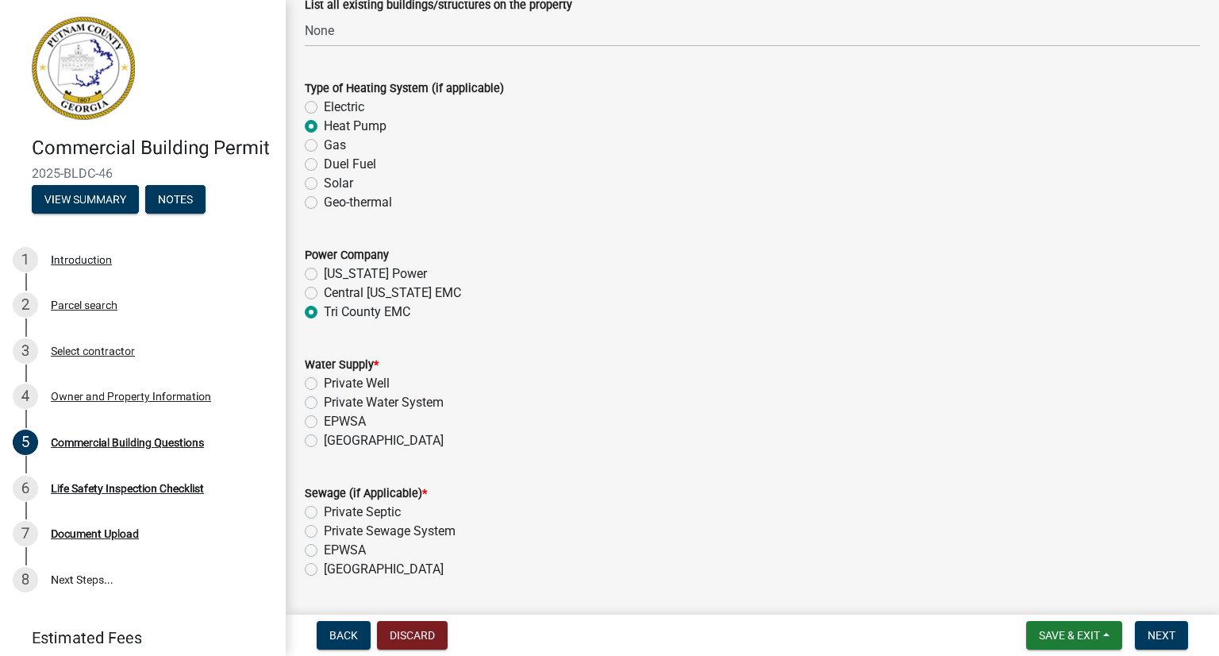
click at [324, 442] on label "Piedmont" at bounding box center [384, 440] width 120 height 19
click at [324, 441] on input "Piedmont" at bounding box center [329, 436] width 10 height 10
radio input "true"
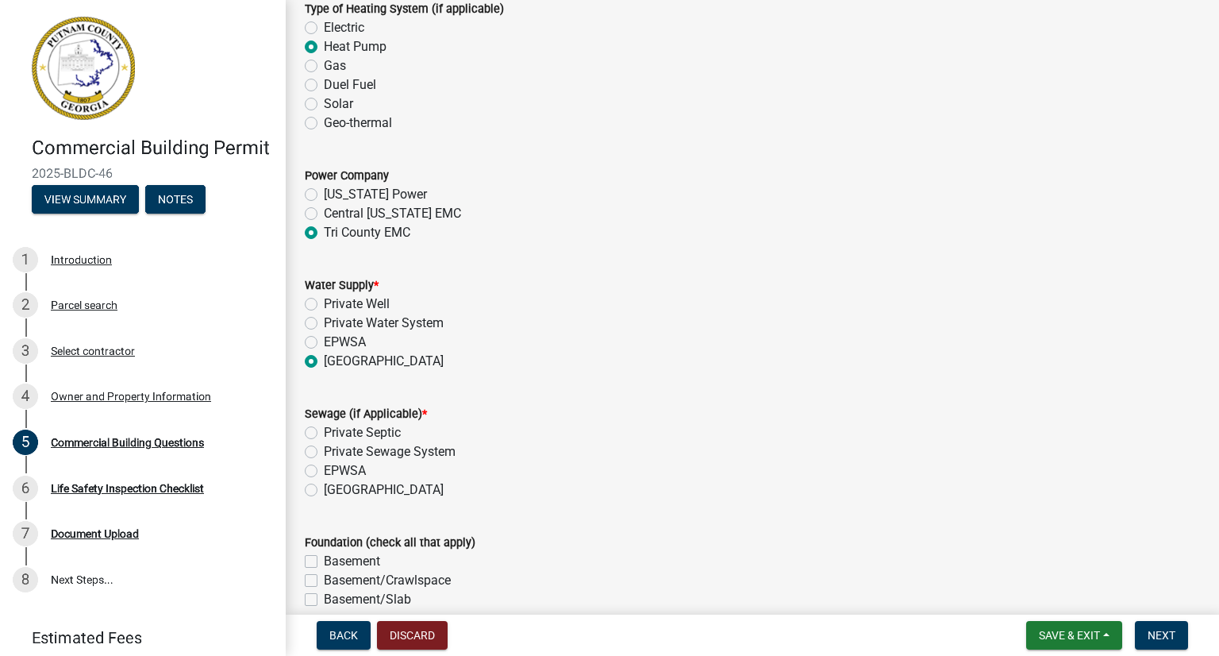
click at [324, 490] on label "Piedmont" at bounding box center [384, 489] width 120 height 19
click at [324, 490] on input "Piedmont" at bounding box center [329, 485] width 10 height 10
radio input "true"
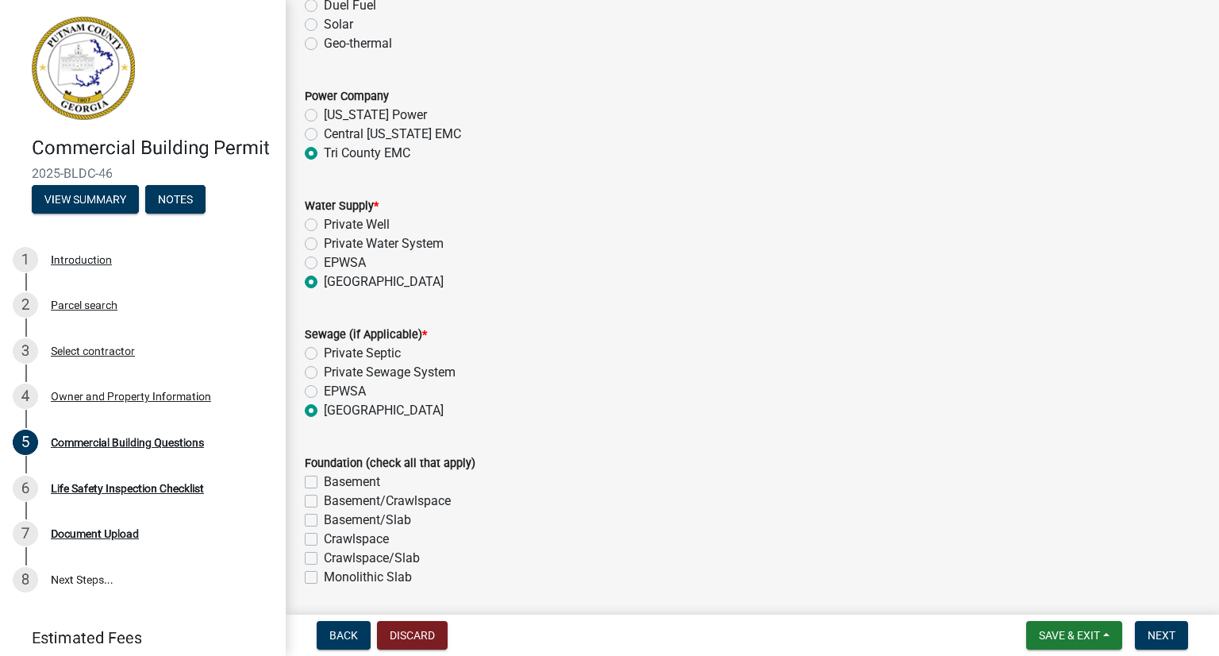
scroll to position [3007, 0]
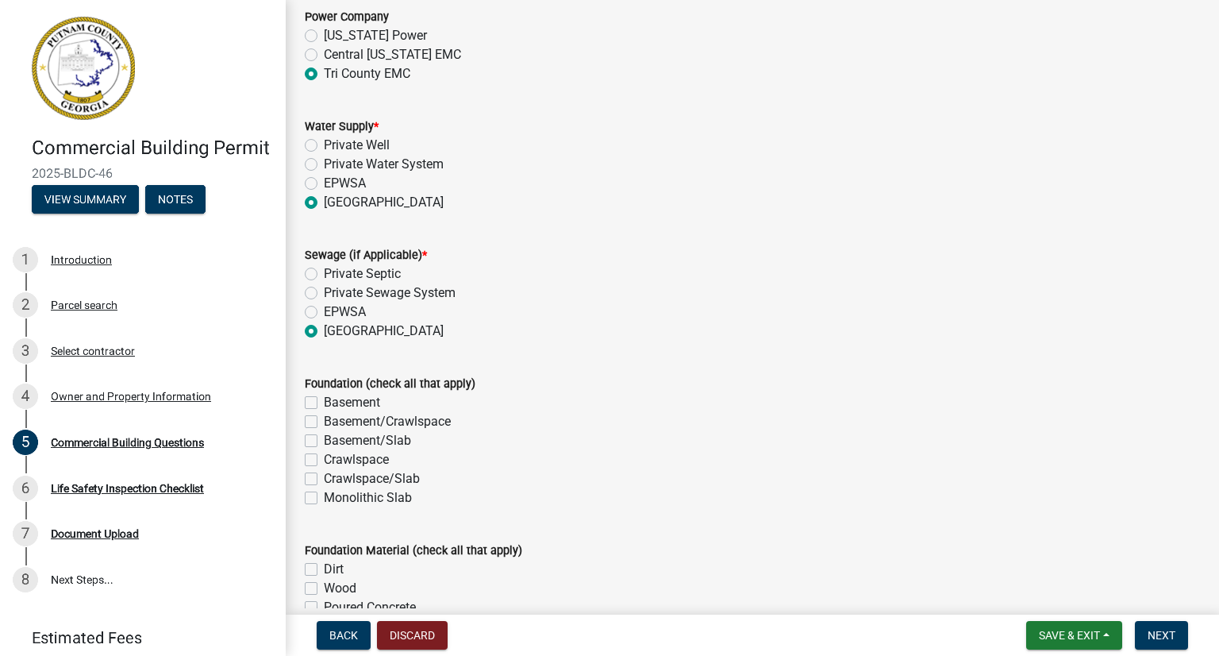
click at [324, 499] on label "Monolithic Slab" at bounding box center [368, 497] width 88 height 19
click at [324, 499] on input "Monolithic Slab" at bounding box center [329, 493] width 10 height 10
checkbox input "true"
checkbox input "false"
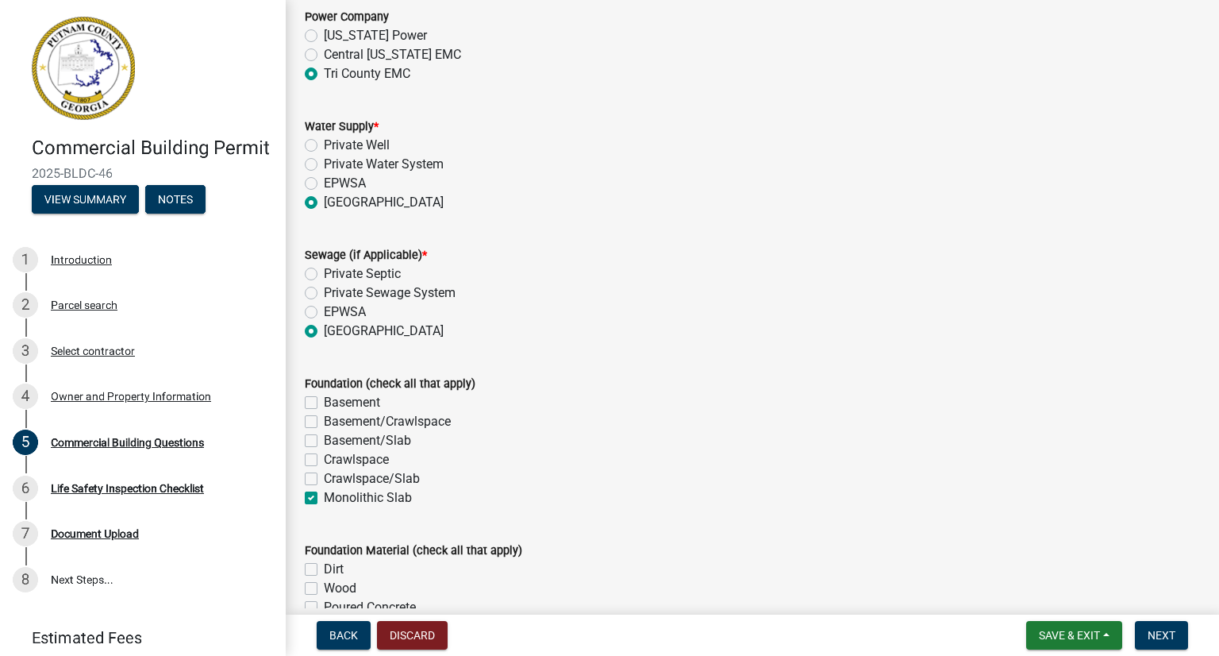
checkbox input "false"
checkbox input "true"
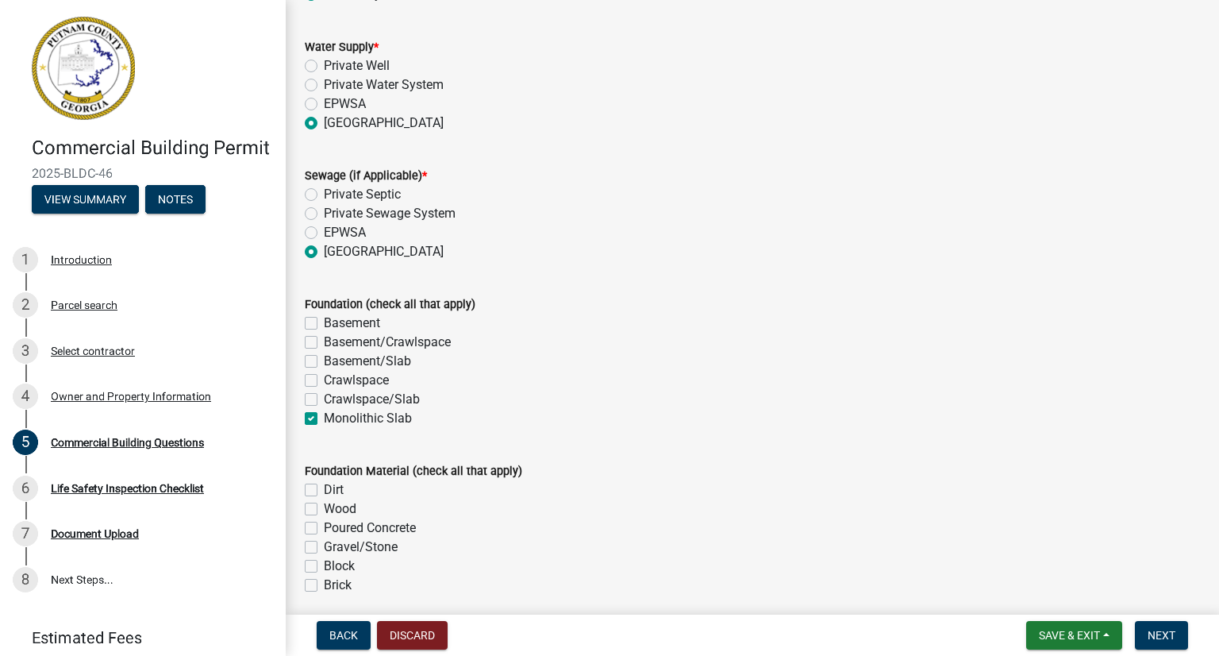
click at [324, 490] on label "Dirt" at bounding box center [334, 489] width 20 height 19
click at [324, 490] on input "Dirt" at bounding box center [329, 485] width 10 height 10
checkbox input "true"
checkbox input "false"
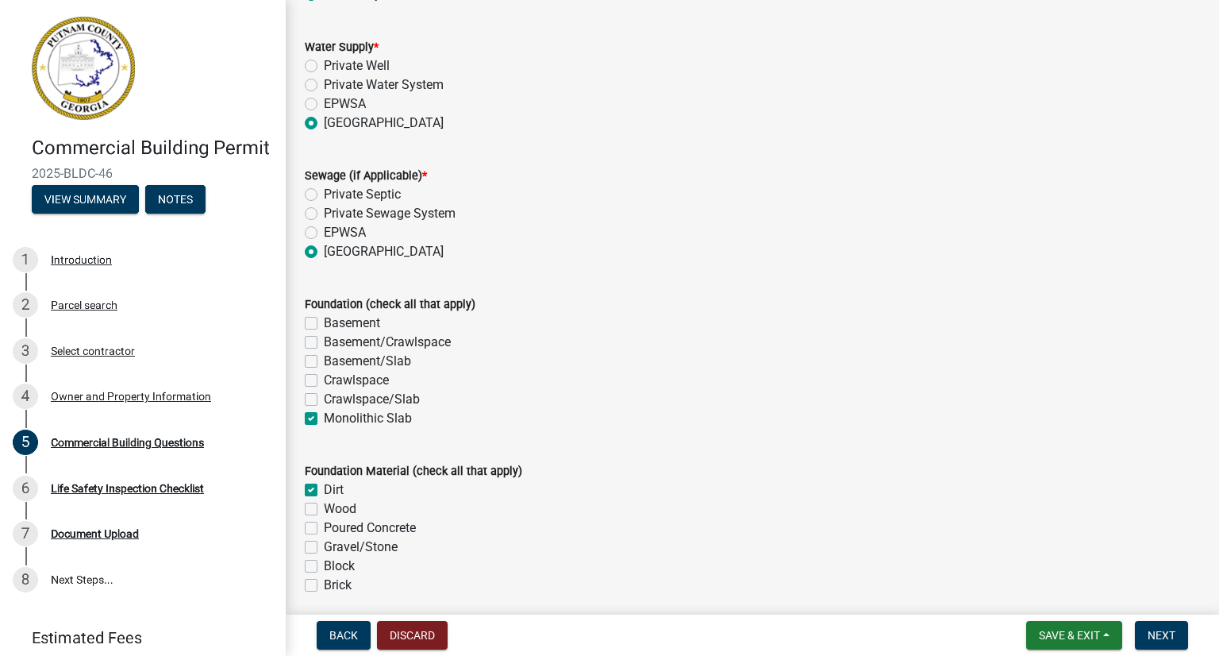
checkbox input "false"
click at [324, 543] on label "Gravel/Stone" at bounding box center [361, 546] width 74 height 19
click at [324, 543] on input "Gravel/Stone" at bounding box center [329, 542] width 10 height 10
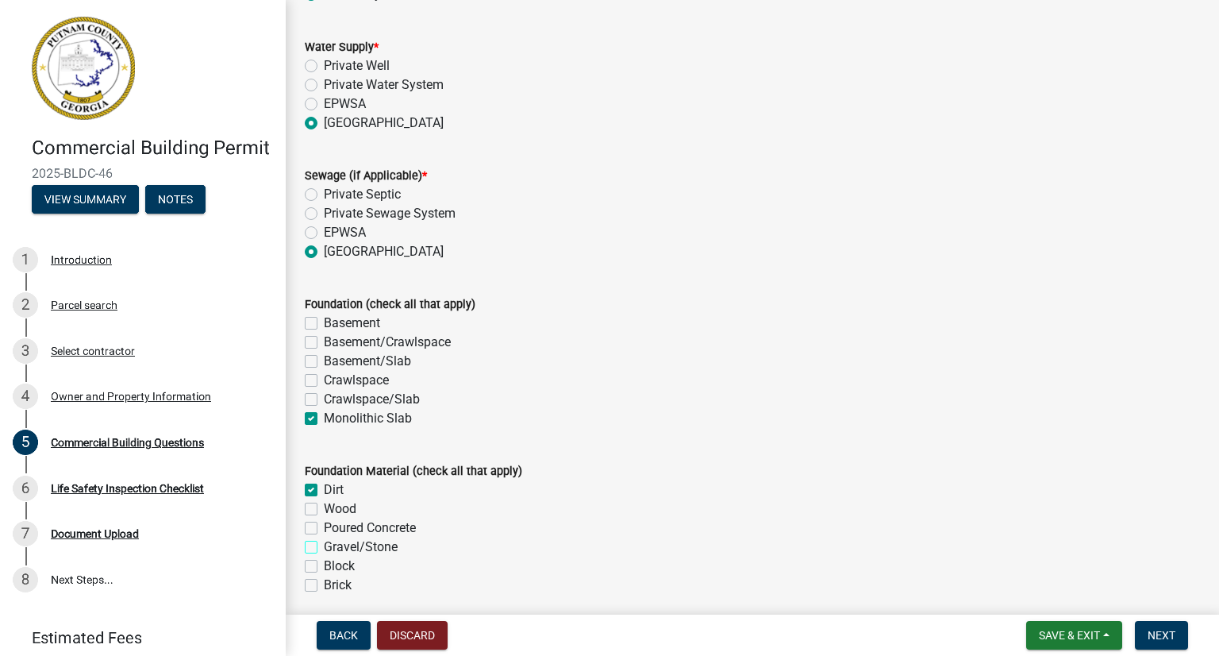
checkbox input "true"
checkbox input "false"
checkbox input "true"
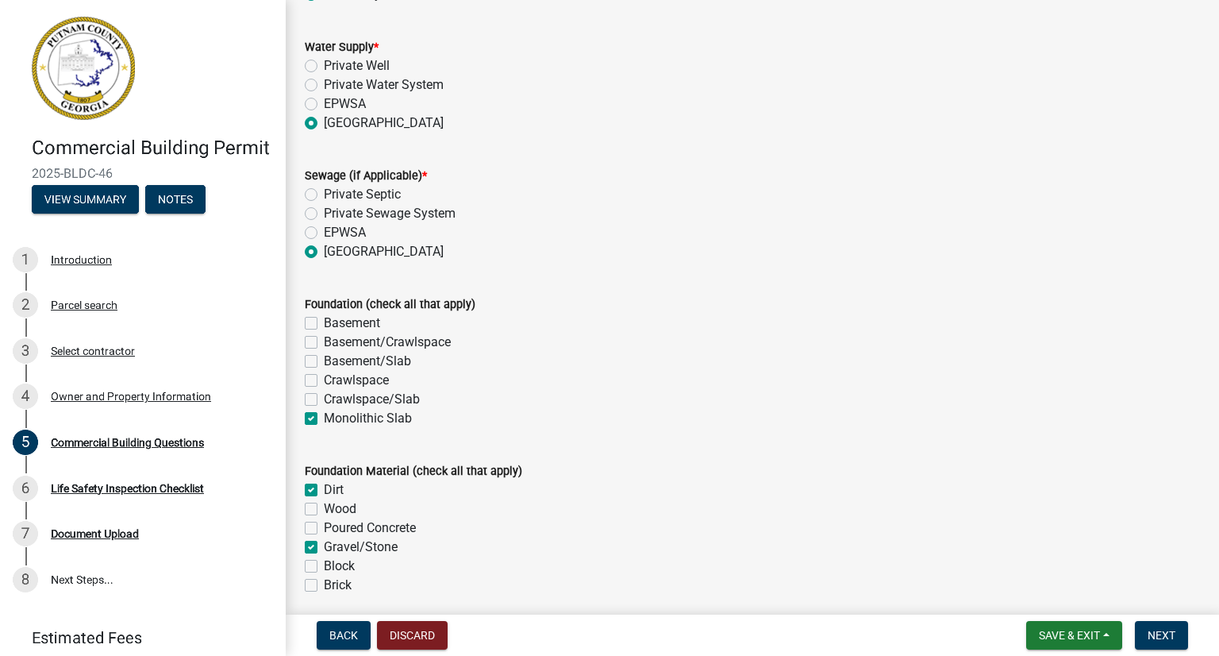
checkbox input "false"
click at [324, 525] on label "Poured Concrete" at bounding box center [370, 527] width 92 height 19
click at [324, 525] on input "Poured Concrete" at bounding box center [329, 523] width 10 height 10
checkbox input "true"
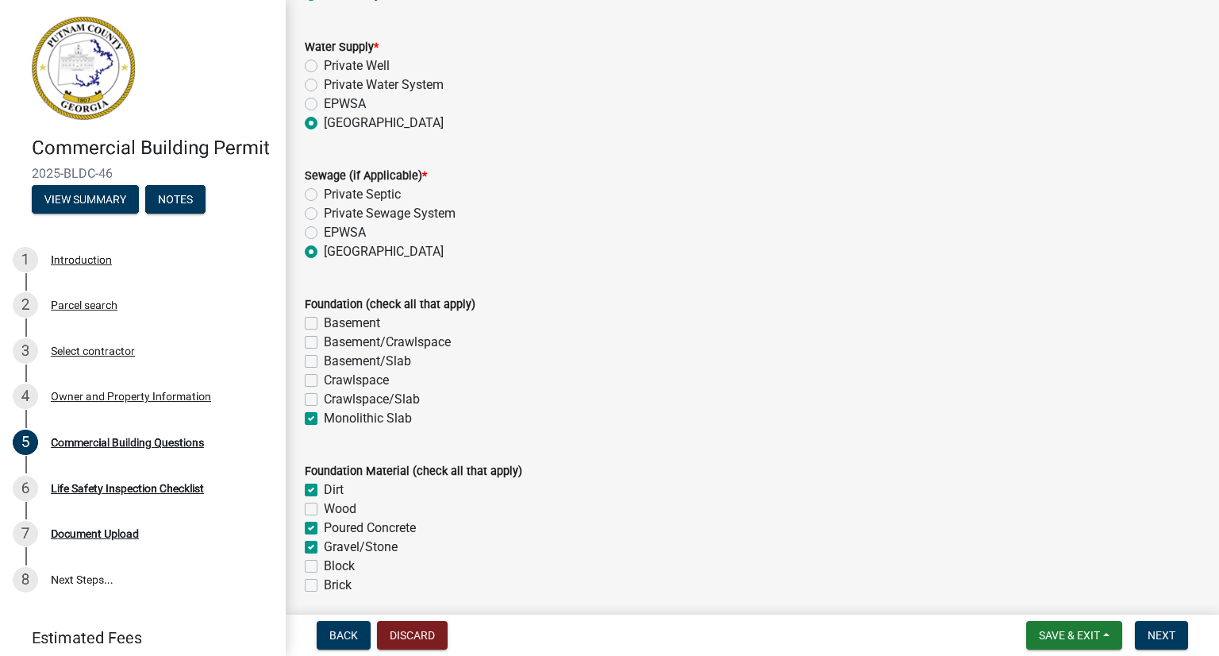
checkbox input "true"
checkbox input "false"
checkbox input "true"
checkbox input "false"
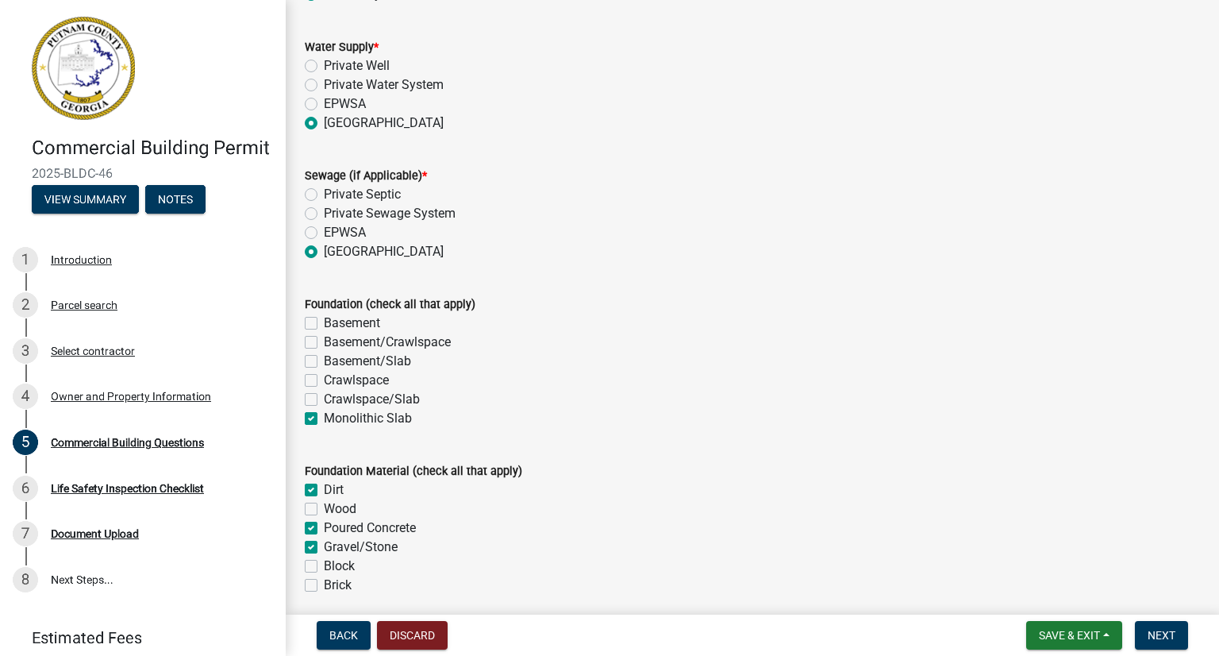
checkbox input "false"
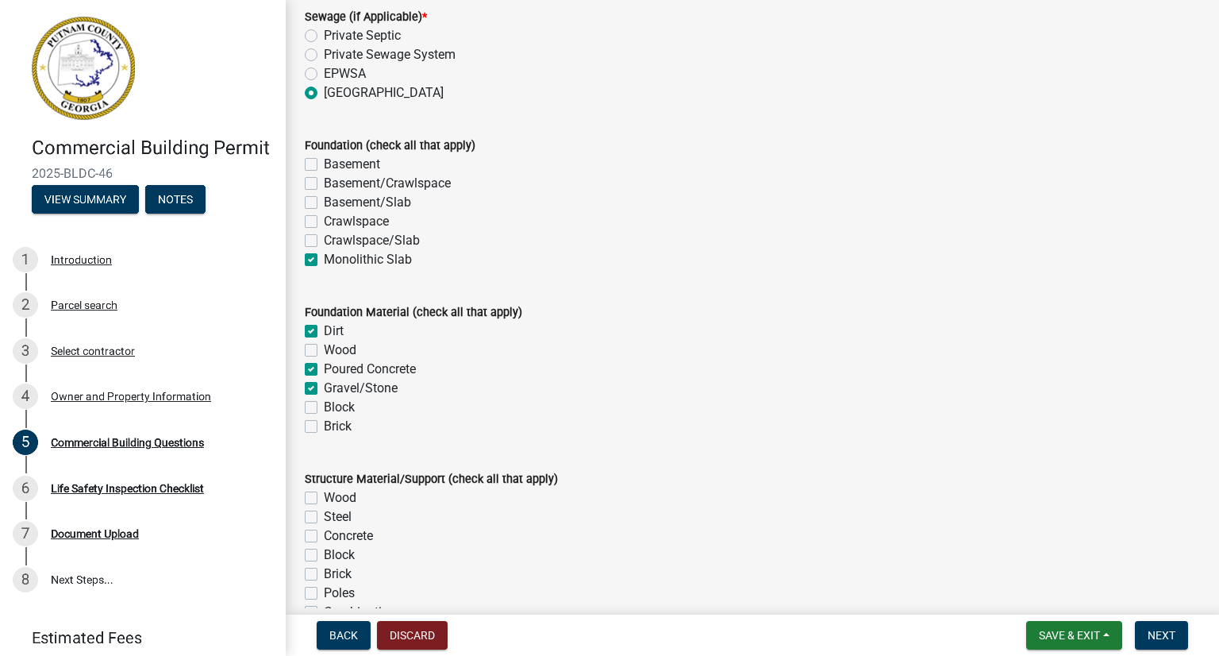
scroll to position [3324, 0]
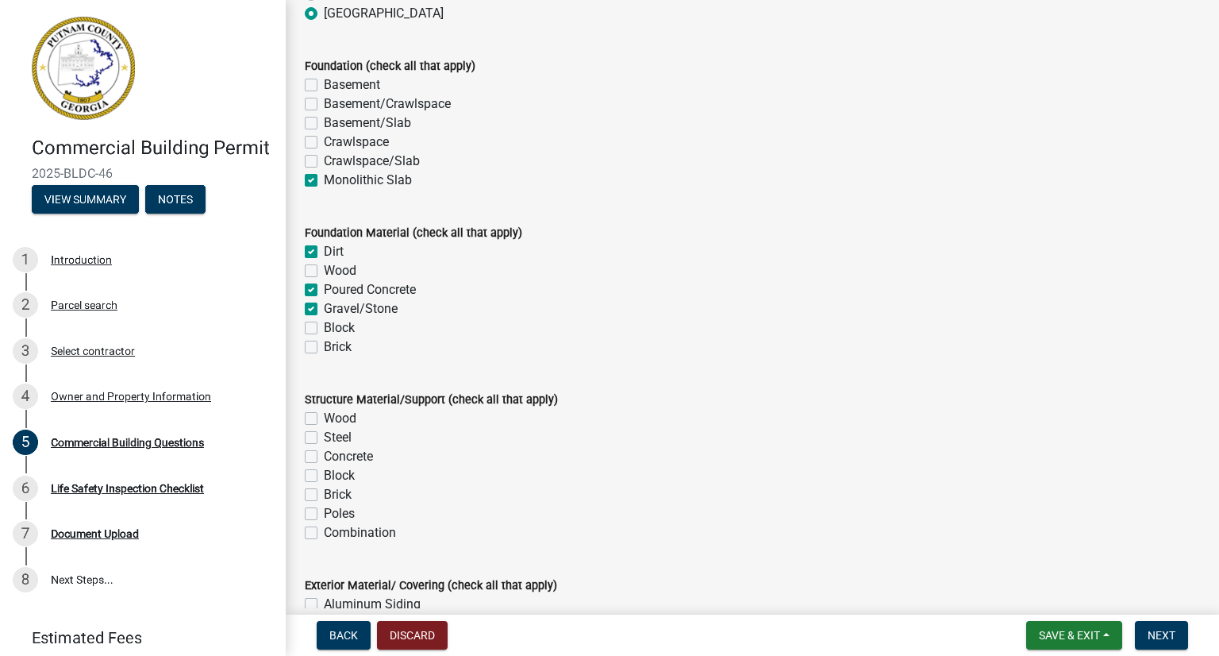
click at [324, 419] on label "Wood" at bounding box center [340, 418] width 33 height 19
click at [324, 419] on input "Wood" at bounding box center [329, 414] width 10 height 10
checkbox input "true"
checkbox input "false"
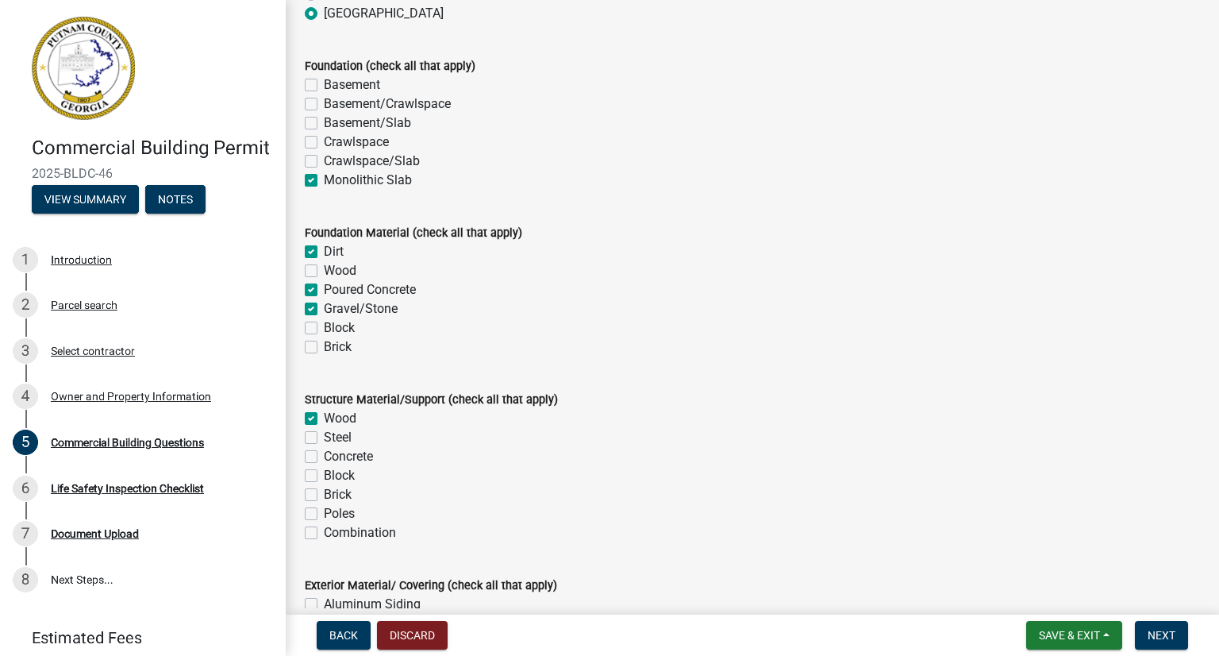
checkbox input "false"
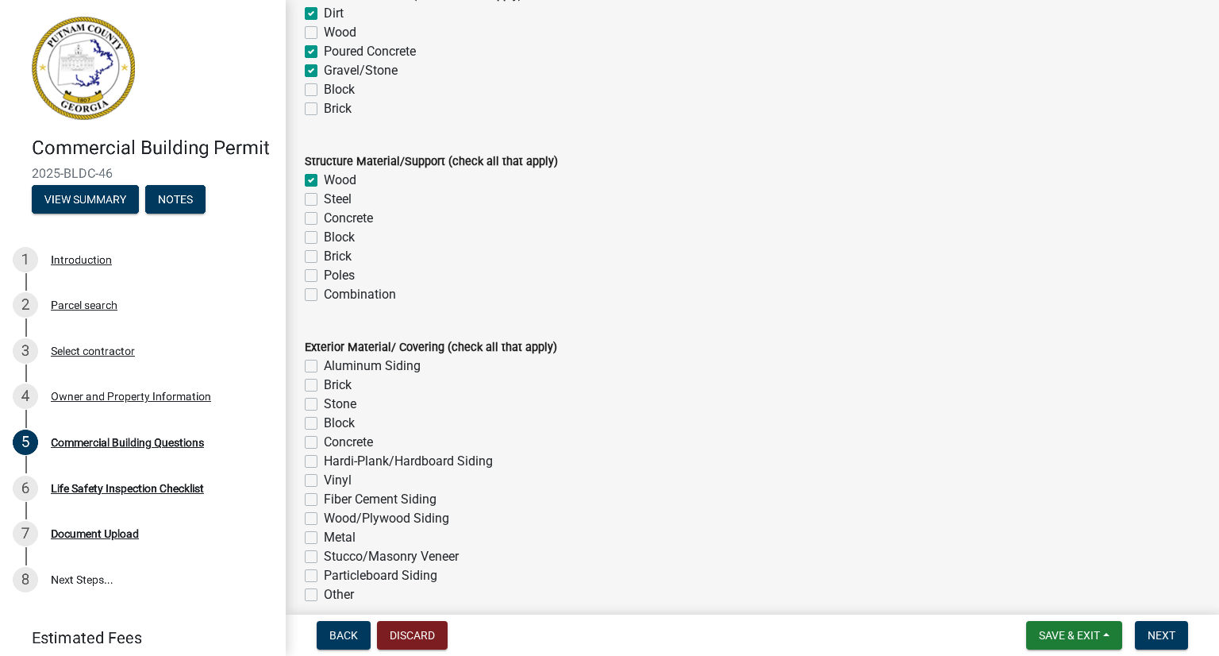
scroll to position [3642, 0]
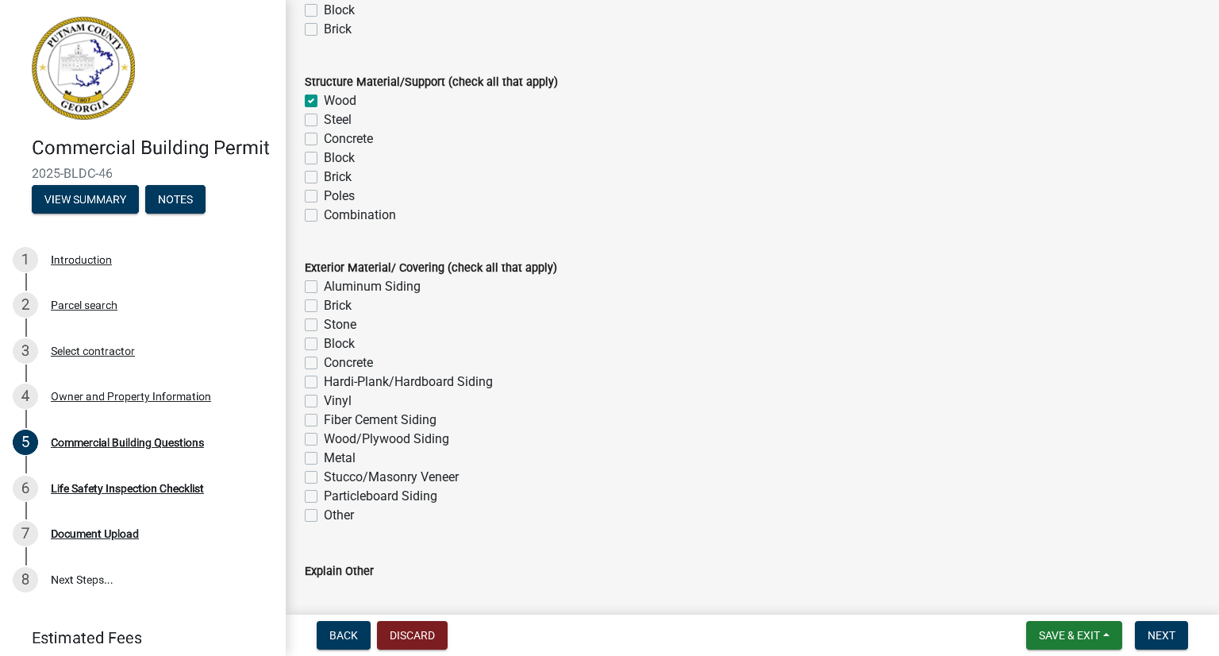
click at [324, 306] on label "Brick" at bounding box center [338, 305] width 28 height 19
click at [324, 306] on input "Brick" at bounding box center [329, 301] width 10 height 10
checkbox input "true"
checkbox input "false"
checkbox input "true"
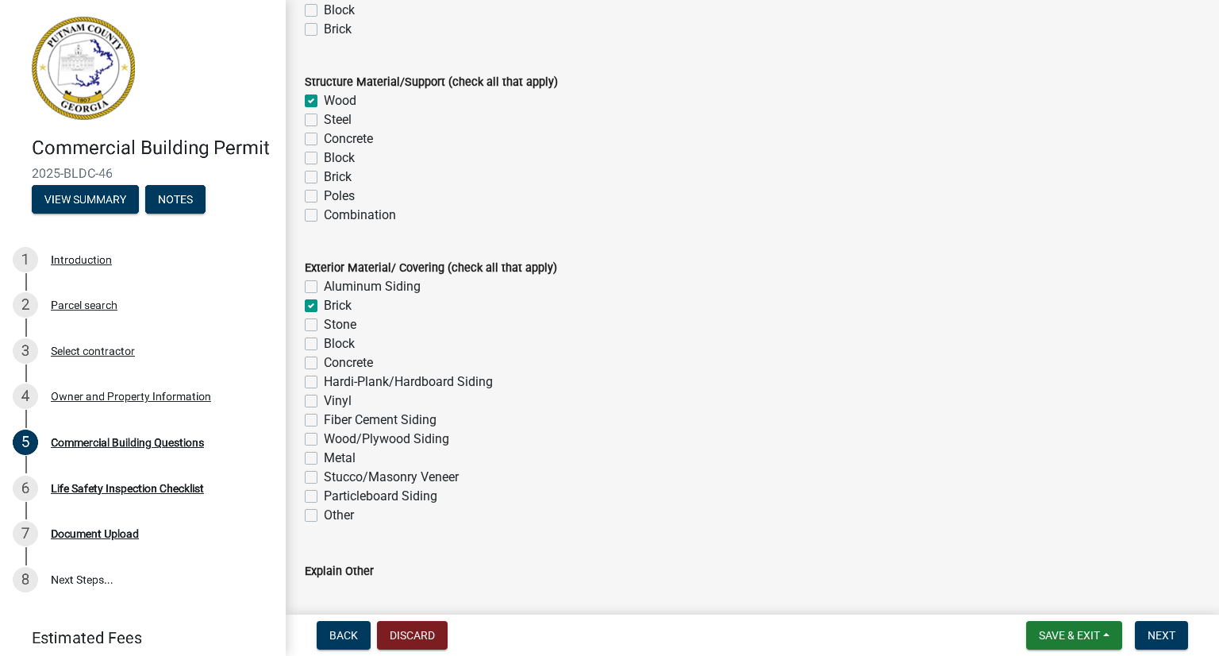
checkbox input "false"
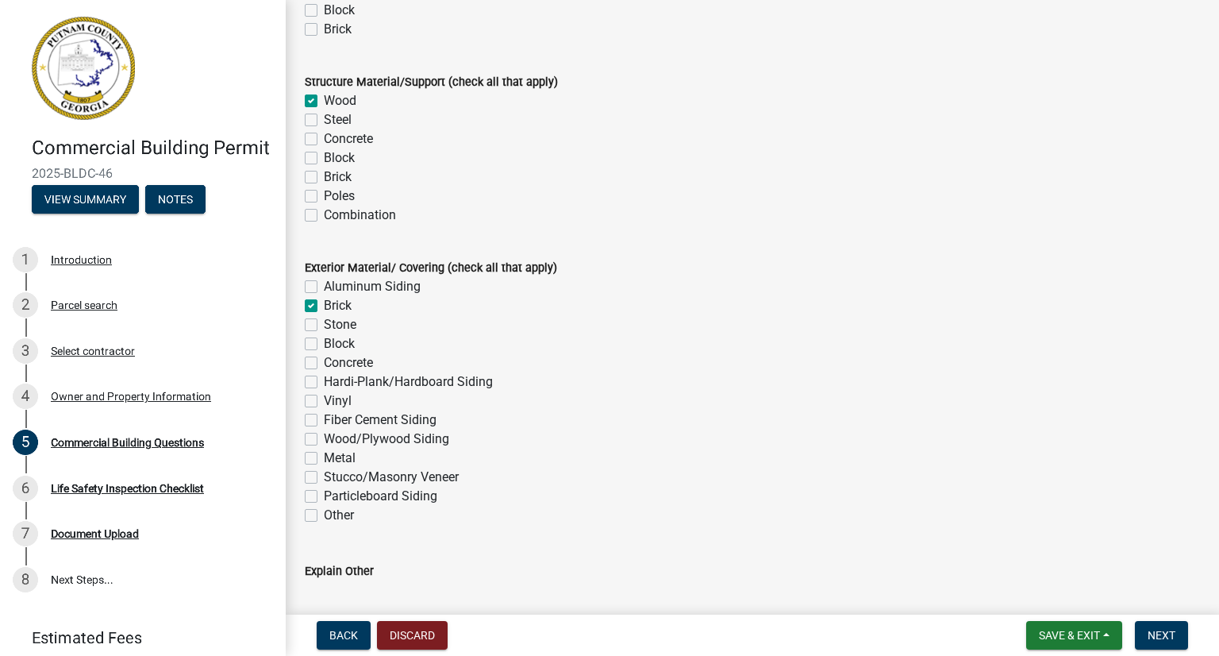
checkbox input "false"
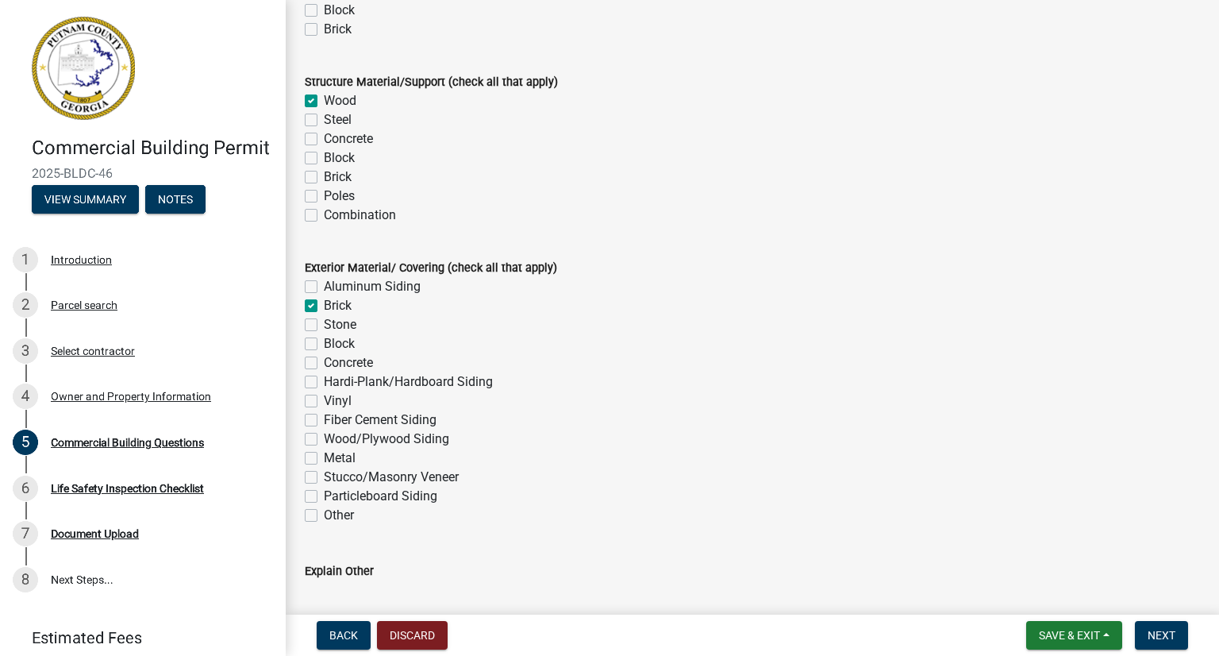
checkbox input "false"
click at [324, 475] on label "Stucco/Masonry Veneer" at bounding box center [391, 477] width 135 height 19
click at [324, 475] on input "Stucco/Masonry Veneer" at bounding box center [329, 473] width 10 height 10
checkbox input "true"
checkbox input "false"
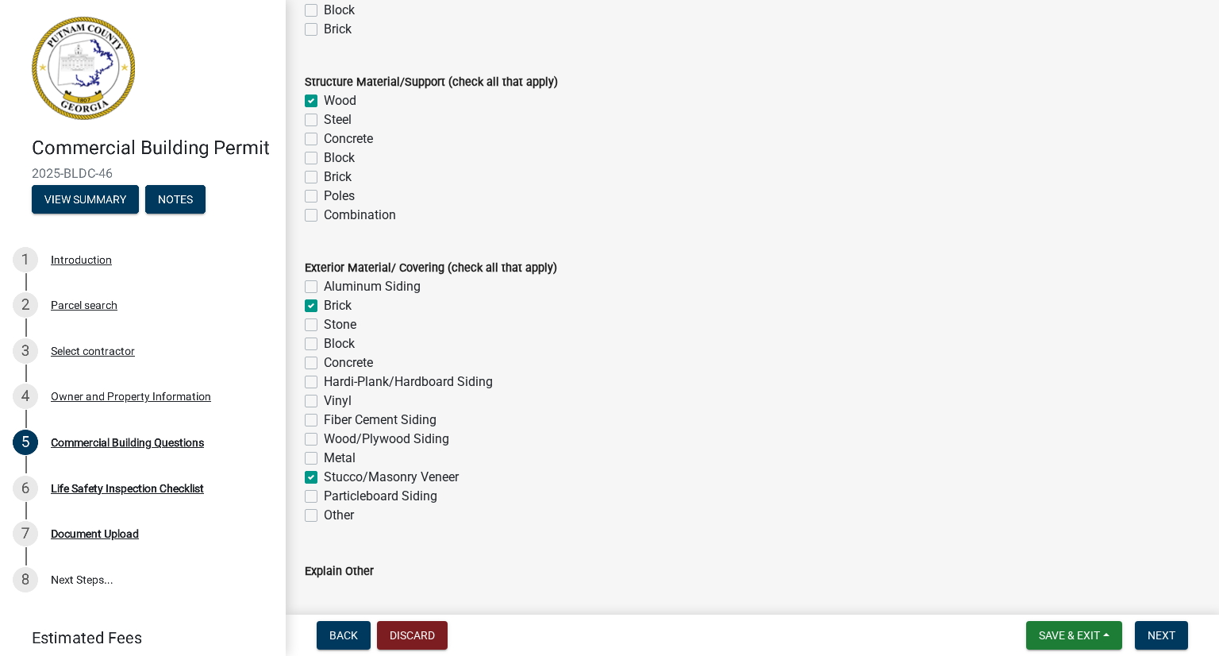
checkbox input "true"
checkbox input "false"
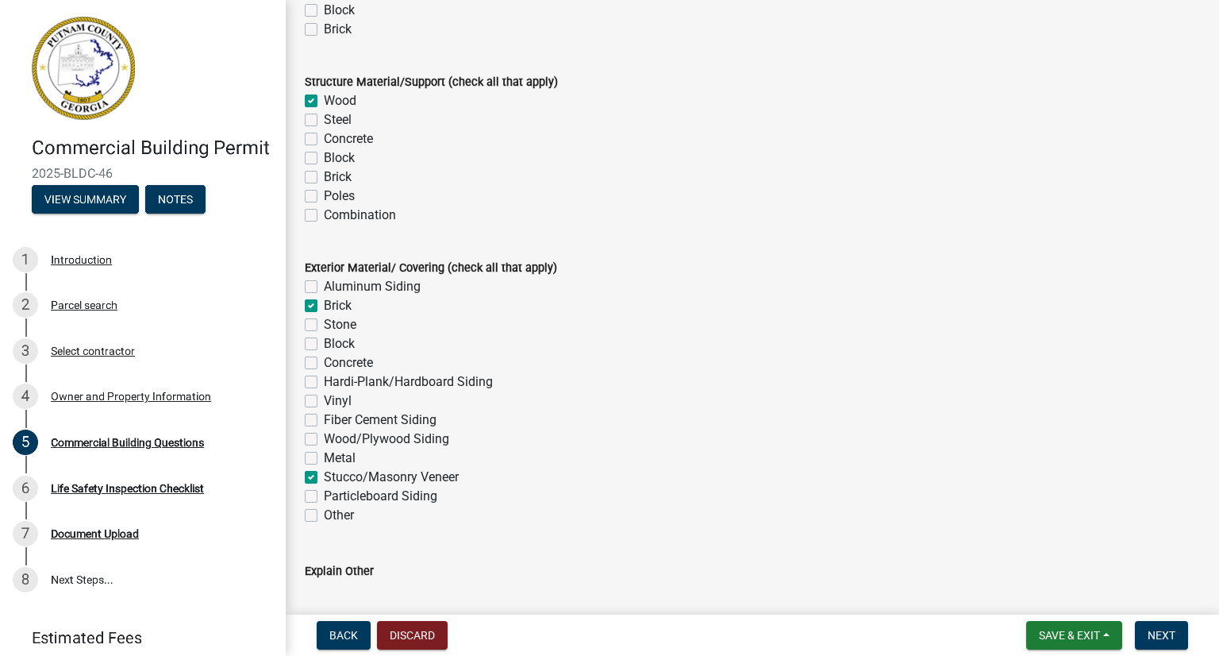
checkbox input "false"
checkbox input "true"
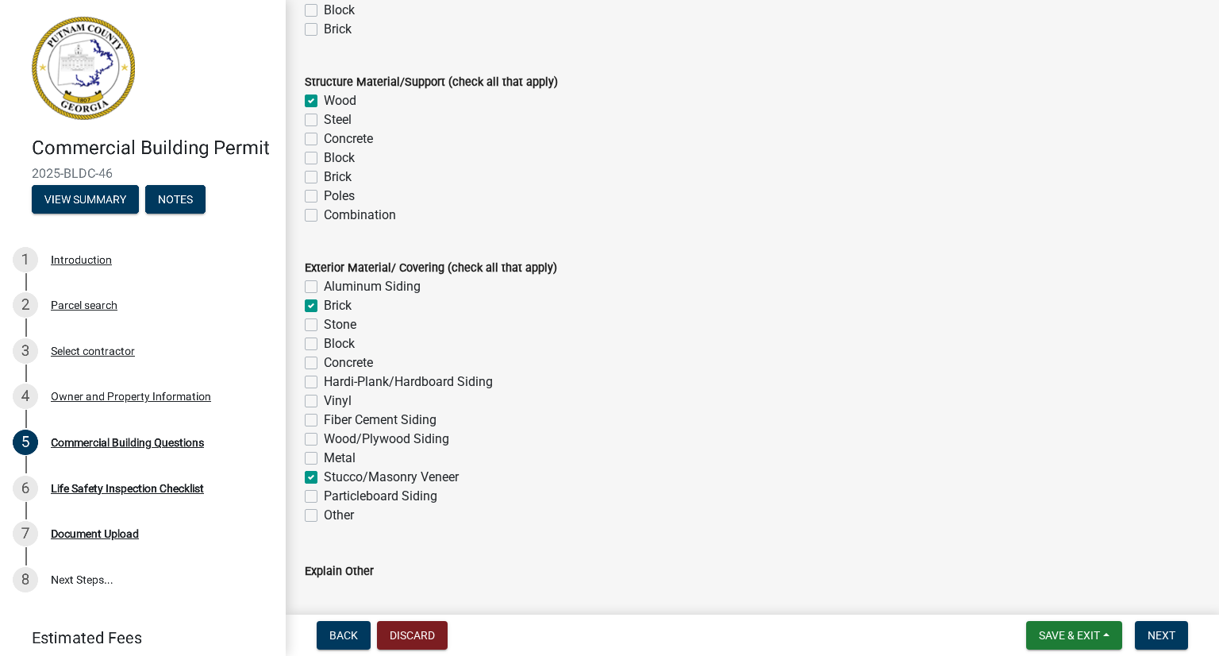
checkbox input "false"
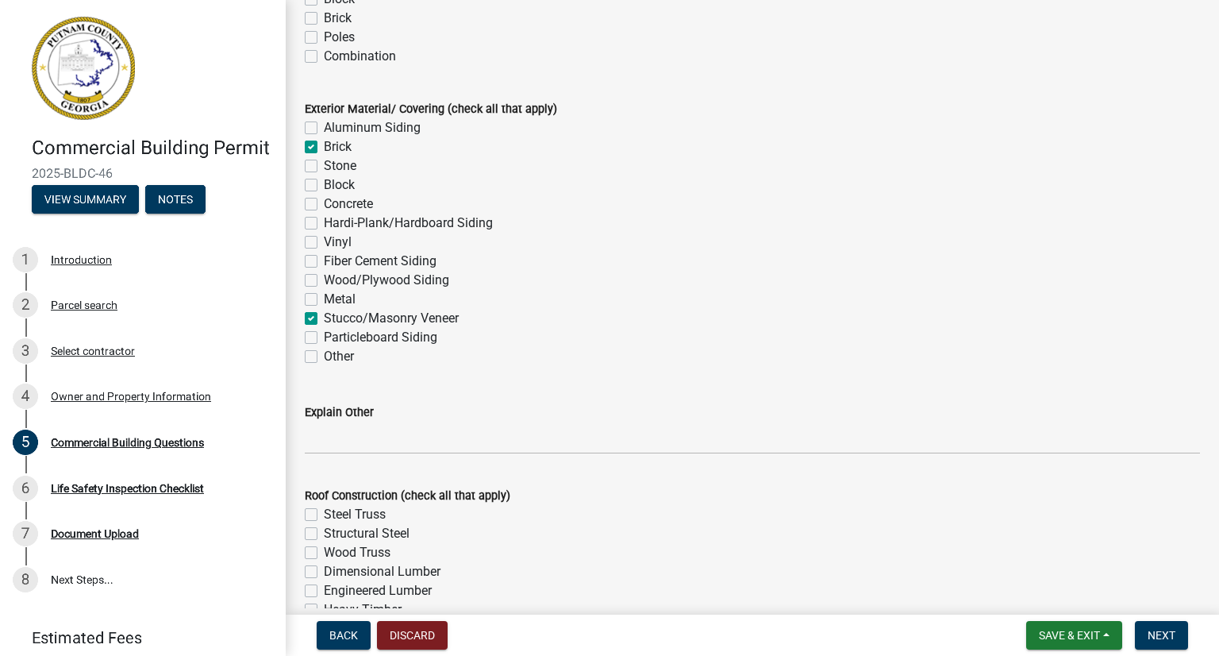
scroll to position [3880, 0]
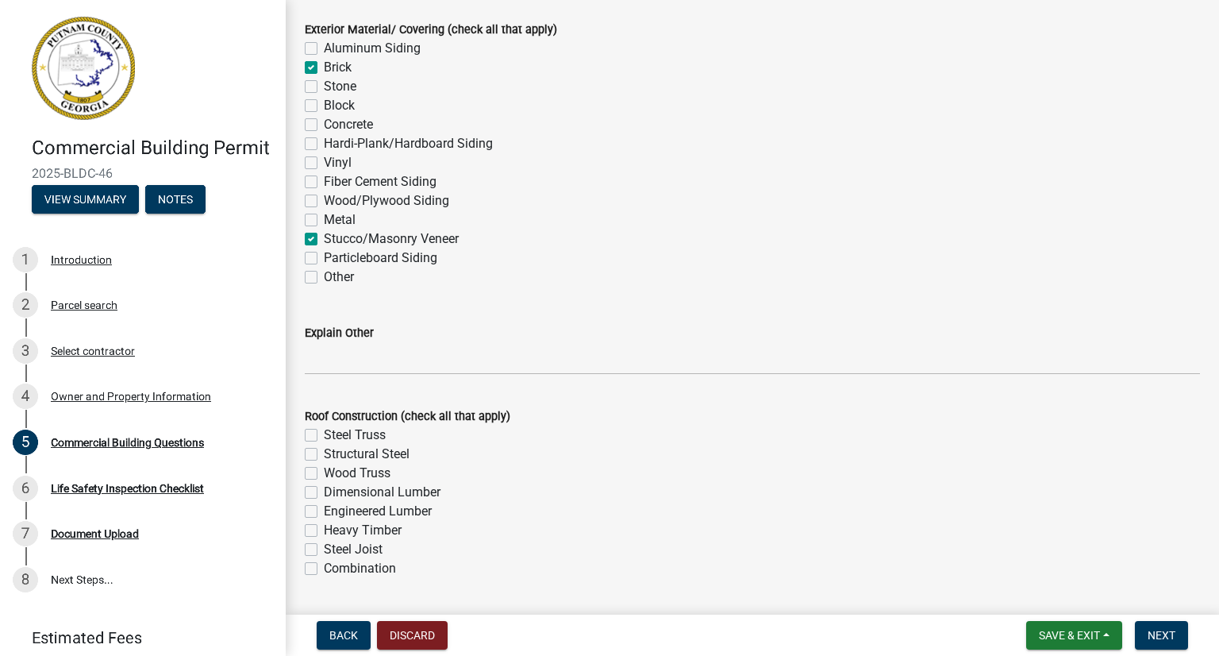
click at [324, 474] on label "Wood Truss" at bounding box center [357, 473] width 67 height 19
click at [324, 474] on input "Wood Truss" at bounding box center [329, 469] width 10 height 10
checkbox input "true"
checkbox input "false"
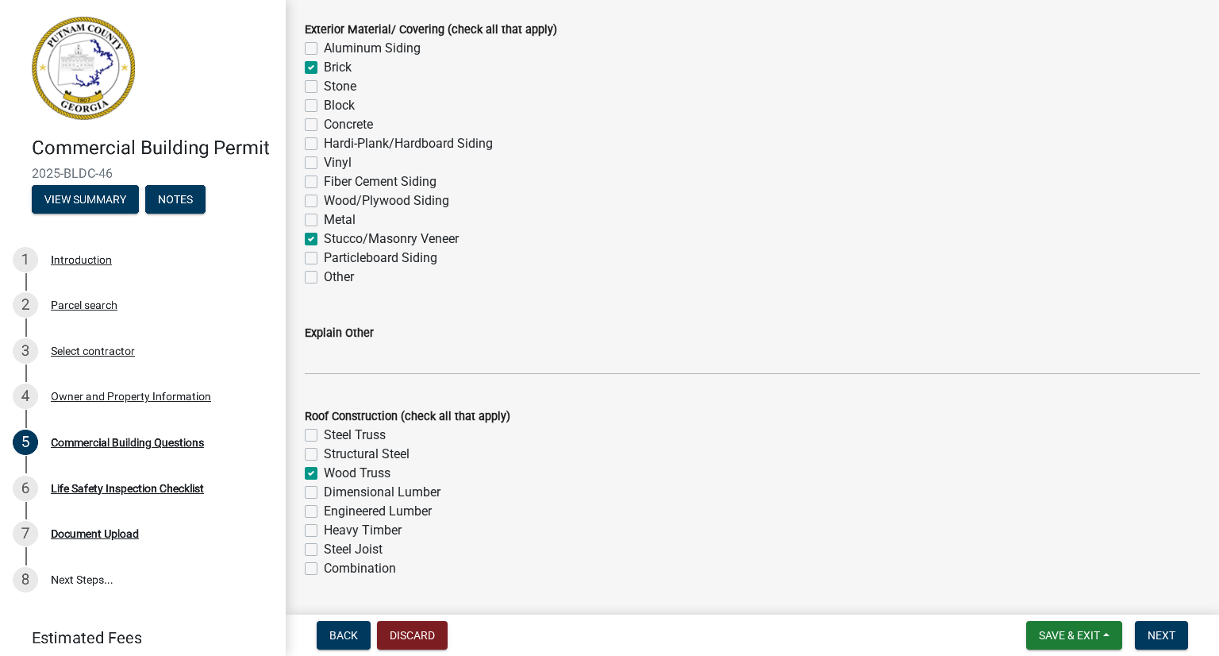
checkbox input "true"
checkbox input "false"
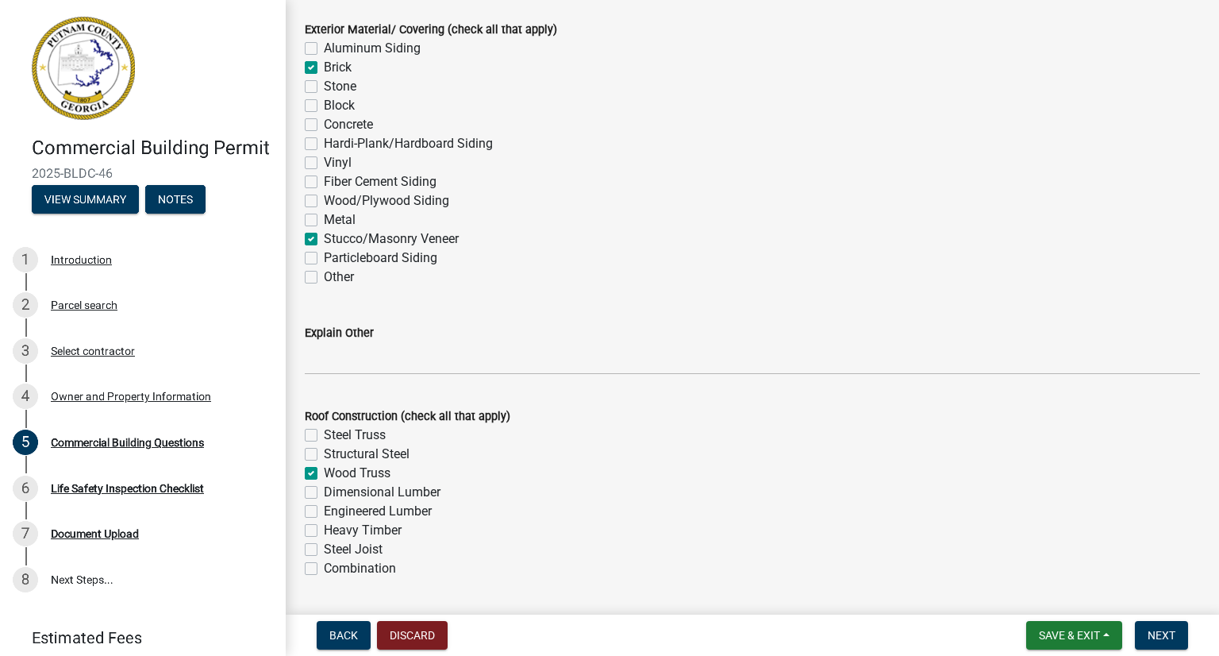
checkbox input "false"
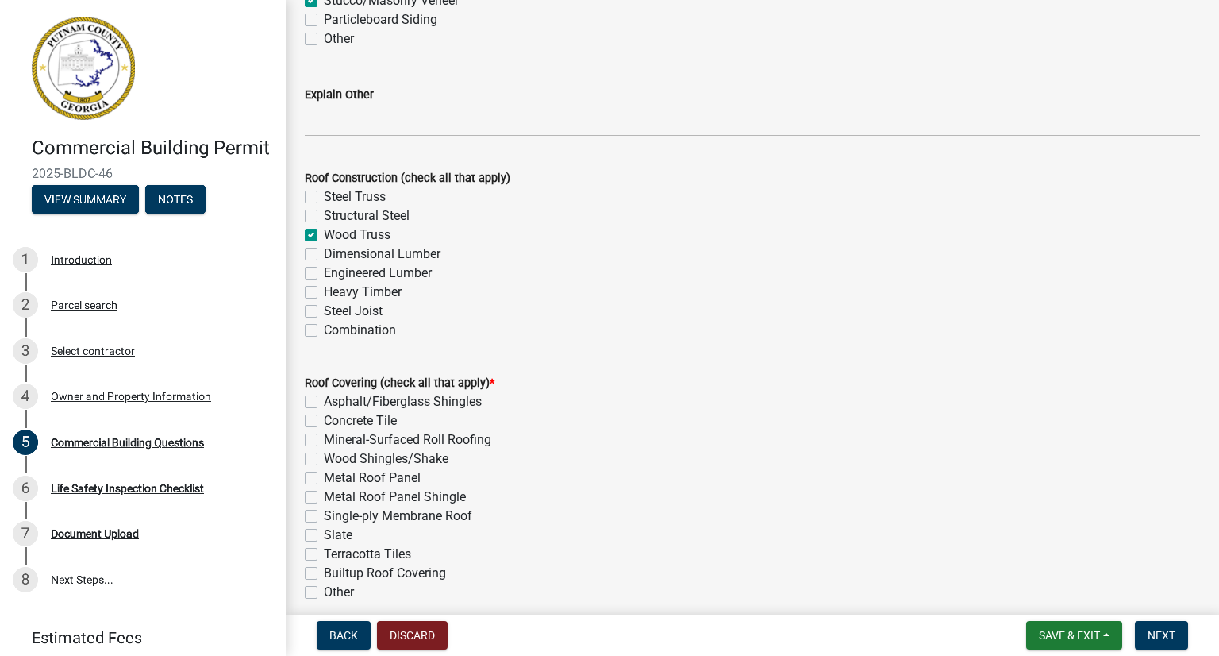
scroll to position [4198, 0]
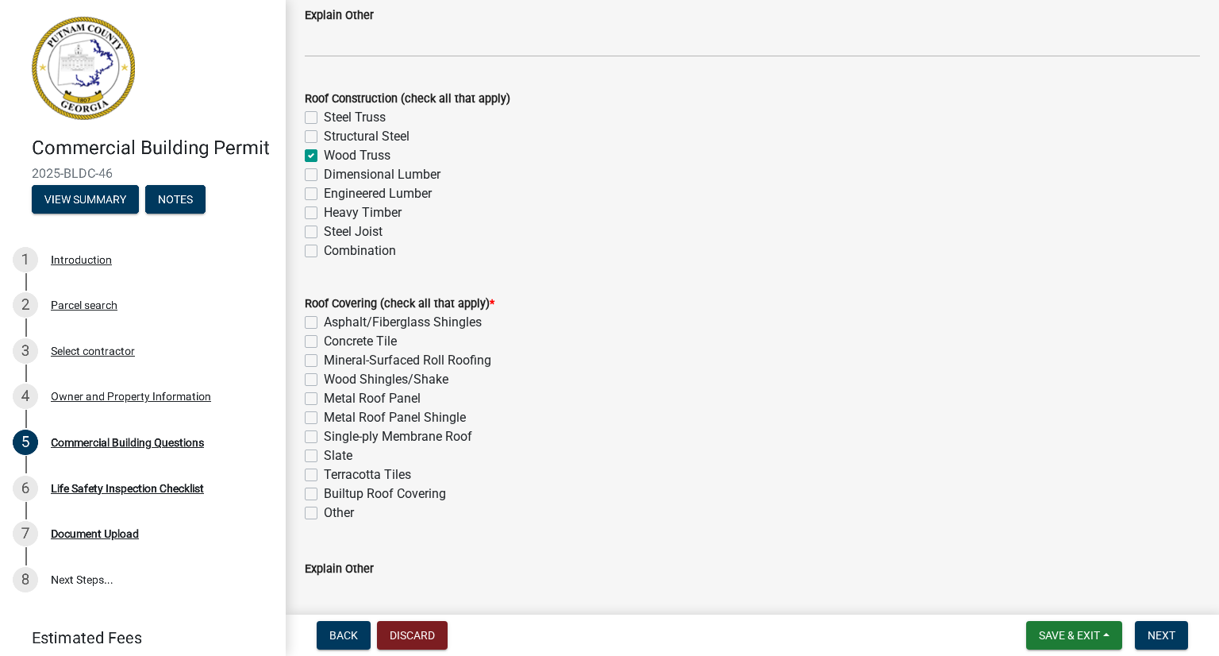
click at [324, 441] on label "Single-ply Membrane Roof" at bounding box center [398, 436] width 148 height 19
click at [324, 437] on input "Single-ply Membrane Roof" at bounding box center [329, 432] width 10 height 10
checkbox input "true"
checkbox input "false"
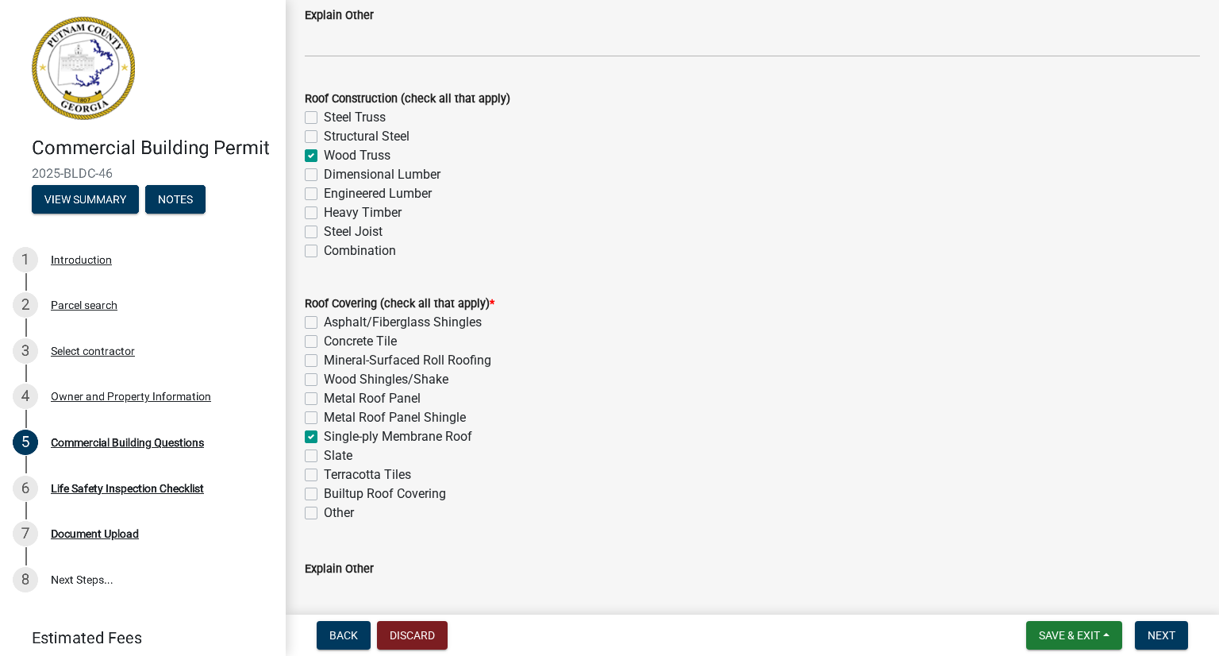
checkbox input "false"
checkbox input "true"
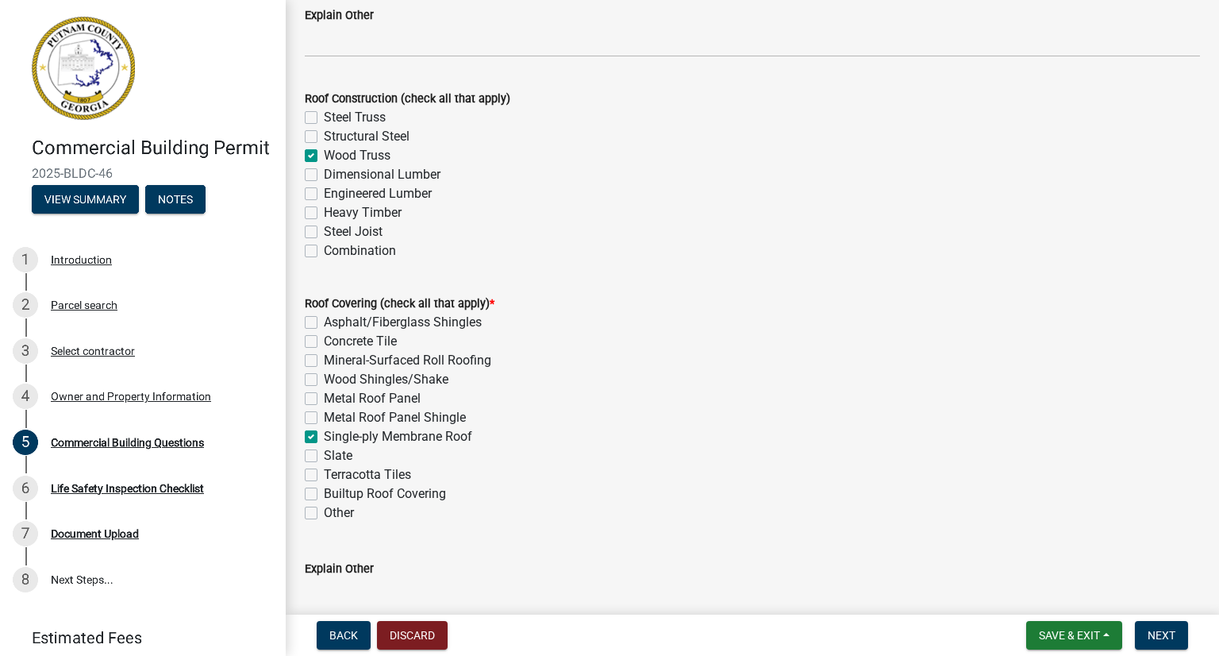
checkbox input "false"
click at [318, 398] on div "Metal Roof Panel" at bounding box center [752, 398] width 895 height 19
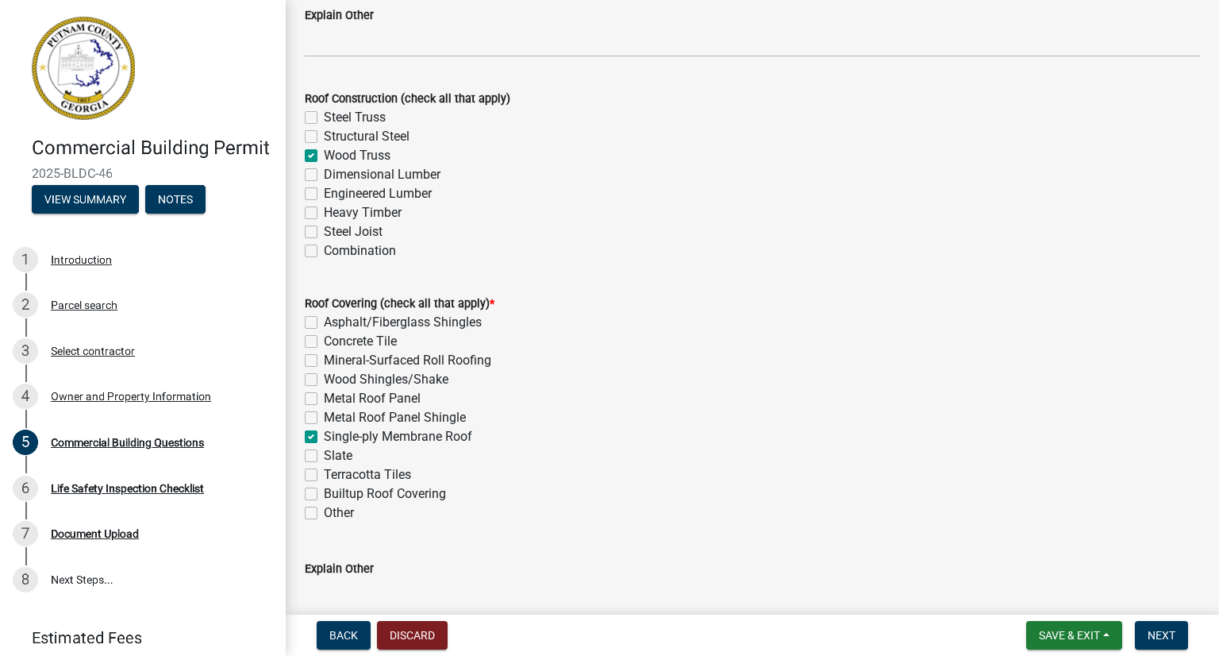
click at [324, 400] on label "Metal Roof Panel" at bounding box center [372, 398] width 97 height 19
click at [324, 399] on input "Metal Roof Panel" at bounding box center [329, 394] width 10 height 10
checkbox input "true"
checkbox input "false"
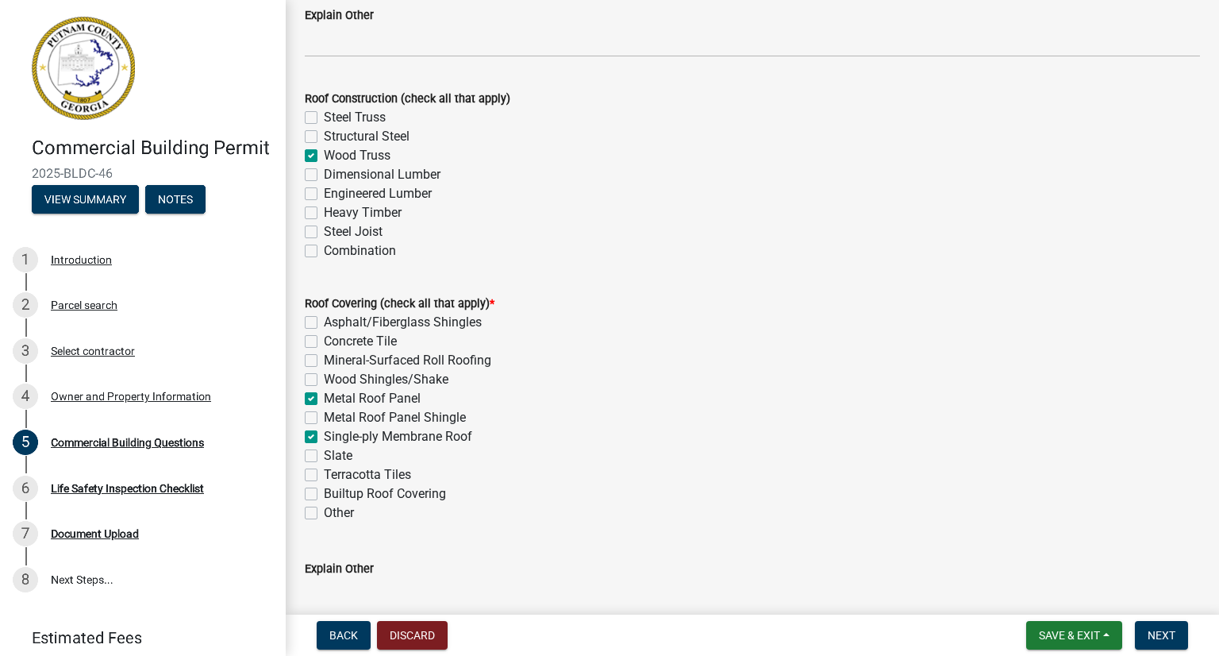
checkbox input "false"
checkbox input "true"
checkbox input "false"
checkbox input "true"
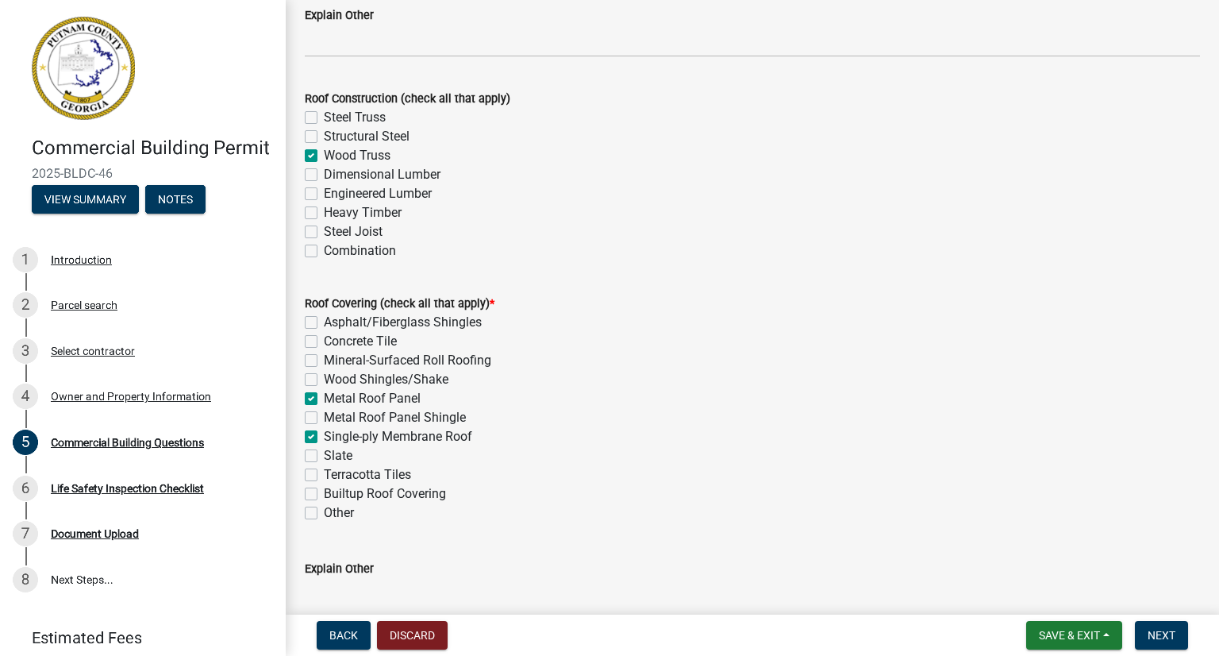
checkbox input "false"
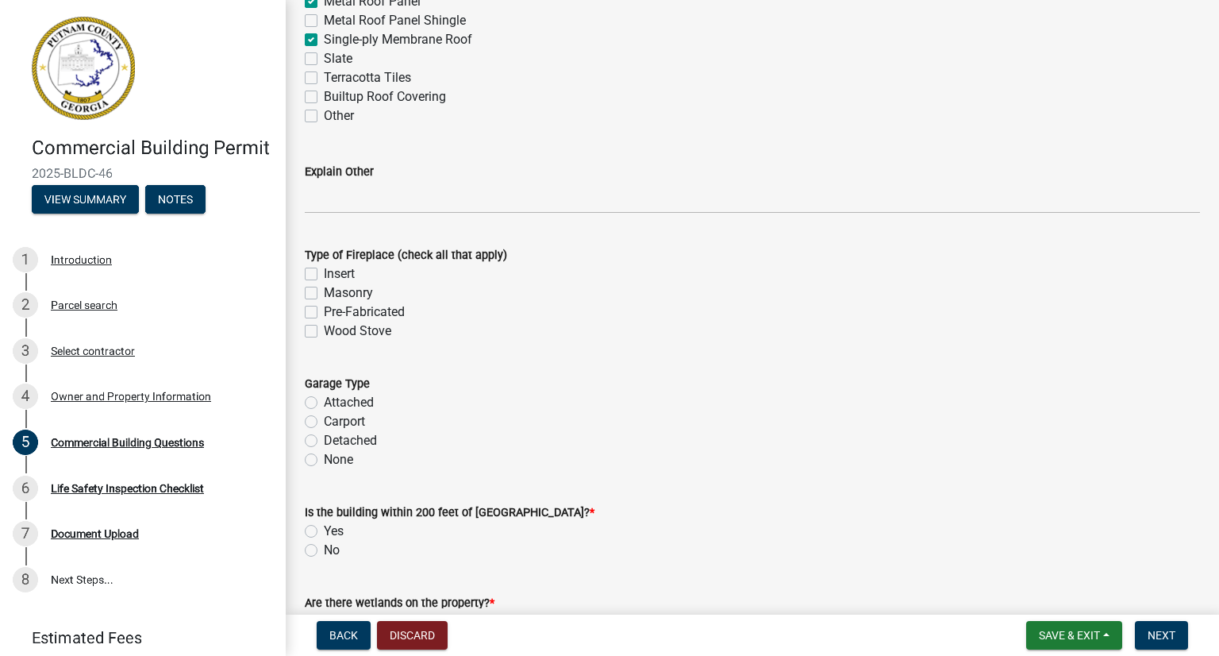
scroll to position [4674, 0]
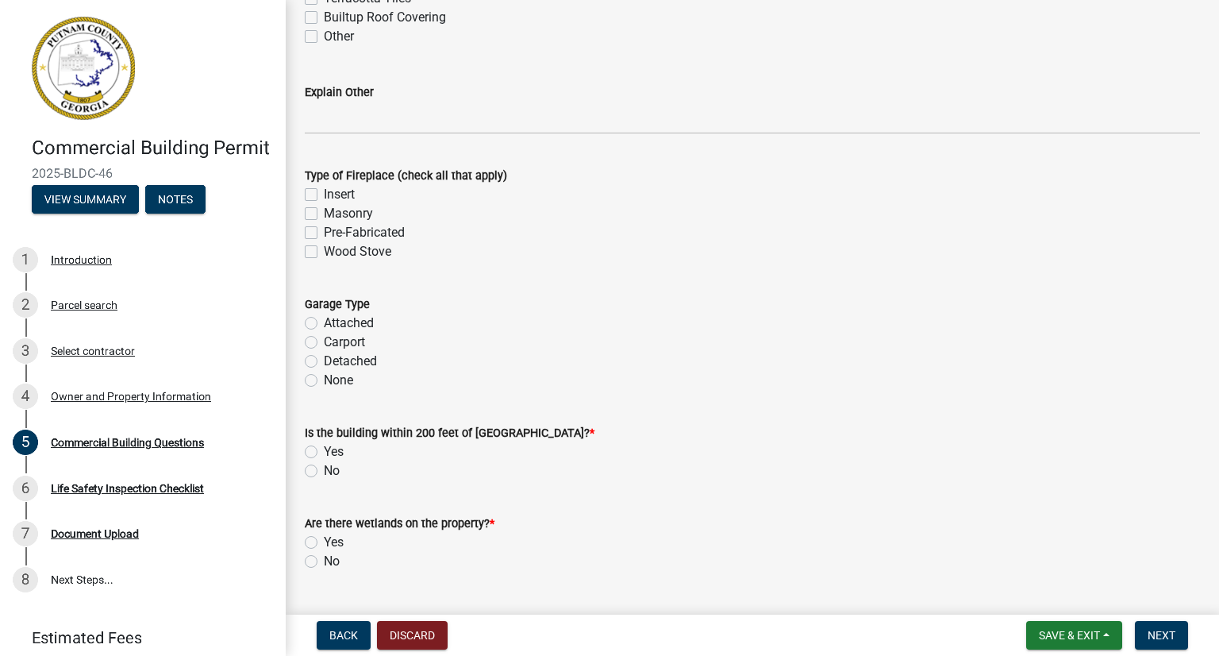
click at [324, 379] on label "None" at bounding box center [338, 380] width 29 height 19
click at [324, 379] on input "None" at bounding box center [329, 376] width 10 height 10
radio input "true"
click at [324, 474] on label "No" at bounding box center [332, 470] width 16 height 19
click at [324, 472] on input "No" at bounding box center [329, 466] width 10 height 10
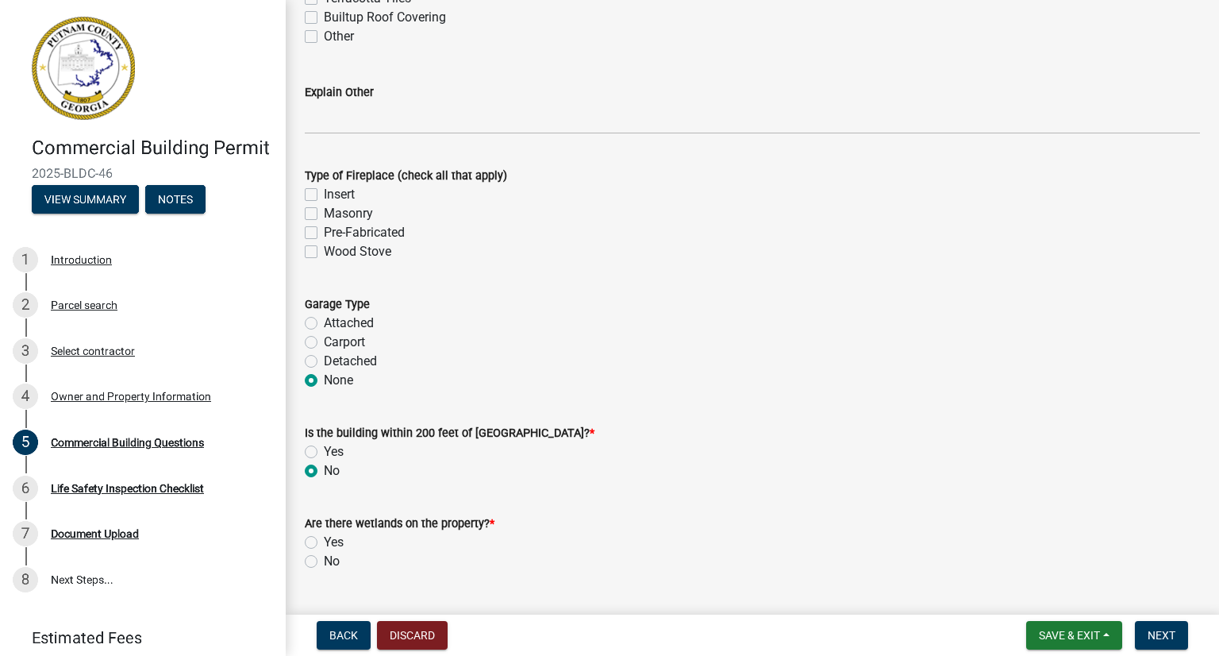
radio input "true"
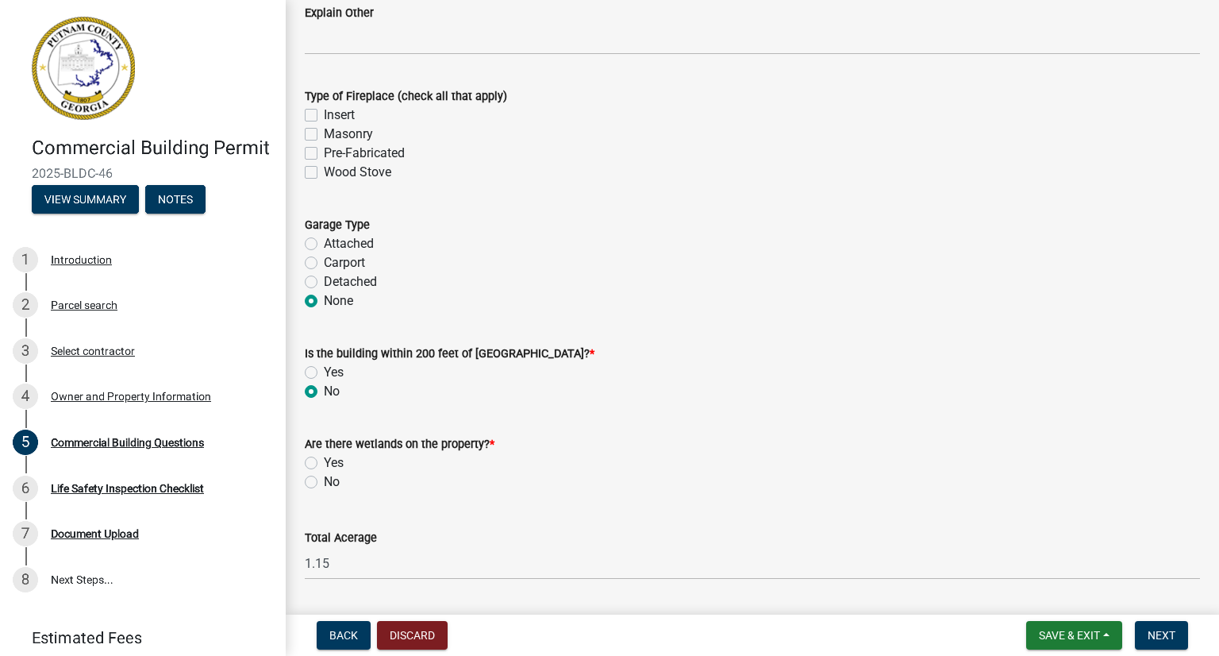
click at [324, 481] on label "No" at bounding box center [332, 481] width 16 height 19
click at [324, 481] on input "No" at bounding box center [329, 477] width 10 height 10
radio input "true"
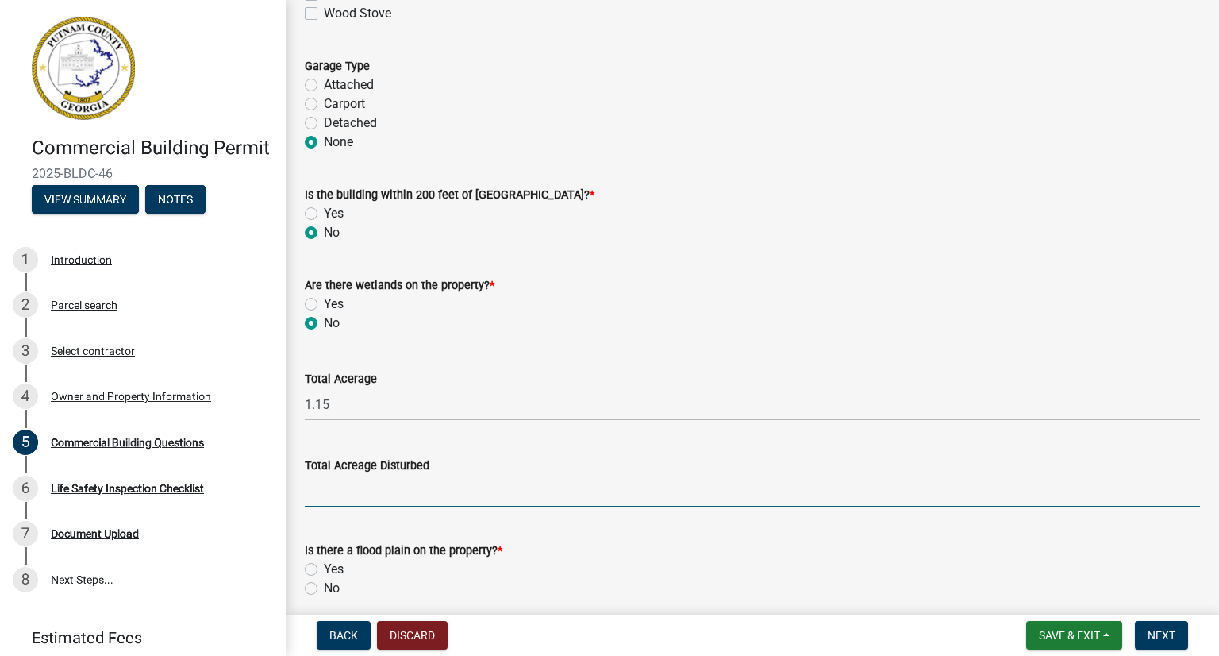
click at [417, 488] on input "text" at bounding box center [752, 491] width 895 height 33
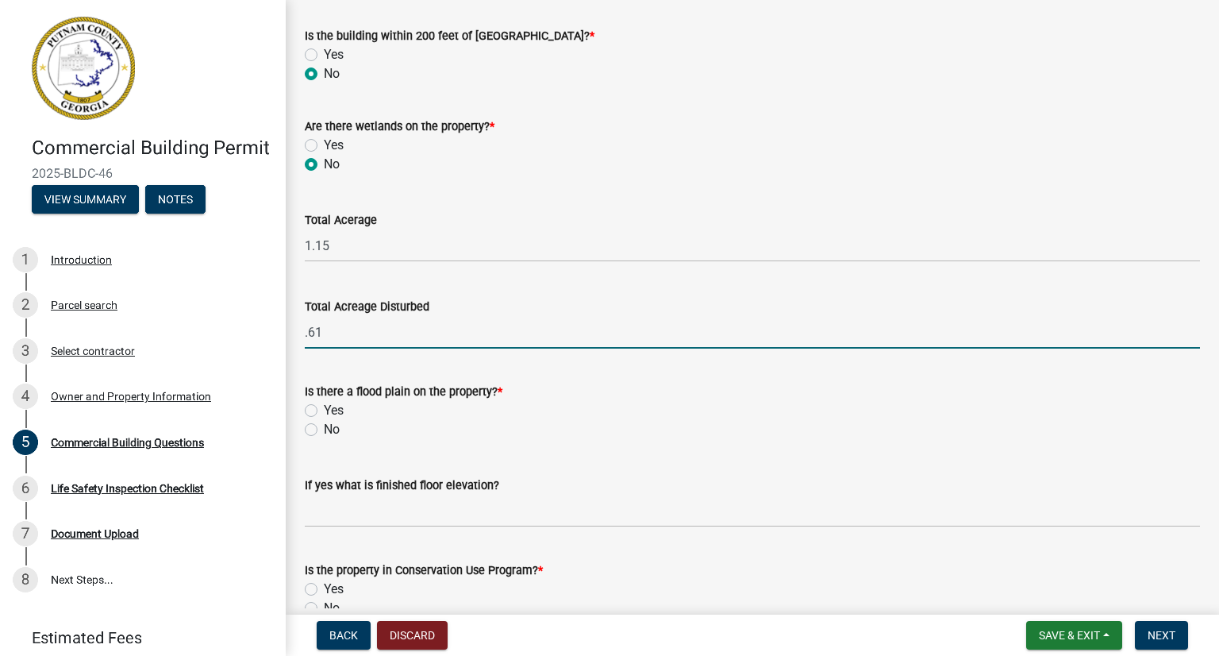
type input "0.61"
click at [324, 432] on label "No" at bounding box center [332, 429] width 16 height 19
click at [324, 430] on input "No" at bounding box center [329, 425] width 10 height 10
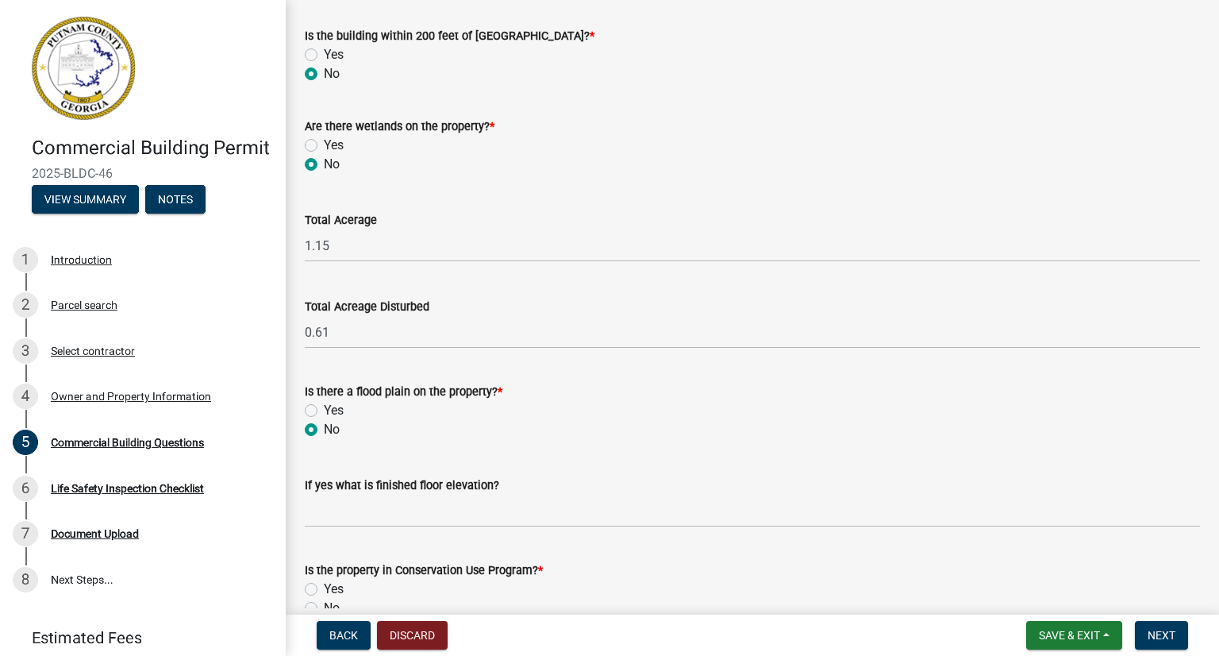
radio input "true"
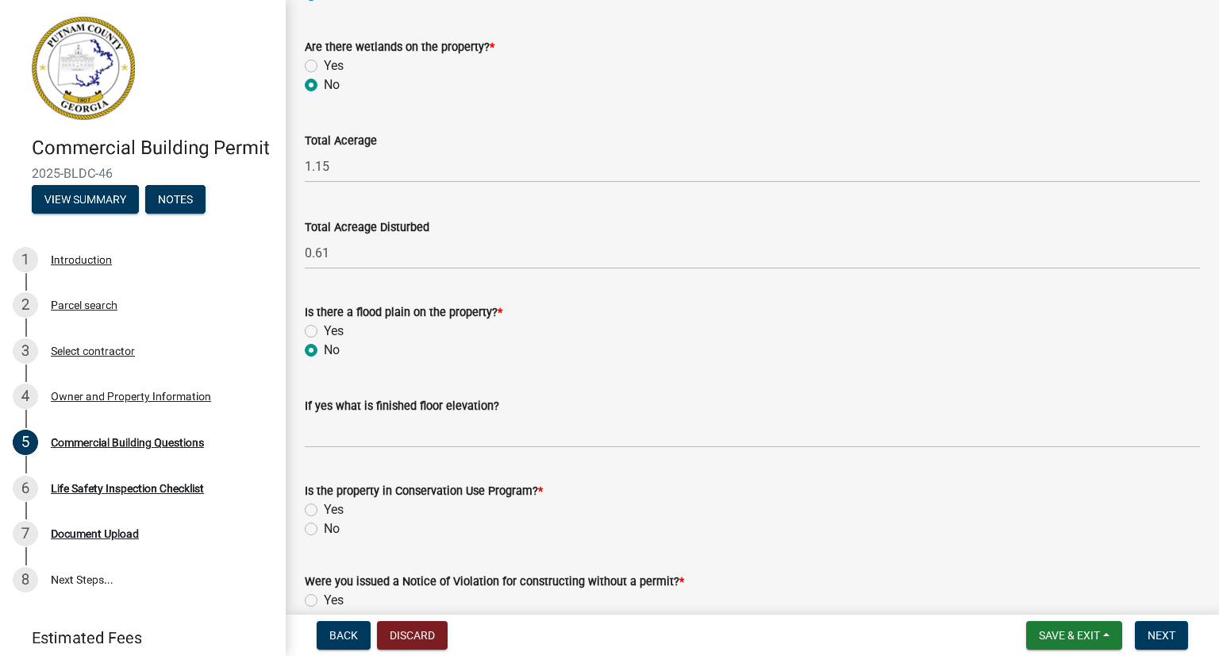
click at [324, 527] on label "No" at bounding box center [332, 528] width 16 height 19
click at [324, 527] on input "No" at bounding box center [329, 524] width 10 height 10
radio input "true"
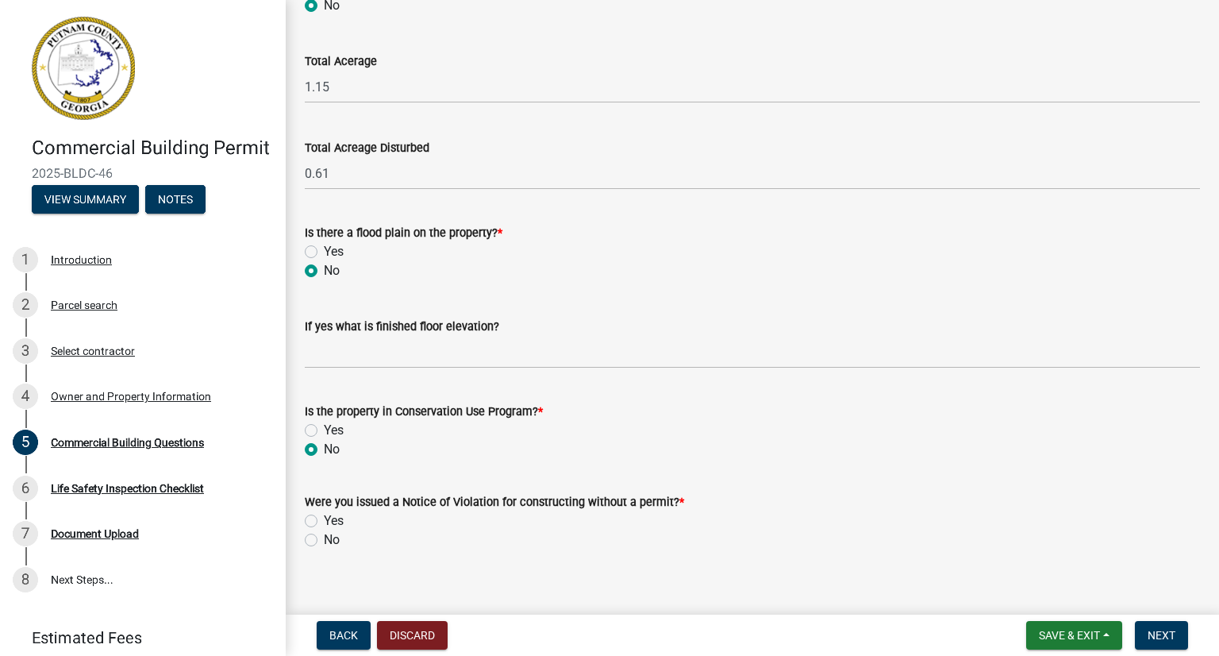
click at [321, 543] on div "No" at bounding box center [752, 539] width 895 height 19
click at [324, 537] on label "No" at bounding box center [332, 539] width 16 height 19
click at [324, 537] on input "No" at bounding box center [329, 535] width 10 height 10
radio input "true"
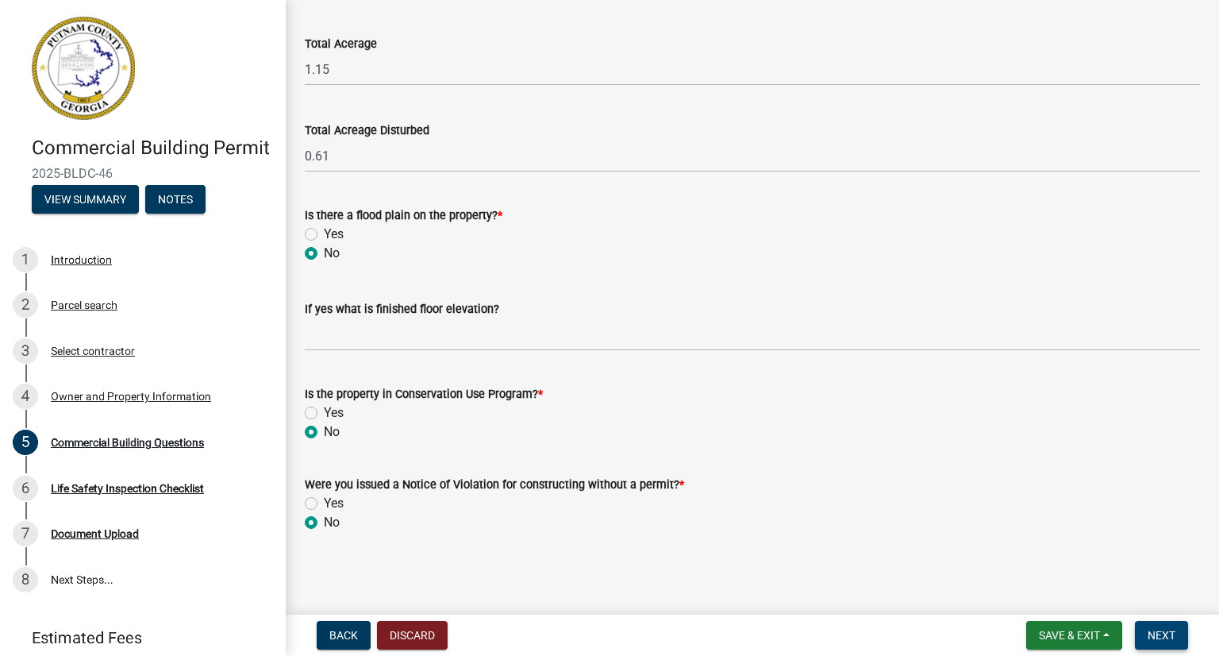
click at [1170, 633] on span "Next" at bounding box center [1162, 635] width 28 height 13
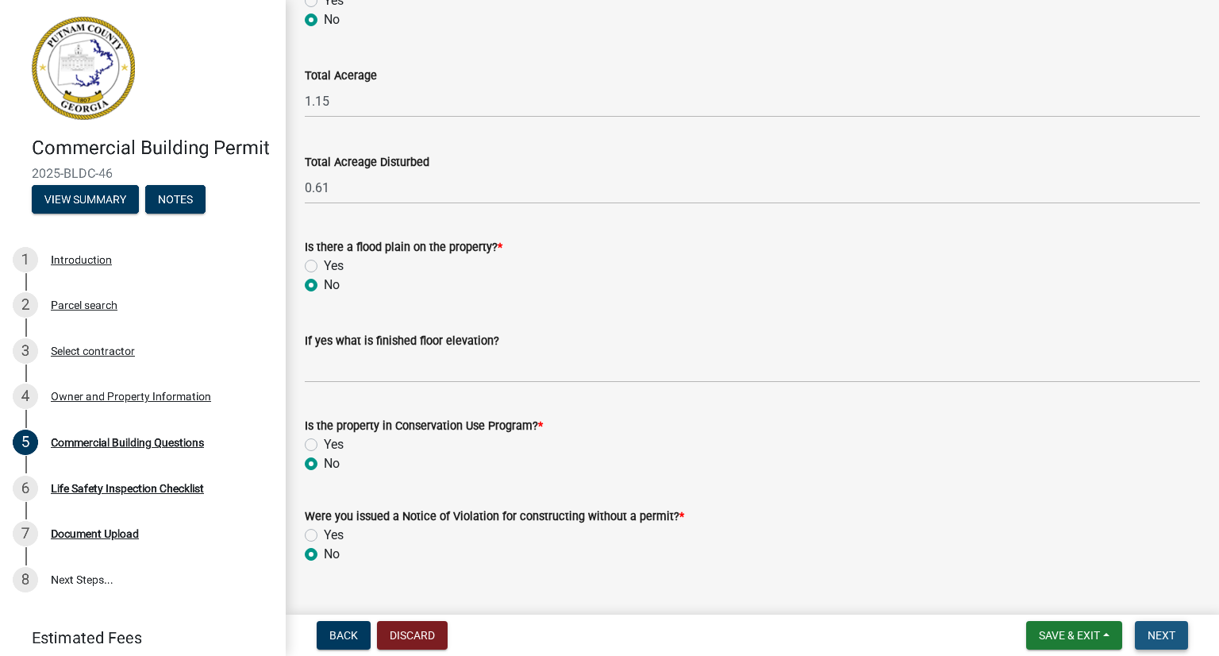
scroll to position [5279, 0]
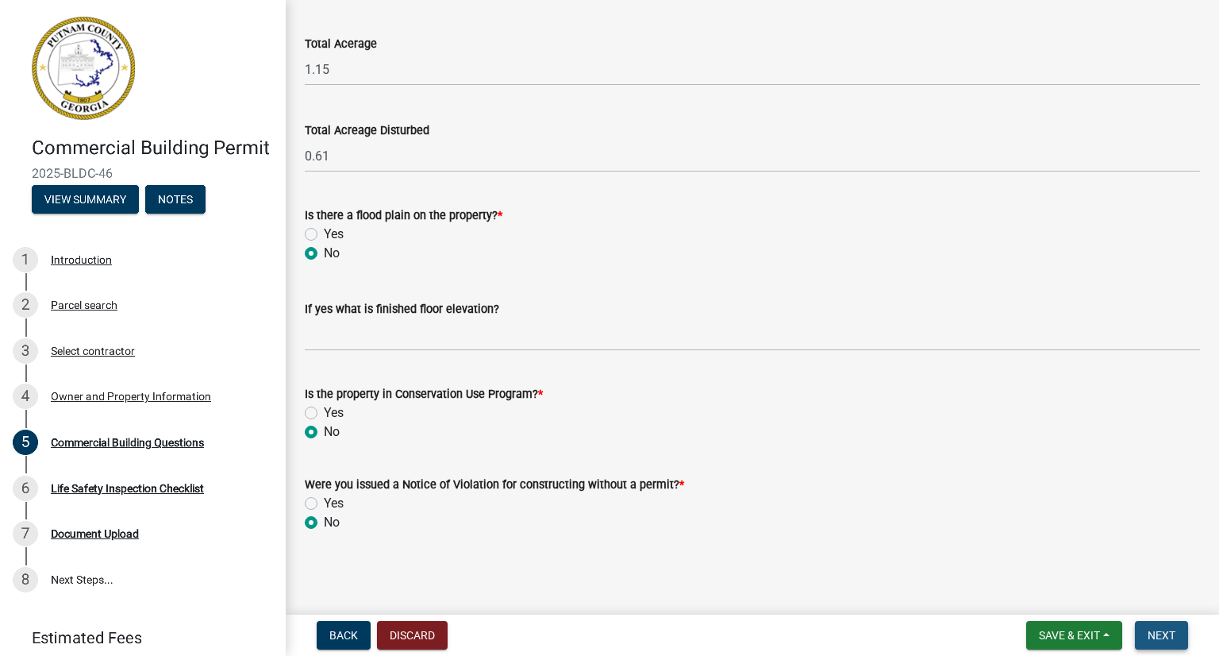
click at [1149, 636] on span "Next" at bounding box center [1162, 635] width 28 height 13
click at [1111, 582] on main "Commercial Building Questions share Share Type of Building Permit Requested * C…" at bounding box center [752, 304] width 933 height 608
click at [1168, 636] on span "Next" at bounding box center [1162, 635] width 28 height 13
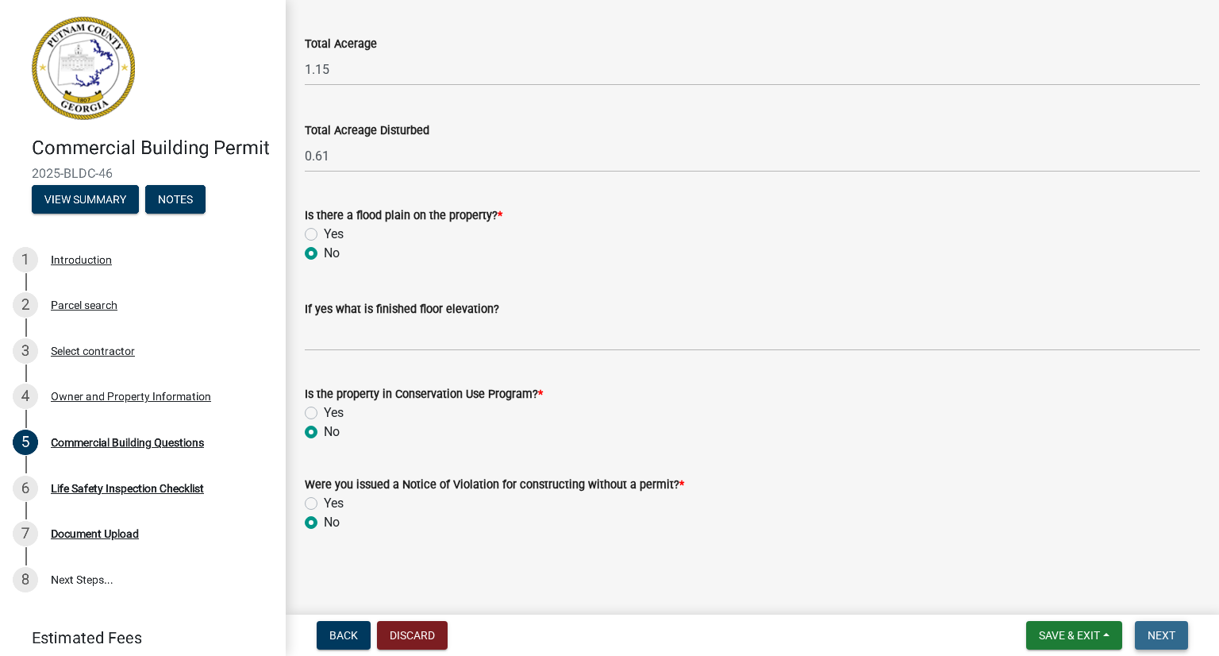
click at [1168, 636] on span "Next" at bounding box center [1162, 635] width 28 height 13
click at [1064, 638] on span "Save & Exit" at bounding box center [1069, 635] width 61 height 13
click at [1047, 597] on button "Save & Exit" at bounding box center [1058, 594] width 127 height 38
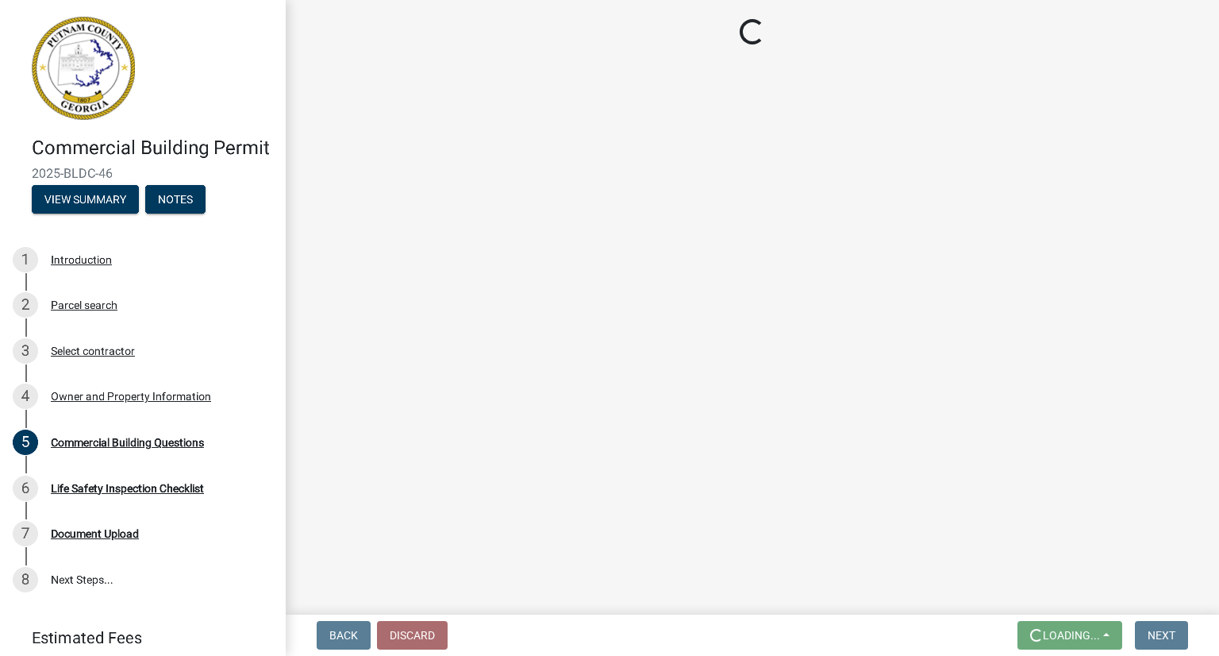
scroll to position [0, 0]
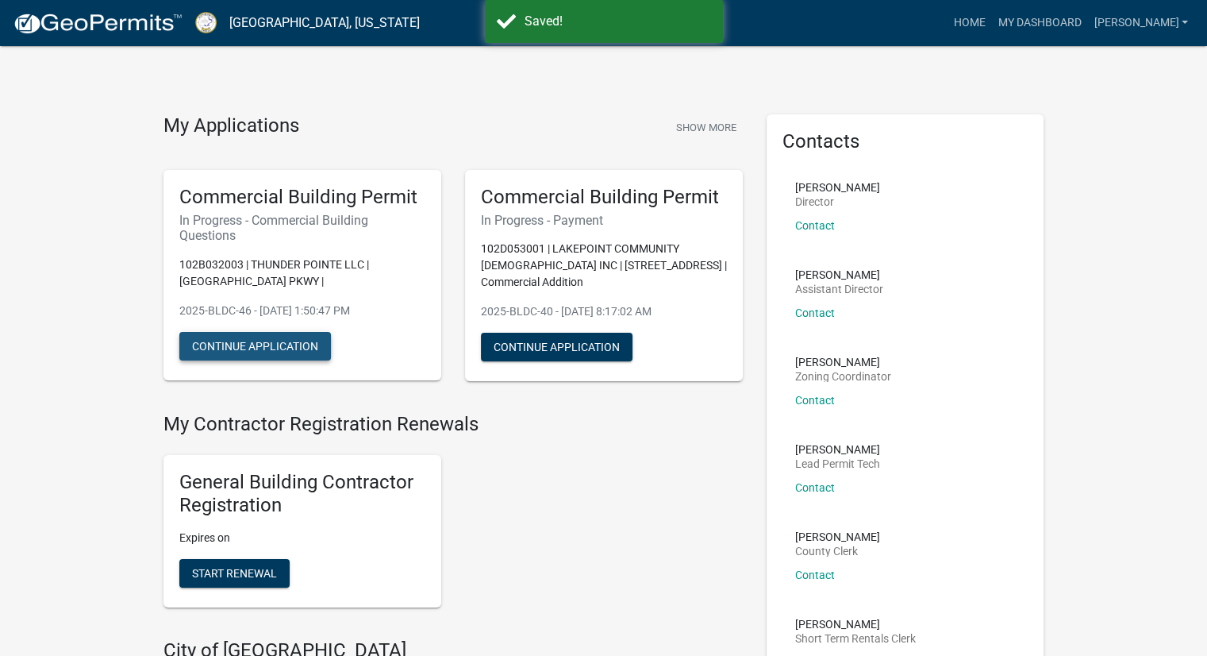
click at [298, 352] on button "Continue Application" at bounding box center [255, 346] width 152 height 29
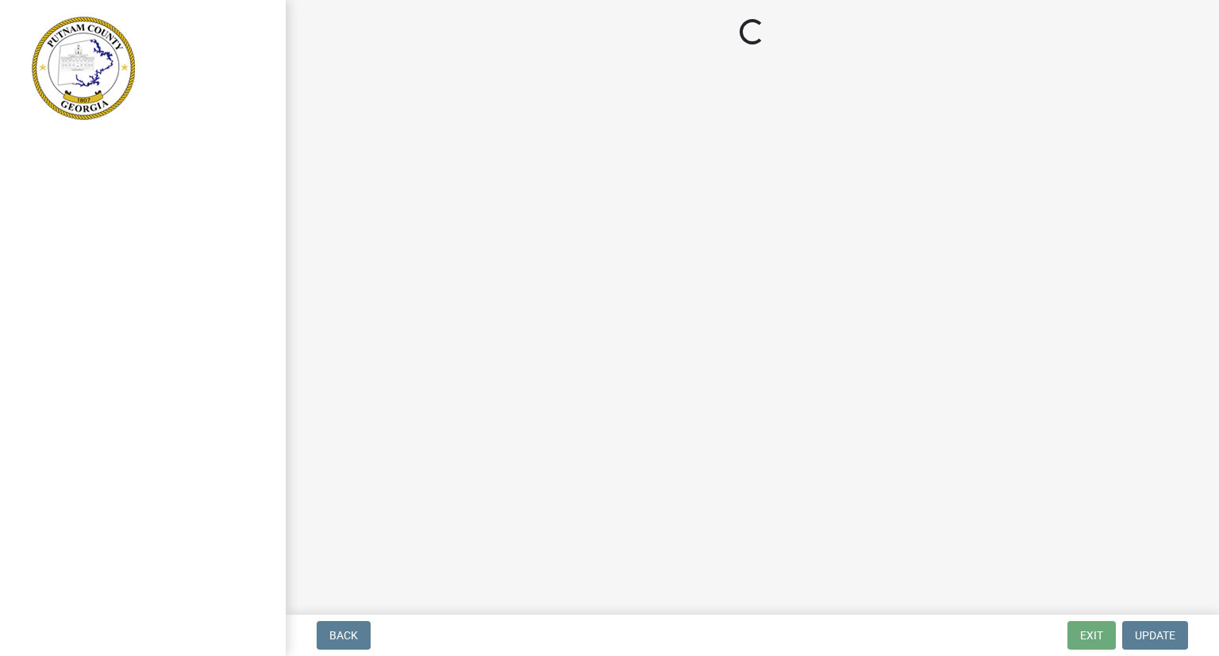
select select "a2980a8e-1e7c-4bd1-9958-7ae80455de28"
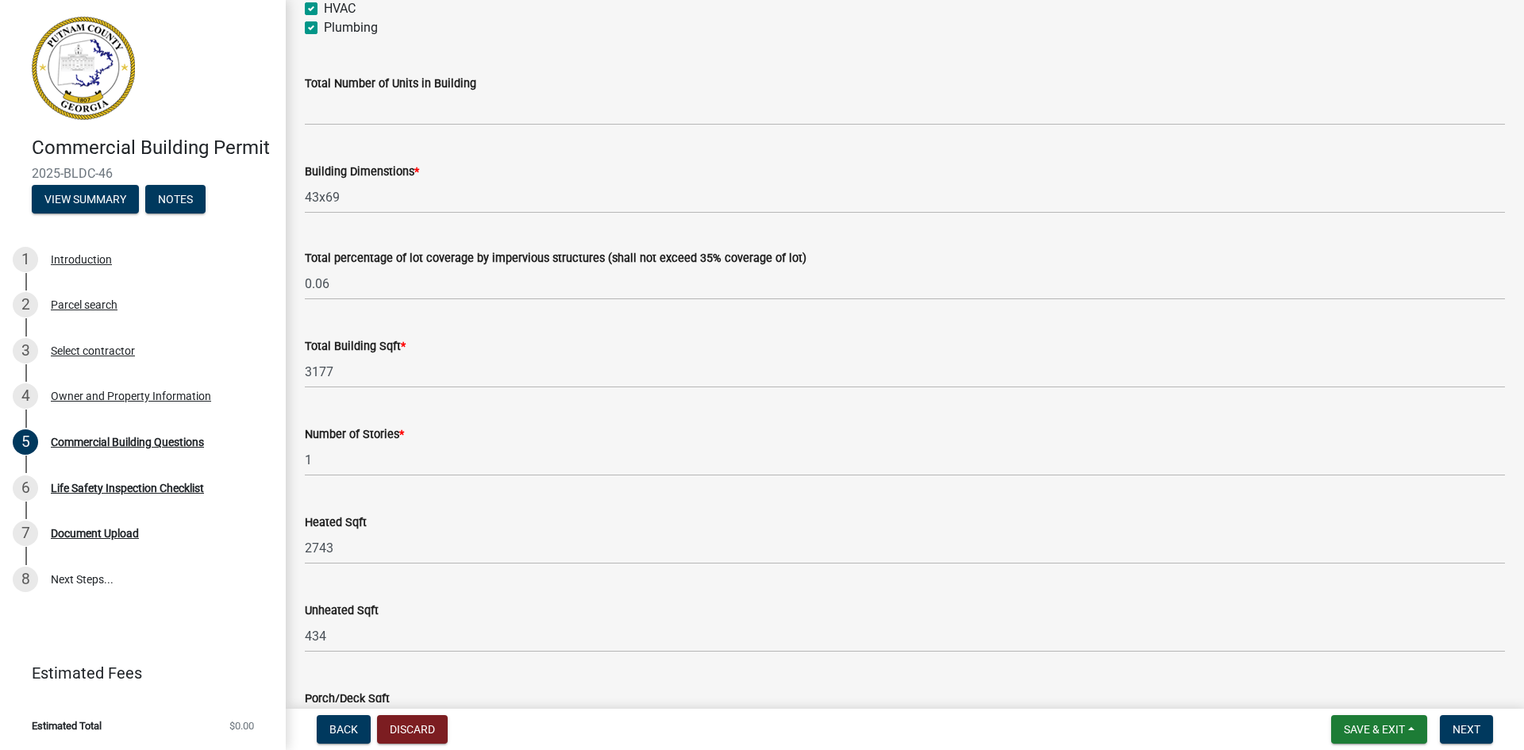
scroll to position [714, 0]
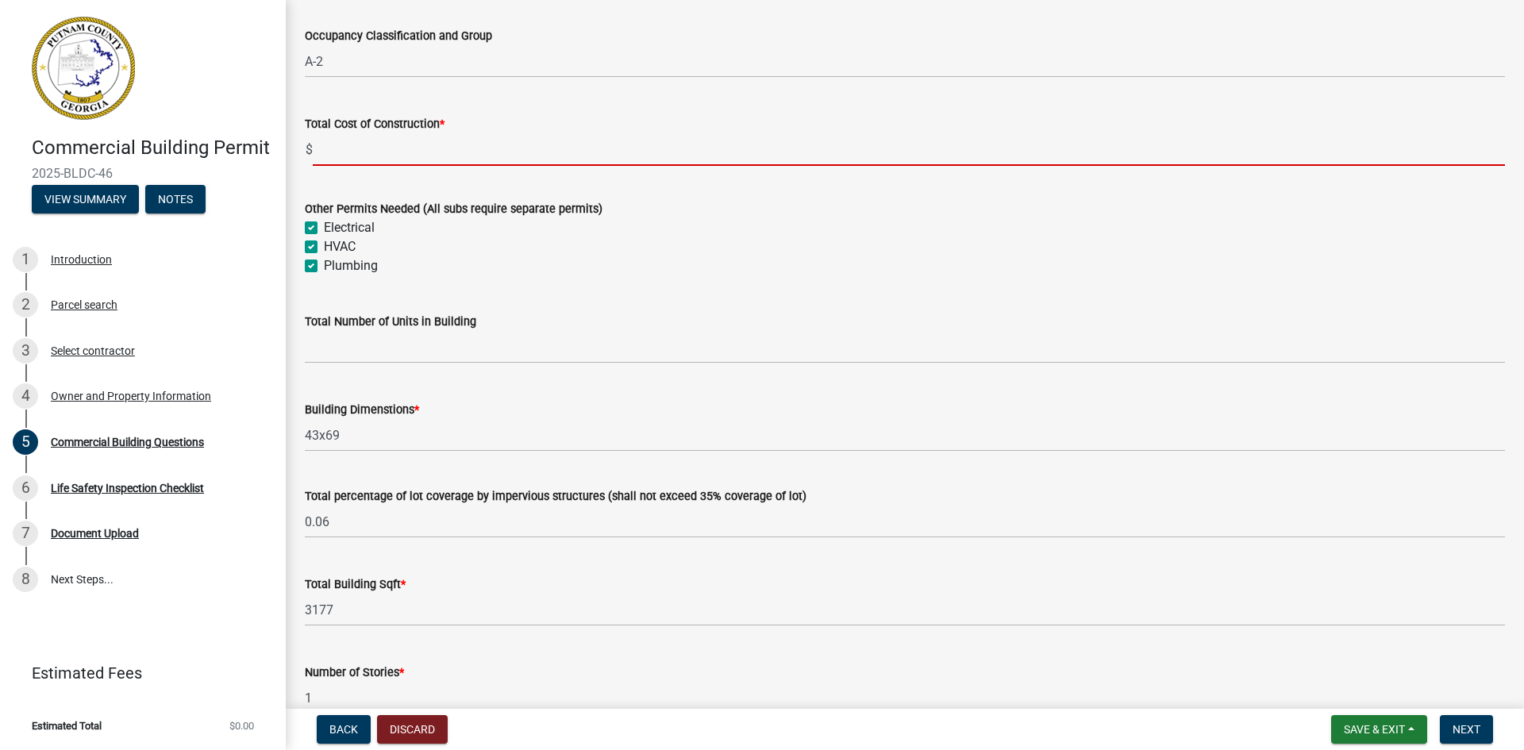
click at [356, 152] on input "text" at bounding box center [909, 149] width 1192 height 33
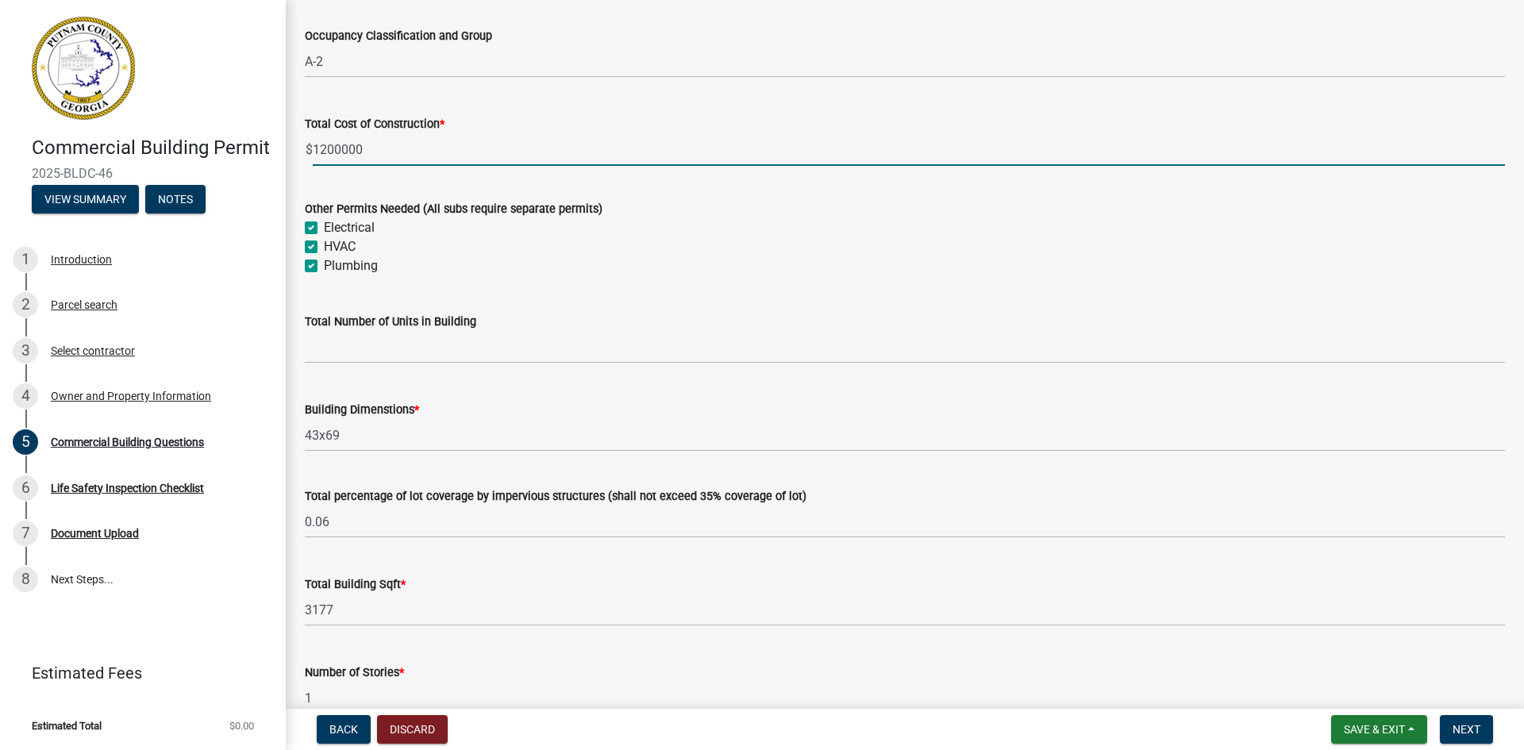
type input "1200000"
click at [395, 157] on input "1200000" at bounding box center [909, 149] width 1192 height 33
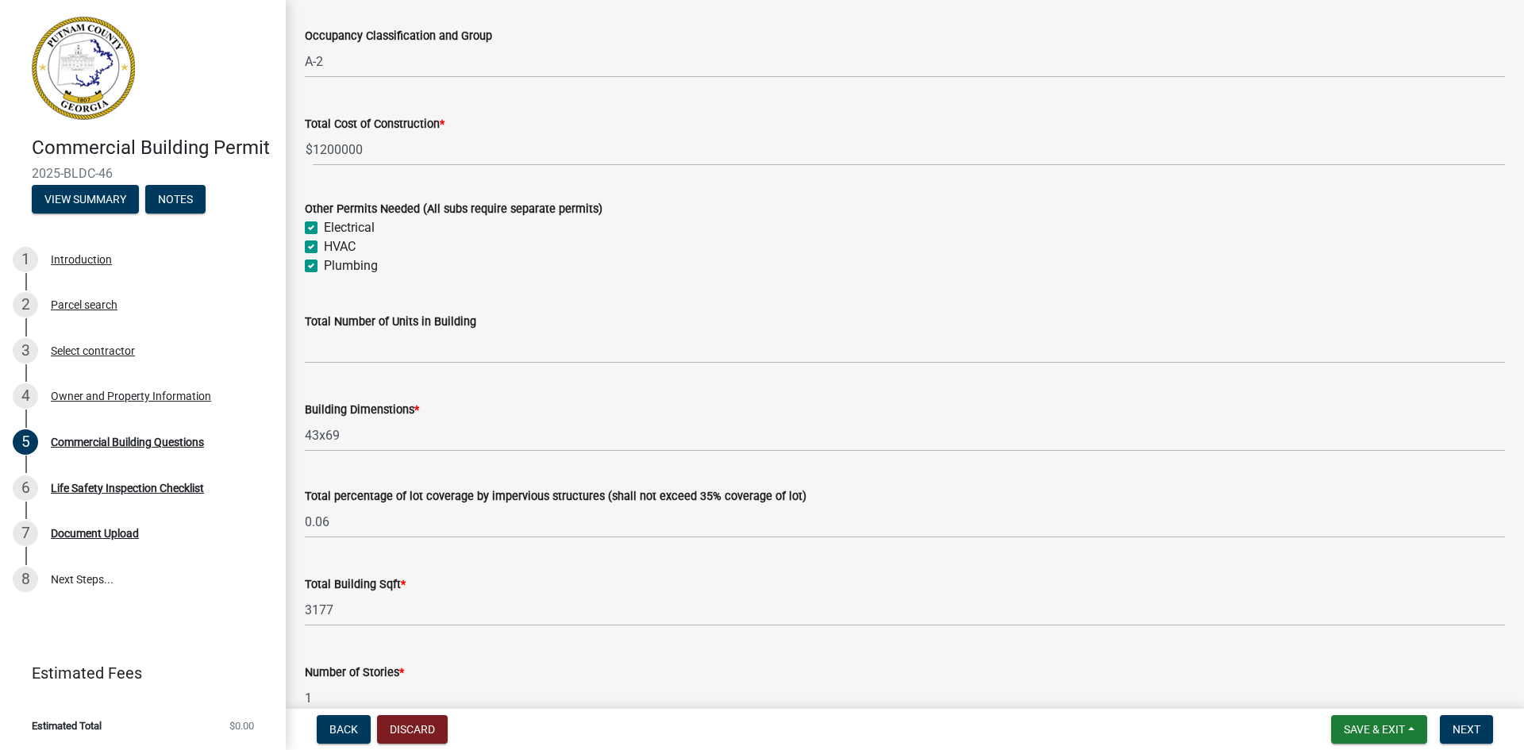
click at [392, 172] on wm-data-entity-input "Total Cost of Construction * $ 1200000" at bounding box center [905, 136] width 1200 height 88
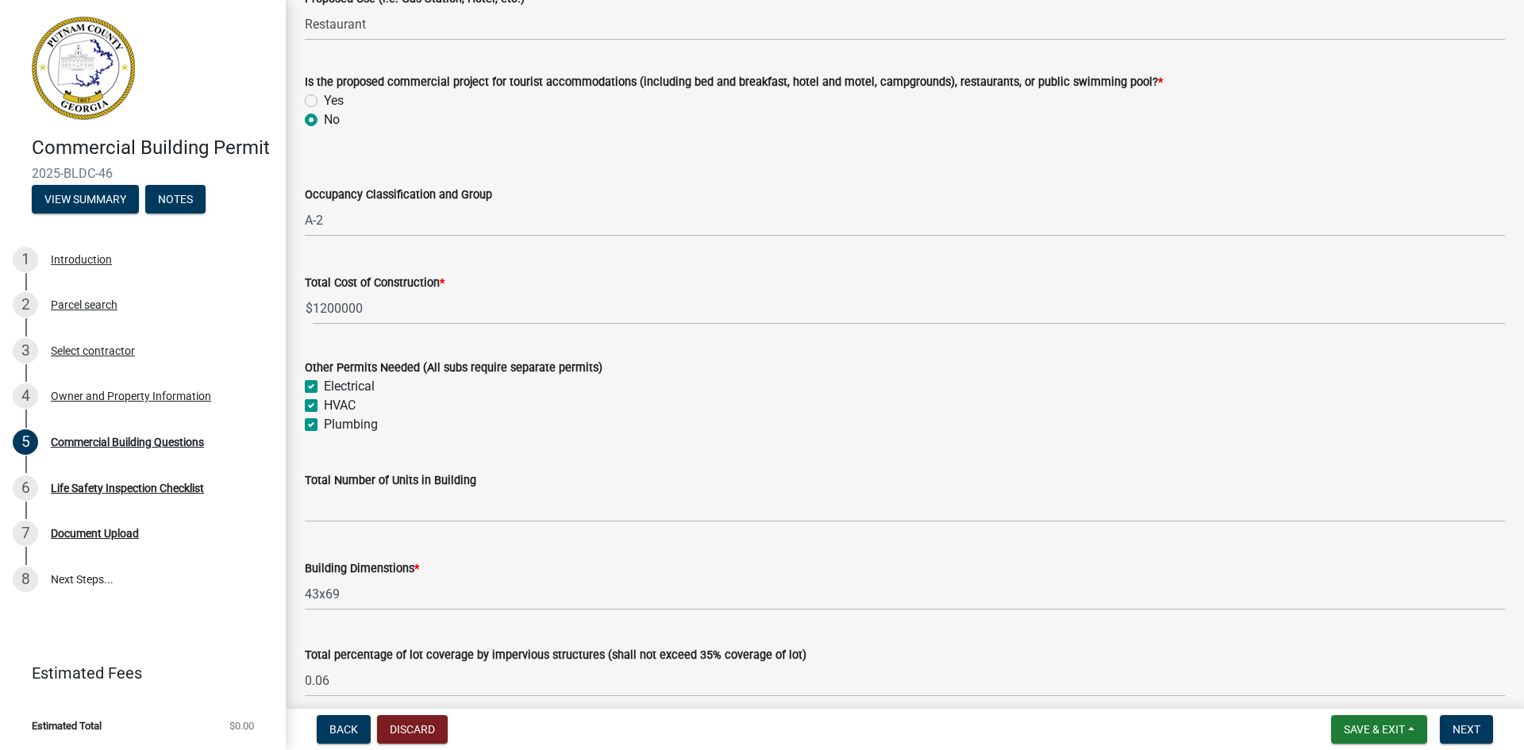
scroll to position [476, 0]
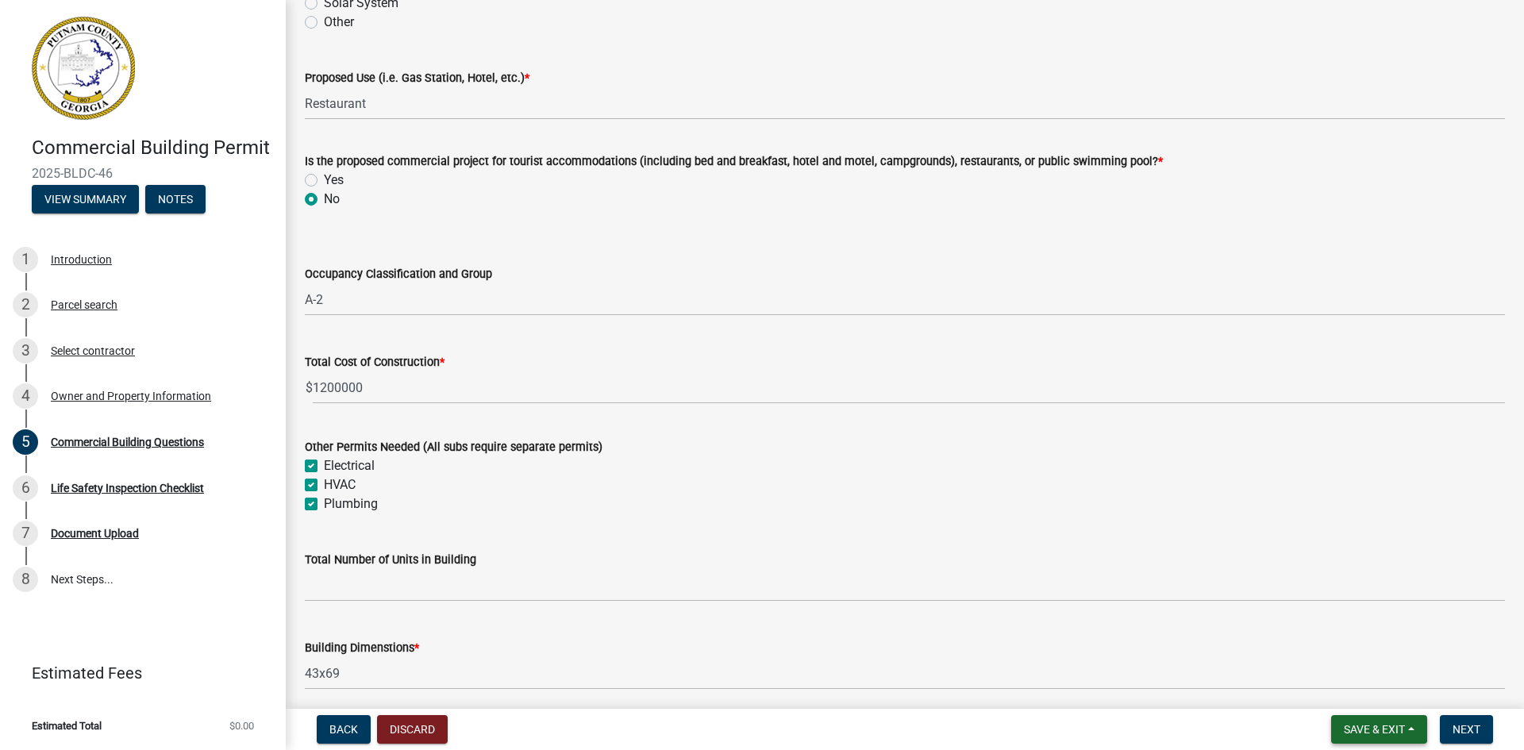
click at [1380, 731] on span "Save & Exit" at bounding box center [1374, 729] width 61 height 13
click at [1459, 728] on span "Next" at bounding box center [1467, 729] width 28 height 13
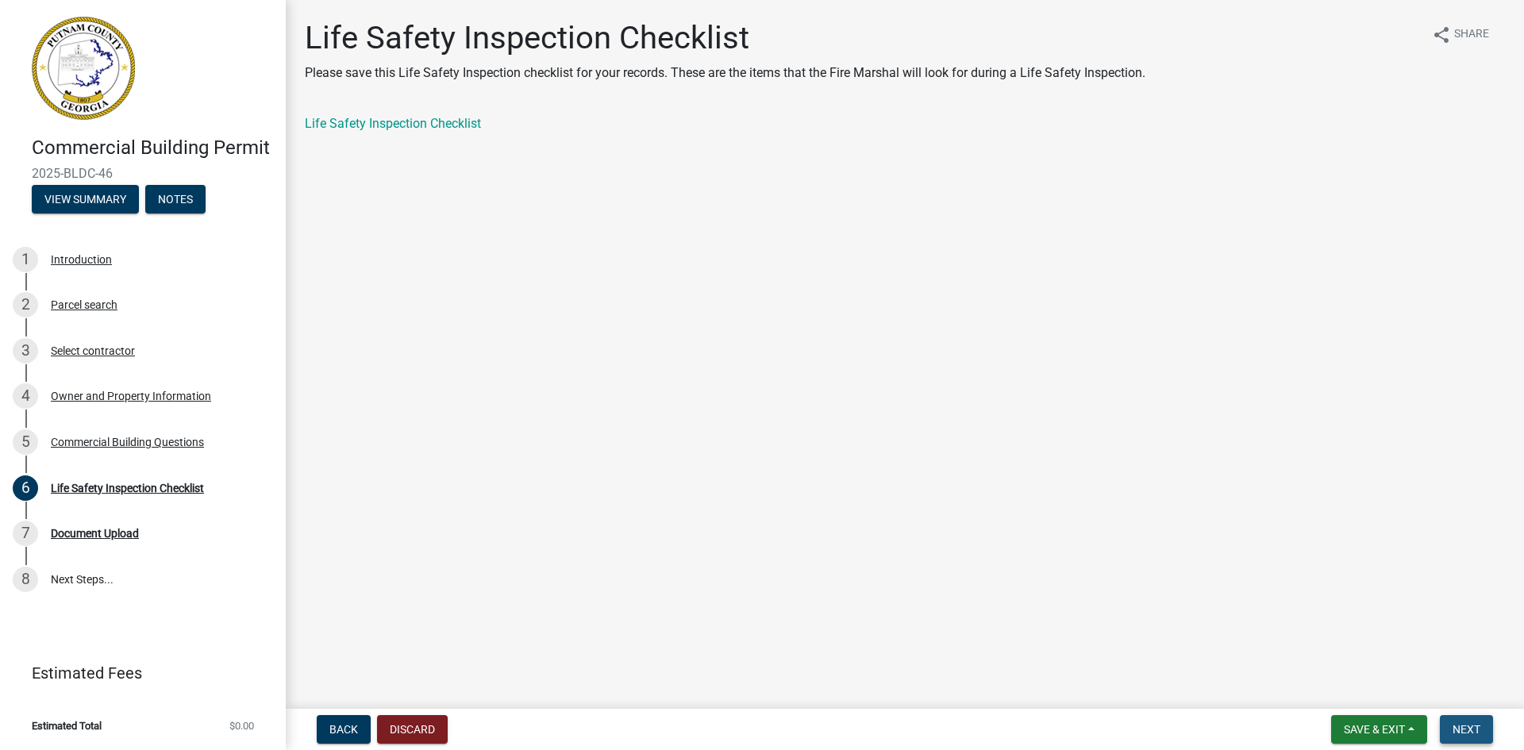
click at [1472, 726] on span "Next" at bounding box center [1467, 729] width 28 height 13
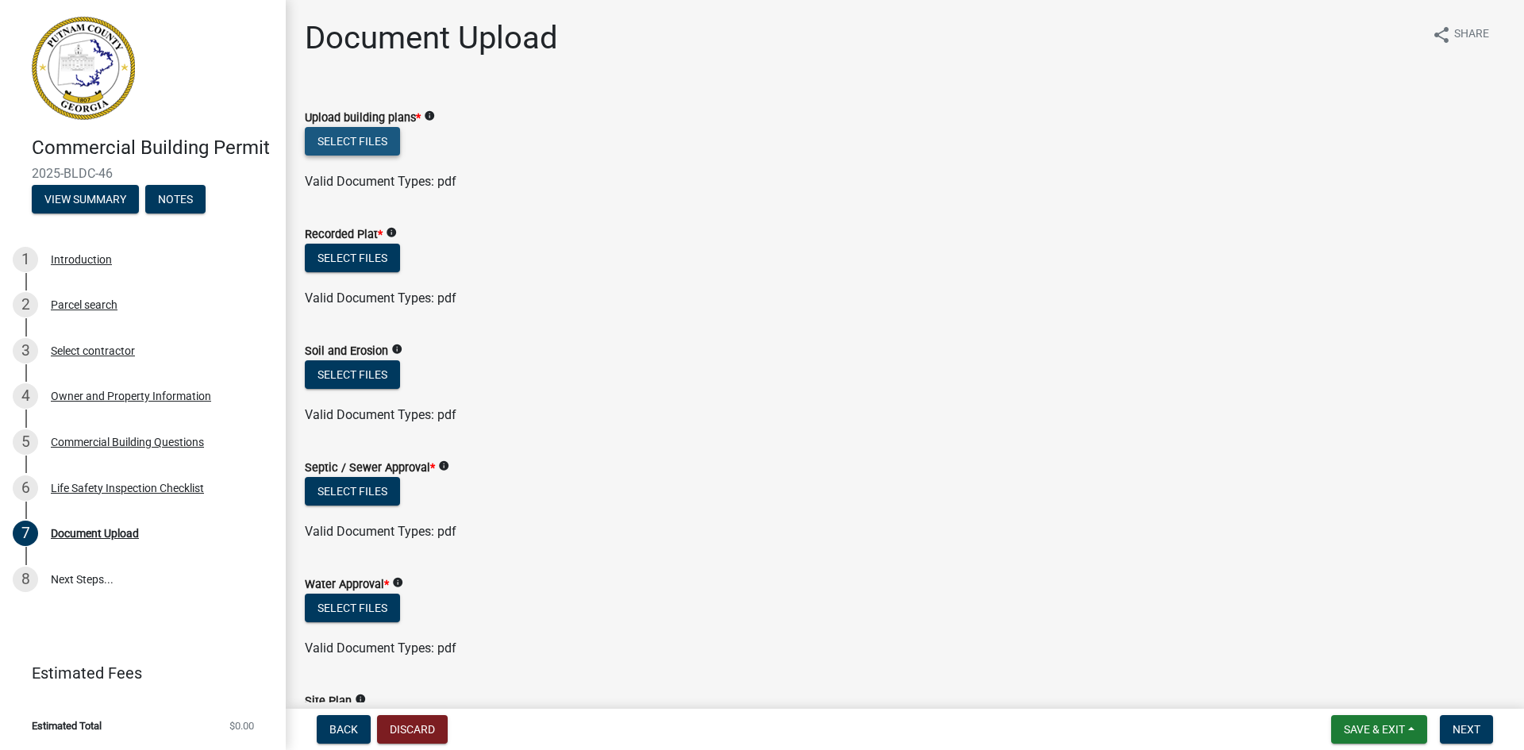
click at [357, 143] on button "Select files" at bounding box center [352, 141] width 95 height 29
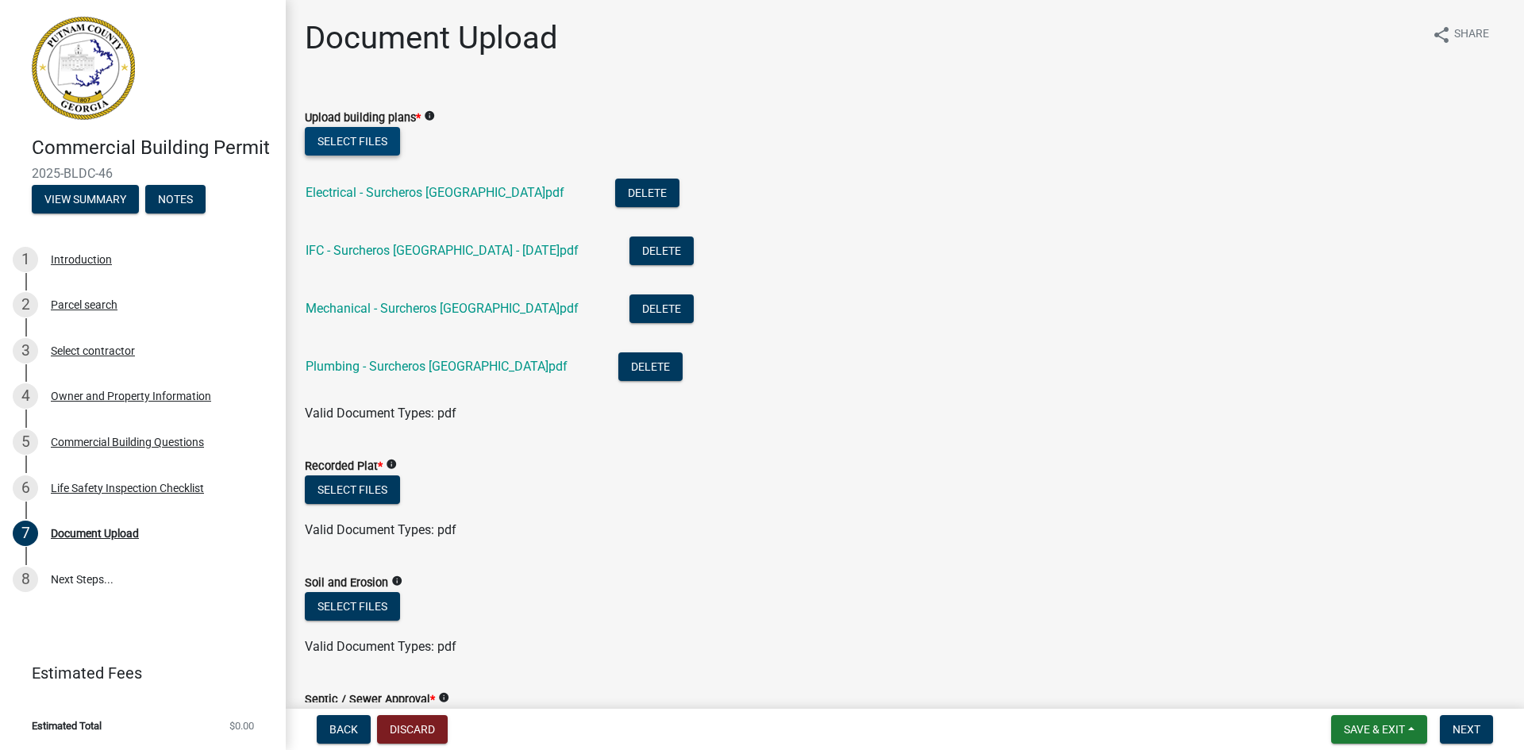
scroll to position [159, 0]
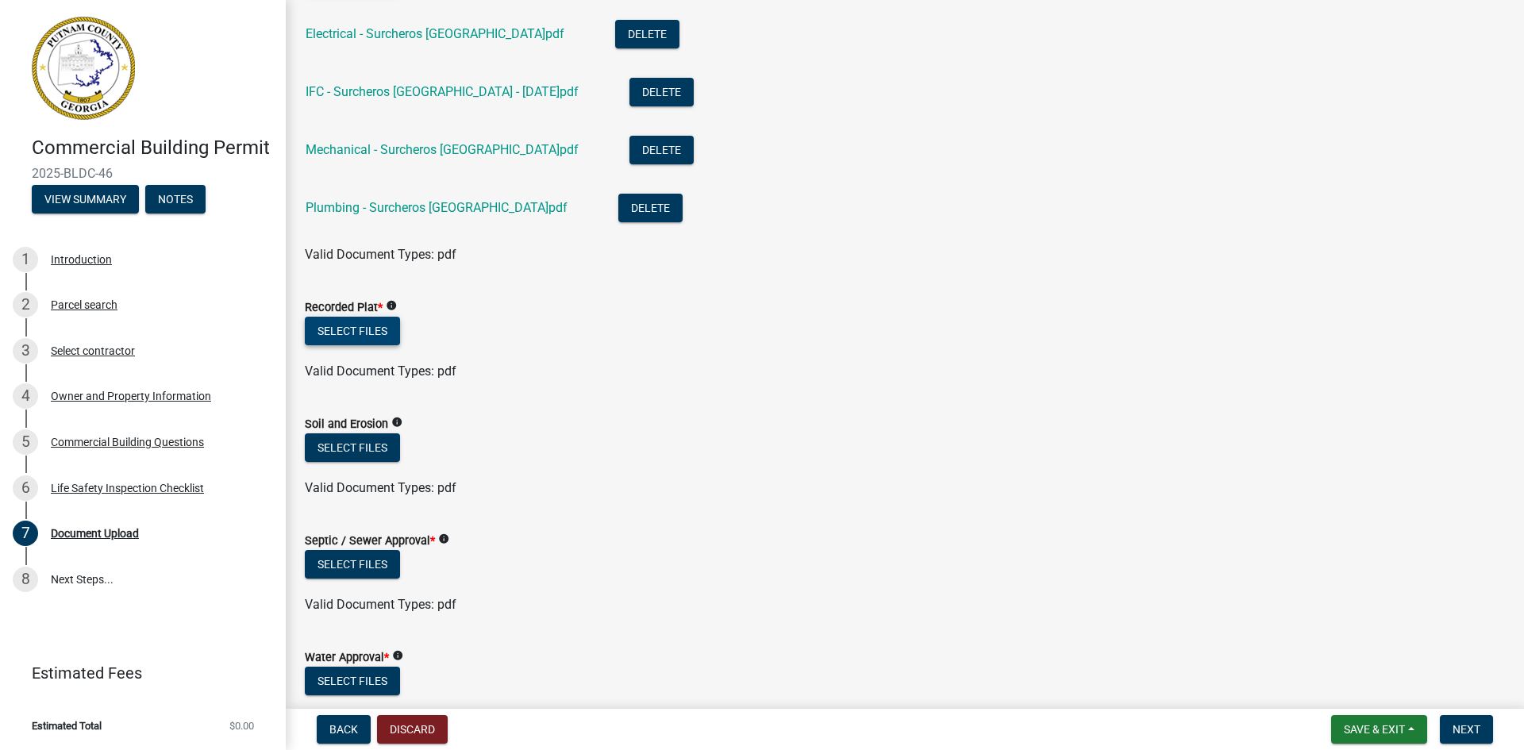
click at [373, 329] on button "Select files" at bounding box center [352, 331] width 95 height 29
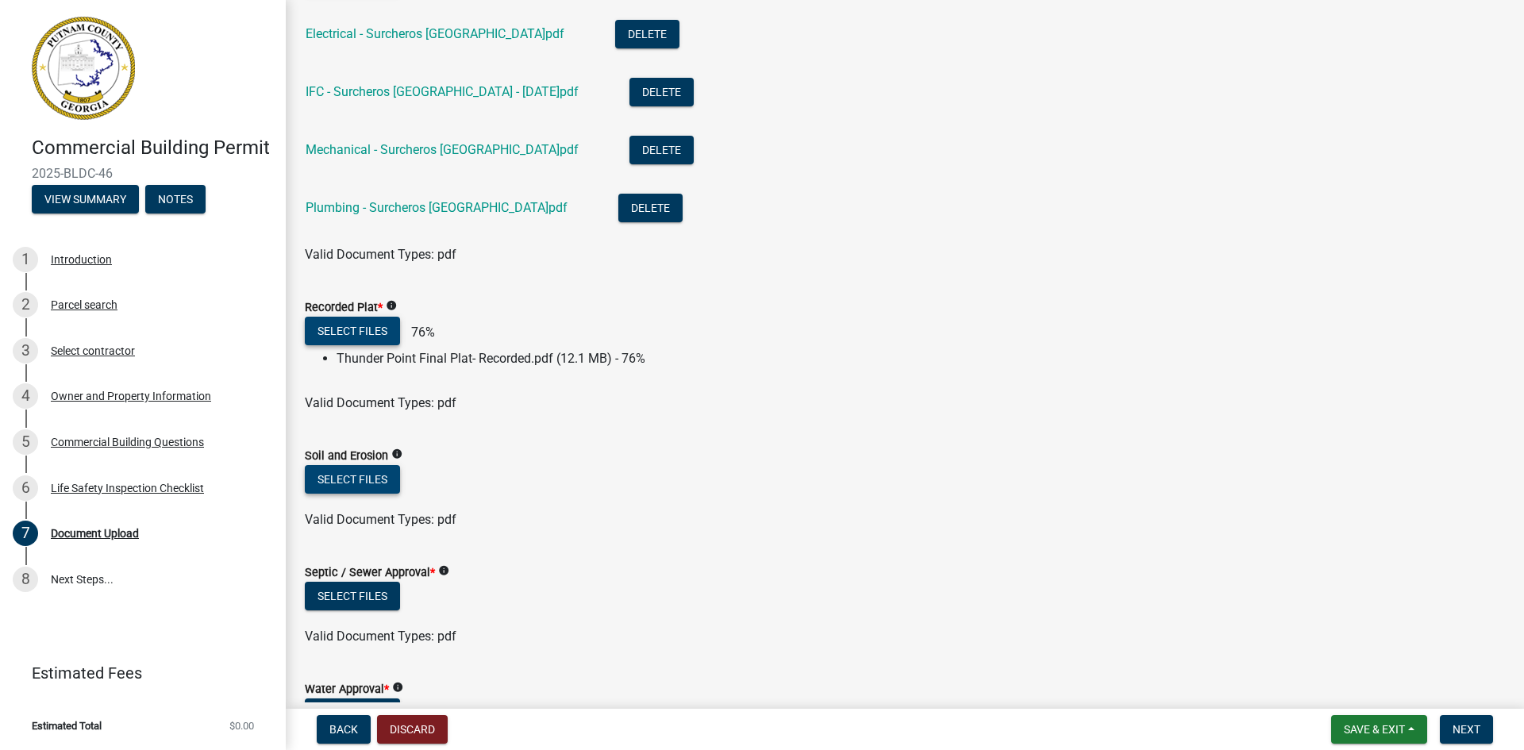
scroll to position [238, 0]
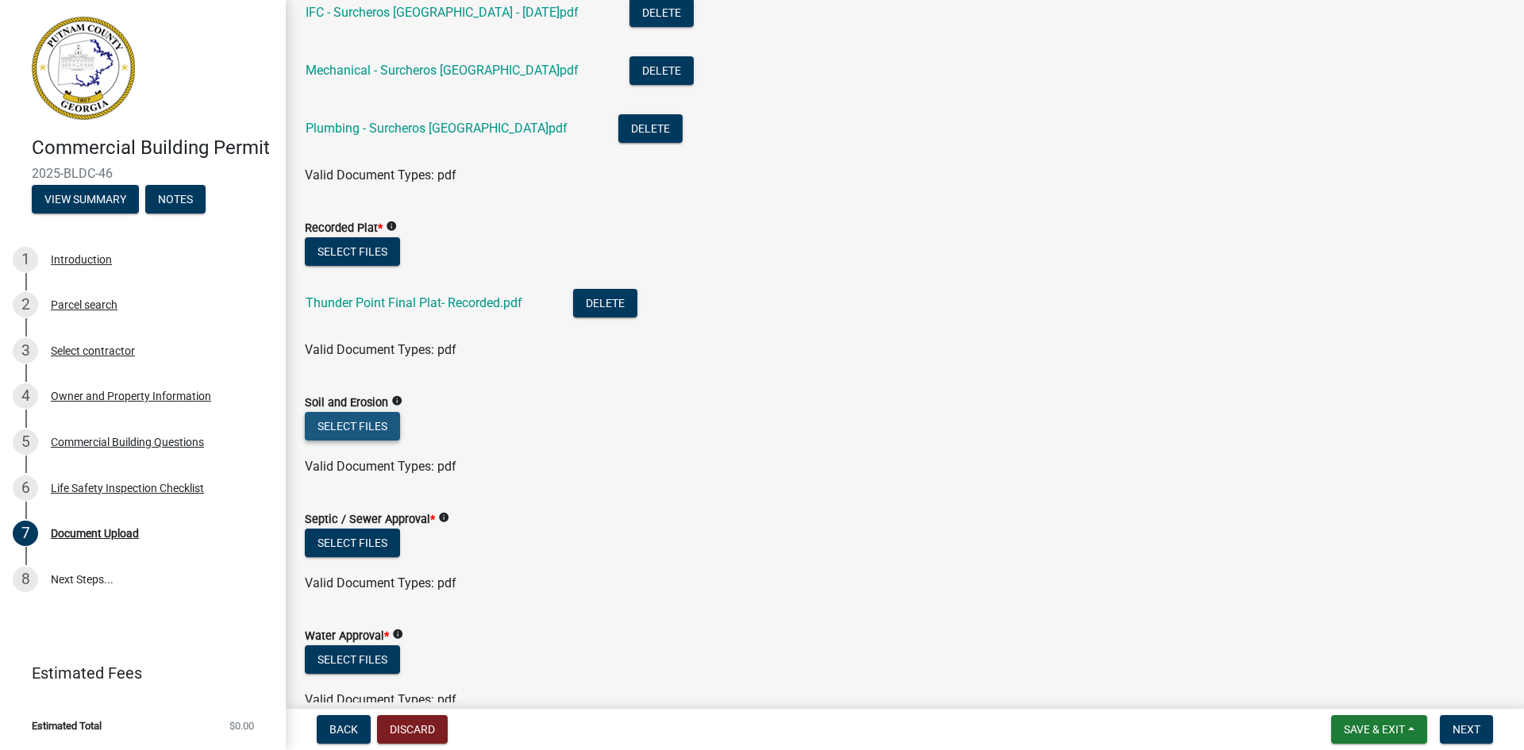
click at [383, 422] on button "Select files" at bounding box center [352, 426] width 95 height 29
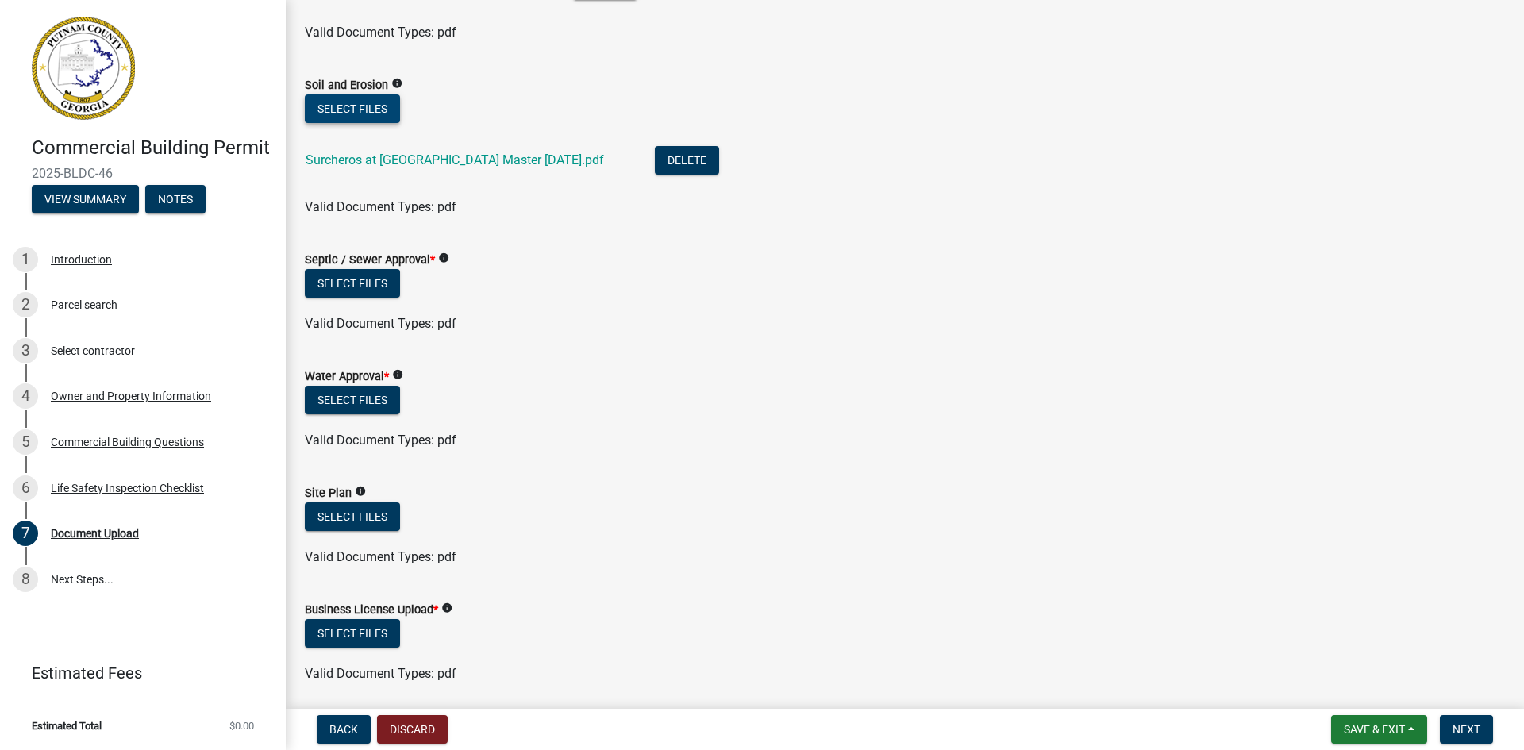
scroll to position [476, 0]
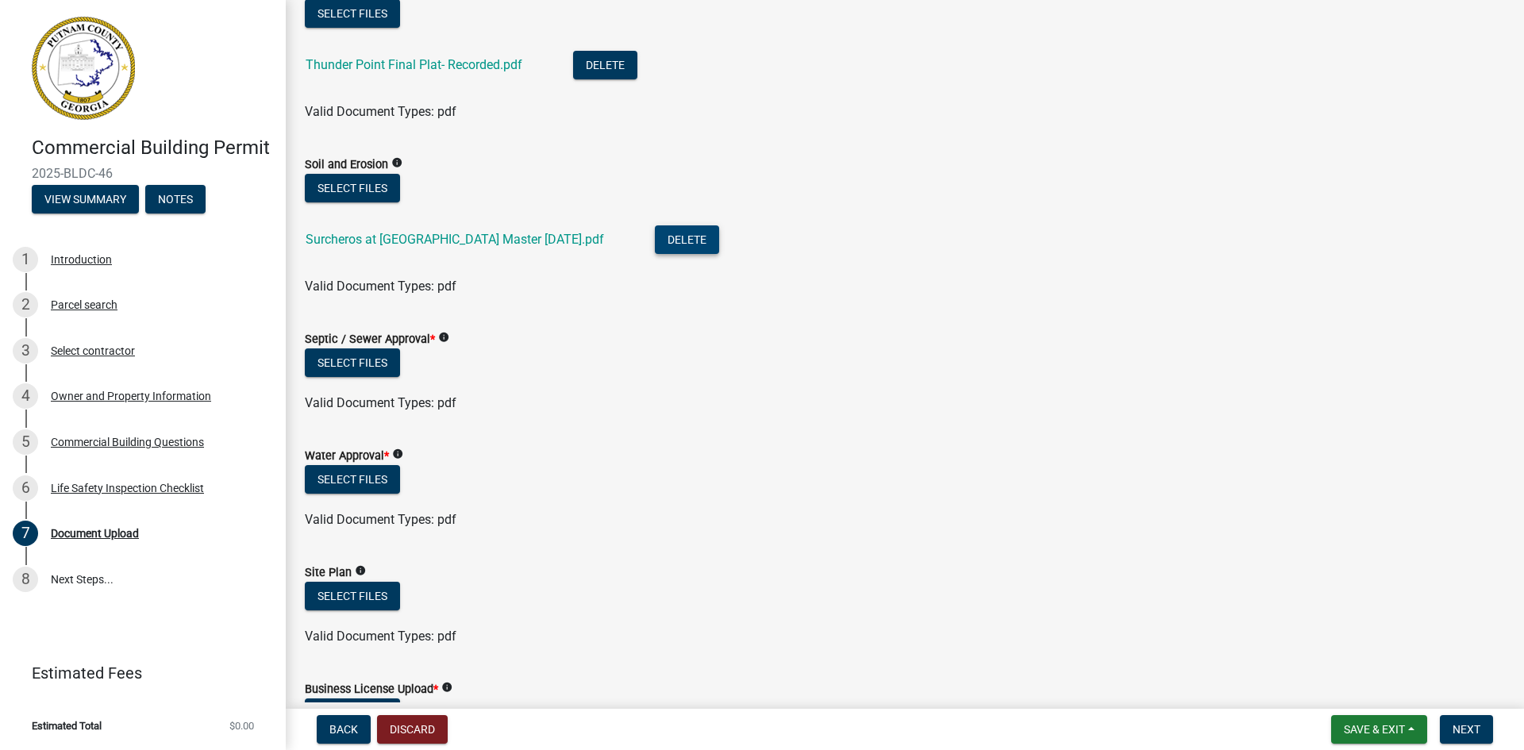
click at [660, 246] on button "Delete" at bounding box center [687, 239] width 64 height 29
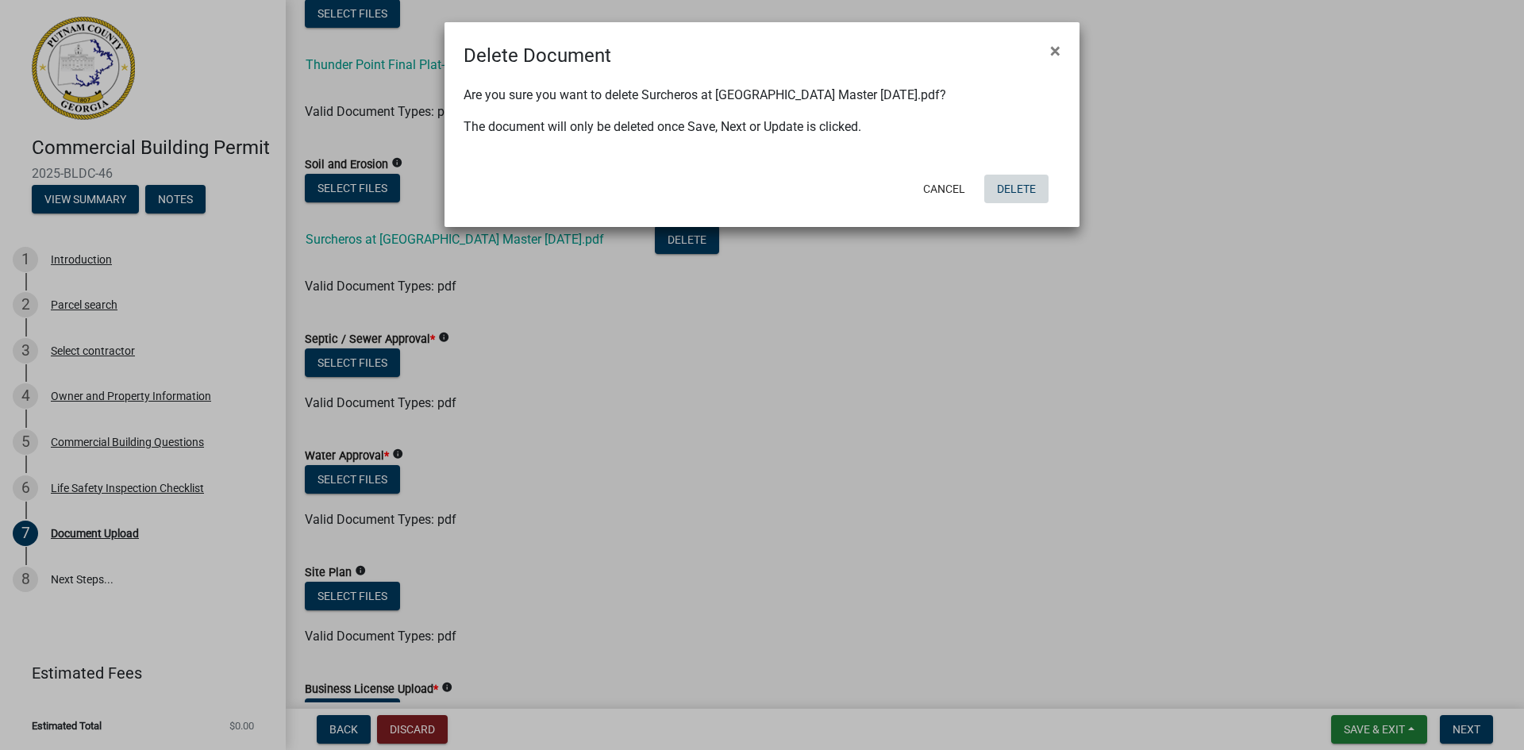
click at [1016, 190] on button "Delete" at bounding box center [1016, 189] width 64 height 29
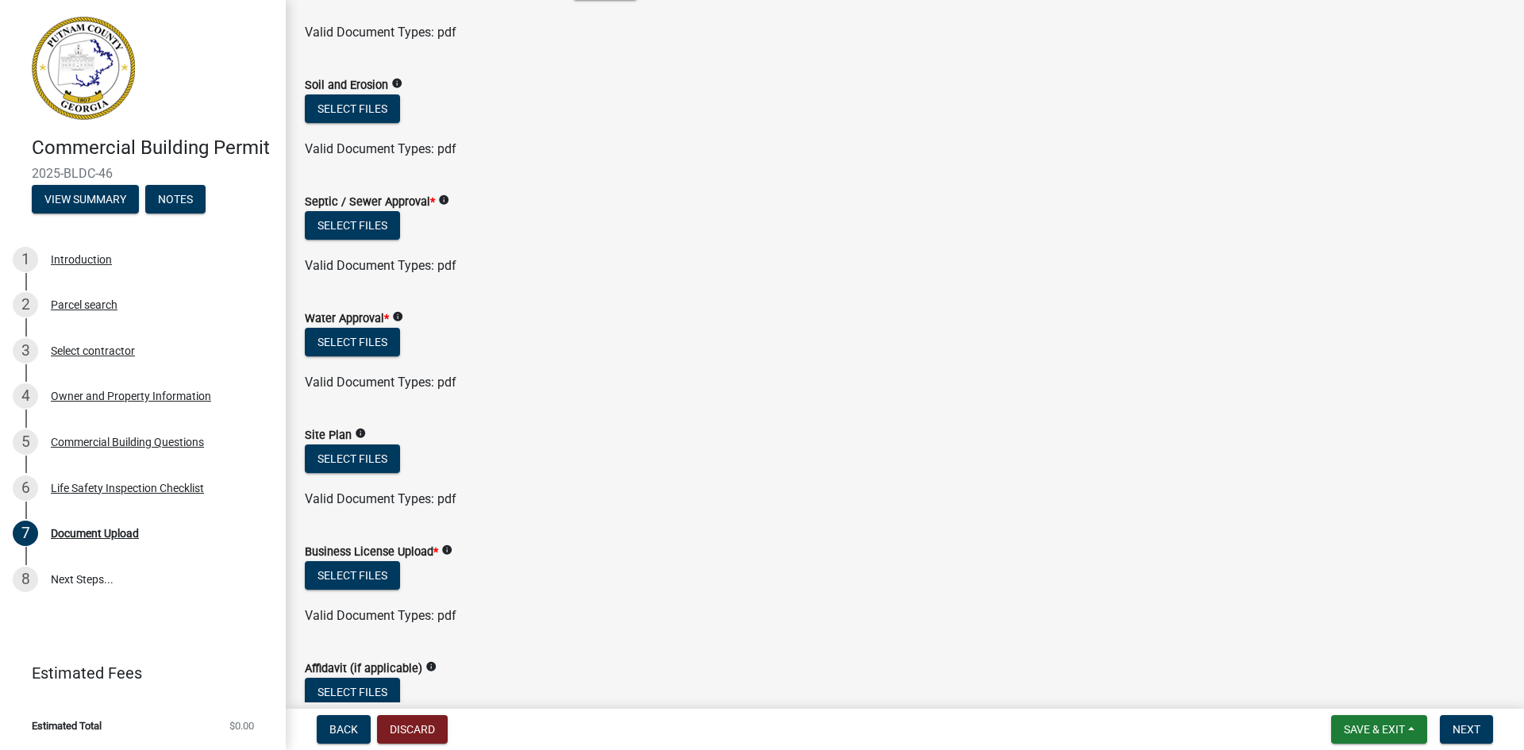
scroll to position [635, 0]
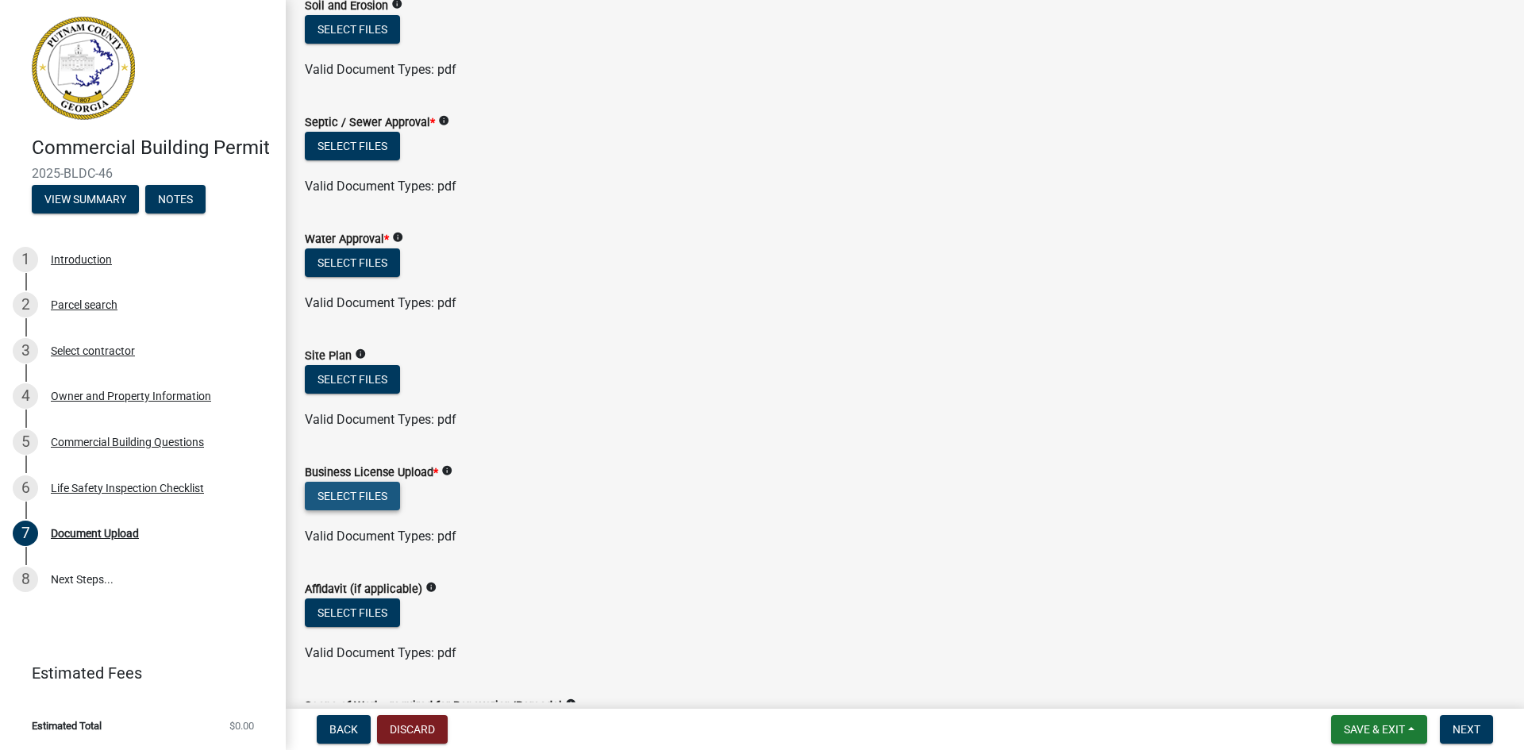
click at [387, 494] on button "Select files" at bounding box center [352, 496] width 95 height 29
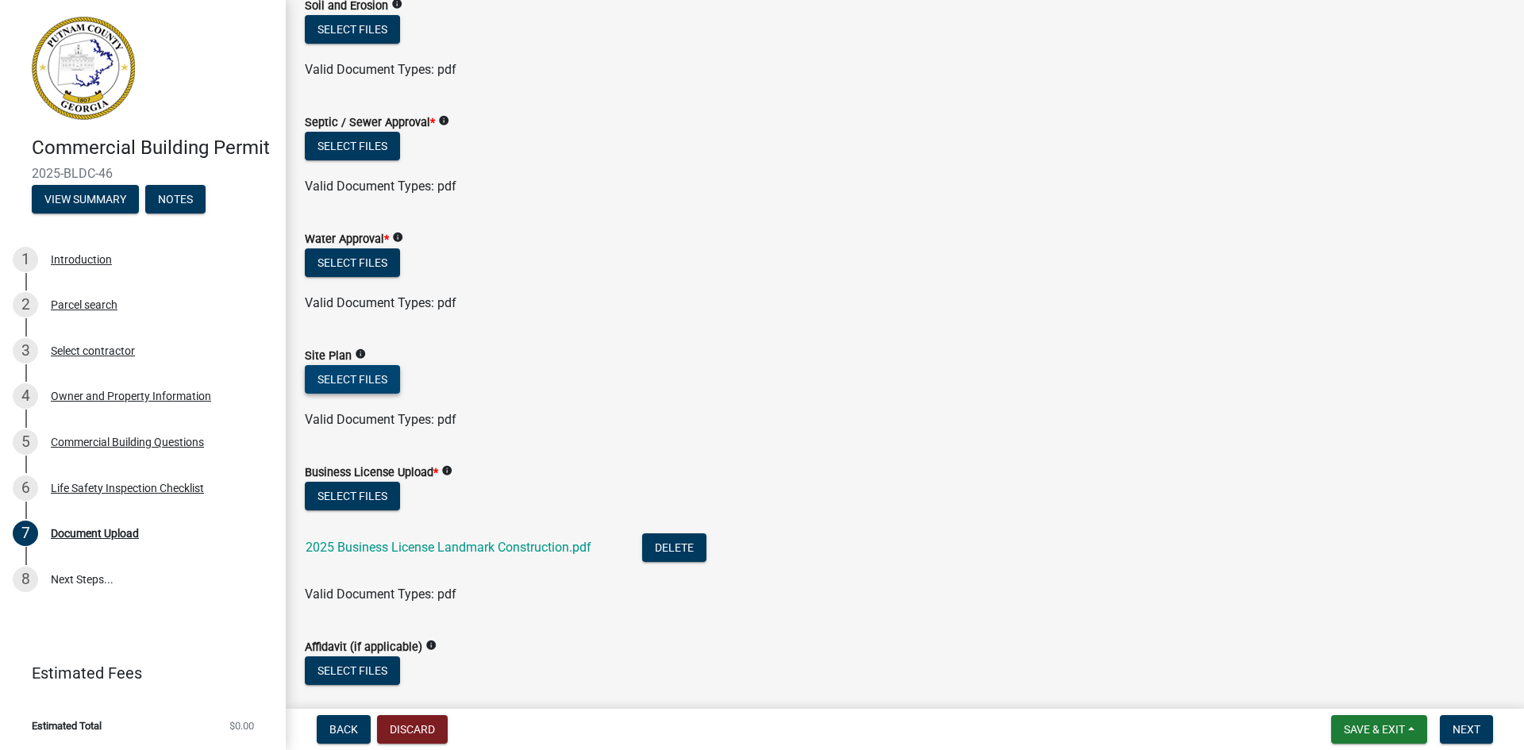
click at [375, 376] on button "Select files" at bounding box center [352, 379] width 95 height 29
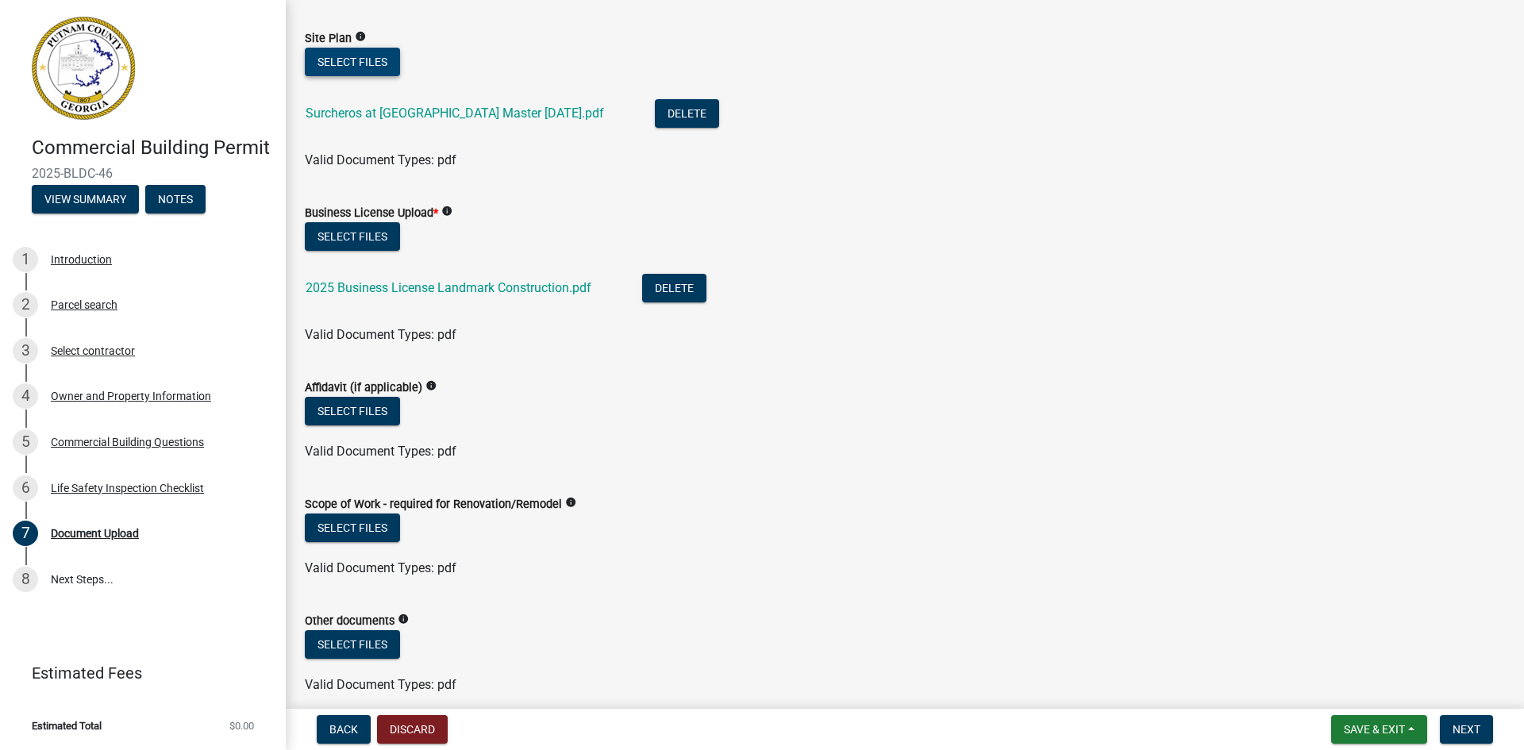
scroll to position [1032, 0]
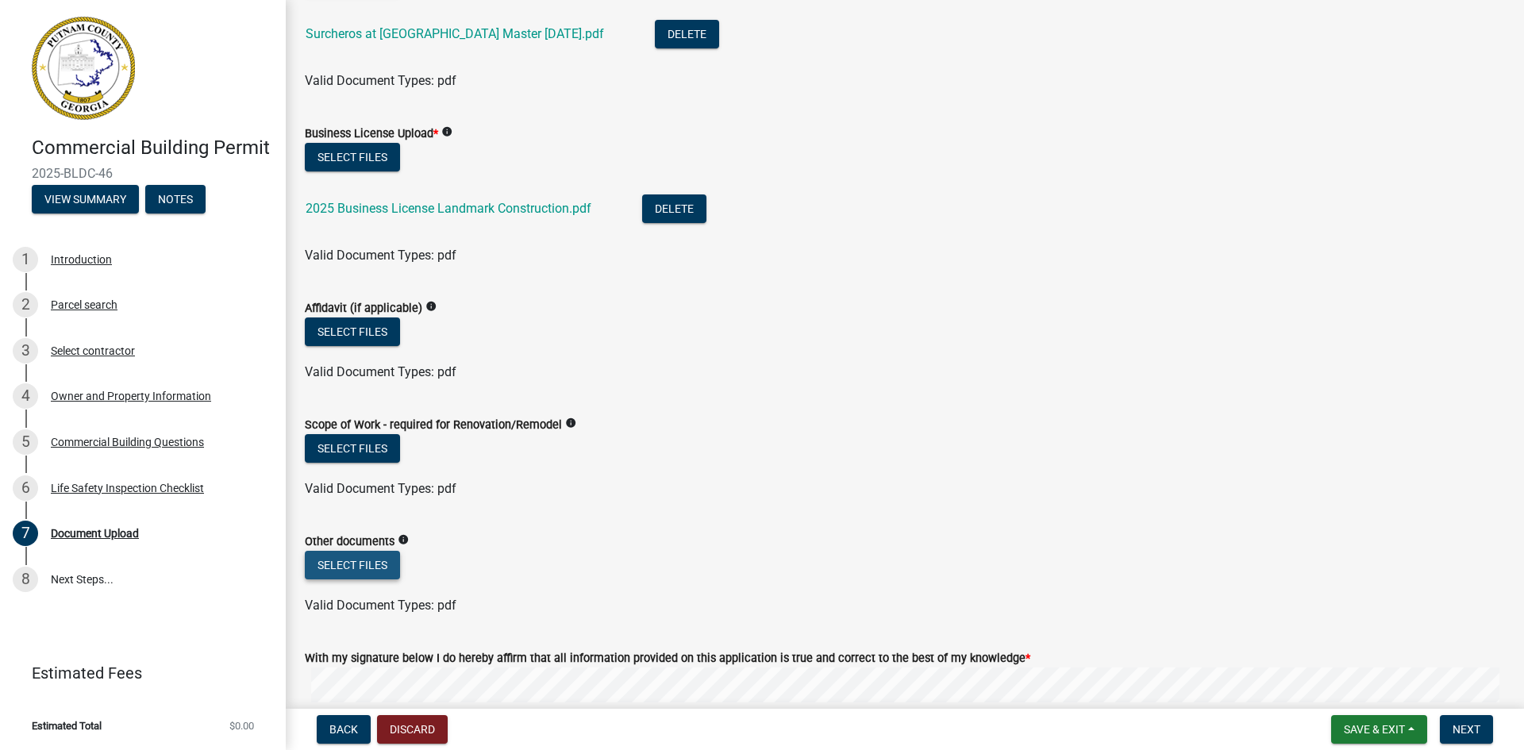
click at [379, 564] on button "Select files" at bounding box center [352, 565] width 95 height 29
click at [910, 414] on form "Scope of Work - required for Renovation/Remodel info Select files Valid Documen…" at bounding box center [905, 447] width 1200 height 102
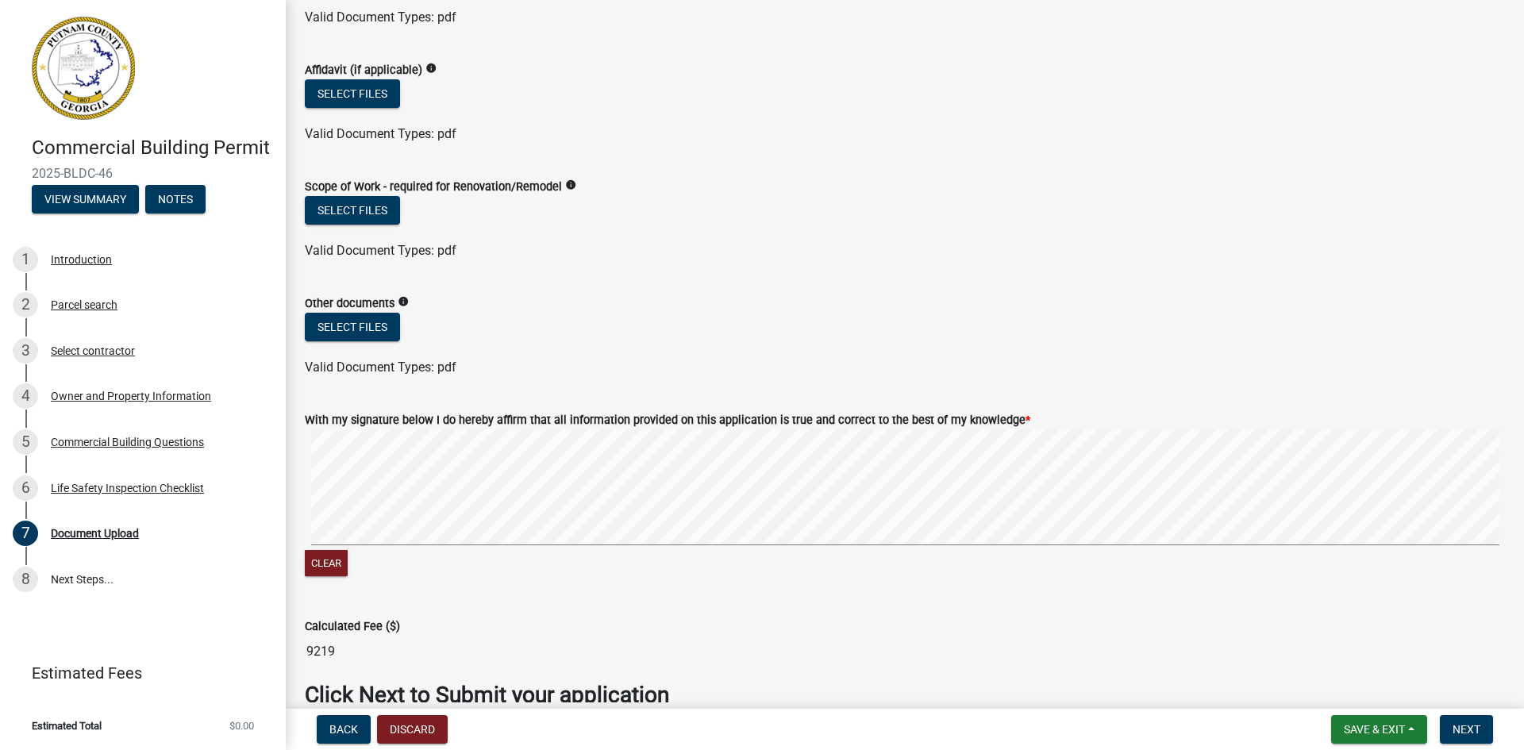
scroll to position [1349, 0]
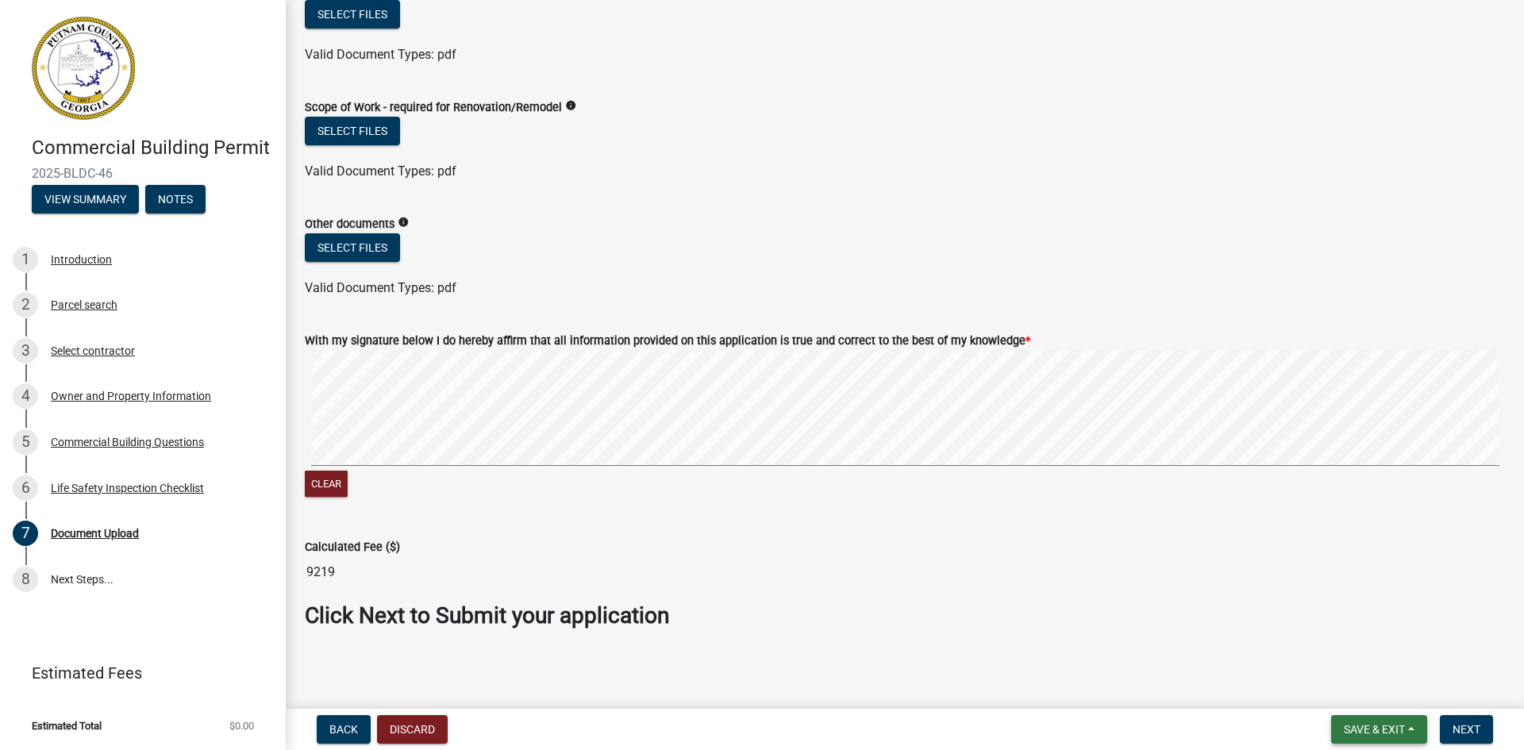
click at [1395, 722] on button "Save & Exit" at bounding box center [1379, 729] width 96 height 29
click at [1376, 686] on button "Save & Exit" at bounding box center [1363, 688] width 127 height 38
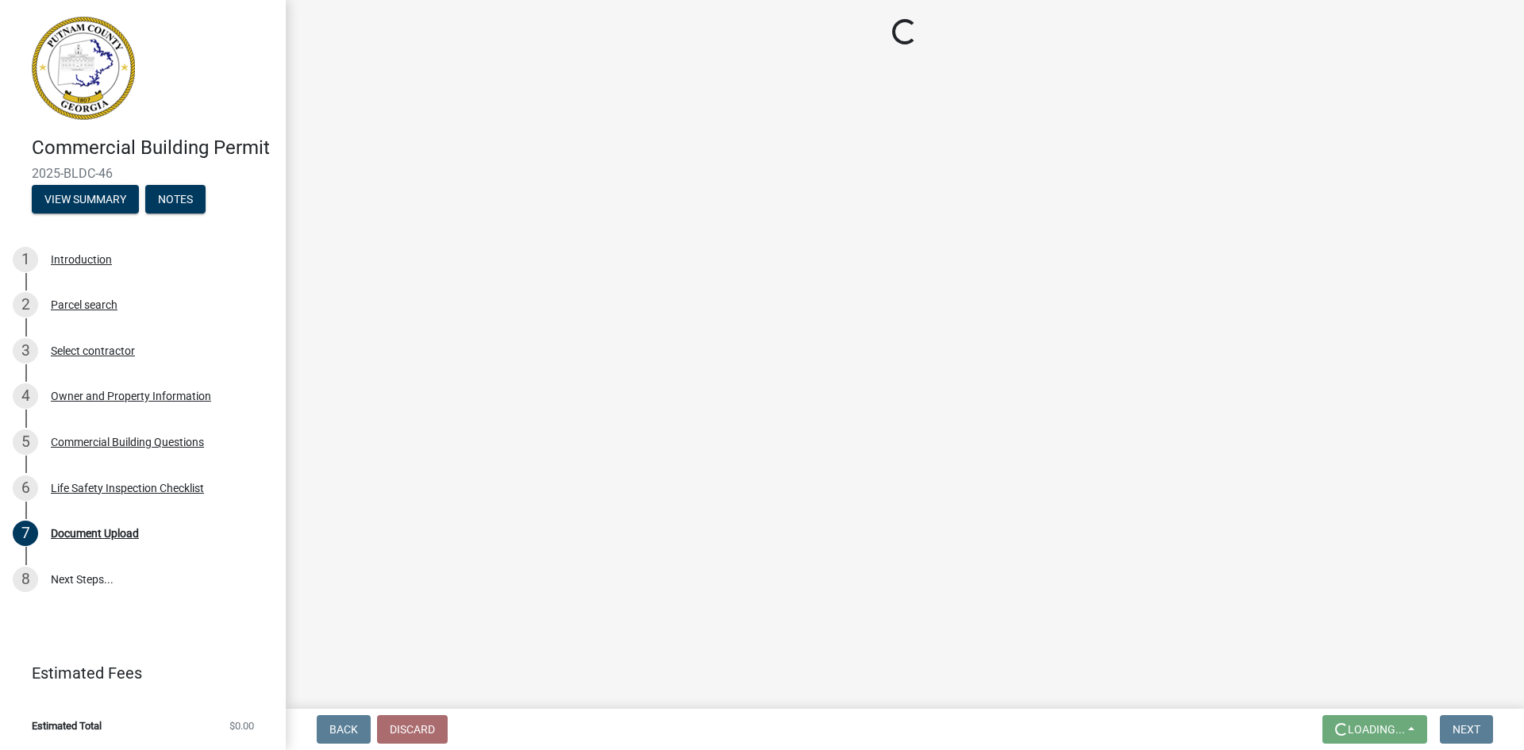
scroll to position [0, 0]
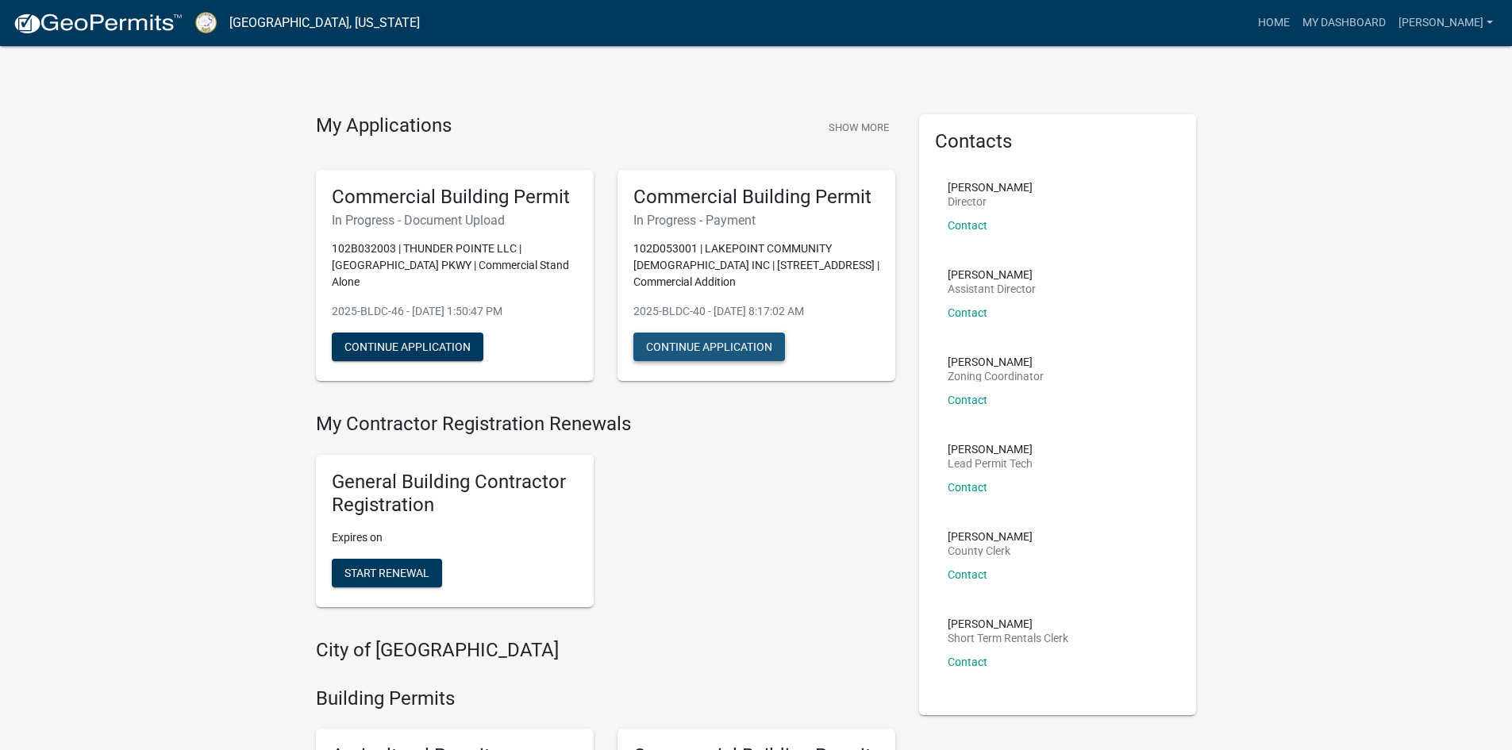
click at [754, 333] on button "Continue Application" at bounding box center [709, 347] width 152 height 29
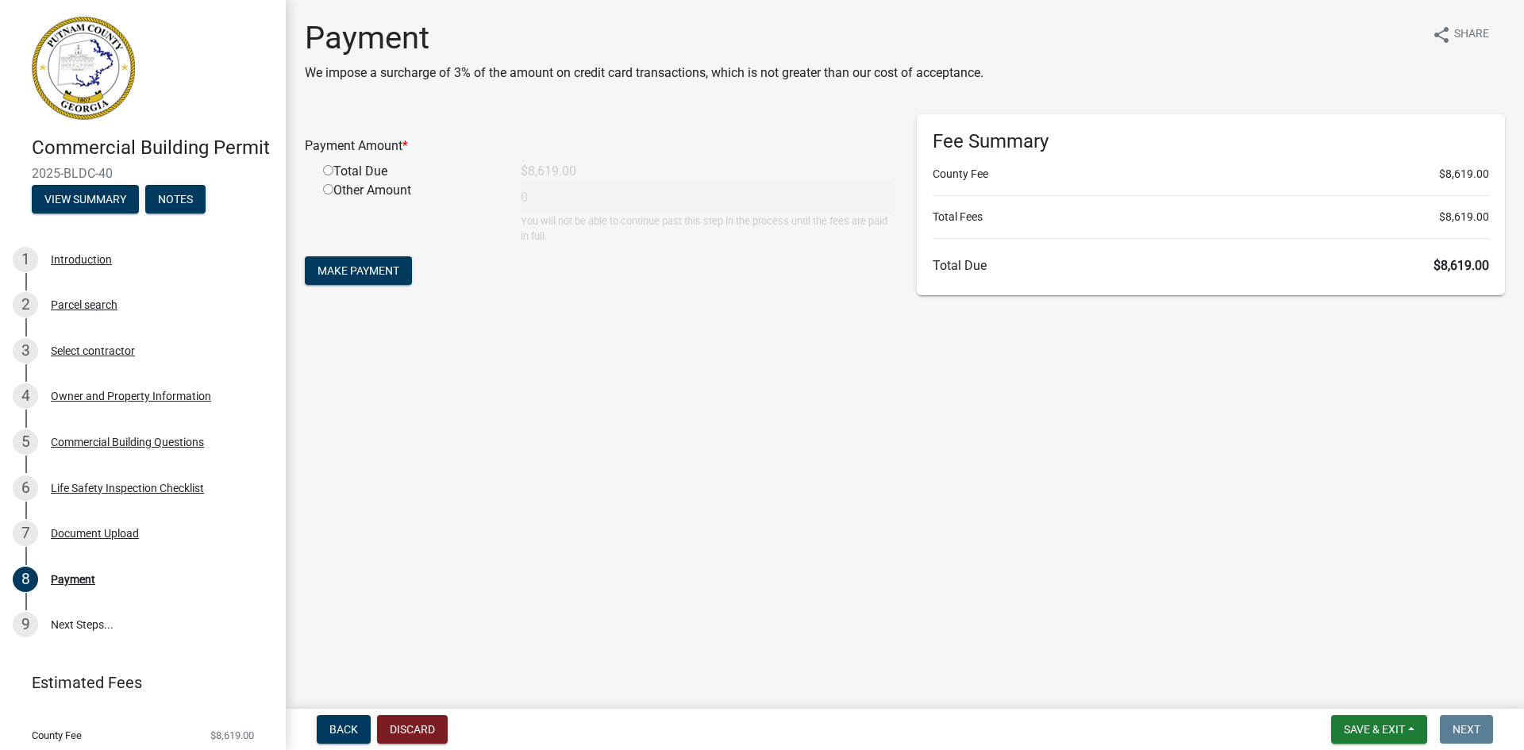
click at [327, 170] on input "radio" at bounding box center [328, 170] width 10 height 10
radio input "true"
type input "8619"
click at [329, 189] on input "radio" at bounding box center [328, 189] width 10 height 10
radio input "true"
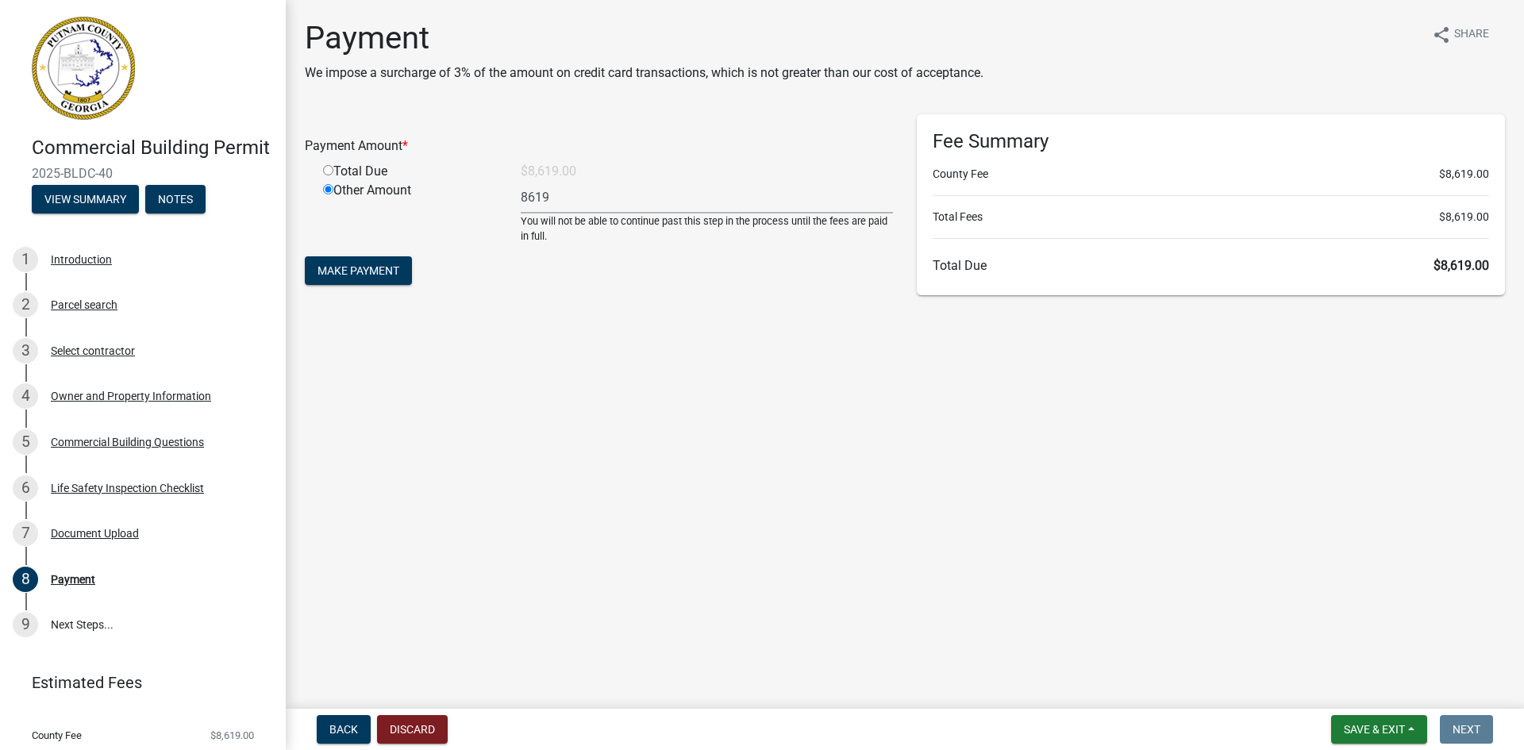
click at [330, 175] on input "radio" at bounding box center [328, 170] width 10 height 10
radio input "true"
radio input "false"
click at [340, 268] on span "Make Payment" at bounding box center [359, 270] width 82 height 13
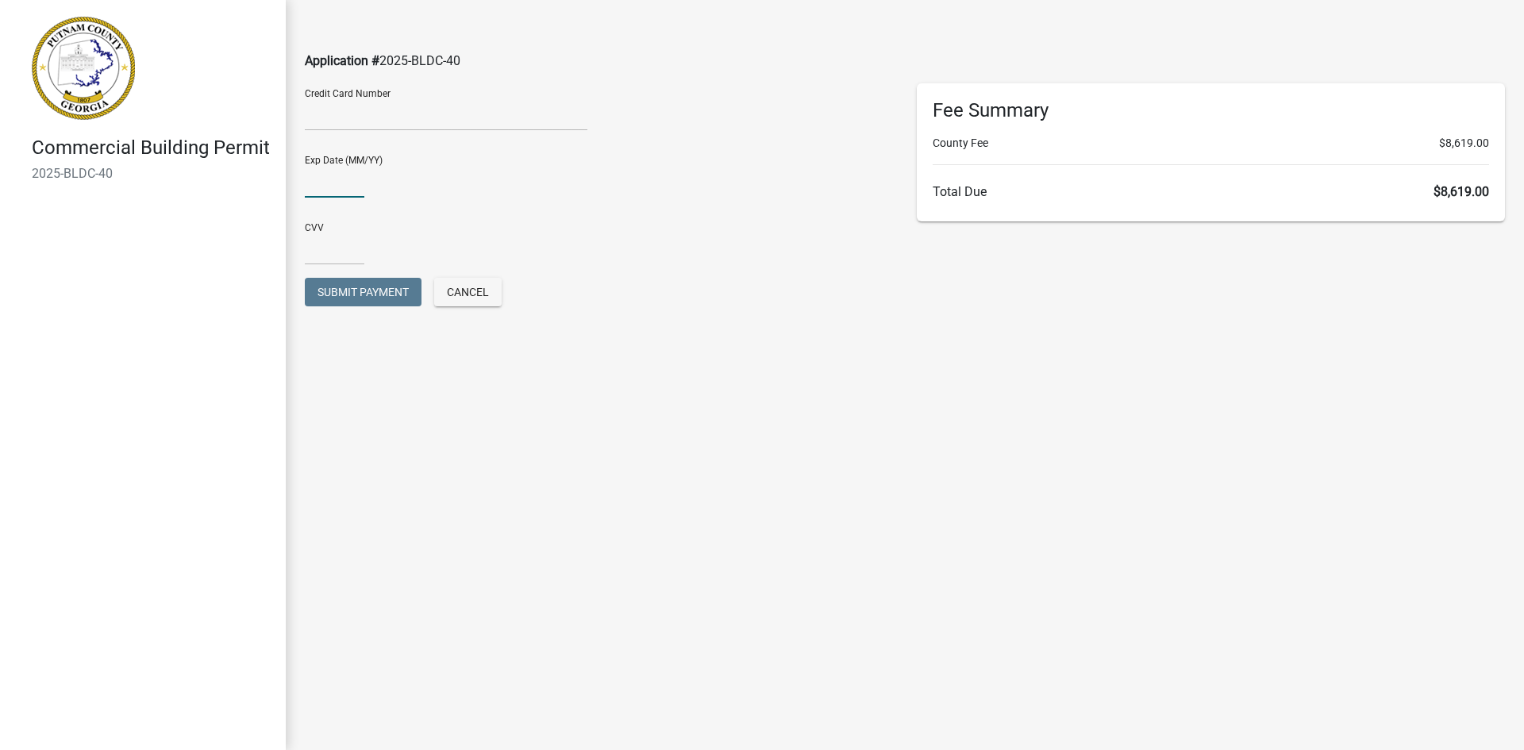
click at [345, 181] on input "text" at bounding box center [335, 181] width 60 height 33
type input "1"
type input "01/28"
click at [314, 251] on input "text" at bounding box center [335, 249] width 60 height 33
type input "660"
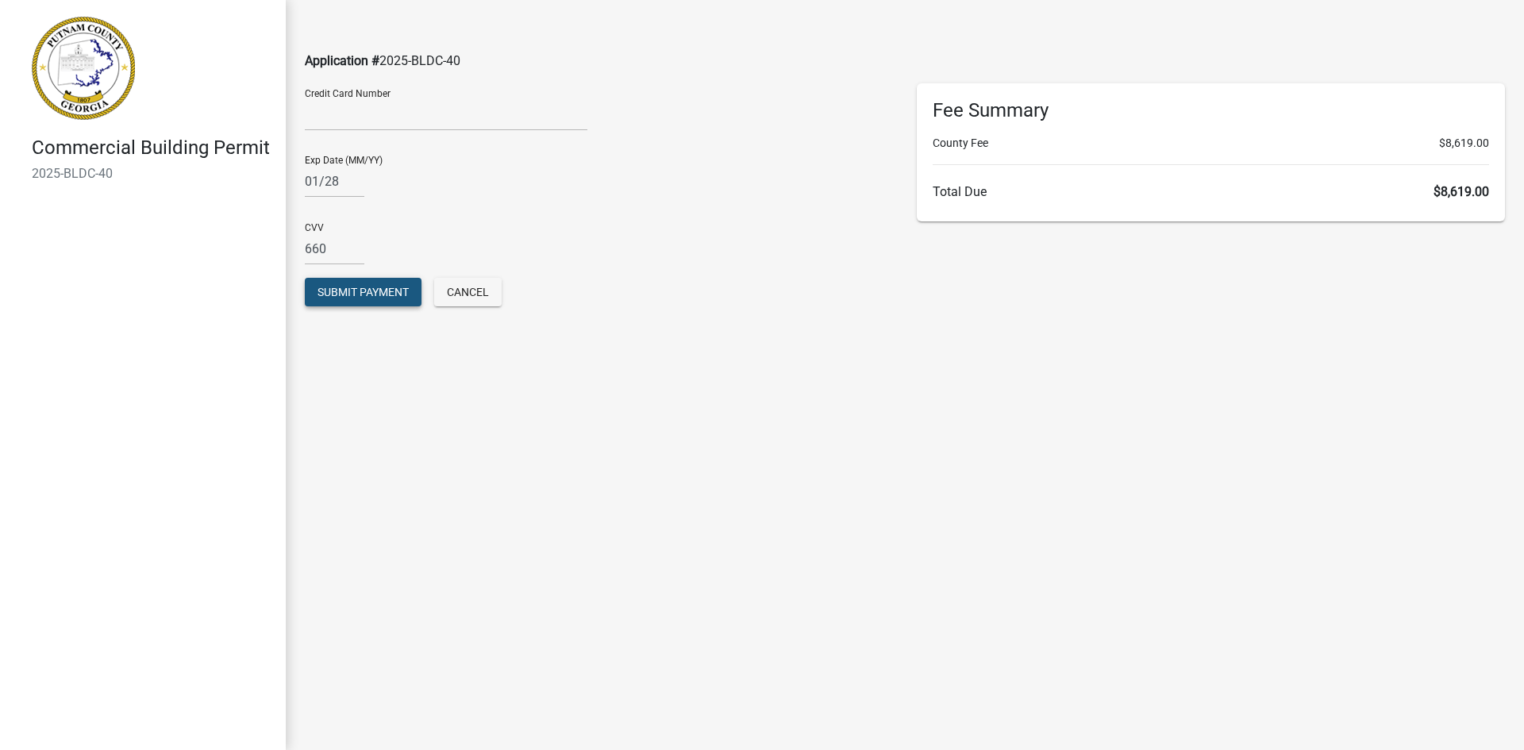
click at [333, 287] on span "Submit Payment" at bounding box center [363, 292] width 91 height 13
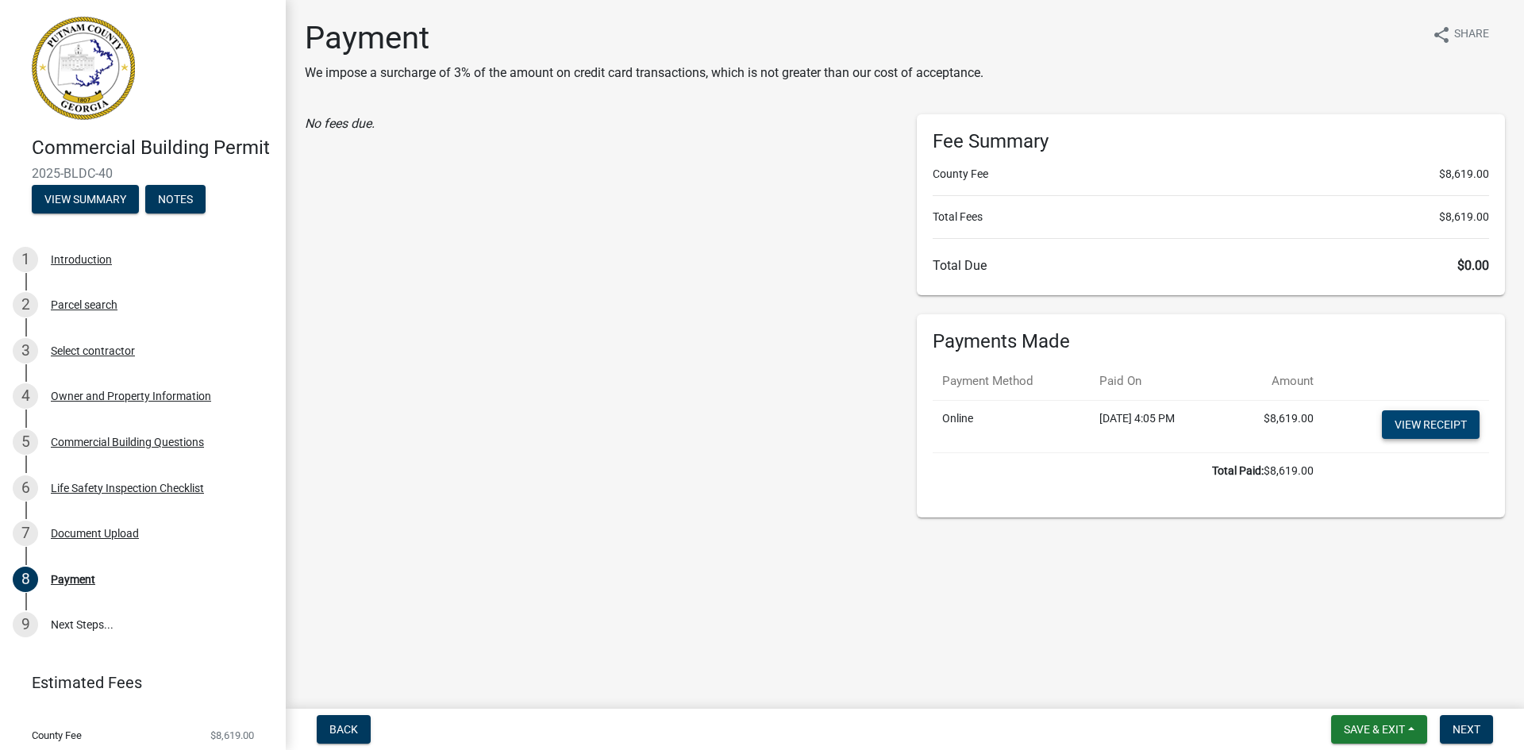
click at [1426, 429] on link "View receipt" at bounding box center [1431, 424] width 98 height 29
click at [1469, 726] on span "Next" at bounding box center [1467, 729] width 28 height 13
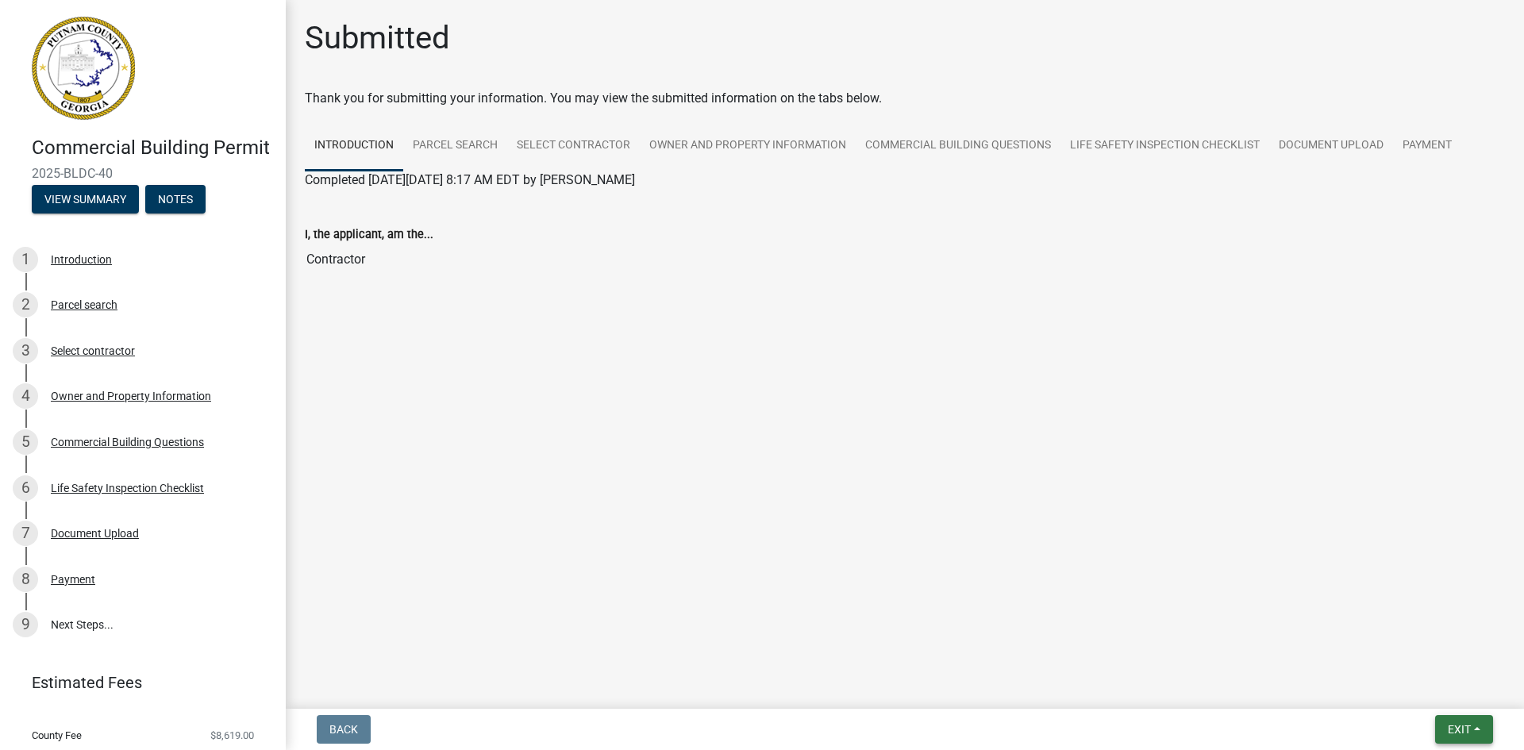
click at [1463, 733] on span "Exit" at bounding box center [1459, 729] width 23 height 13
click at [1440, 687] on button "Save & Exit" at bounding box center [1429, 688] width 127 height 38
